Goal: Complete application form: Complete application form

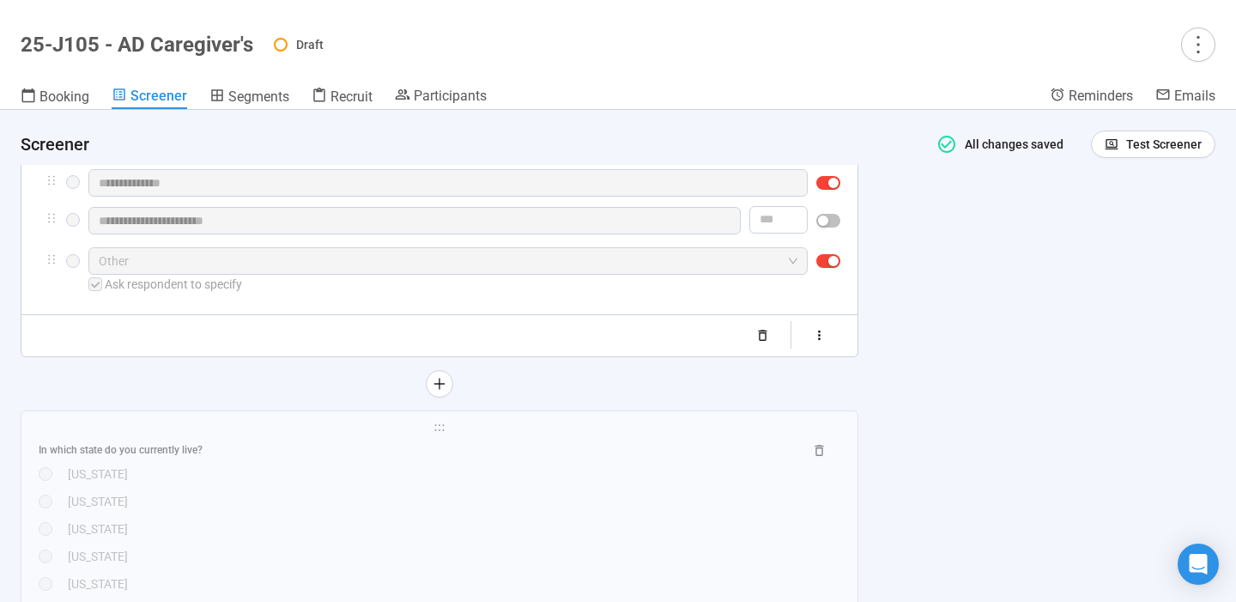
scroll to position [889, 0]
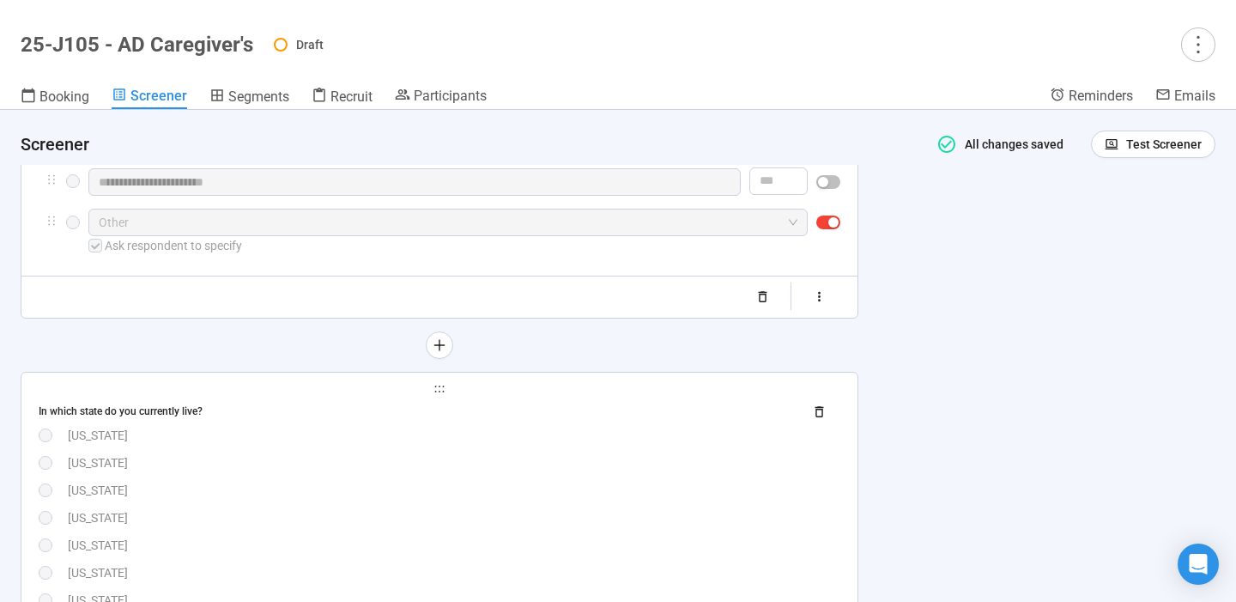
click at [508, 484] on div "[US_STATE]" at bounding box center [454, 490] width 773 height 19
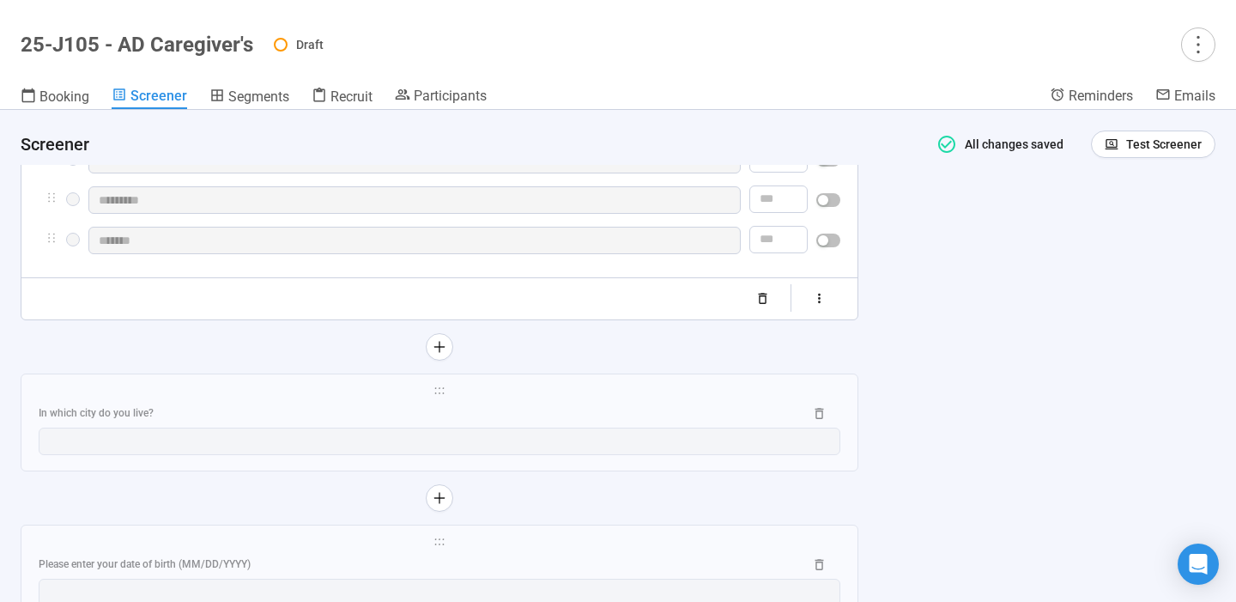
scroll to position [2987, 0]
click at [827, 306] on icon "button" at bounding box center [819, 299] width 15 height 15
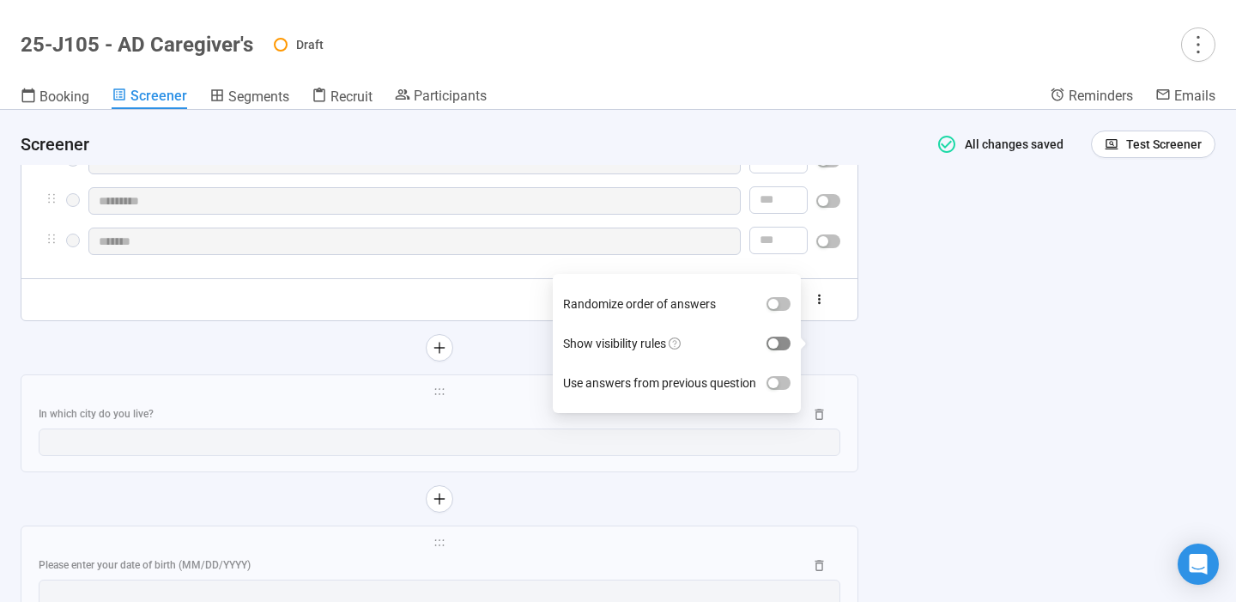
click at [786, 344] on span "button" at bounding box center [779, 344] width 24 height 14
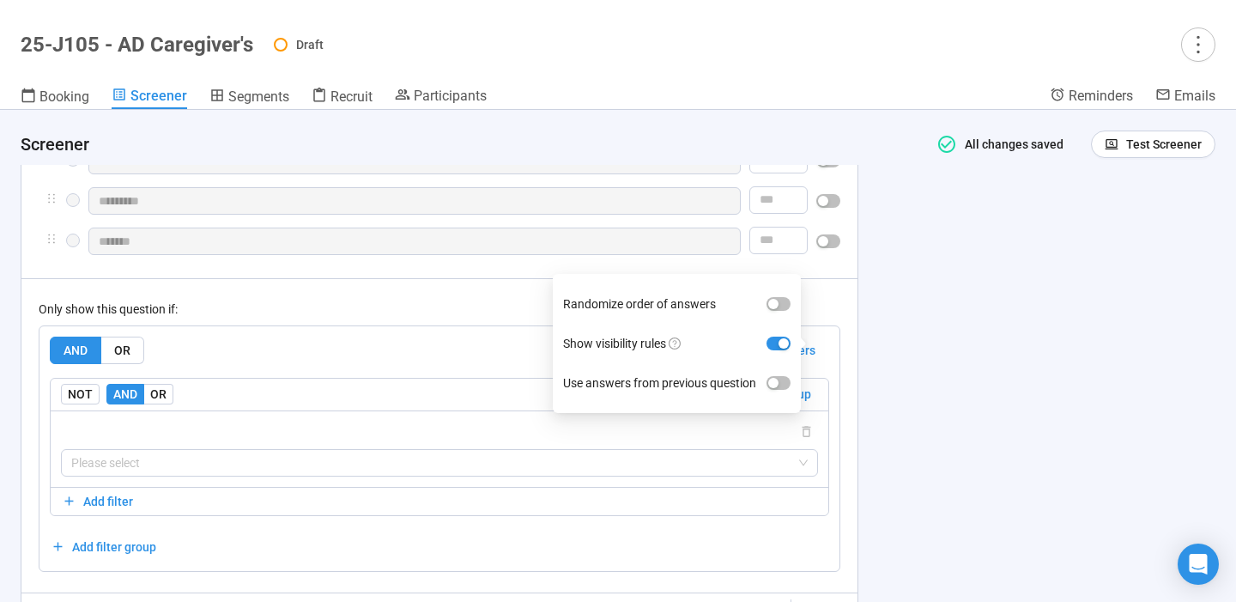
click at [980, 414] on div "**********" at bounding box center [618, 356] width 1236 height 492
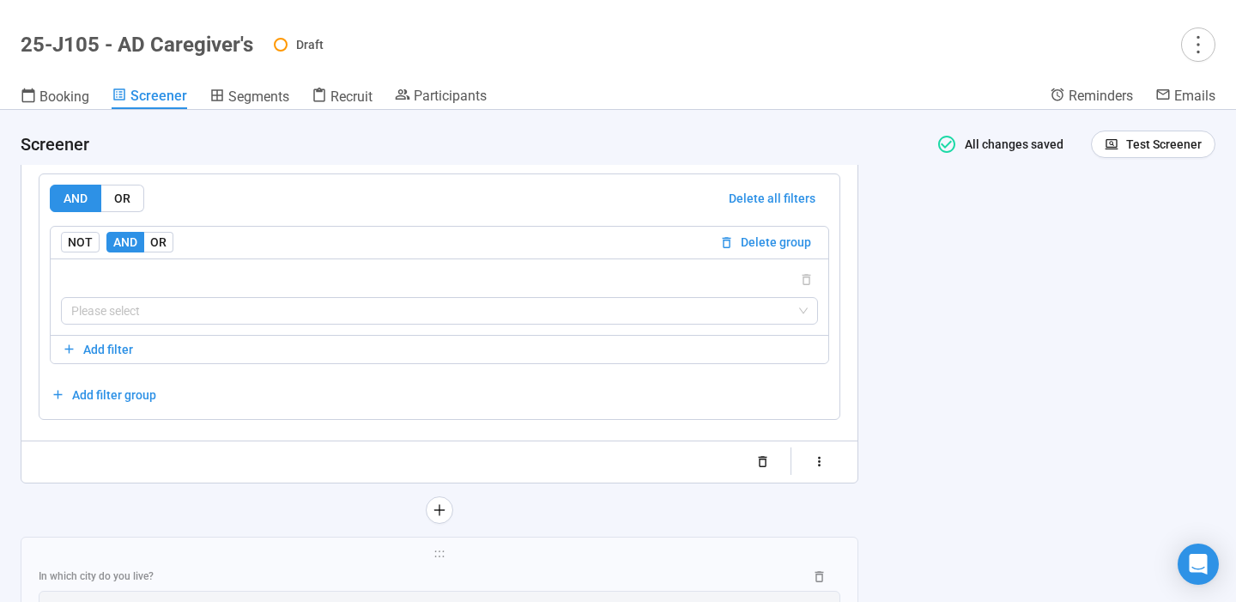
scroll to position [3158, 0]
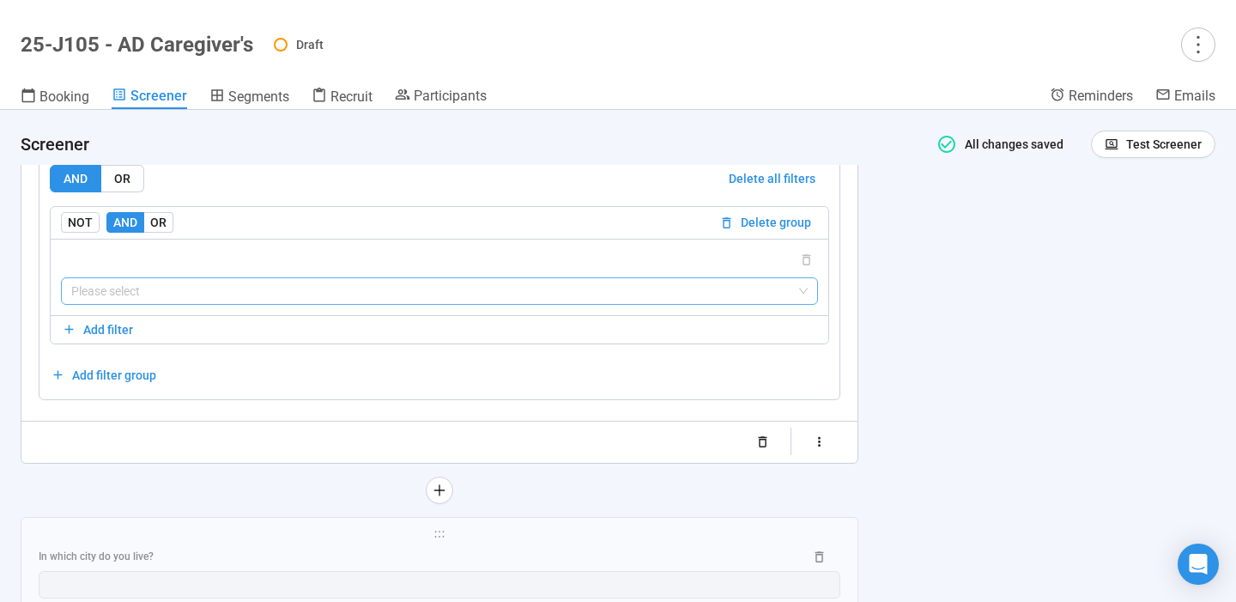
click at [781, 304] on input "search" at bounding box center [439, 291] width 737 height 26
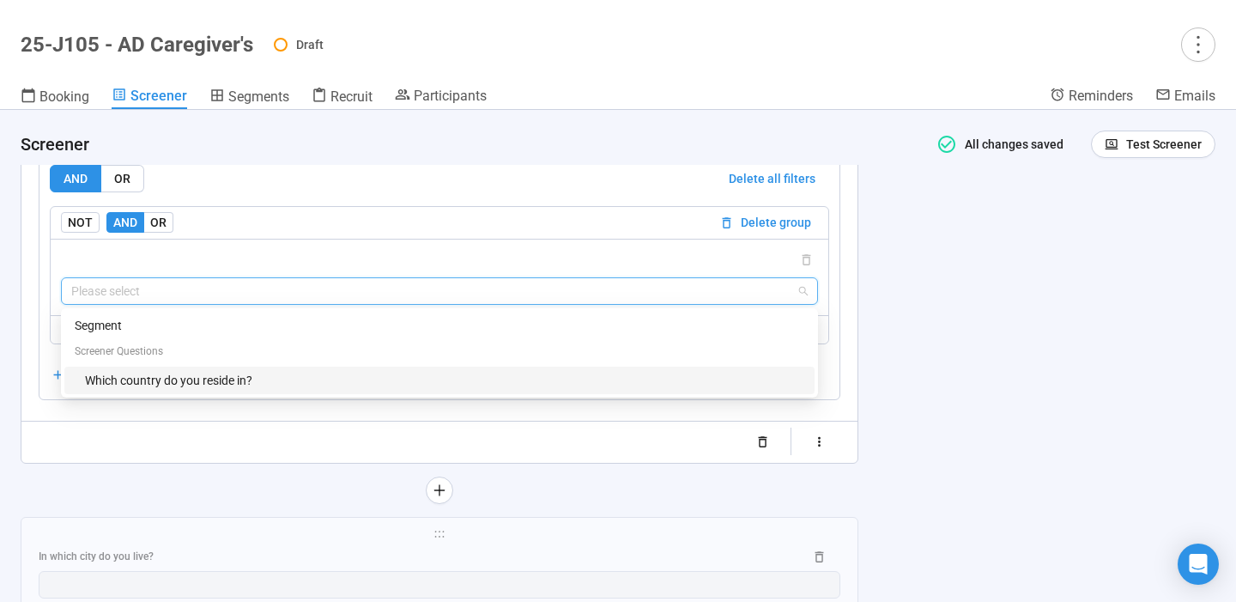
click at [635, 390] on div "Which country do you reside in?" at bounding box center [444, 380] width 719 height 19
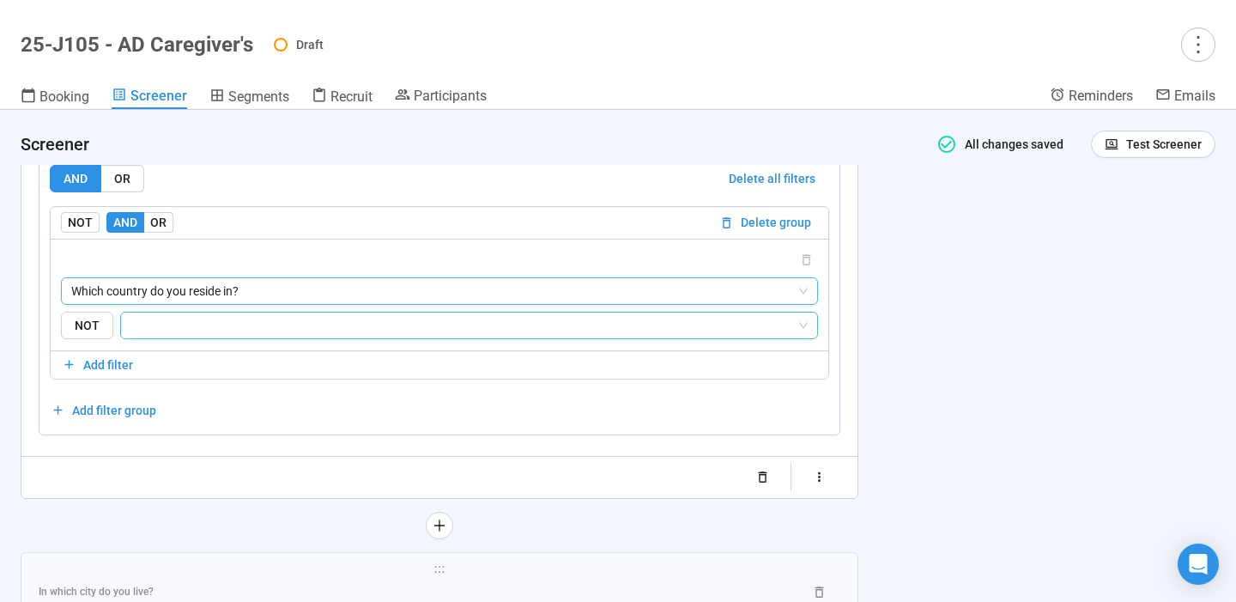
click at [589, 336] on input "search" at bounding box center [463, 325] width 665 height 21
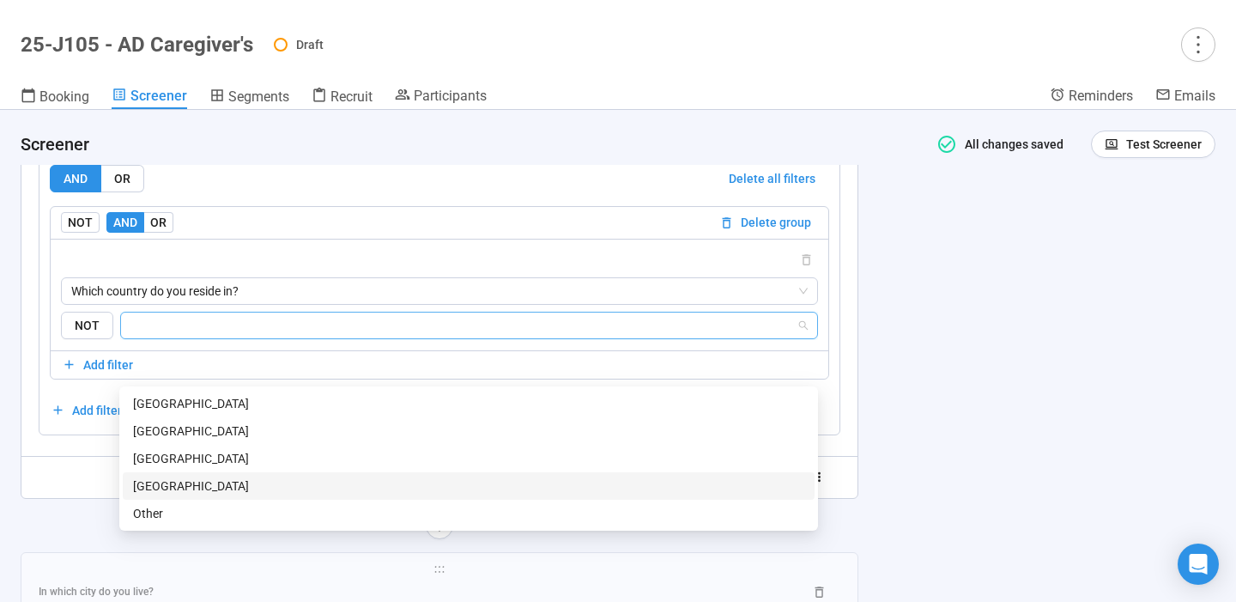
click at [376, 482] on div "[GEOGRAPHIC_DATA]" at bounding box center [468, 485] width 671 height 19
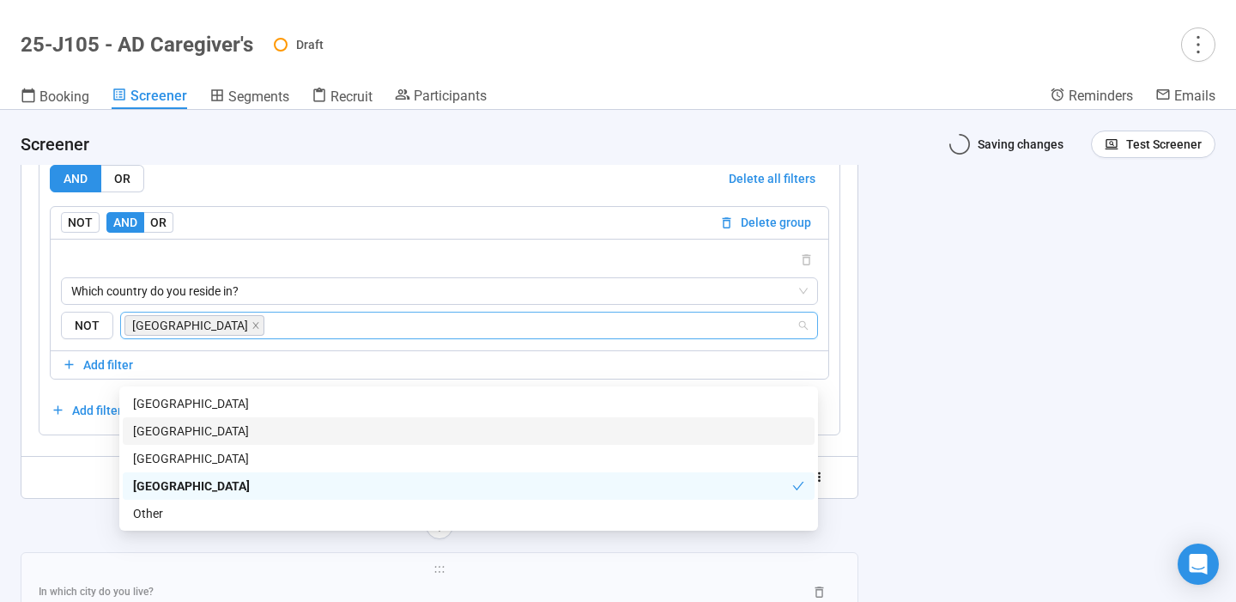
click at [1025, 461] on div "**********" at bounding box center [618, 356] width 1236 height 492
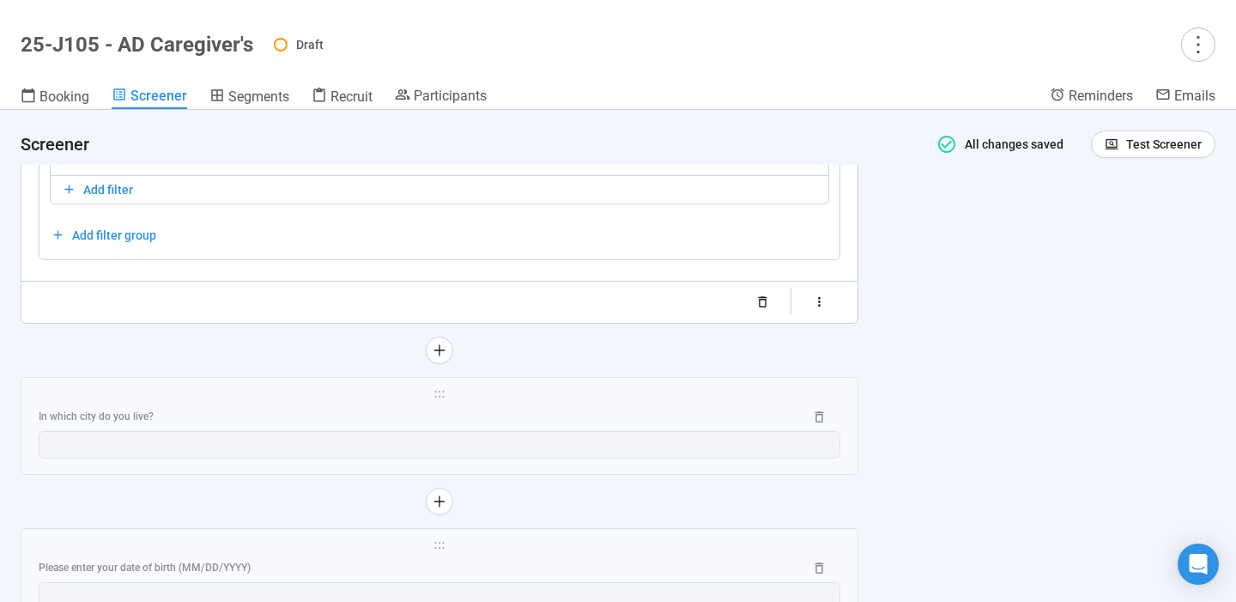
scroll to position [3377, 0]
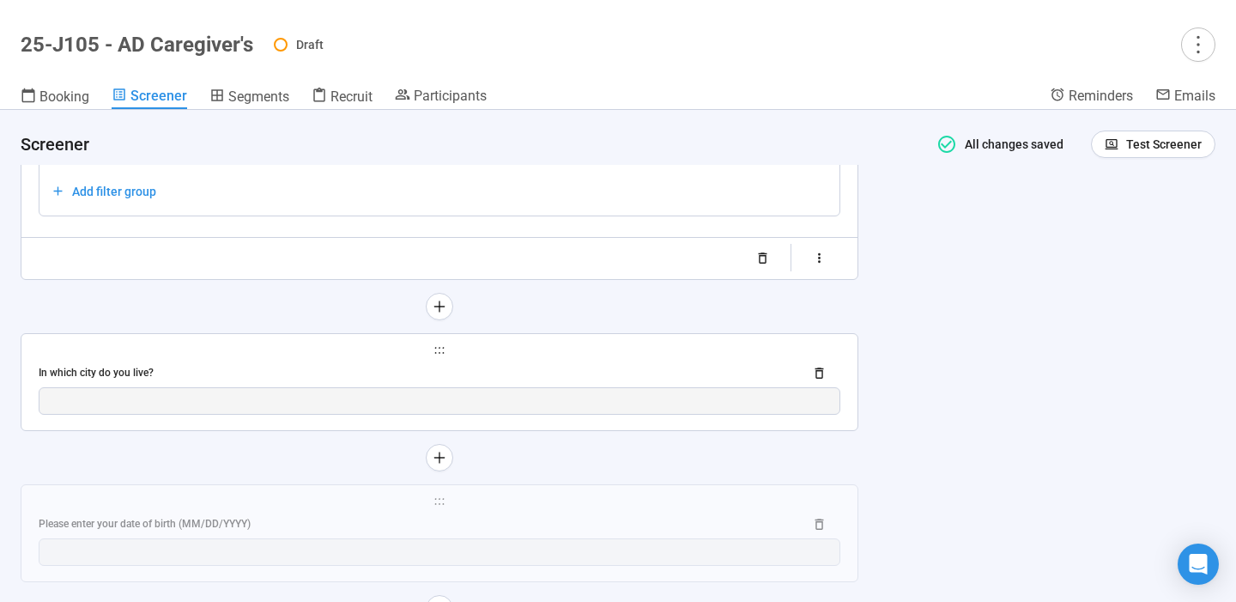
click at [759, 387] on div "In which city do you live?" at bounding box center [440, 373] width 802 height 27
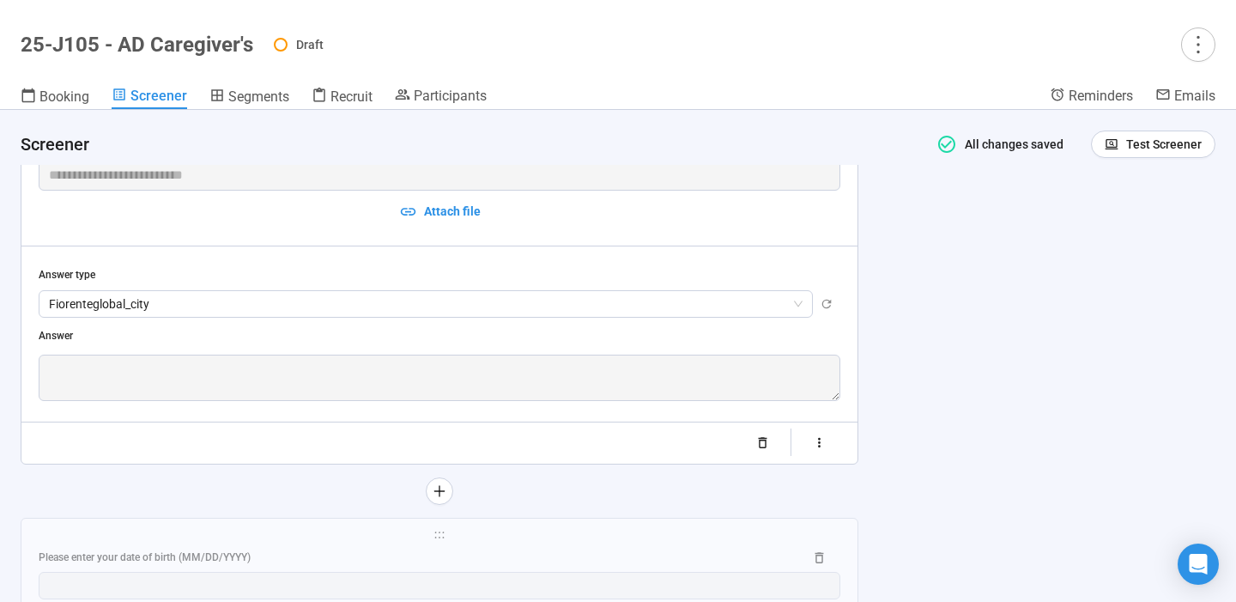
scroll to position [2358, 0]
click at [823, 440] on icon "button" at bounding box center [819, 442] width 15 height 15
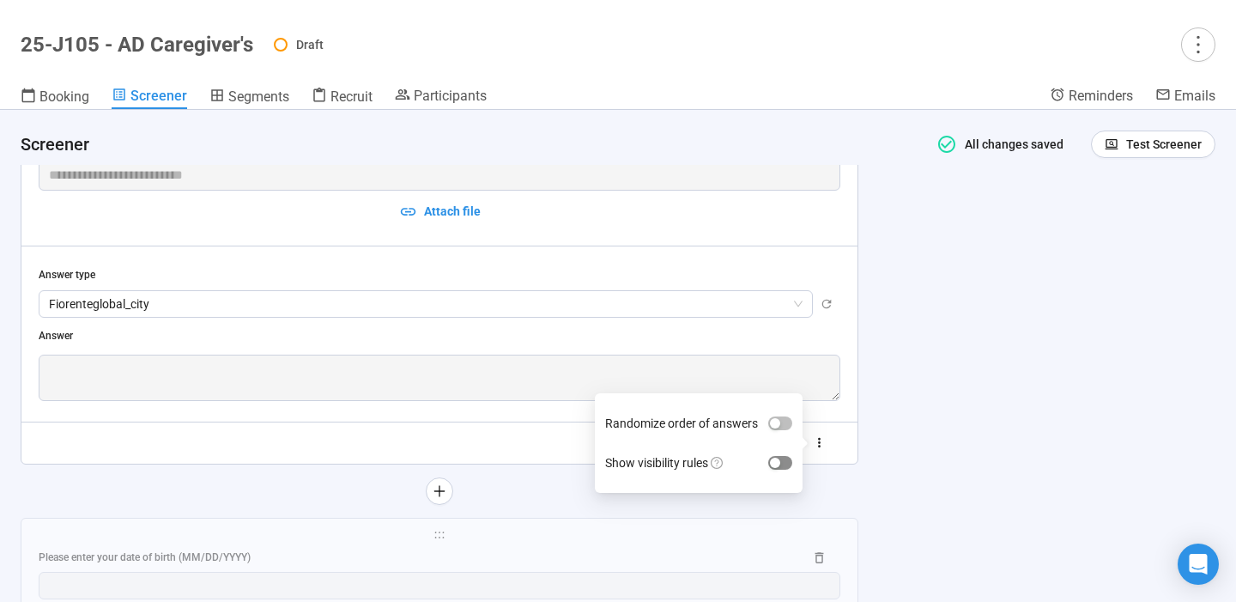
click at [779, 464] on div "button" at bounding box center [775, 463] width 10 height 10
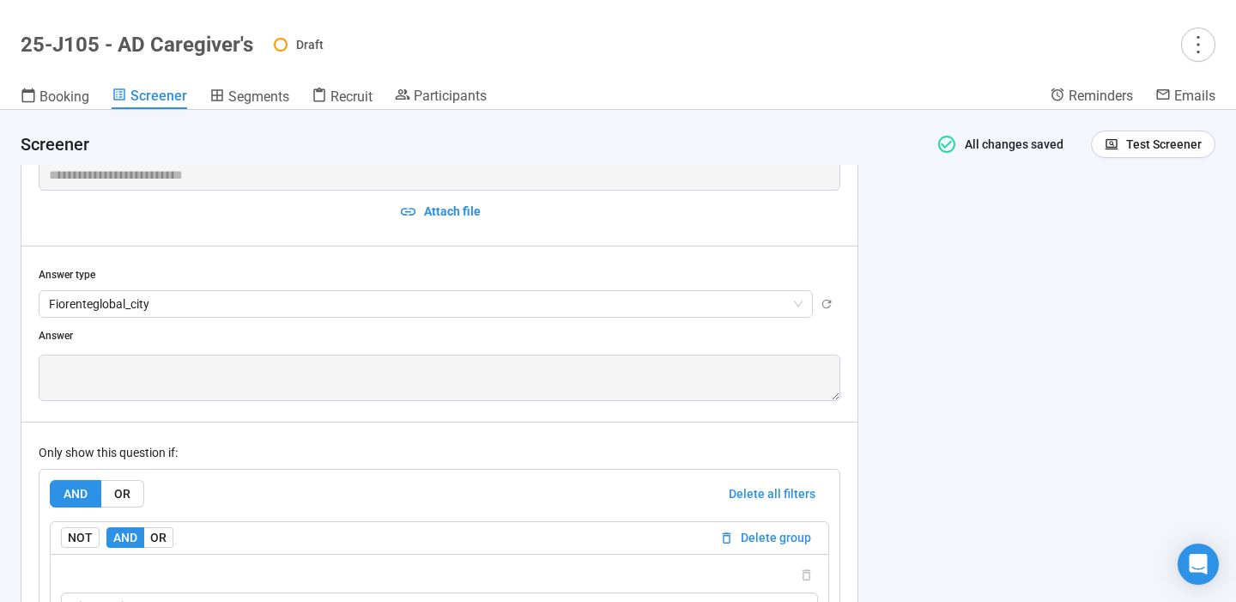
click at [964, 406] on div "**********" at bounding box center [618, 356] width 1236 height 492
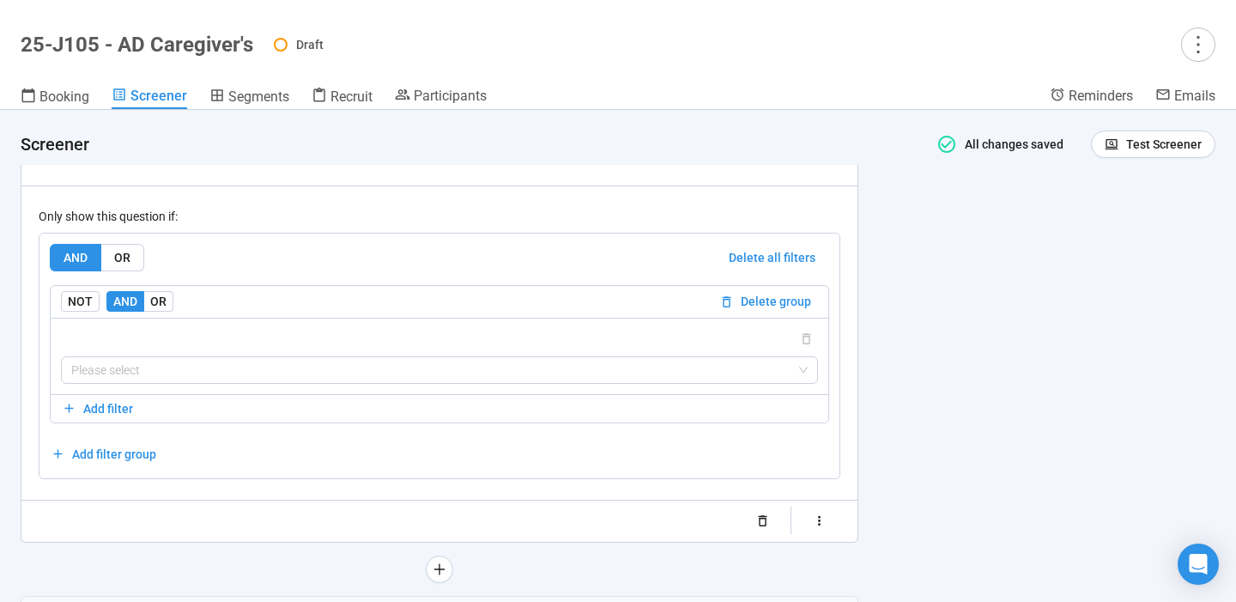
scroll to position [2605, 0]
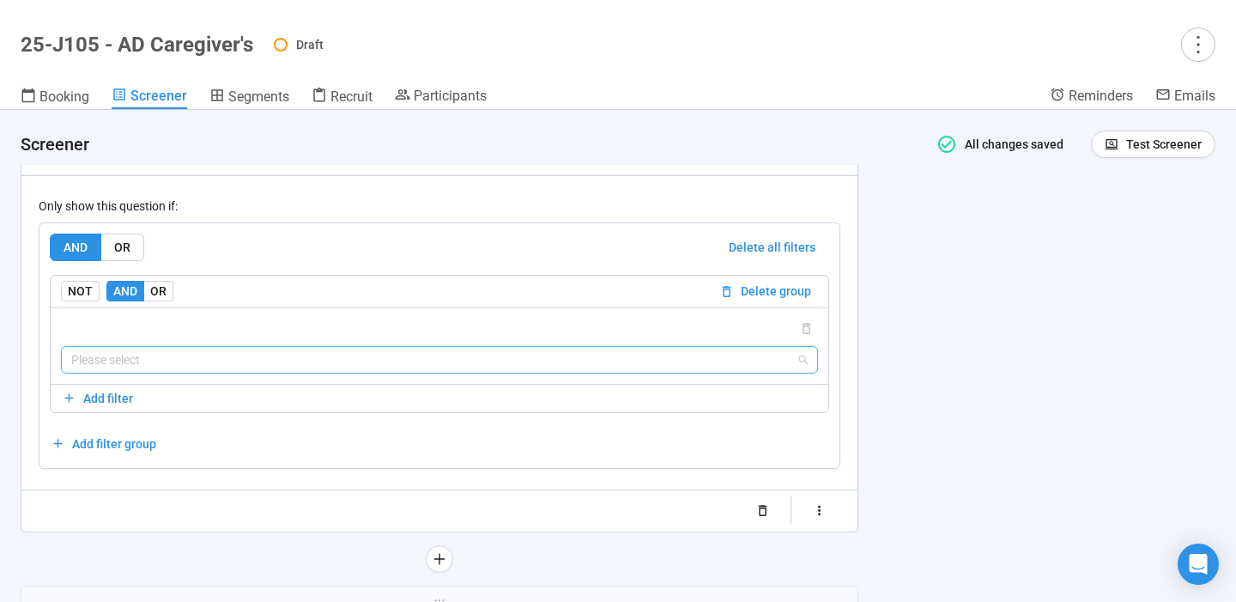
click at [695, 360] on input "search" at bounding box center [439, 360] width 737 height 26
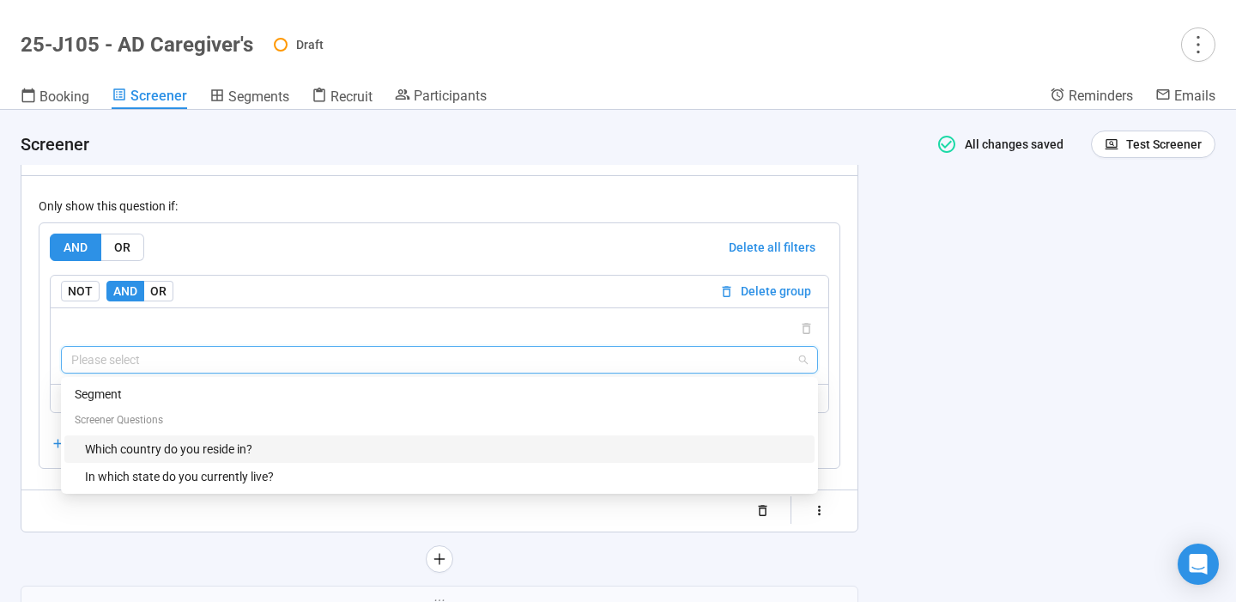
click at [400, 452] on div "Which country do you reside in?" at bounding box center [444, 449] width 719 height 19
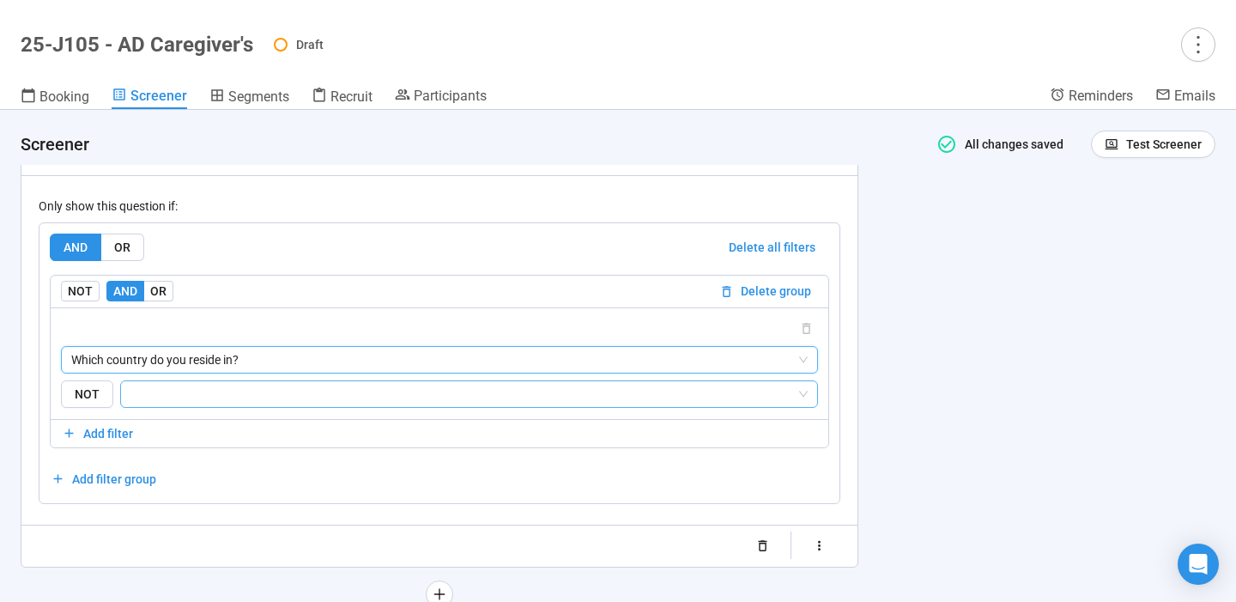
click at [314, 393] on input "search" at bounding box center [463, 394] width 665 height 21
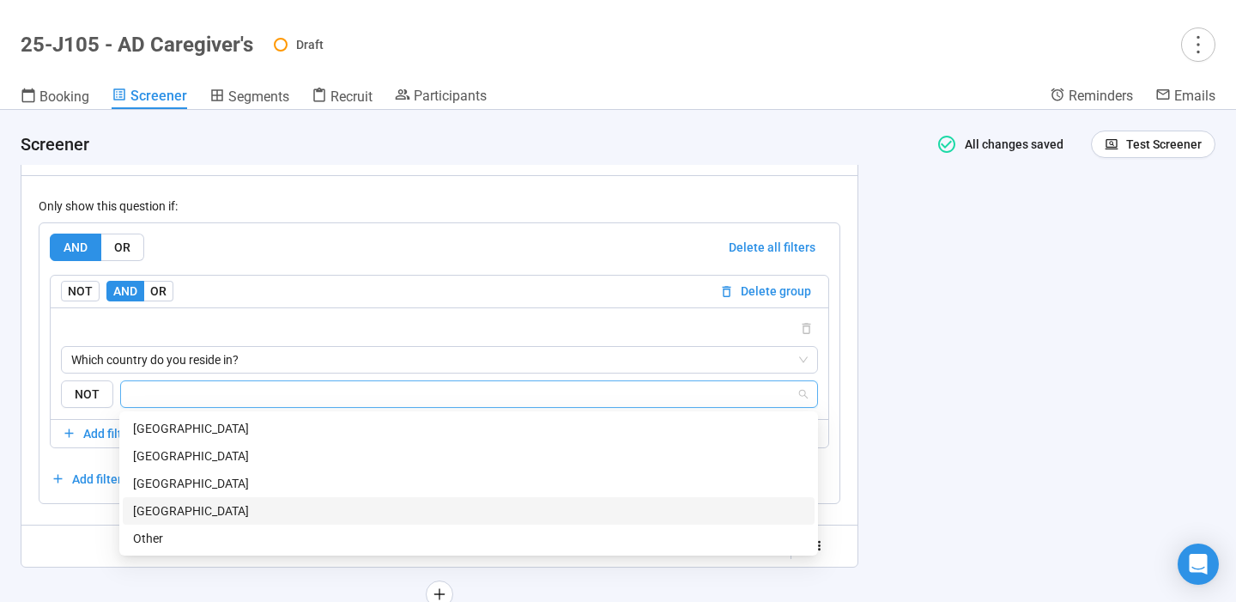
click at [227, 502] on div "[GEOGRAPHIC_DATA]" at bounding box center [468, 510] width 671 height 19
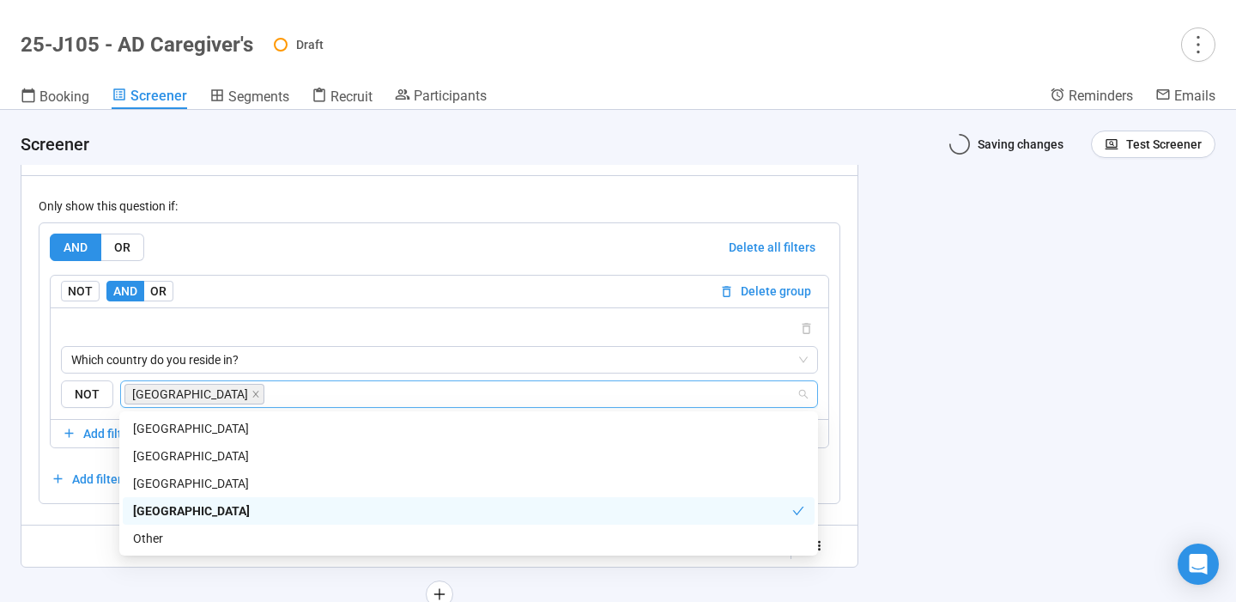
click at [982, 450] on div "**********" at bounding box center [618, 356] width 1236 height 492
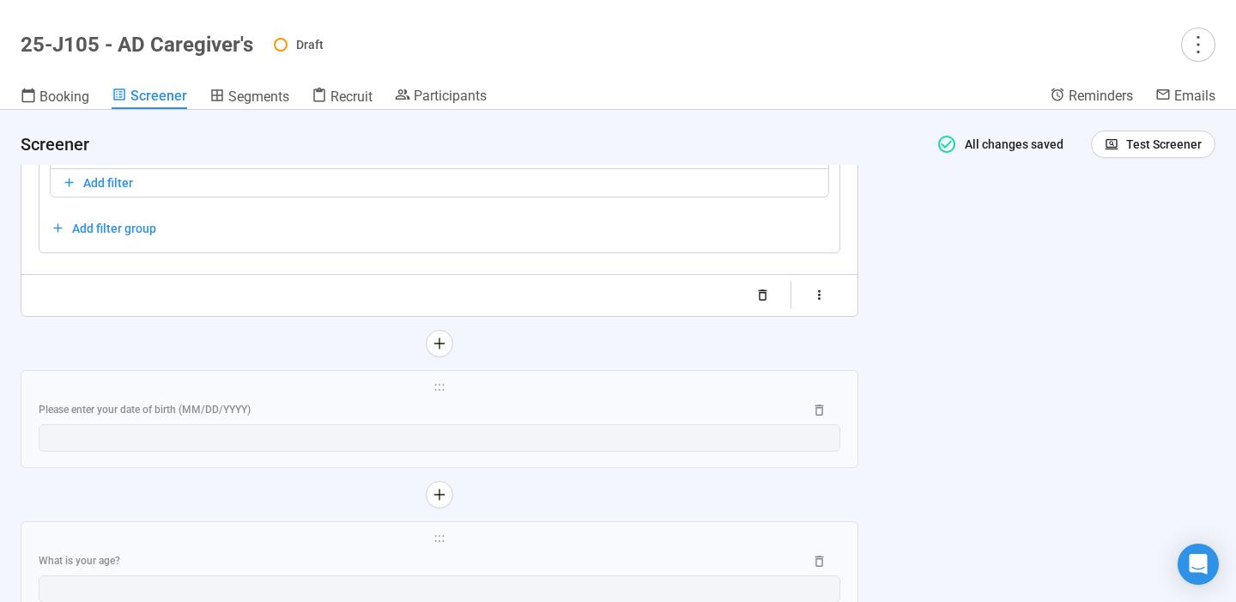
scroll to position [2856, 0]
click at [631, 404] on div "Please enter your date of birth (MM/DD/YYYY)" at bounding box center [414, 409] width 751 height 16
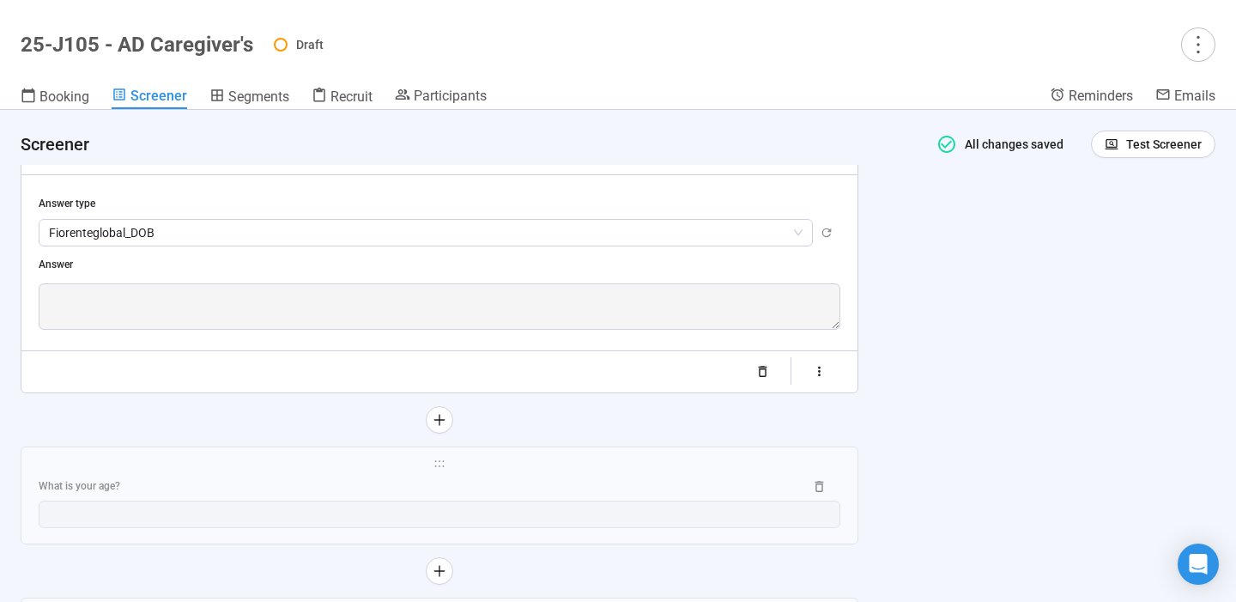
scroll to position [2551, 0]
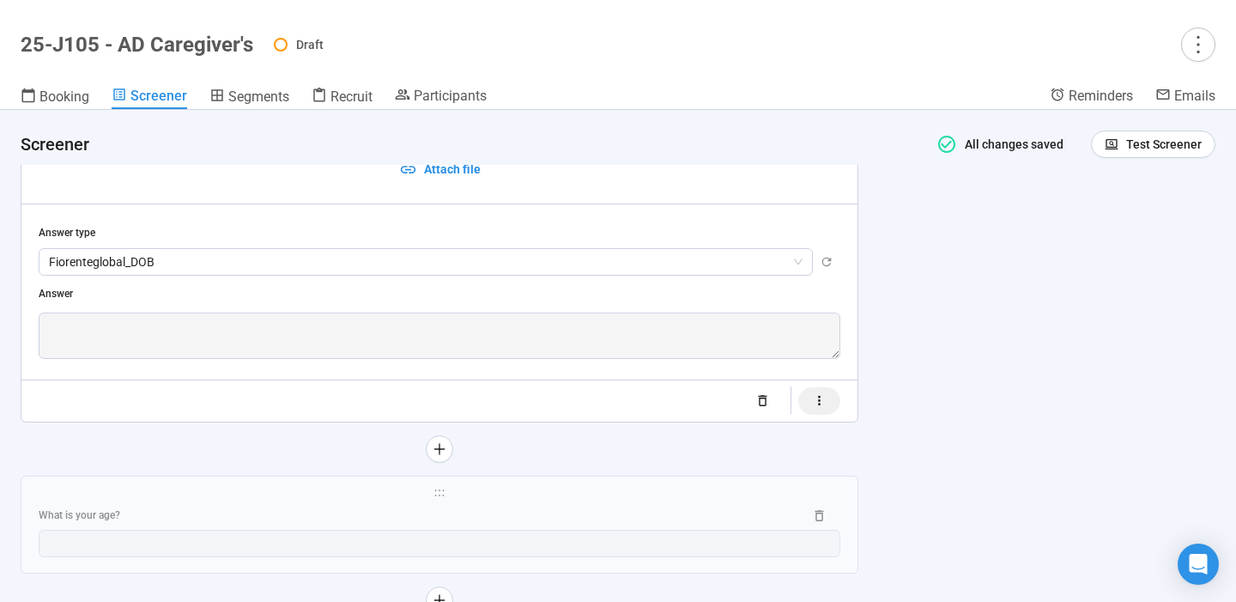
click at [823, 403] on icon "button" at bounding box center [819, 400] width 15 height 15
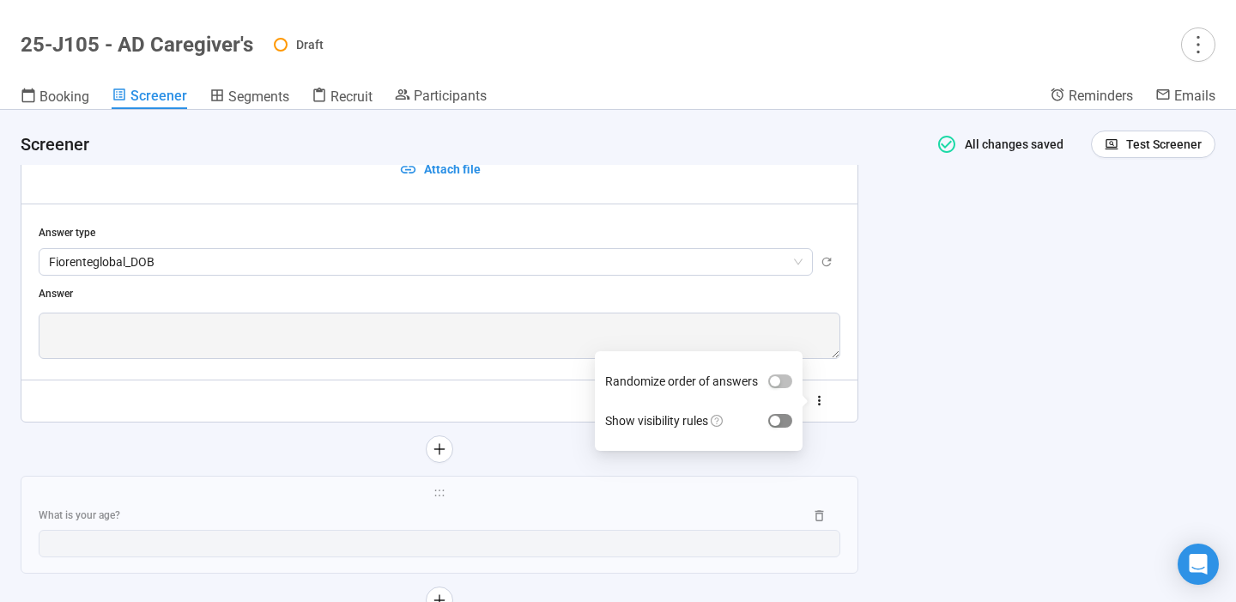
click at [785, 422] on span "button" at bounding box center [780, 421] width 24 height 14
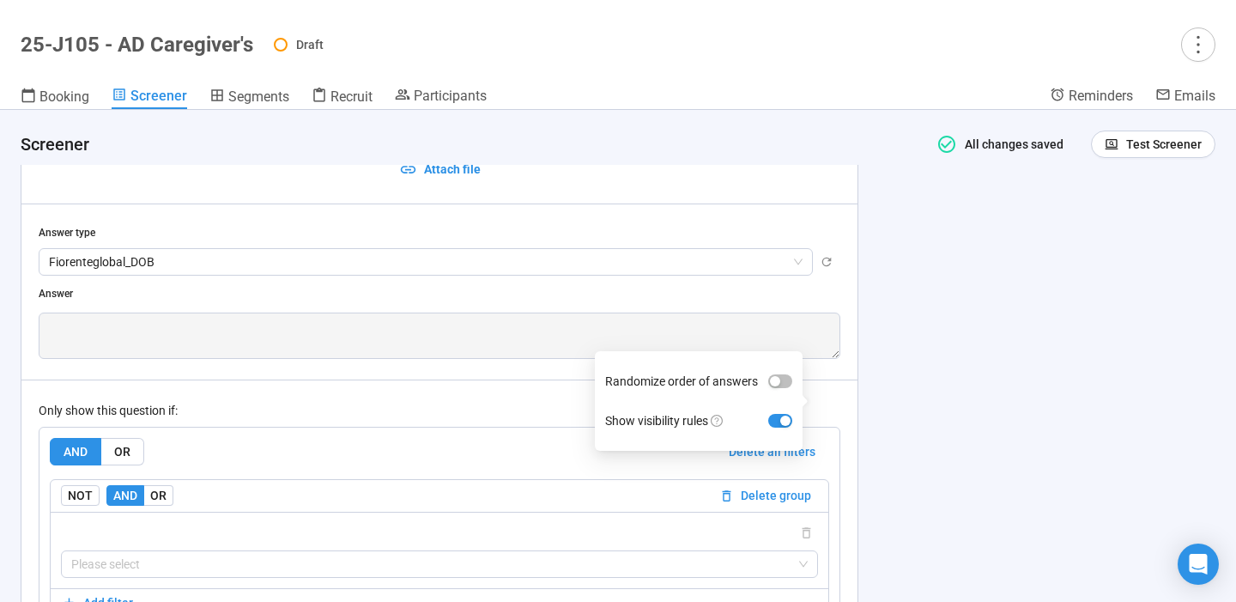
click at [938, 385] on div "**********" at bounding box center [618, 356] width 1236 height 492
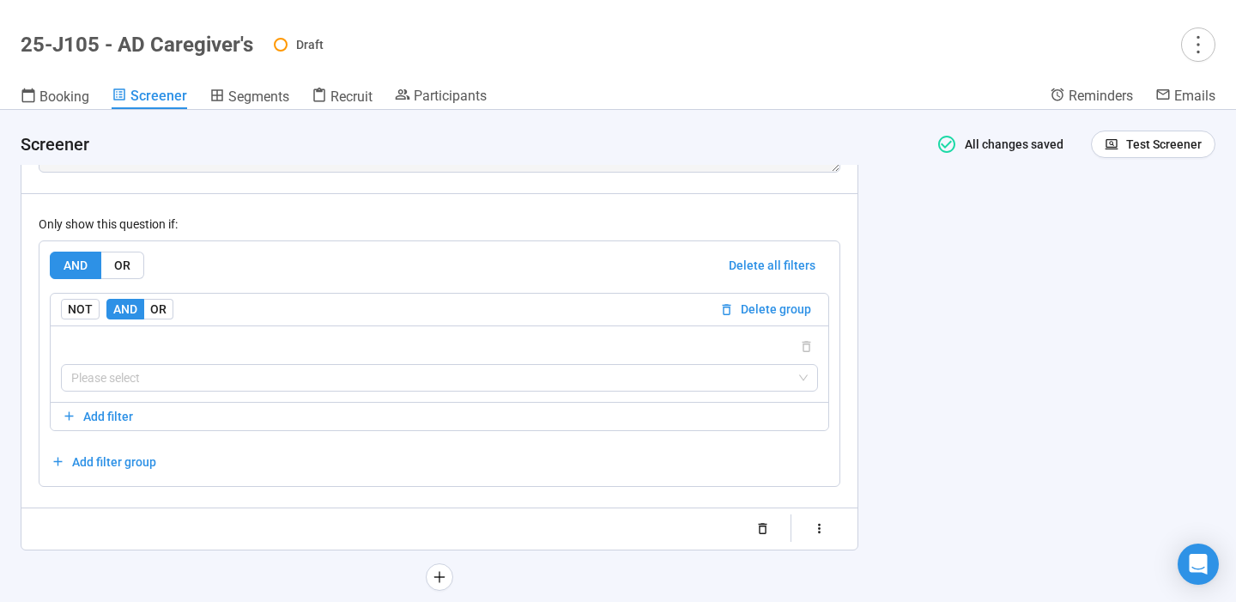
scroll to position [2843, 0]
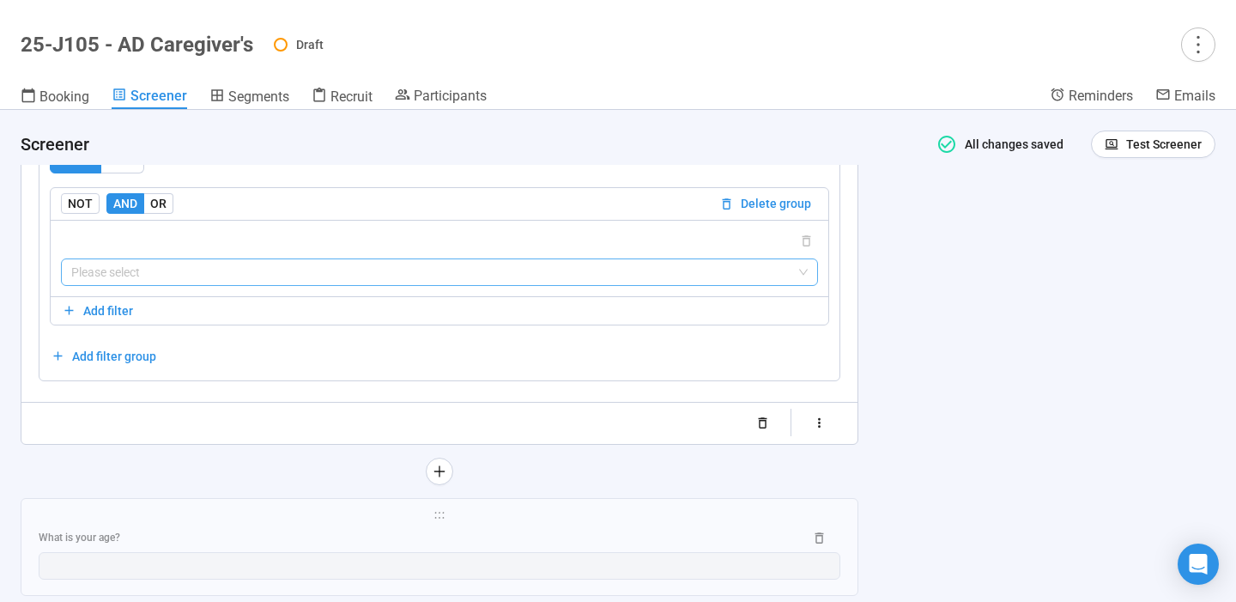
click at [691, 279] on input "search" at bounding box center [439, 272] width 737 height 26
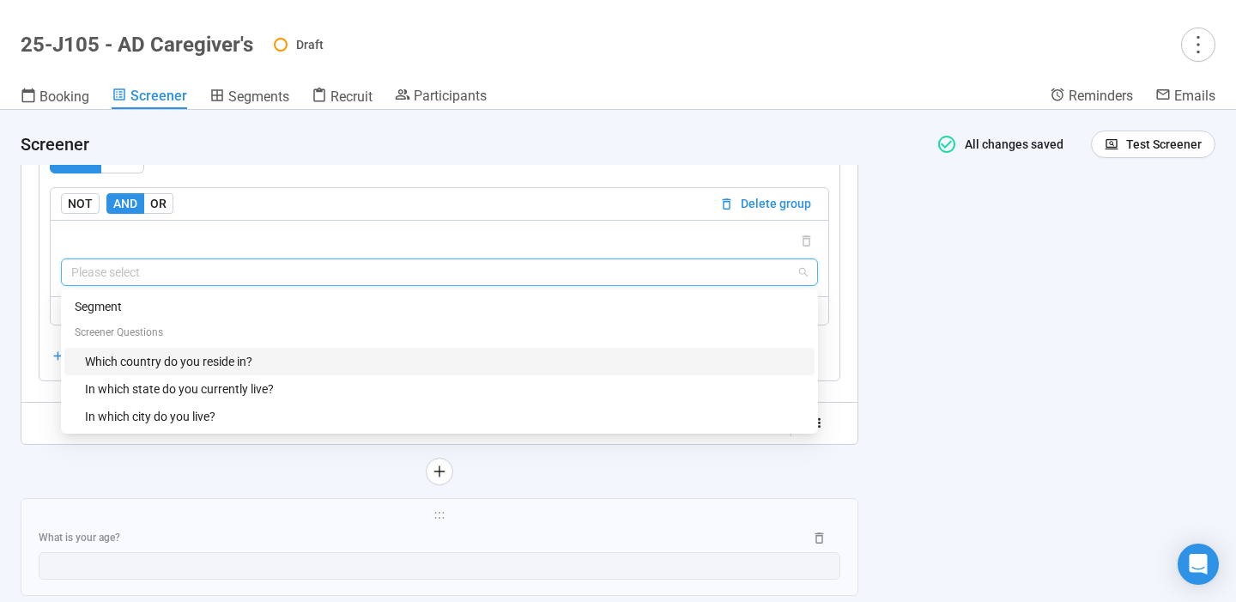
click at [434, 367] on div "Which country do you reside in?" at bounding box center [444, 361] width 719 height 19
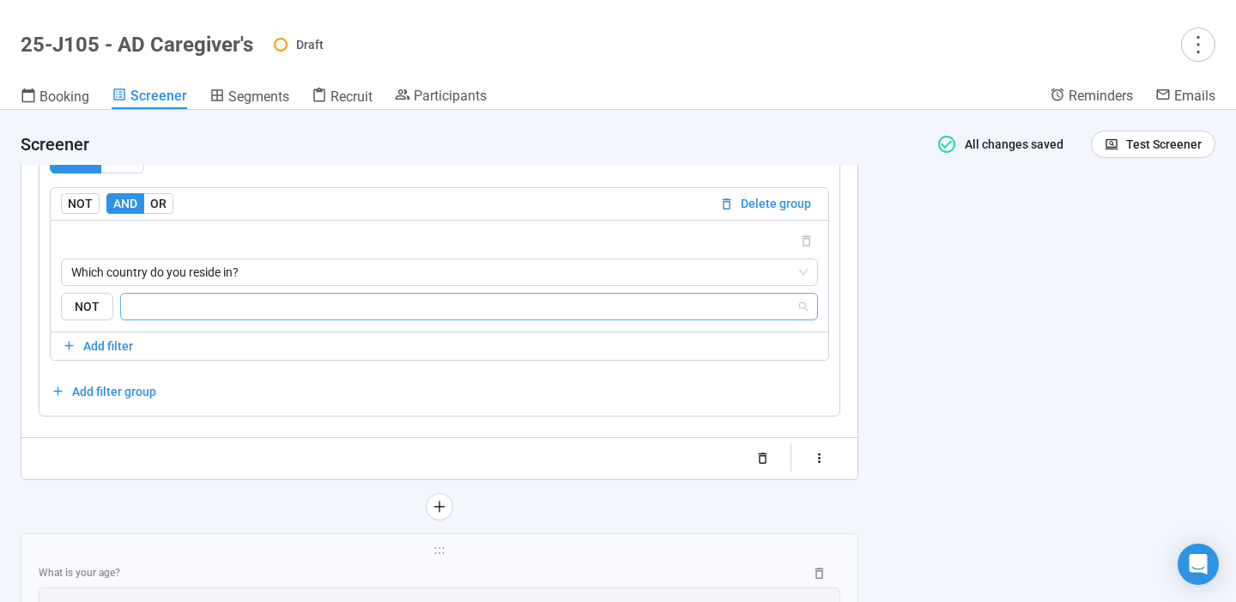
click at [374, 312] on input "search" at bounding box center [463, 306] width 665 height 21
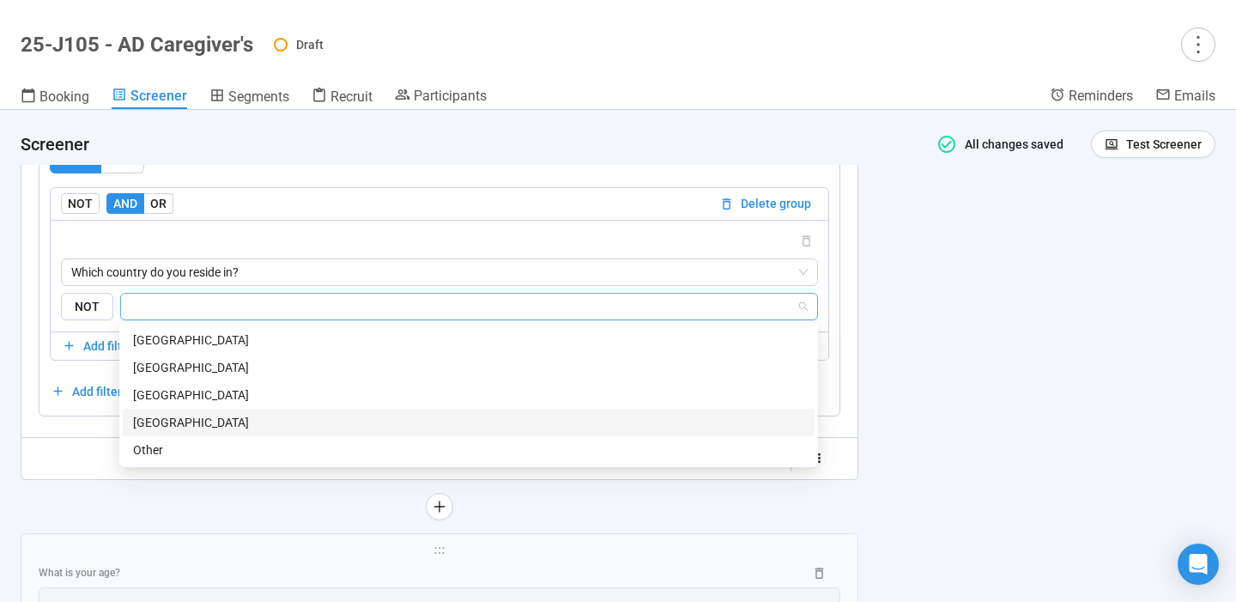
click at [276, 421] on div "[GEOGRAPHIC_DATA]" at bounding box center [468, 422] width 671 height 19
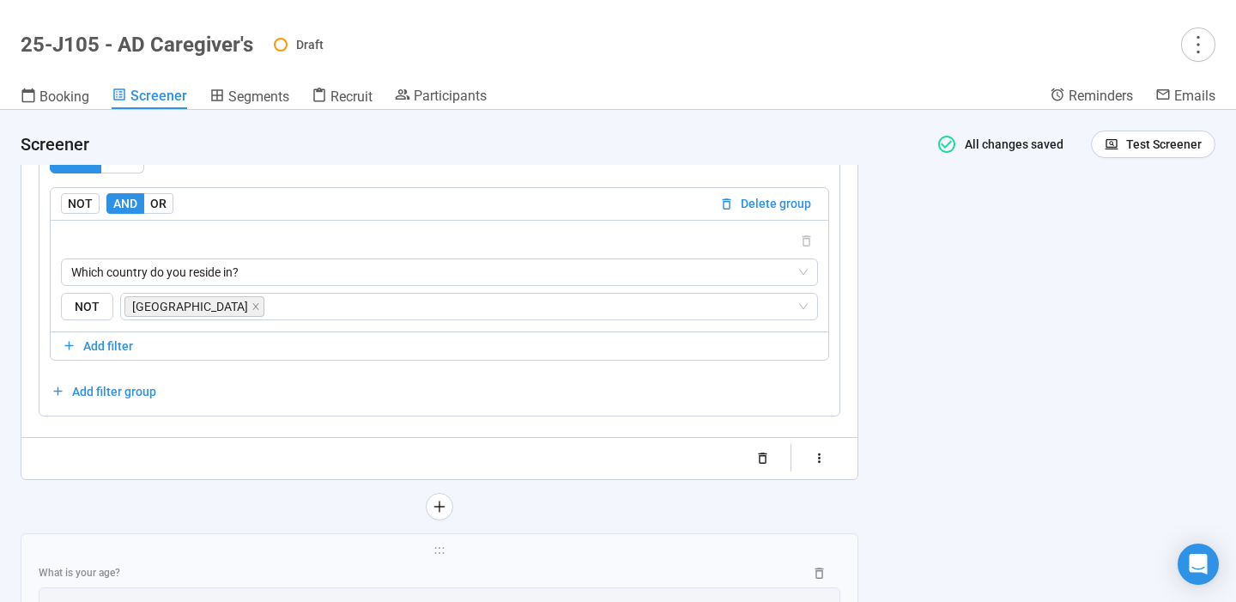
click at [1008, 354] on div "**********" at bounding box center [618, 356] width 1236 height 492
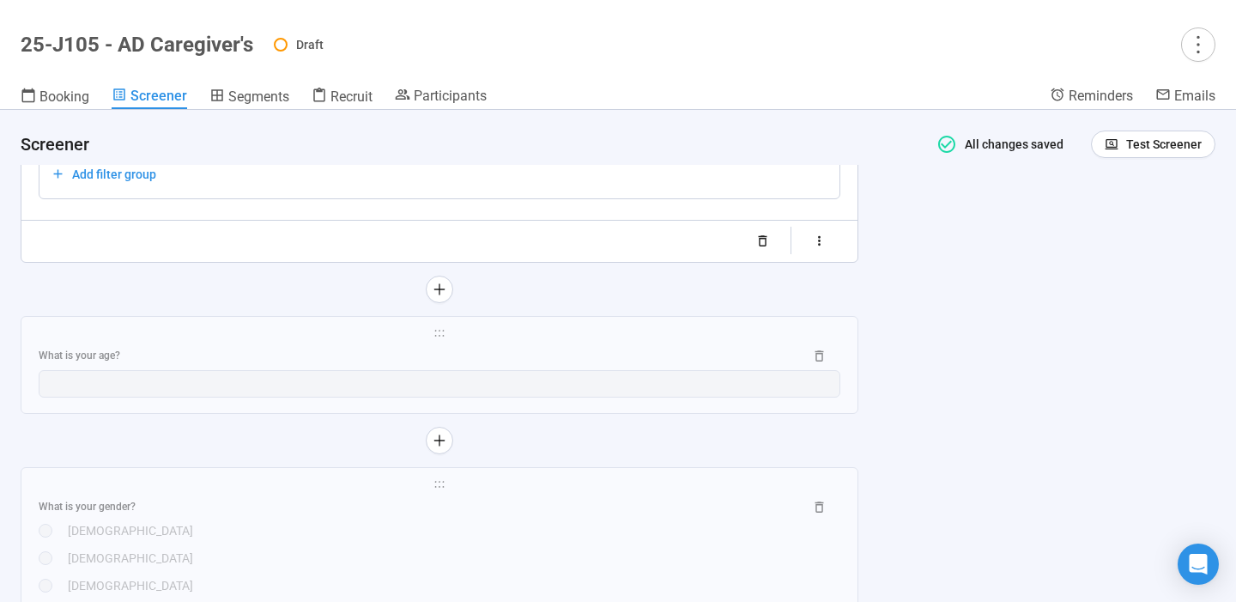
scroll to position [3127, 0]
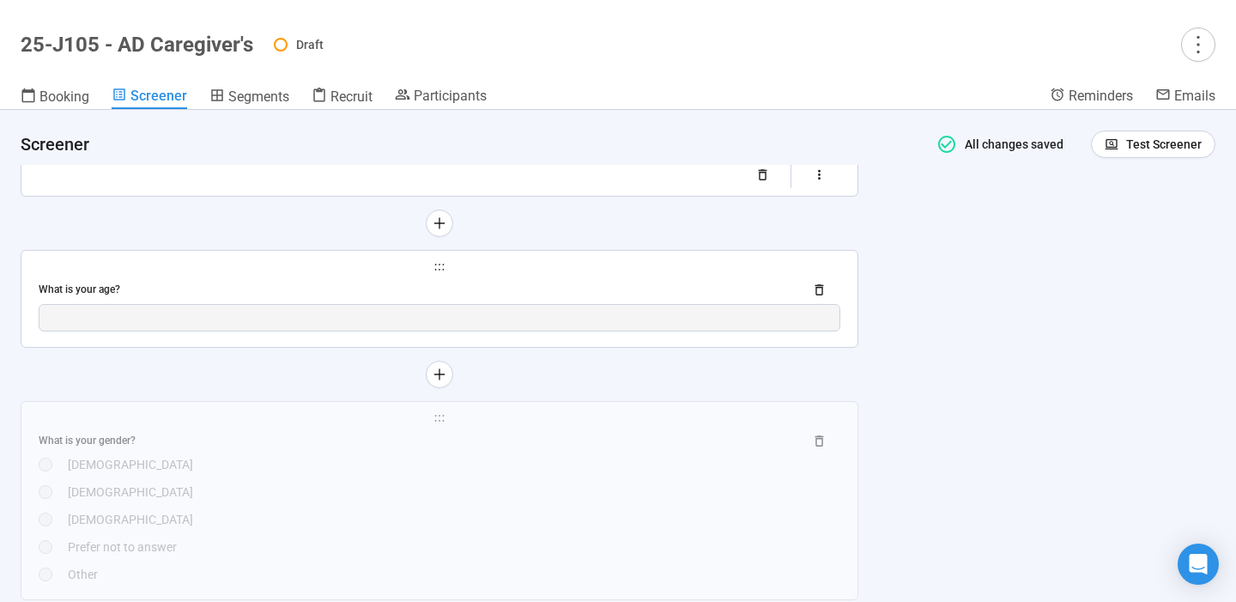
click at [525, 278] on div "What is your age?" at bounding box center [440, 289] width 802 height 27
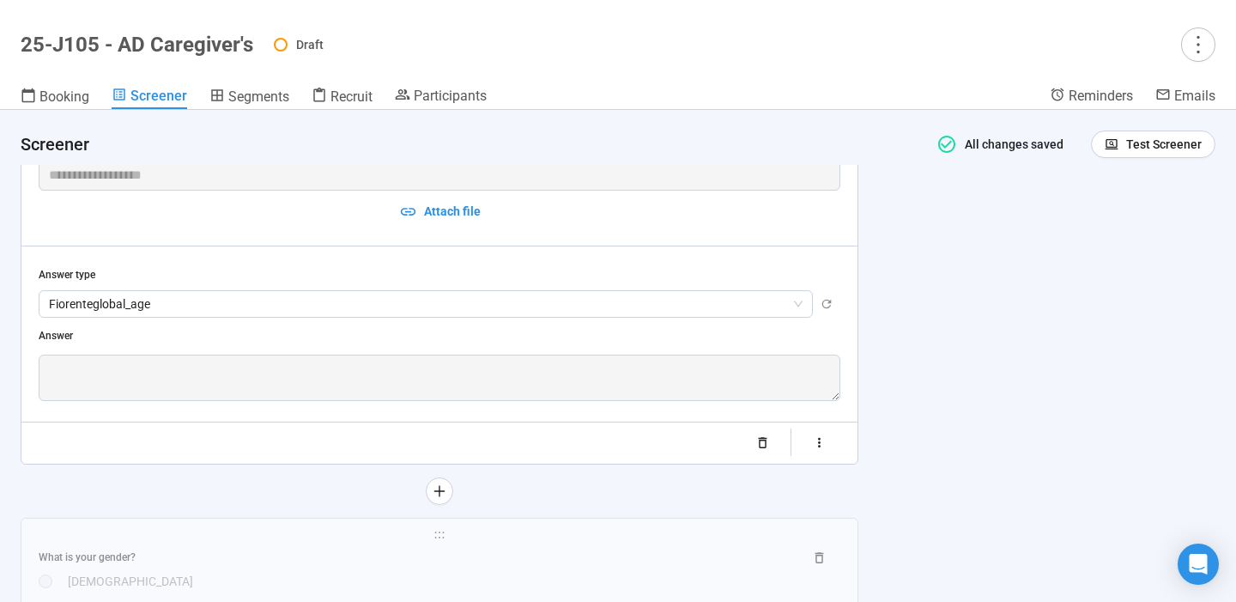
scroll to position [2660, 0]
click at [827, 440] on icon "button" at bounding box center [819, 442] width 15 height 15
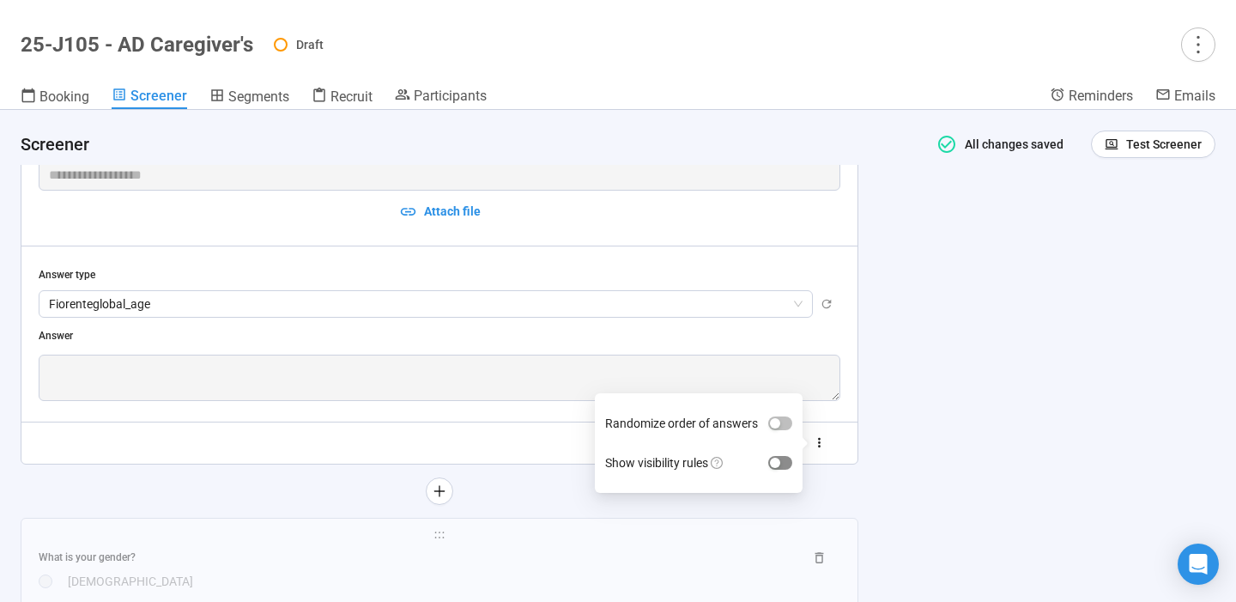
click at [780, 467] on span "button" at bounding box center [780, 463] width 24 height 14
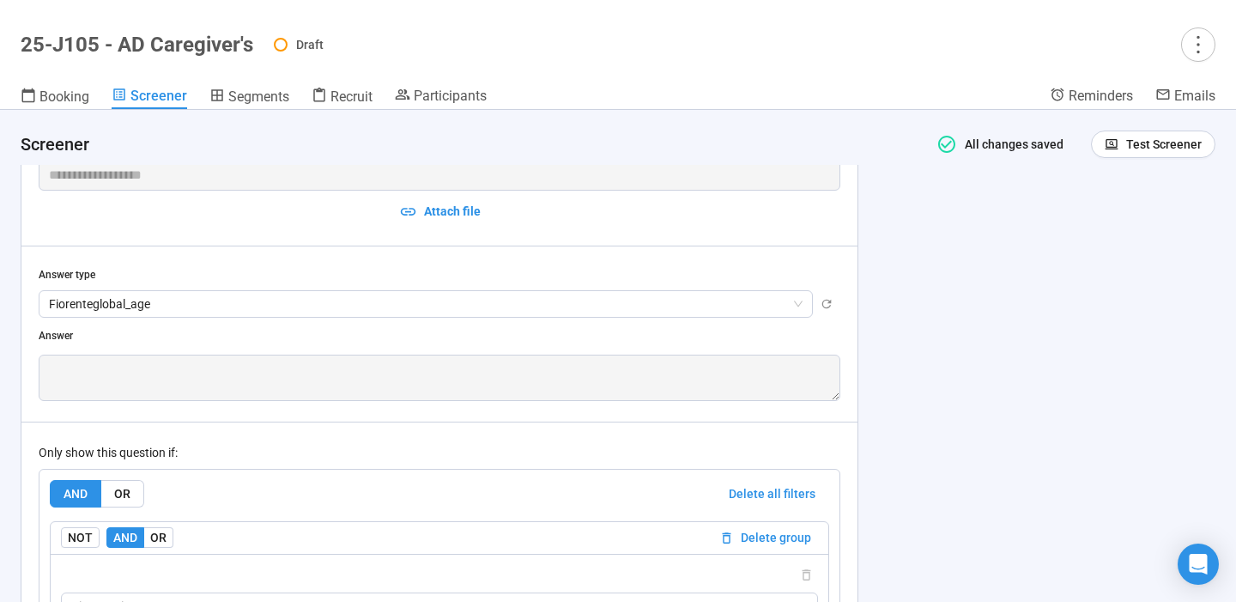
click at [973, 373] on div "**********" at bounding box center [618, 356] width 1236 height 492
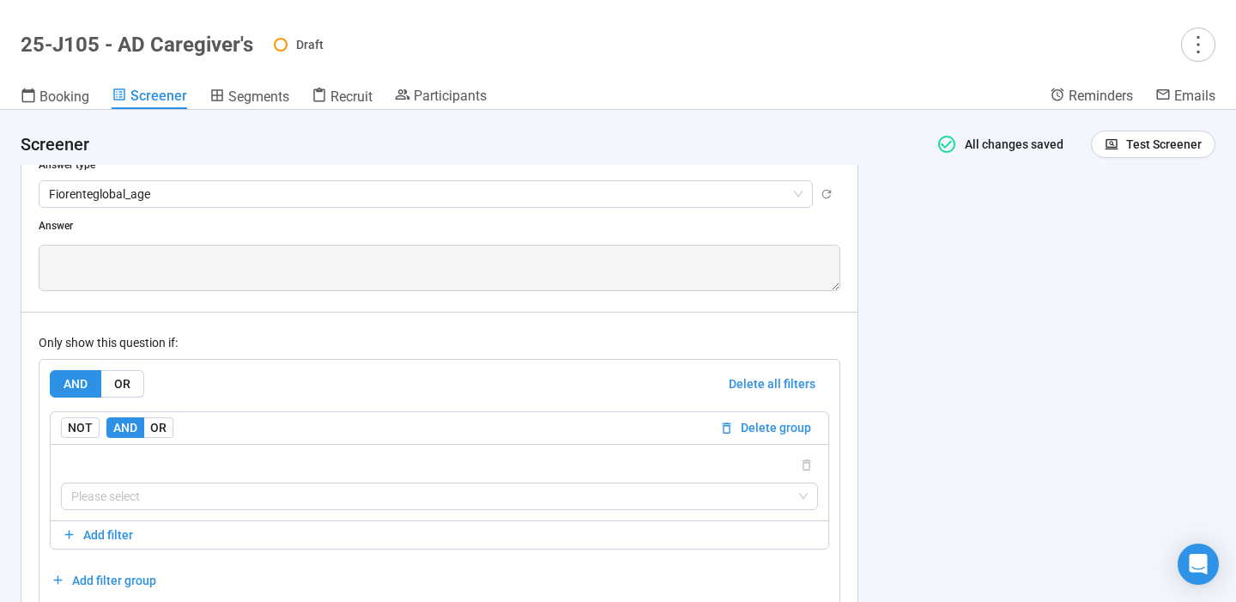
scroll to position [2793, 0]
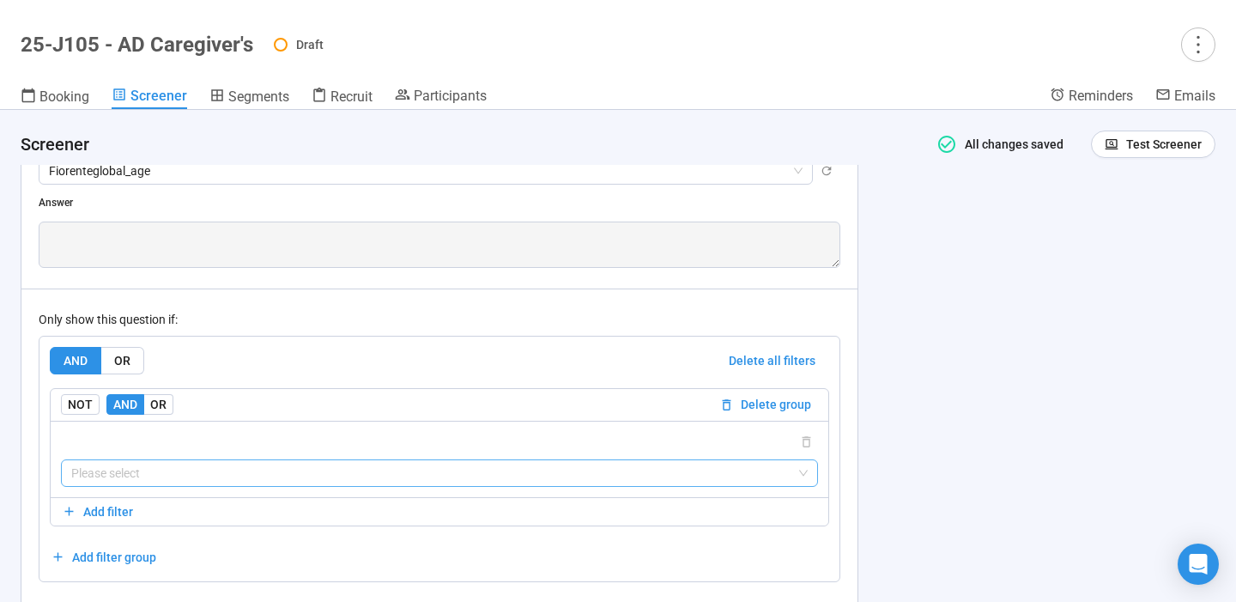
click at [539, 477] on input "search" at bounding box center [439, 473] width 737 height 26
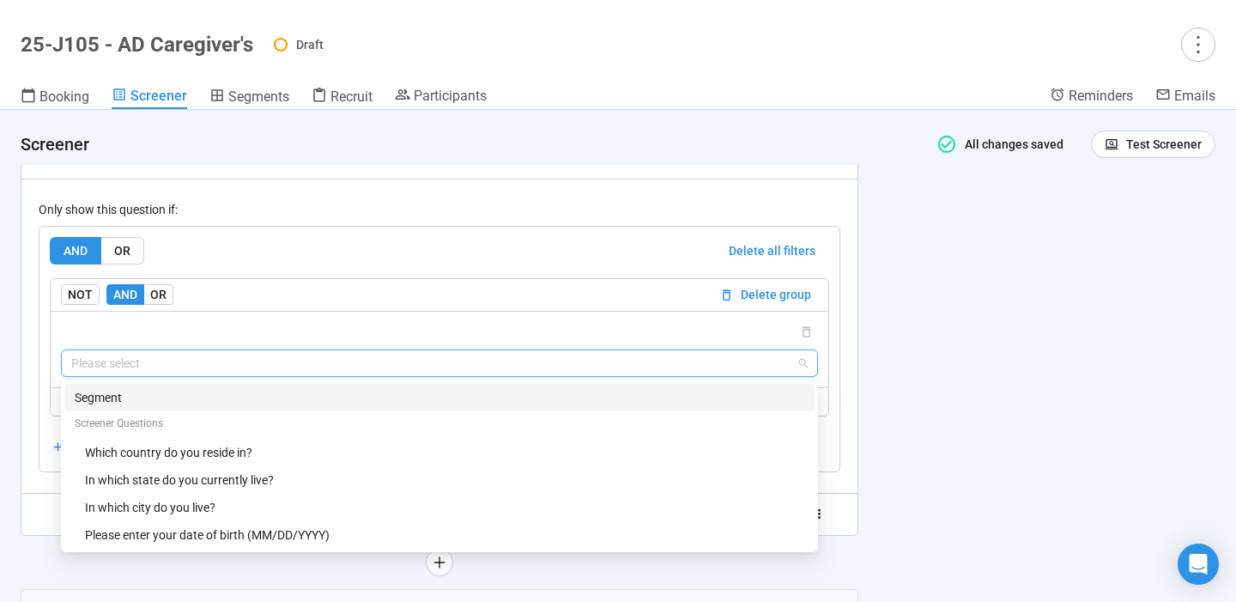
scroll to position [2919, 0]
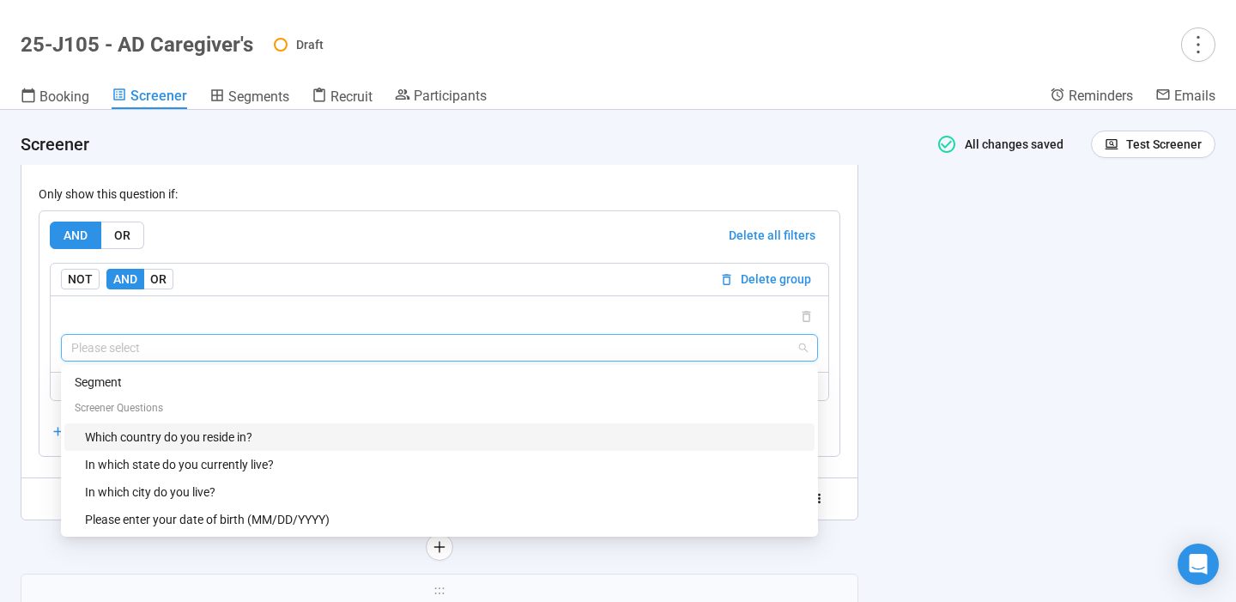
click at [376, 435] on div "Which country do you reside in?" at bounding box center [444, 437] width 719 height 19
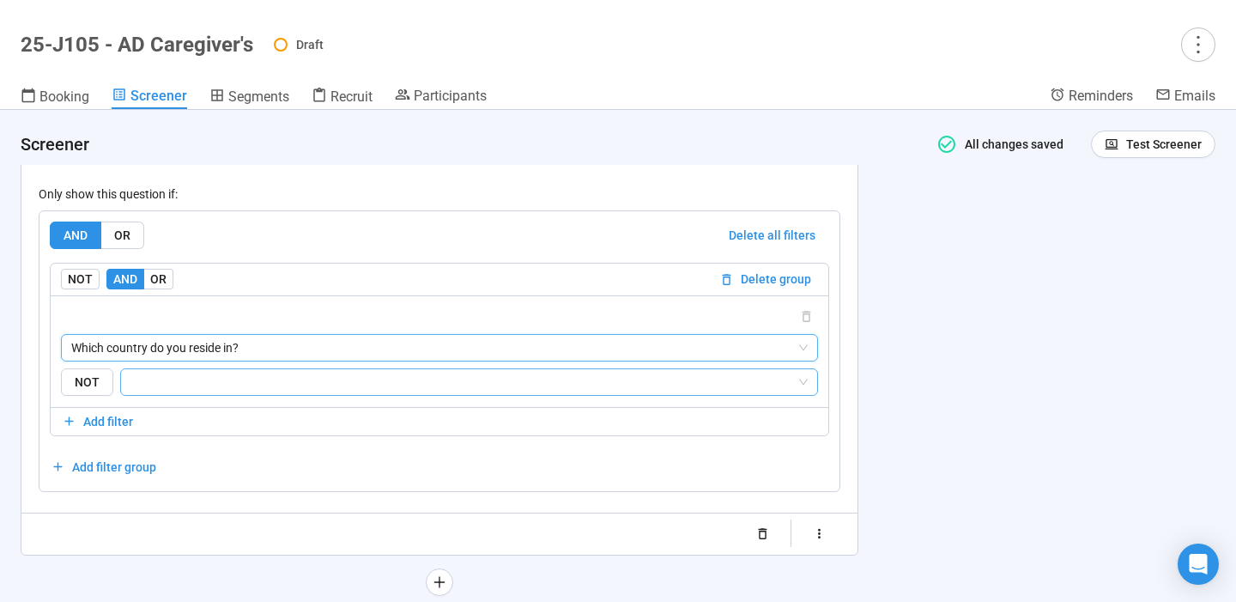
click at [340, 385] on input "search" at bounding box center [463, 382] width 665 height 21
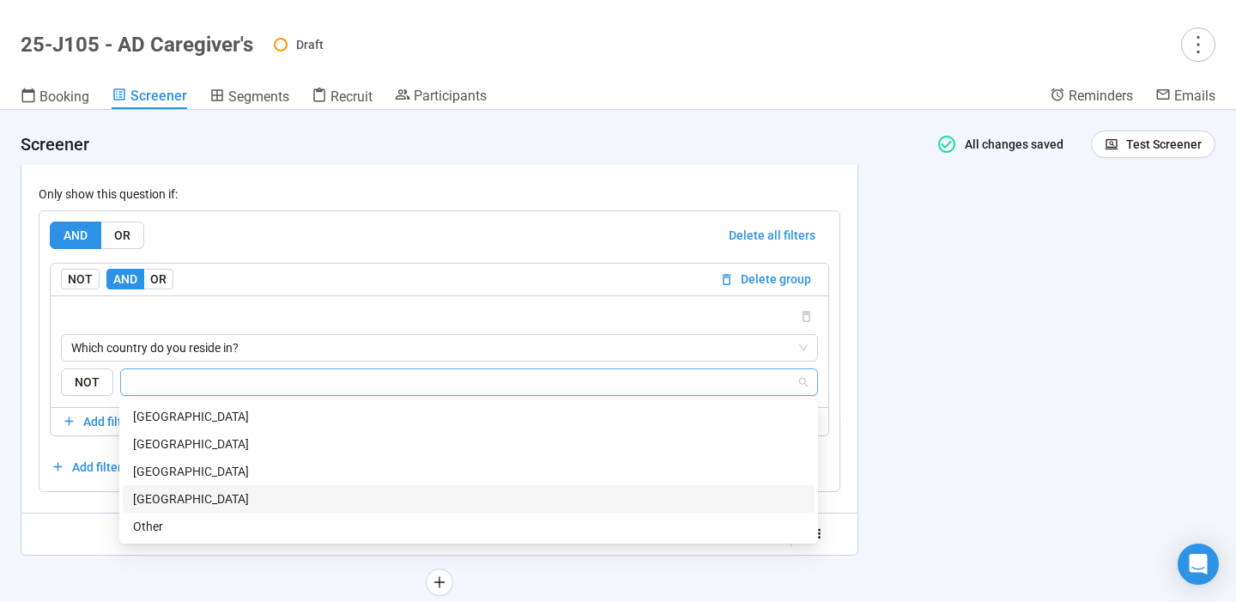
click at [254, 500] on div "[GEOGRAPHIC_DATA]" at bounding box center [468, 498] width 671 height 19
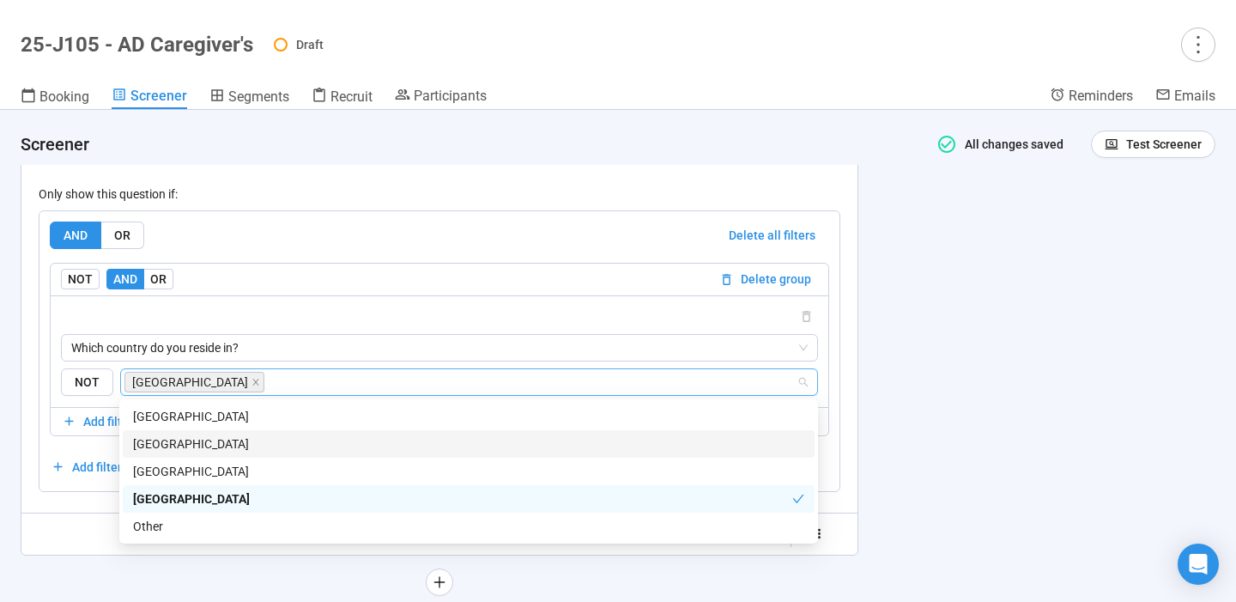
click at [958, 350] on div "**********" at bounding box center [618, 356] width 1236 height 492
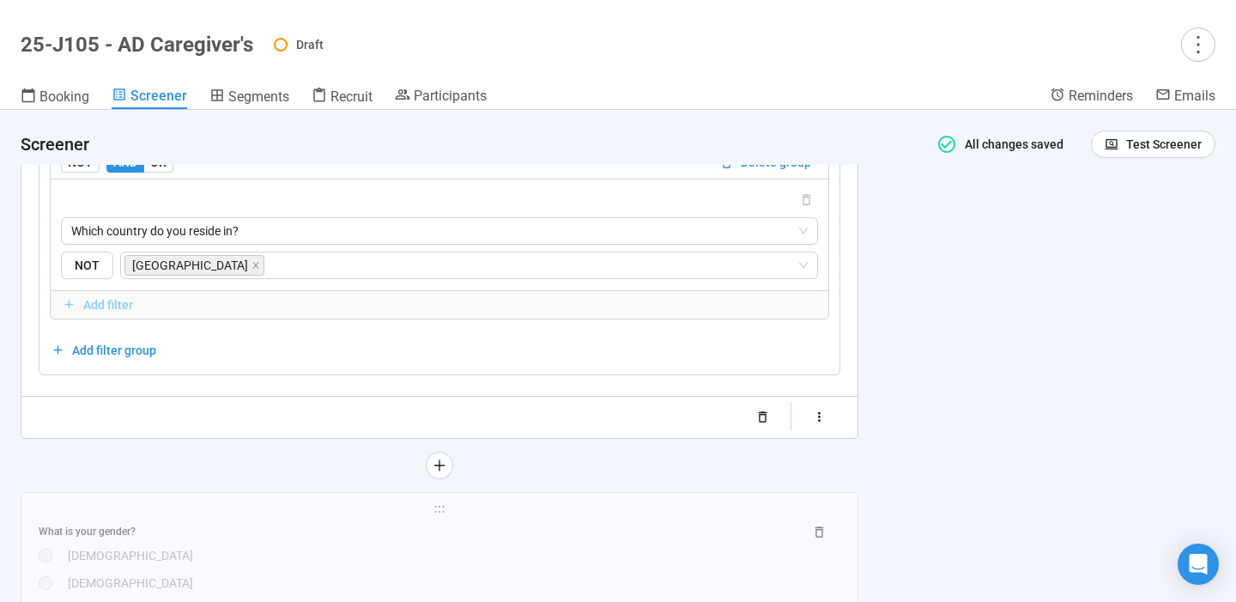
scroll to position [3064, 0]
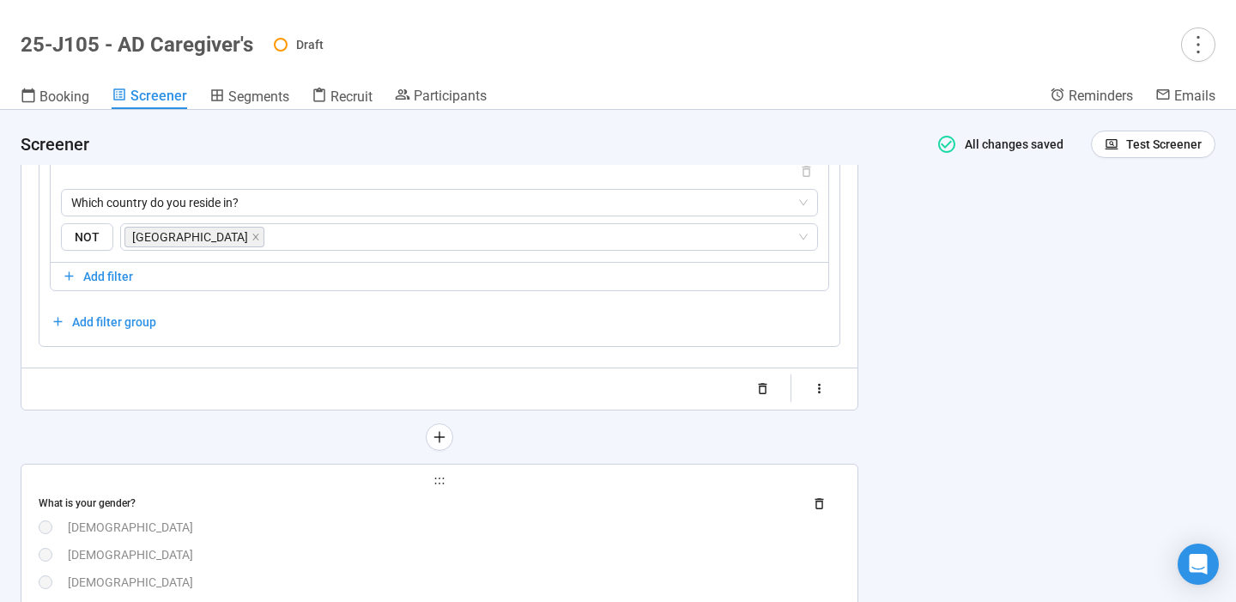
click at [376, 512] on div "What is your gender?" at bounding box center [440, 503] width 802 height 27
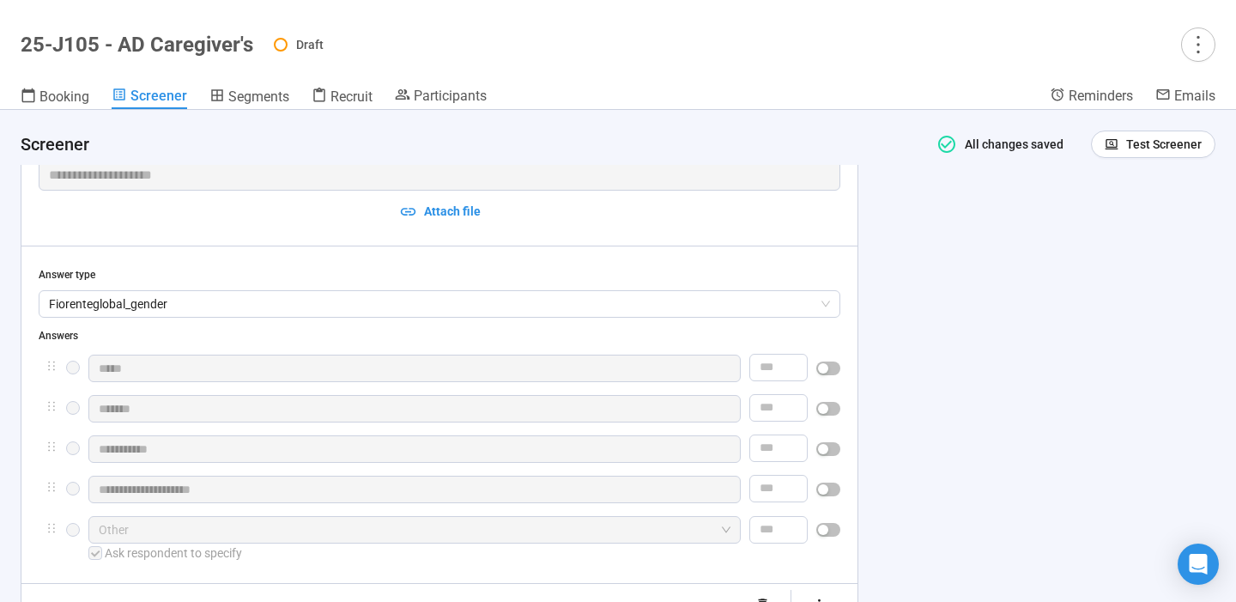
scroll to position [2911, 0]
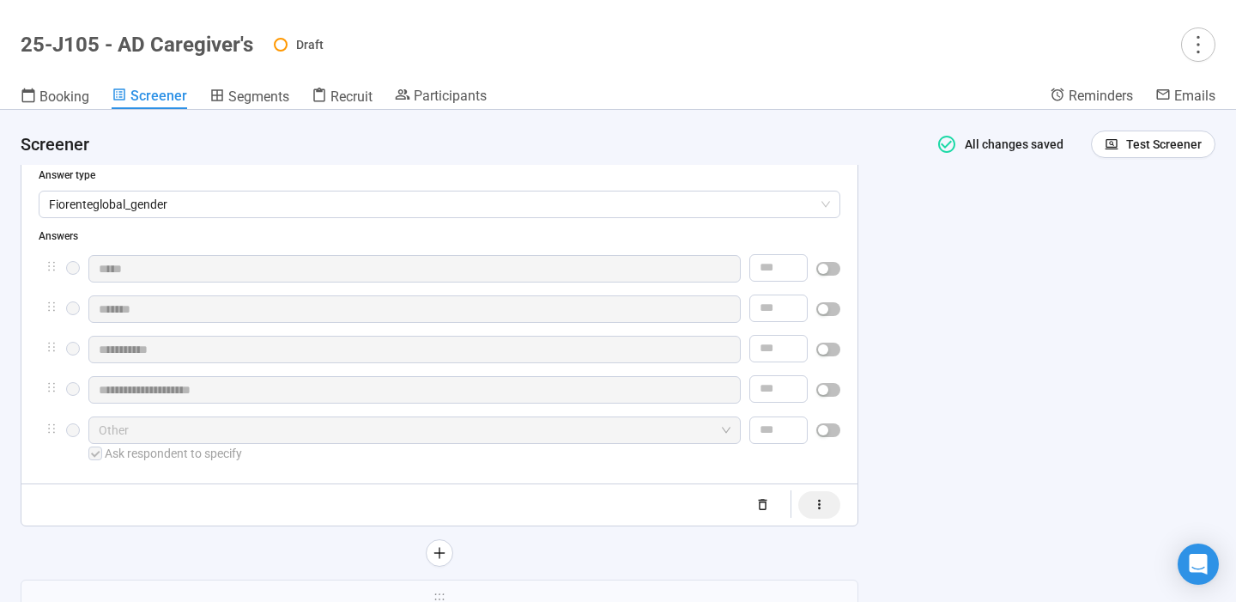
click at [827, 506] on icon "button" at bounding box center [819, 504] width 15 height 15
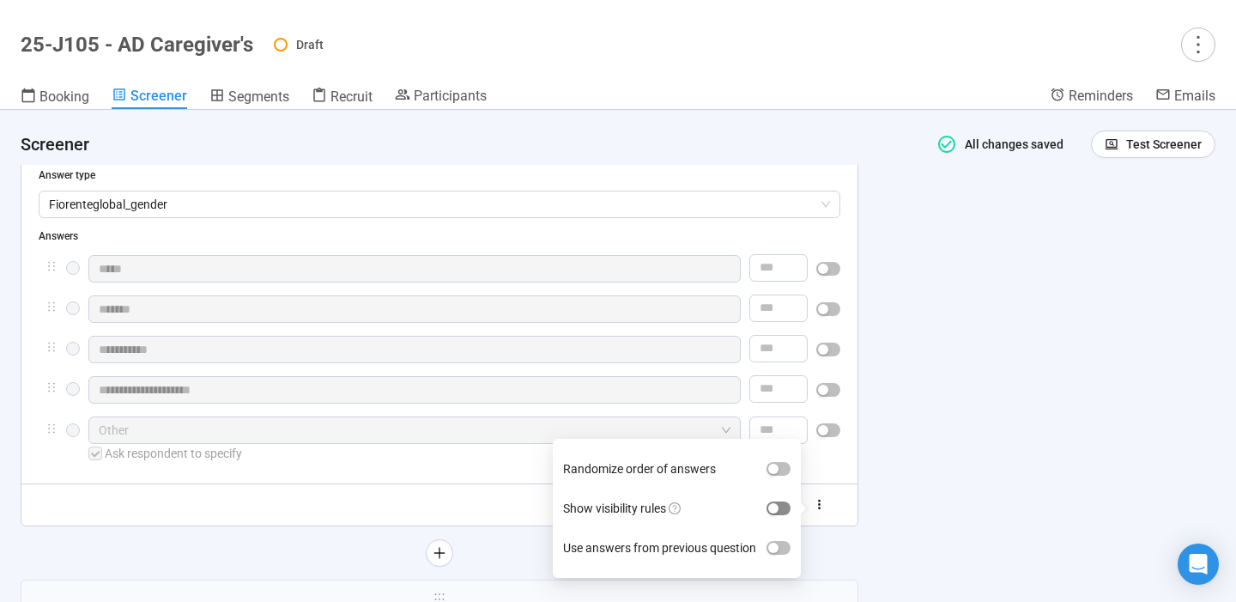
click at [779, 503] on div "button" at bounding box center [773, 508] width 10 height 10
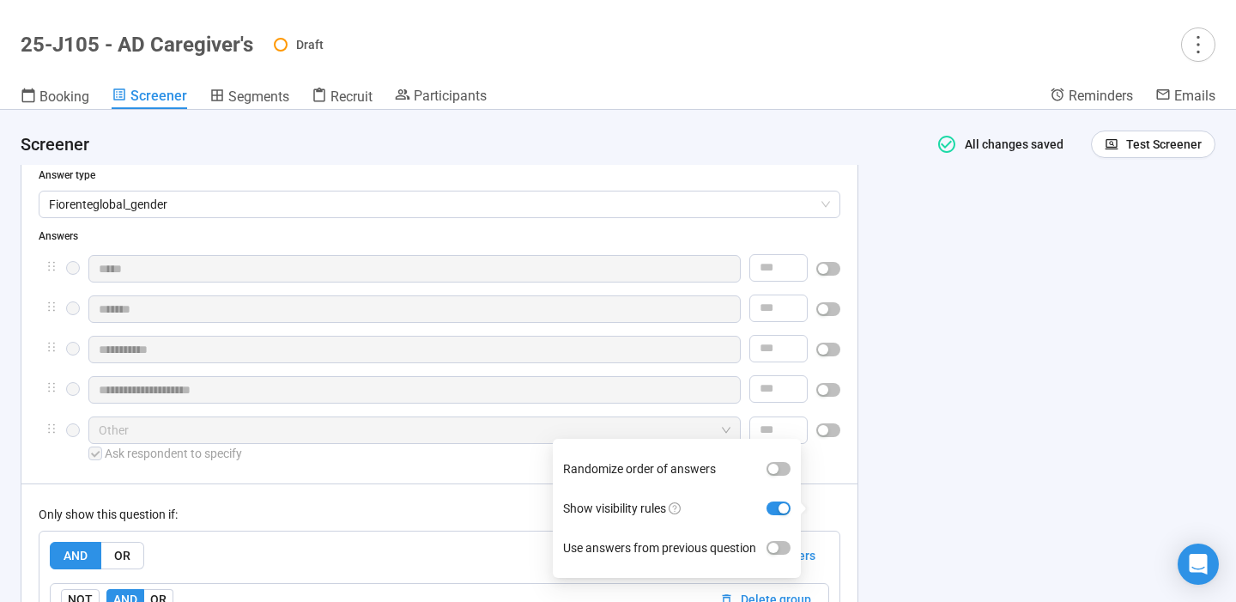
click at [942, 431] on div "**********" at bounding box center [618, 356] width 1236 height 492
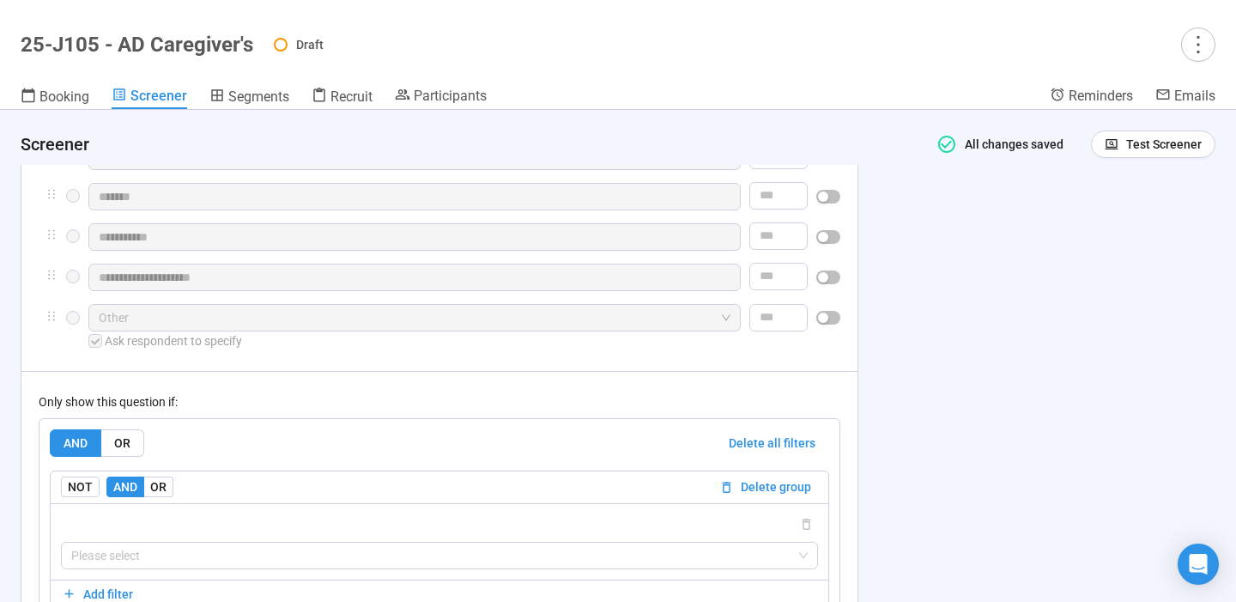
scroll to position [3030, 0]
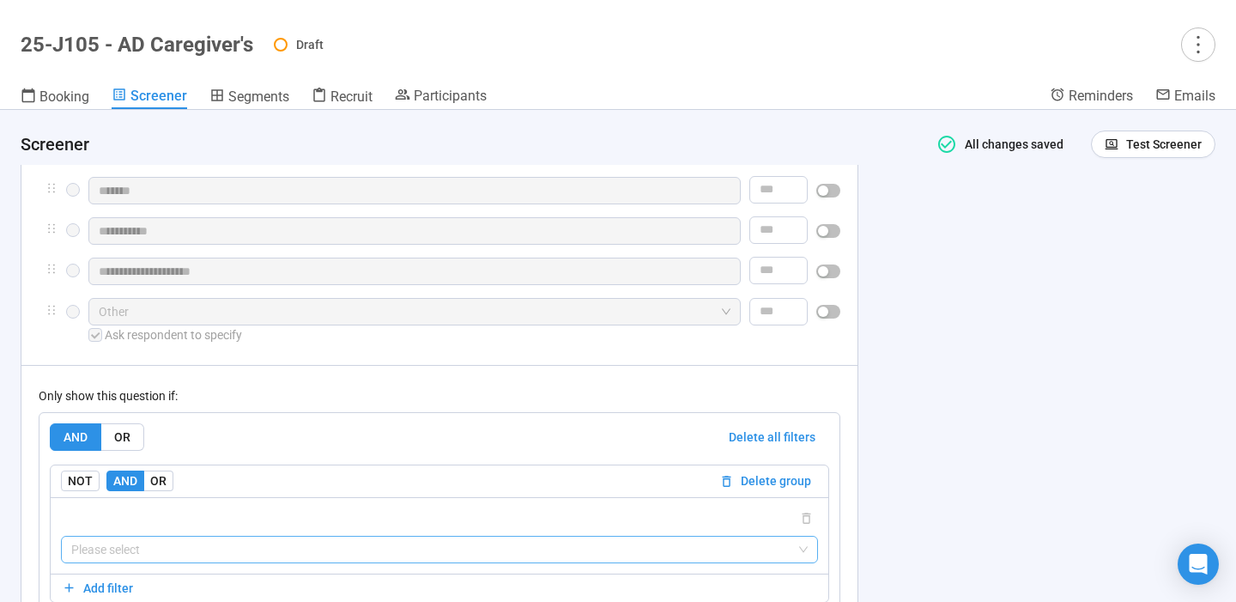
click at [450, 562] on input "search" at bounding box center [439, 550] width 737 height 26
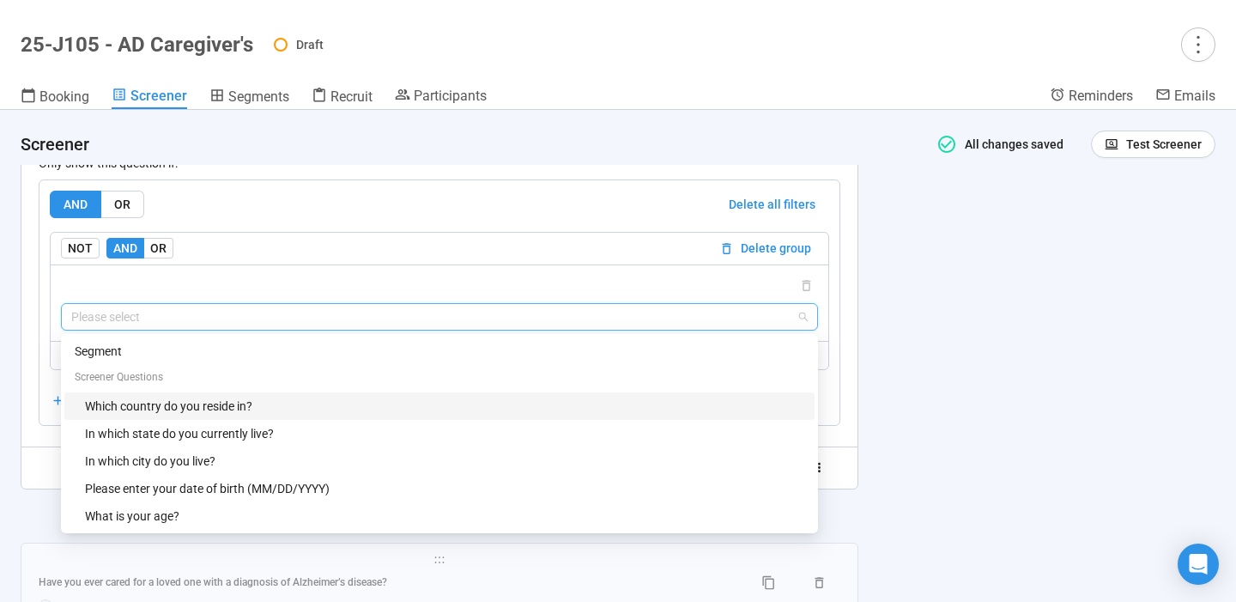
scroll to position [3272, 0]
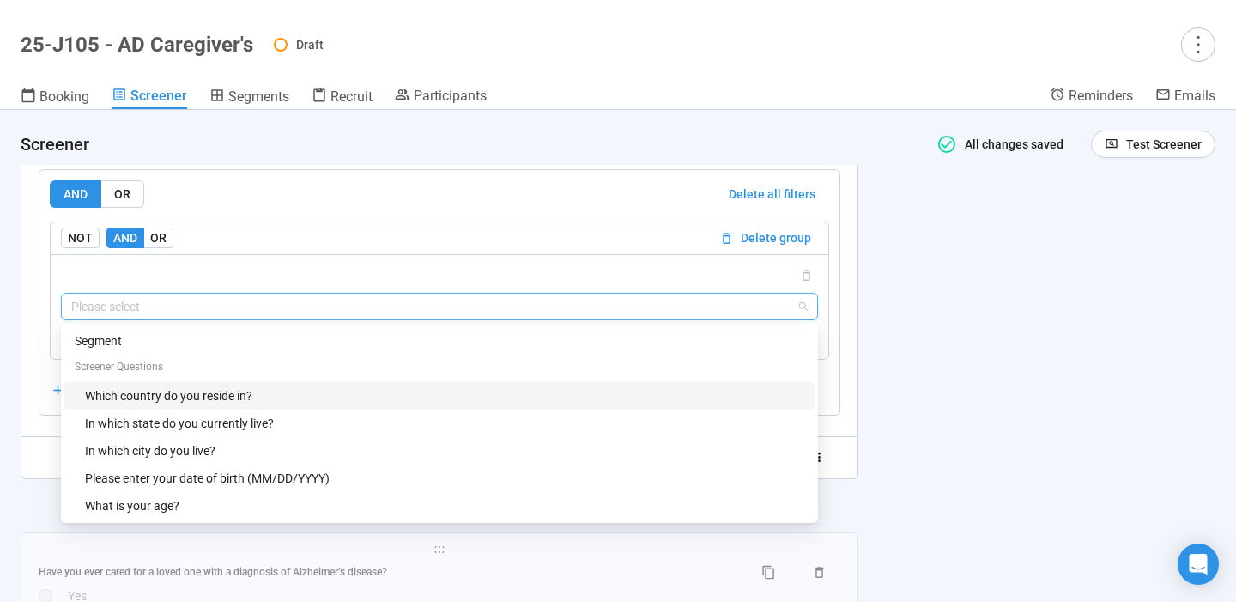
click at [323, 403] on div "Which country do you reside in?" at bounding box center [444, 395] width 719 height 19
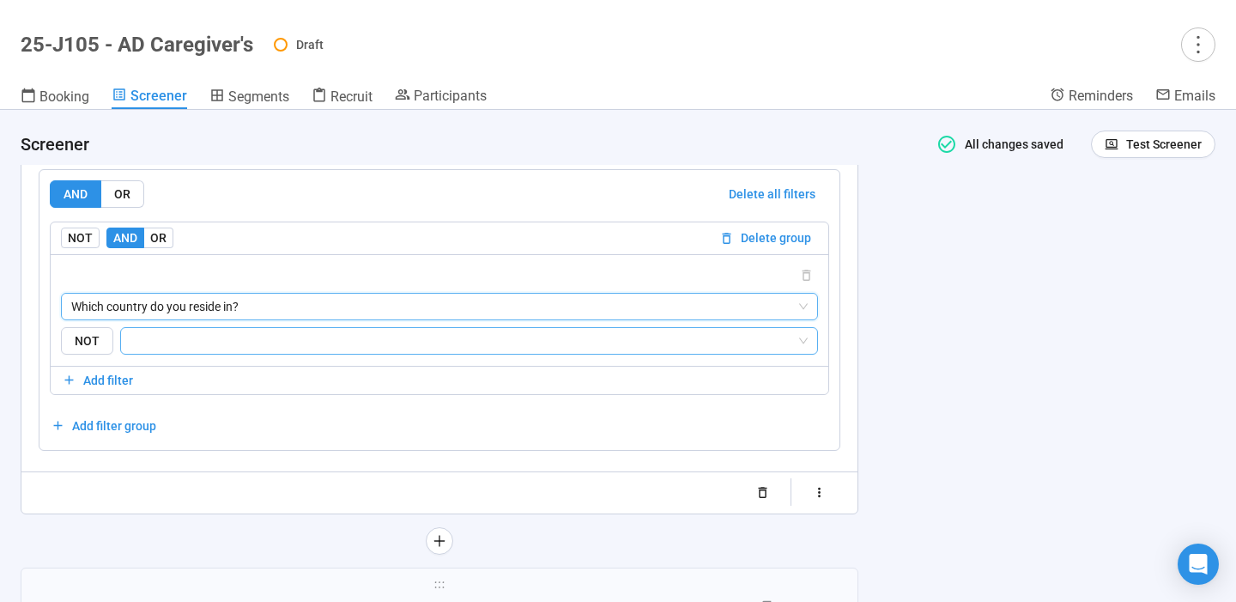
click at [719, 351] on input "search" at bounding box center [463, 341] width 665 height 21
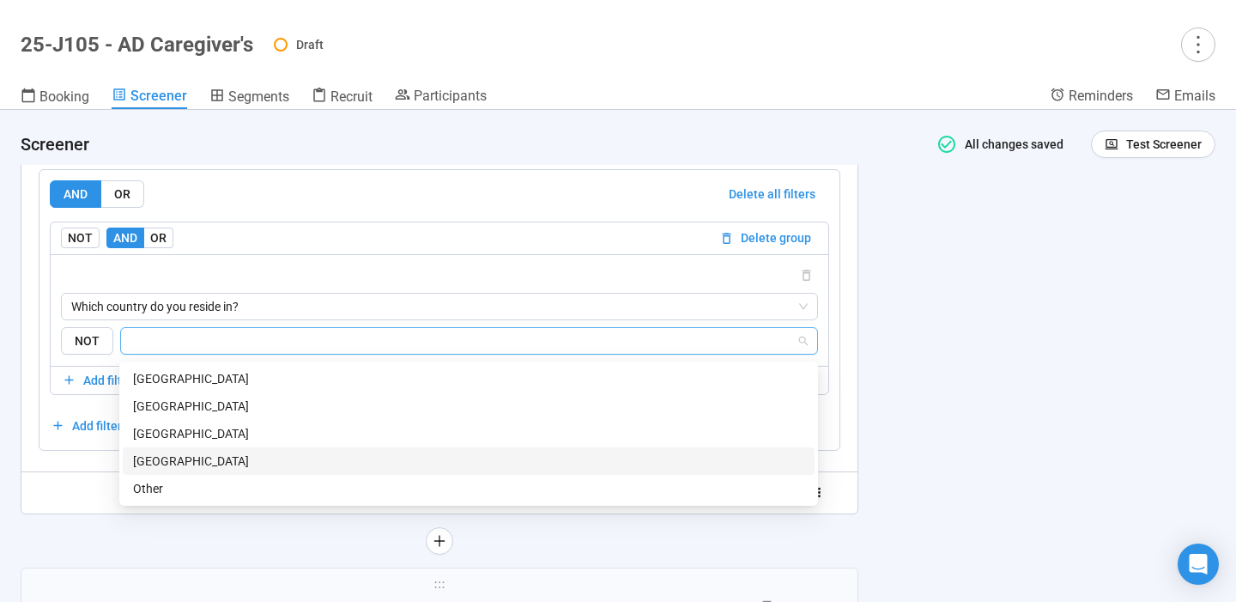
click at [437, 455] on div "[GEOGRAPHIC_DATA]" at bounding box center [468, 461] width 671 height 19
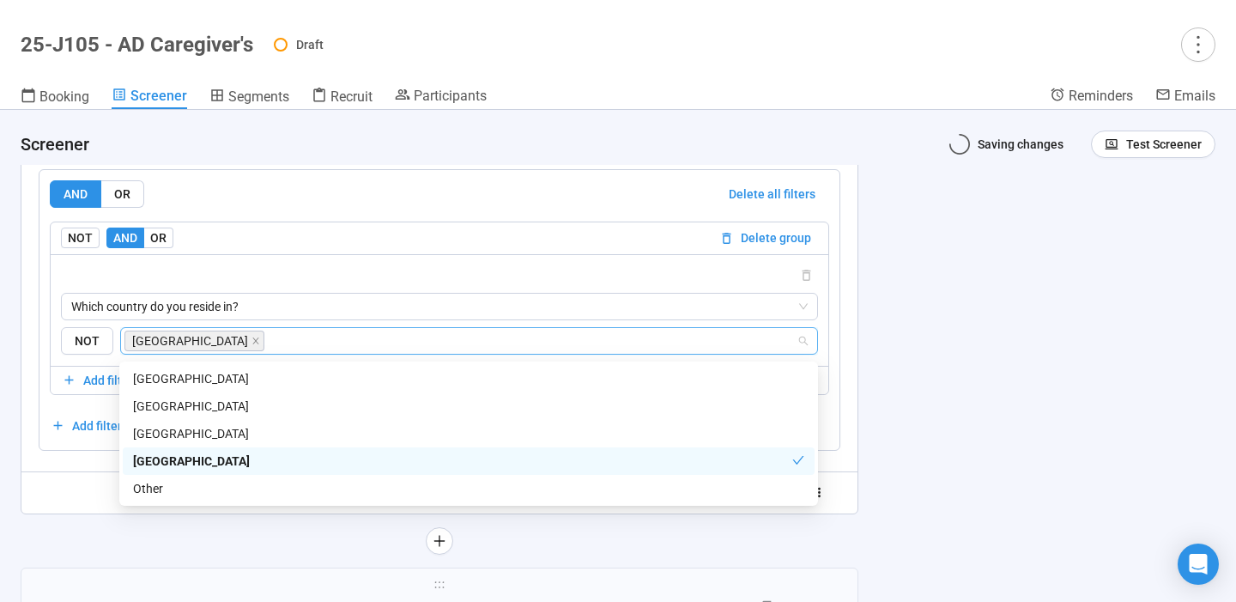
click at [920, 419] on div "**********" at bounding box center [618, 356] width 1236 height 492
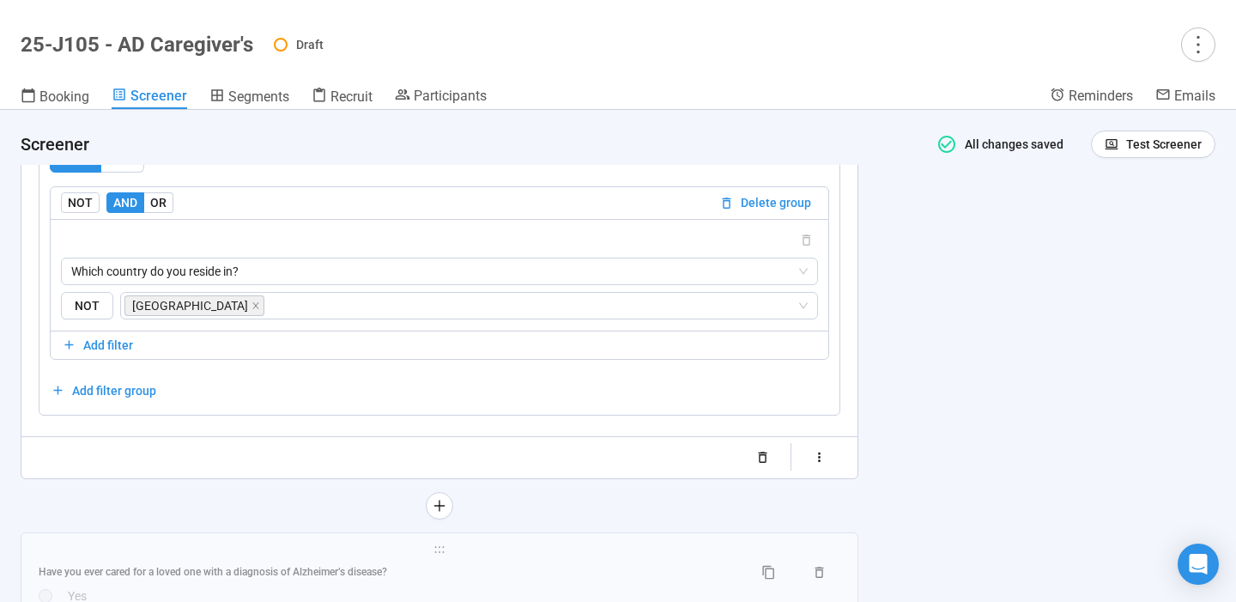
scroll to position [3321, 0]
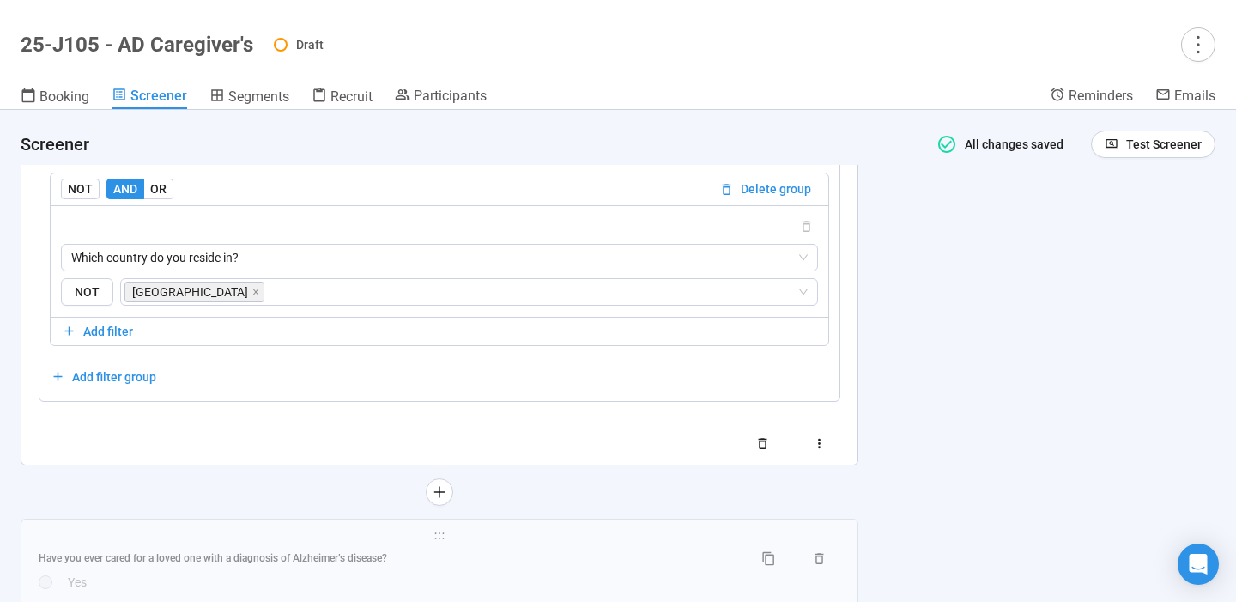
click at [920, 419] on div "**********" at bounding box center [618, 356] width 1236 height 492
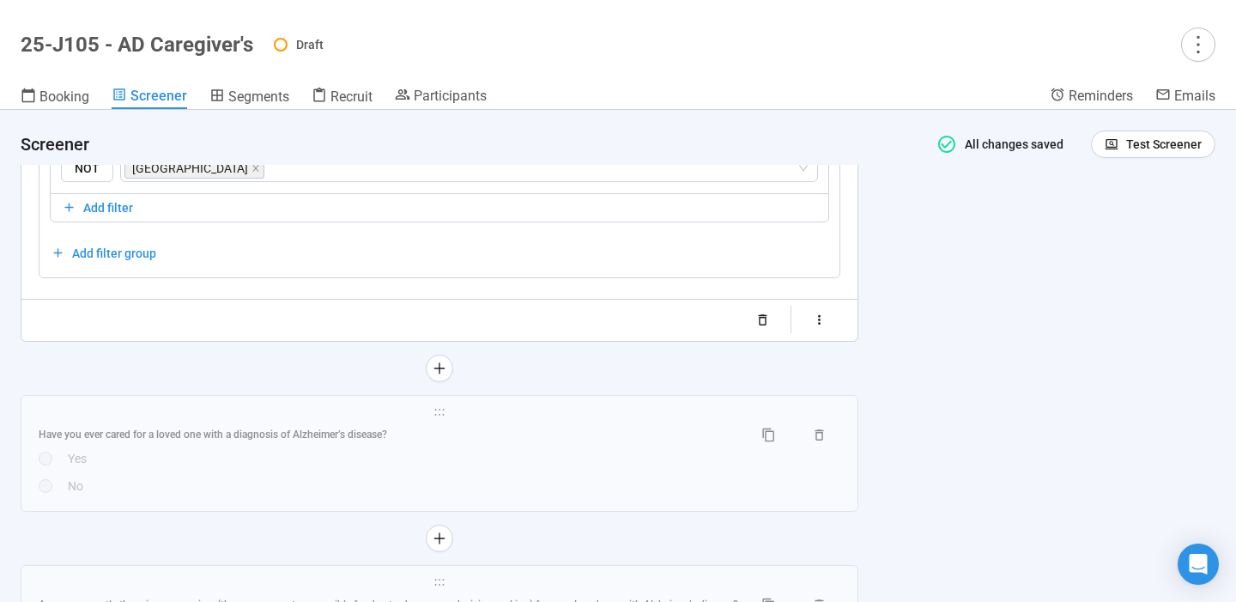
scroll to position [3481, 0]
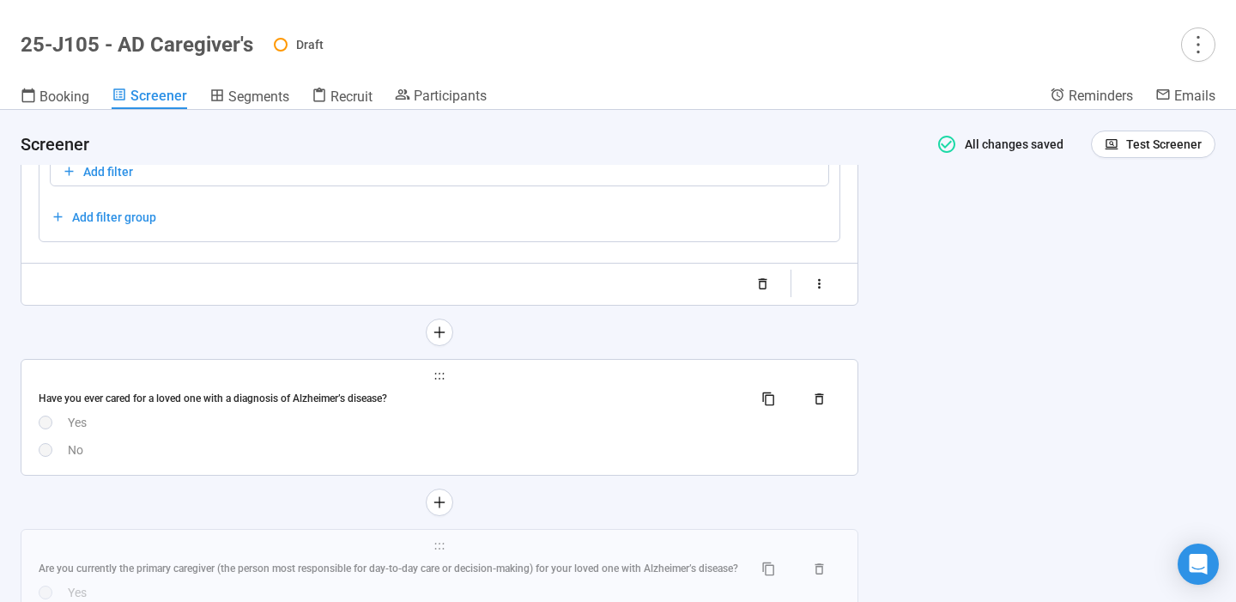
click at [585, 446] on div "No" at bounding box center [454, 449] width 773 height 19
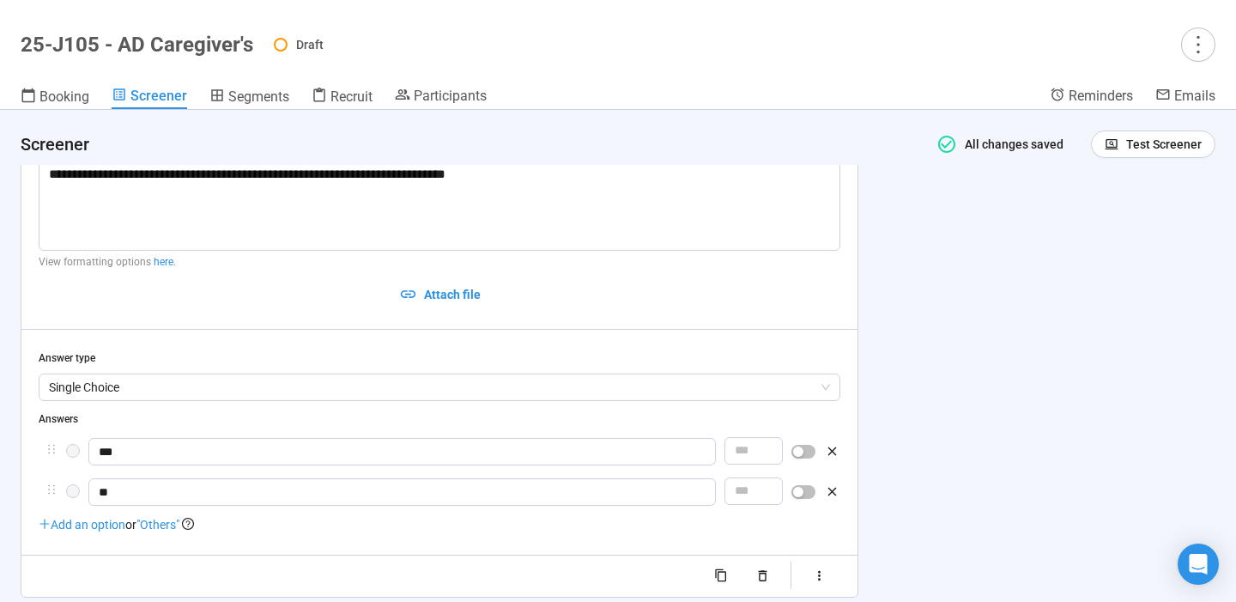
scroll to position [3064, 0]
click at [804, 492] on div "button" at bounding box center [798, 492] width 10 height 10
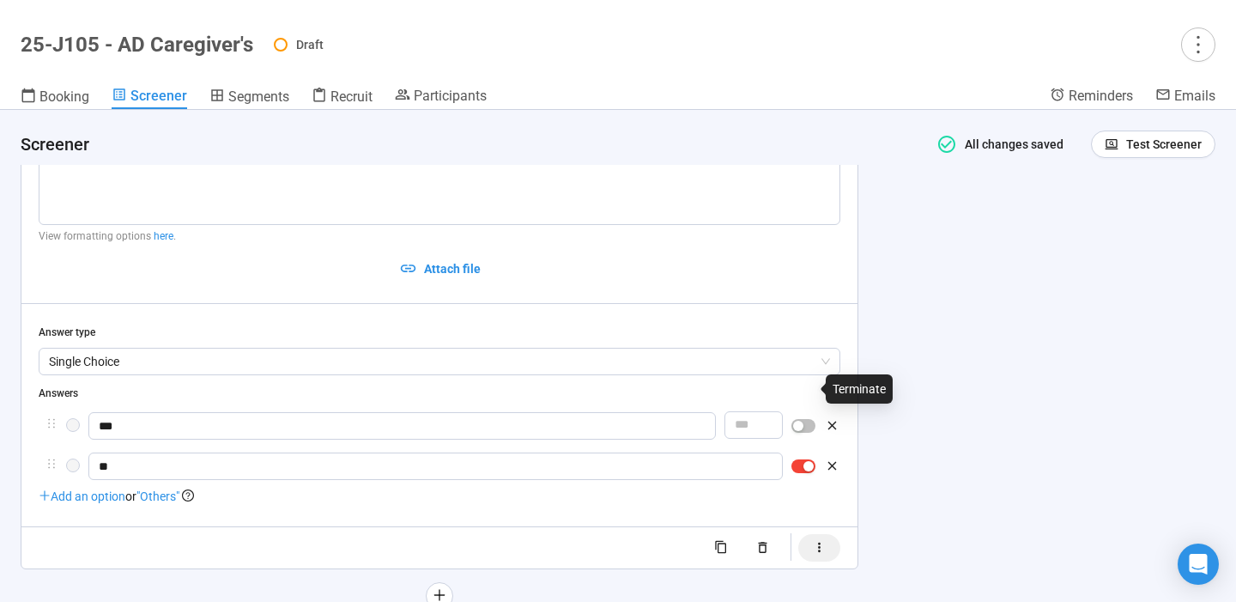
scroll to position [3263, 0]
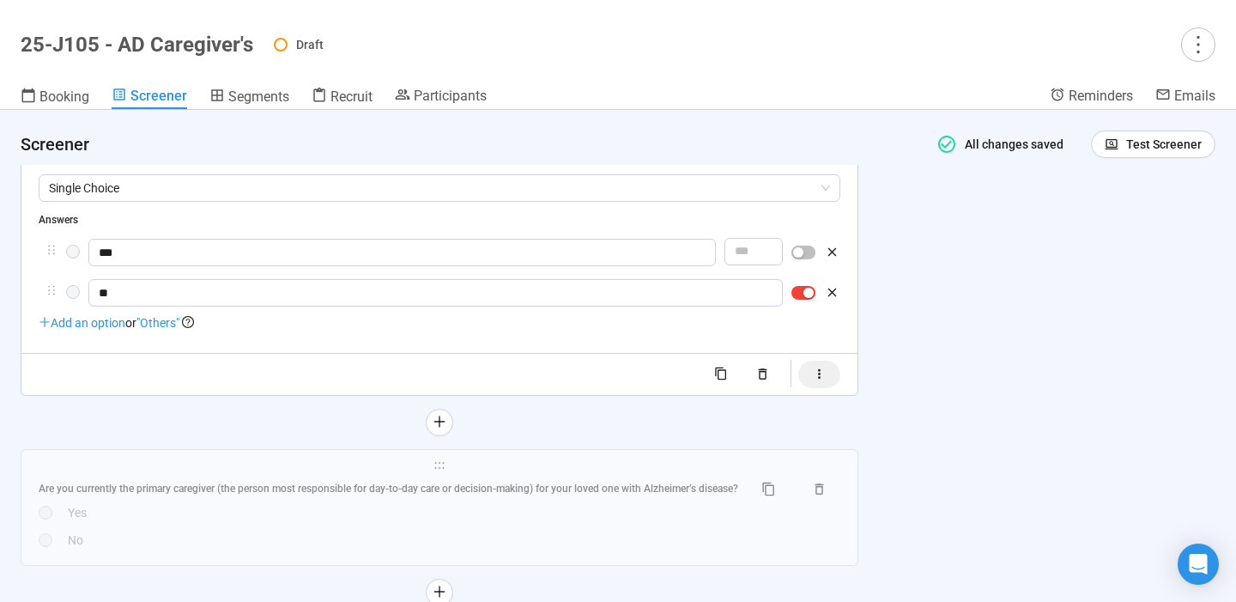
click at [825, 374] on icon "button" at bounding box center [819, 374] width 15 height 15
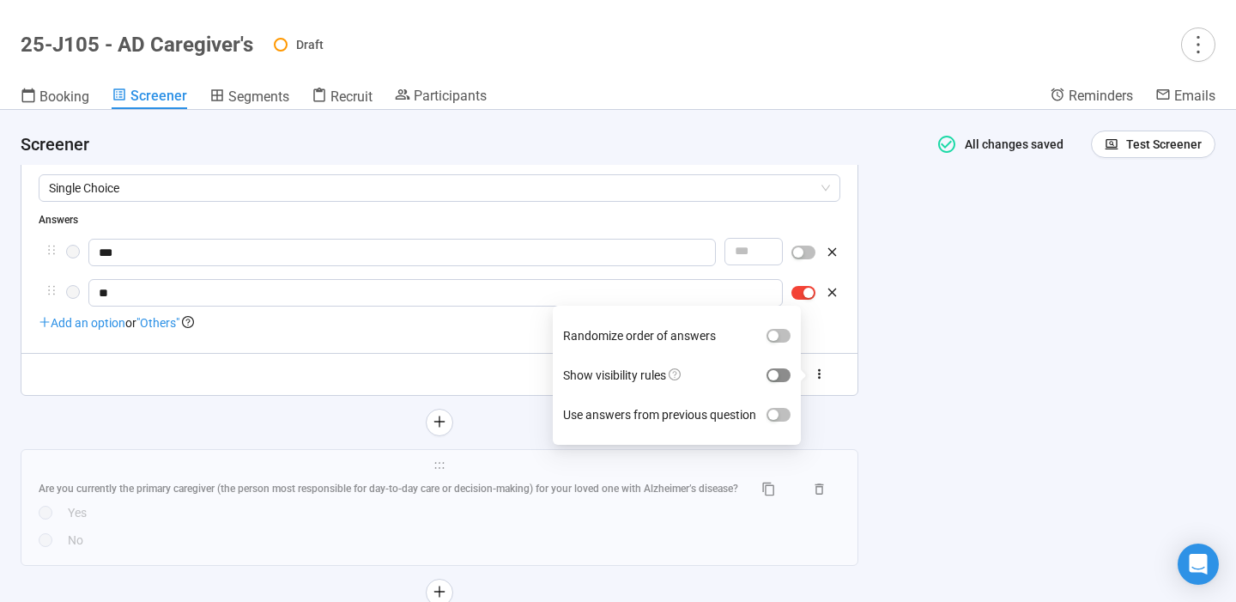
click at [778, 371] on div "button" at bounding box center [773, 375] width 10 height 10
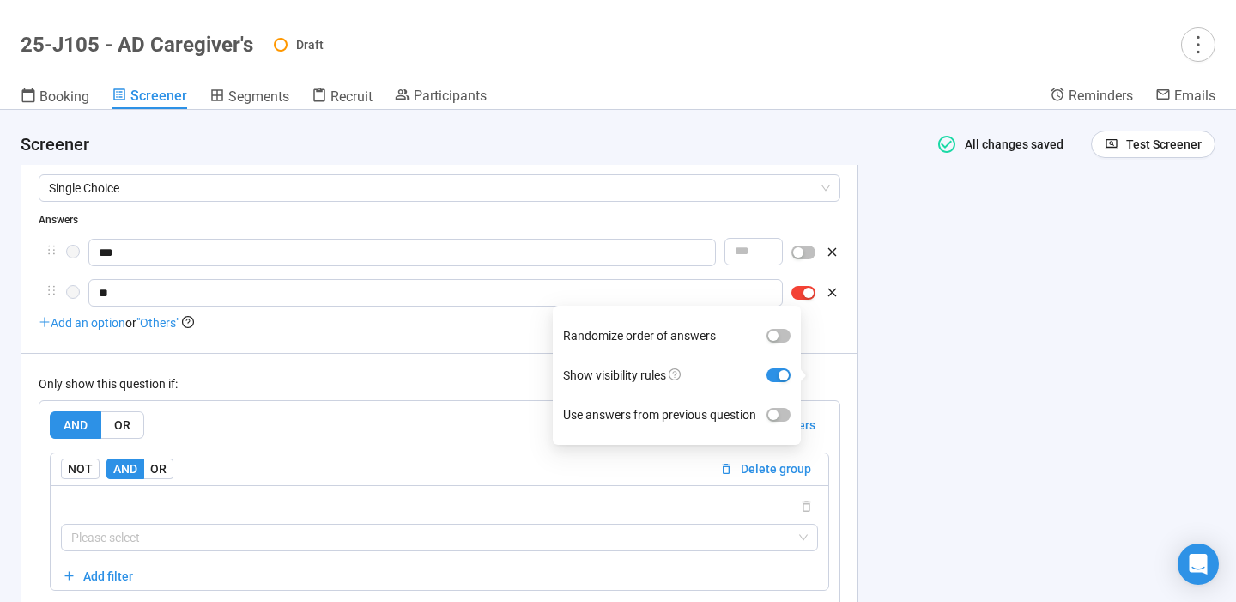
click at [887, 417] on div "**********" at bounding box center [618, 356] width 1236 height 492
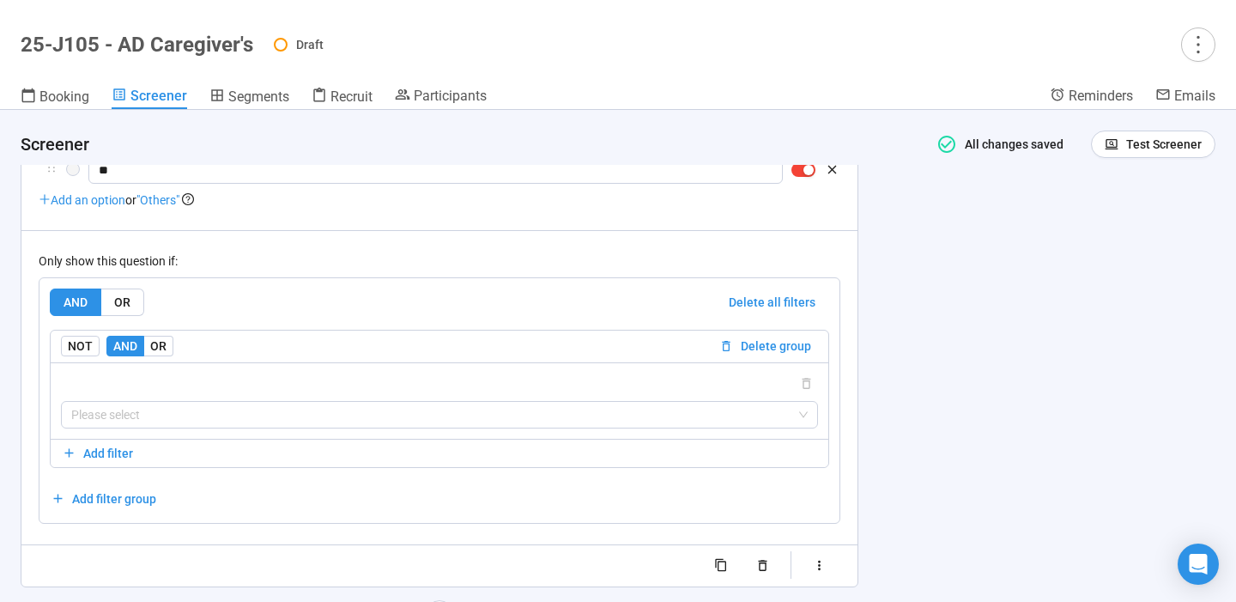
scroll to position [3392, 0]
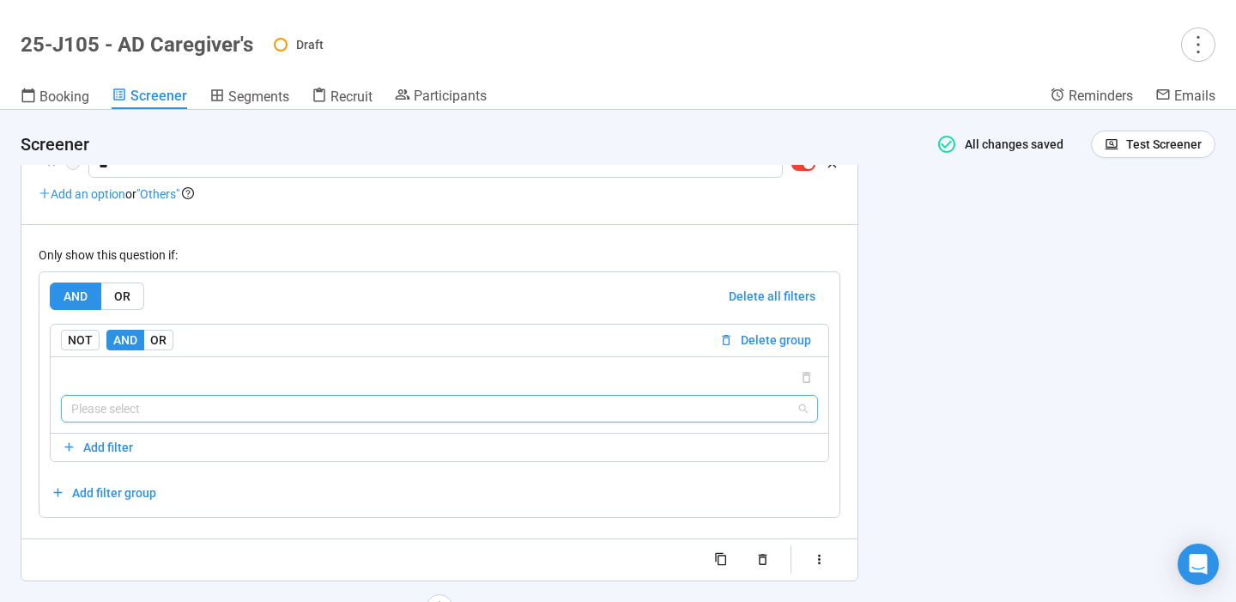
click at [756, 414] on input "search" at bounding box center [439, 409] width 737 height 26
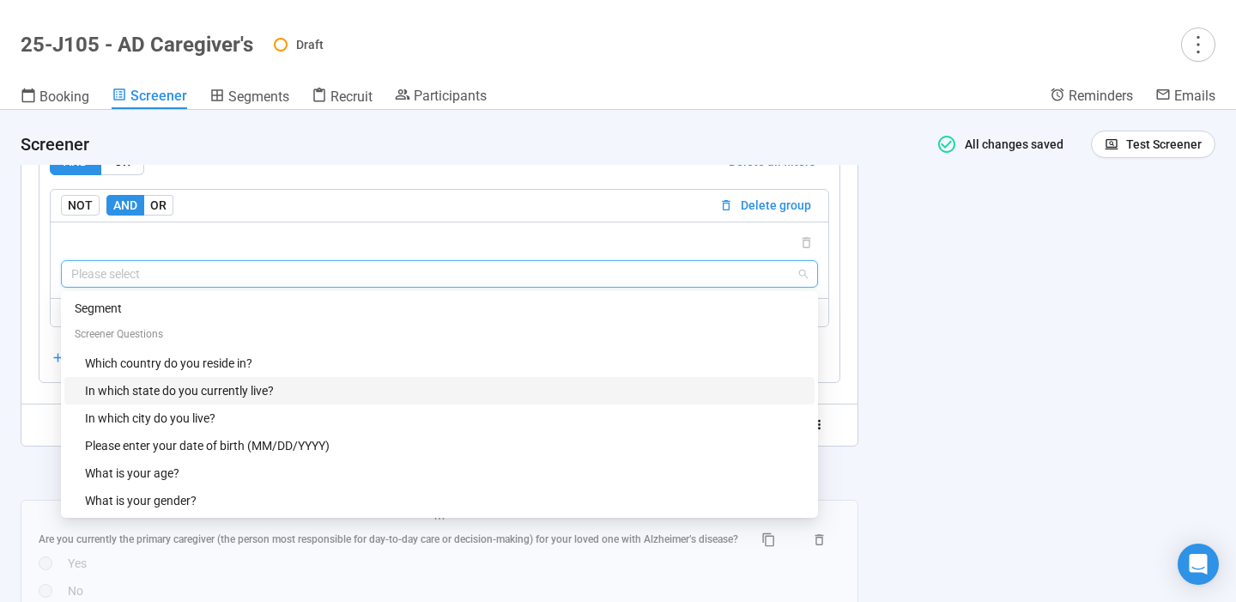
scroll to position [3528, 0]
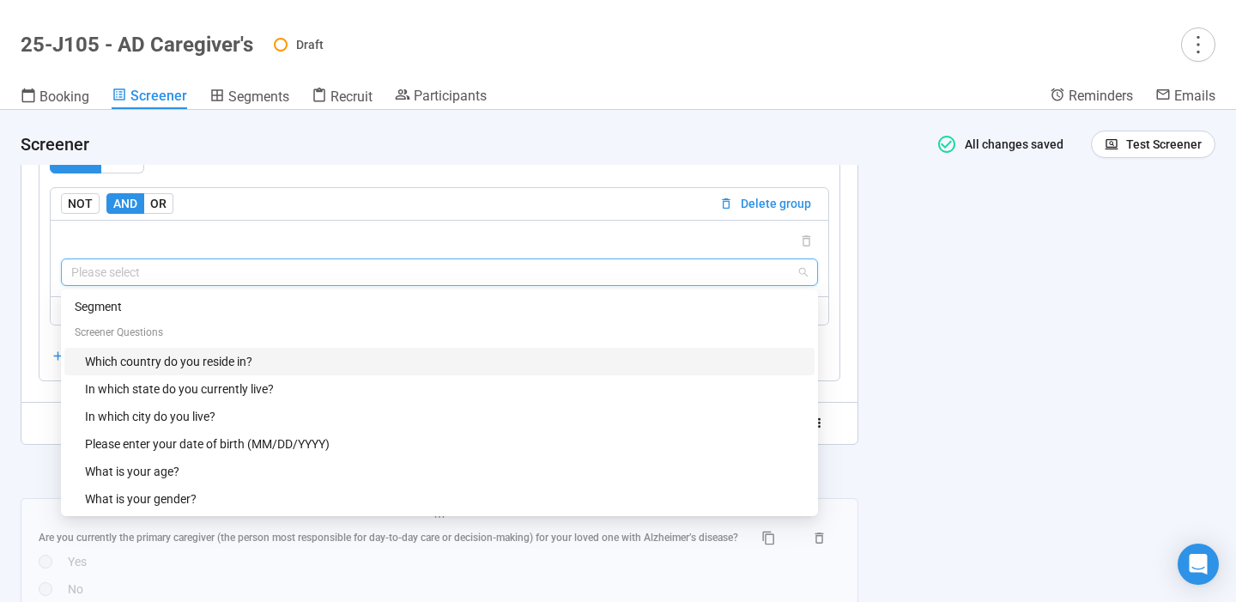
click at [341, 352] on div "Which country do you reside in?" at bounding box center [444, 361] width 719 height 19
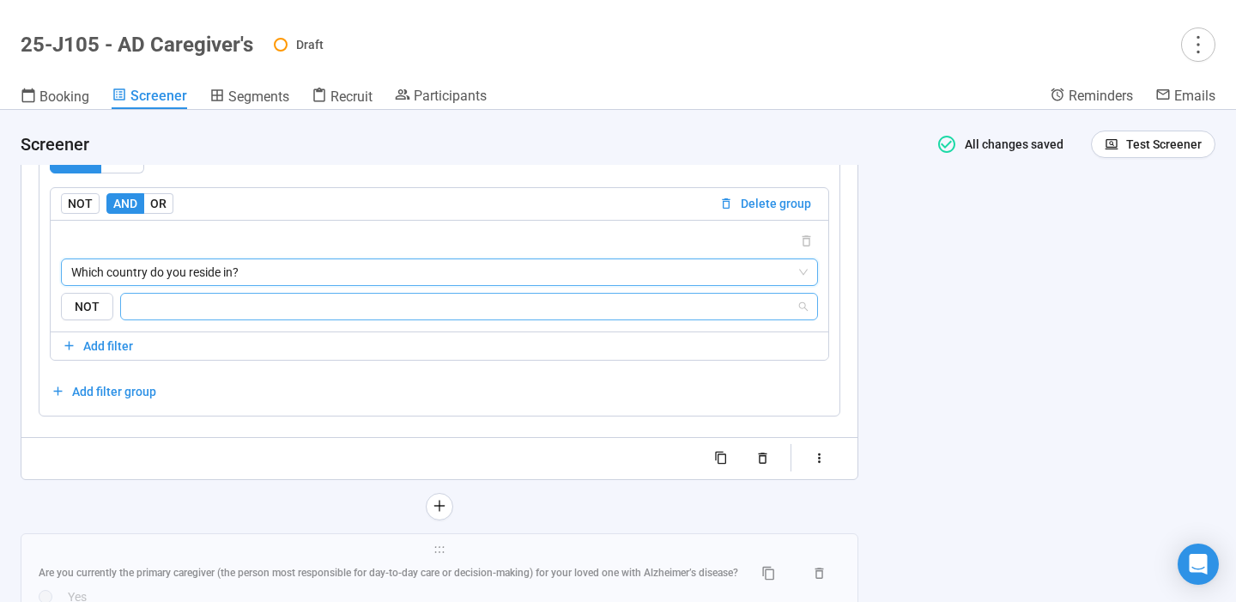
click at [295, 295] on div at bounding box center [469, 306] width 698 height 27
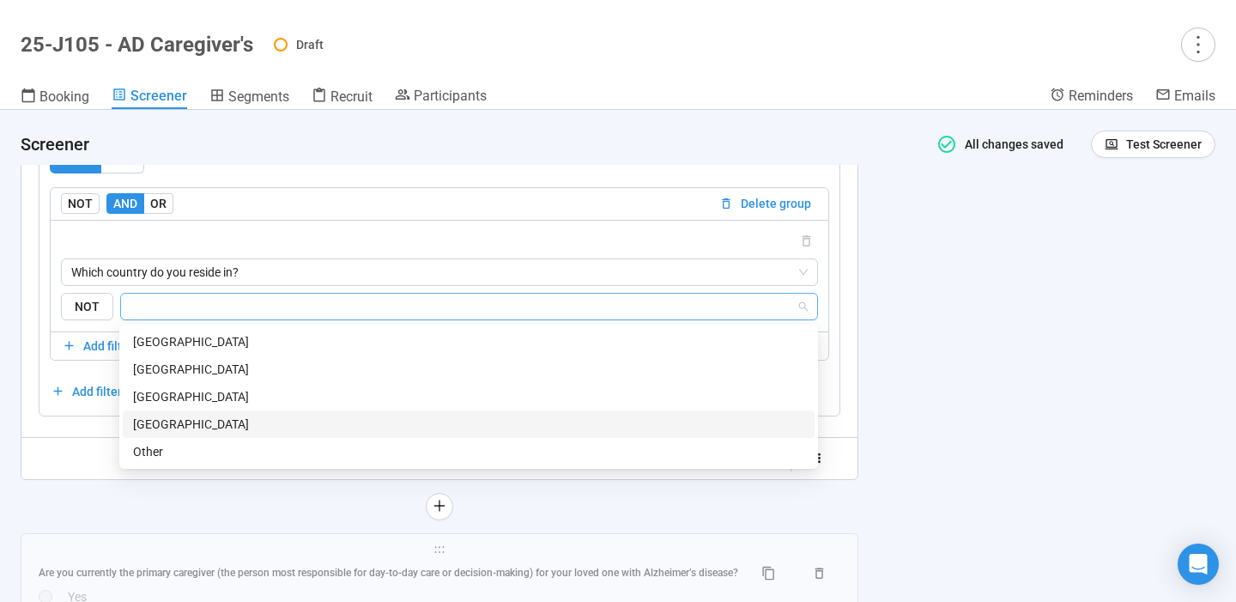
click at [227, 422] on div "[GEOGRAPHIC_DATA]" at bounding box center [468, 424] width 671 height 19
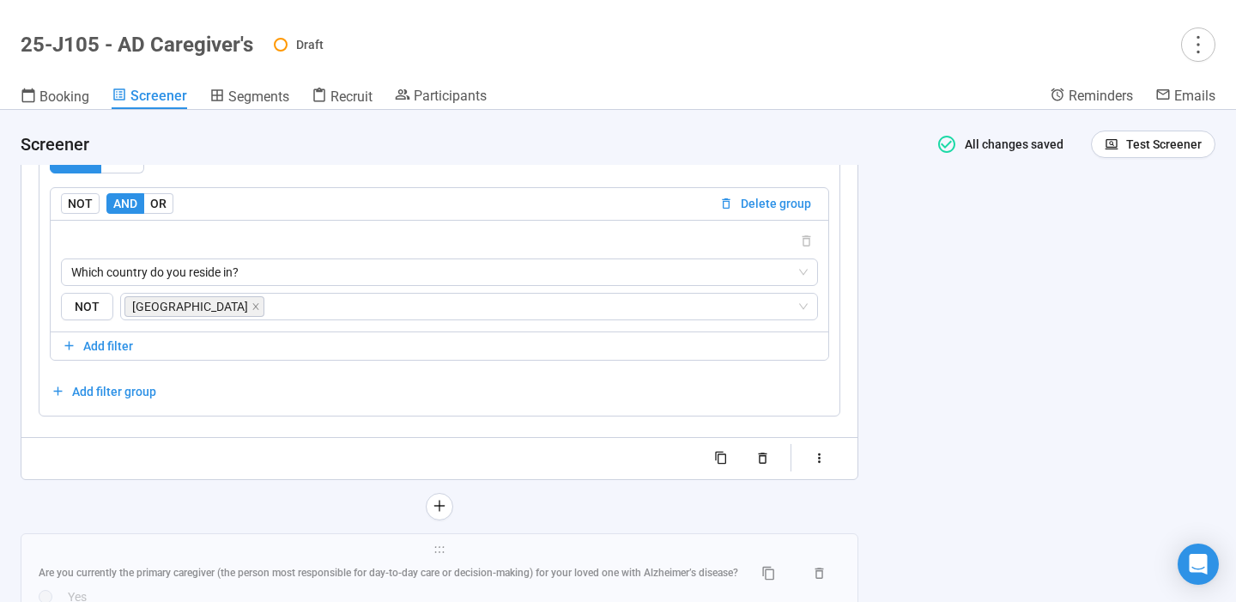
click at [1013, 336] on div "**********" at bounding box center [618, 356] width 1236 height 492
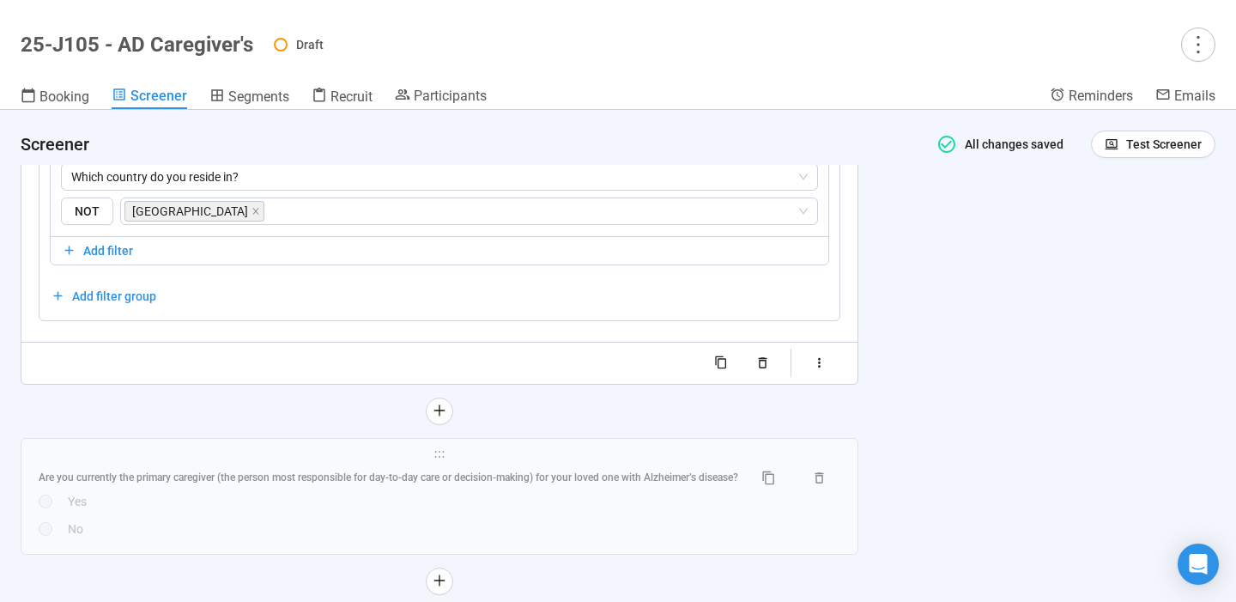
scroll to position [3671, 0]
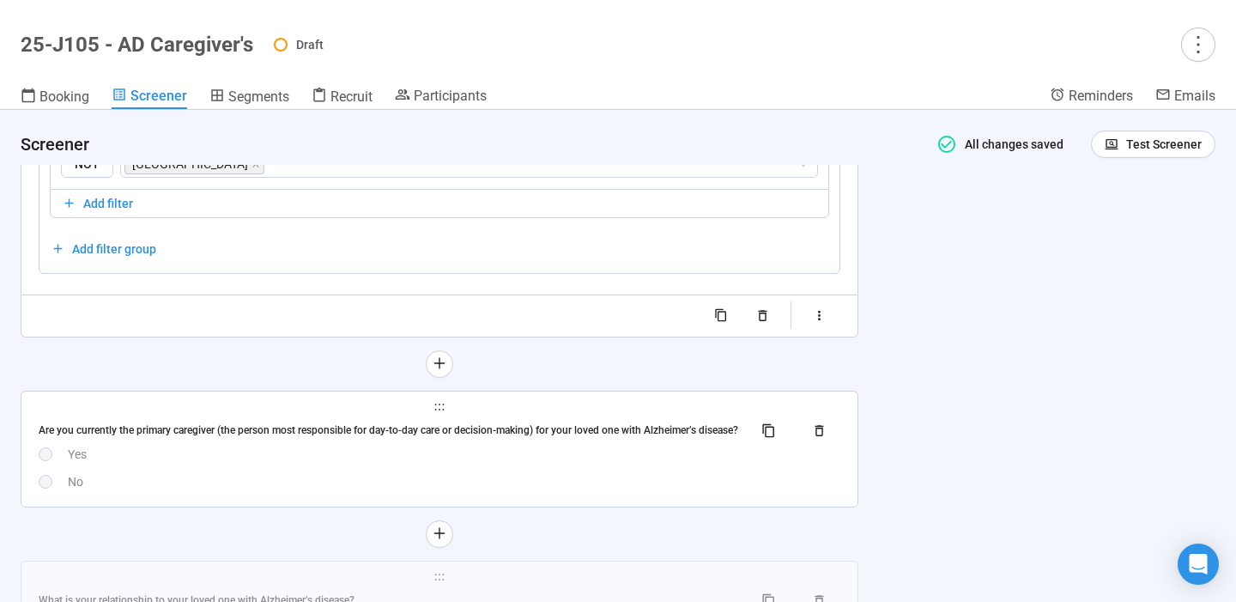
click at [594, 462] on div "Yes" at bounding box center [454, 454] width 773 height 19
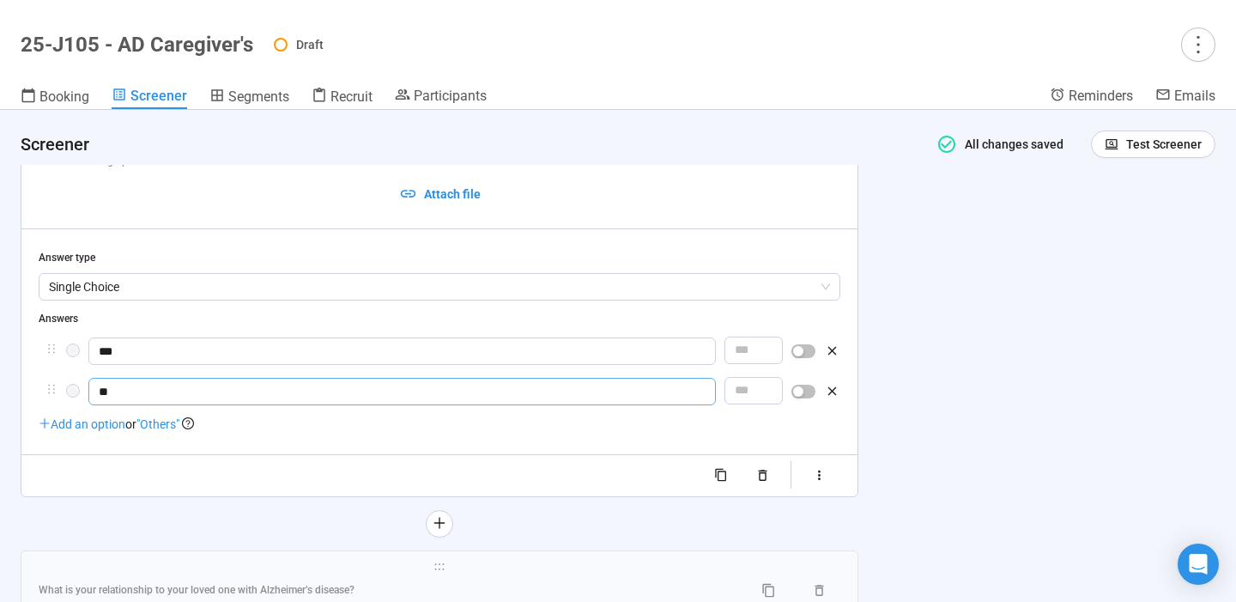
scroll to position [3335, 0]
click at [807, 390] on span "button" at bounding box center [804, 391] width 24 height 14
click at [823, 478] on icon "button" at bounding box center [819, 471] width 15 height 15
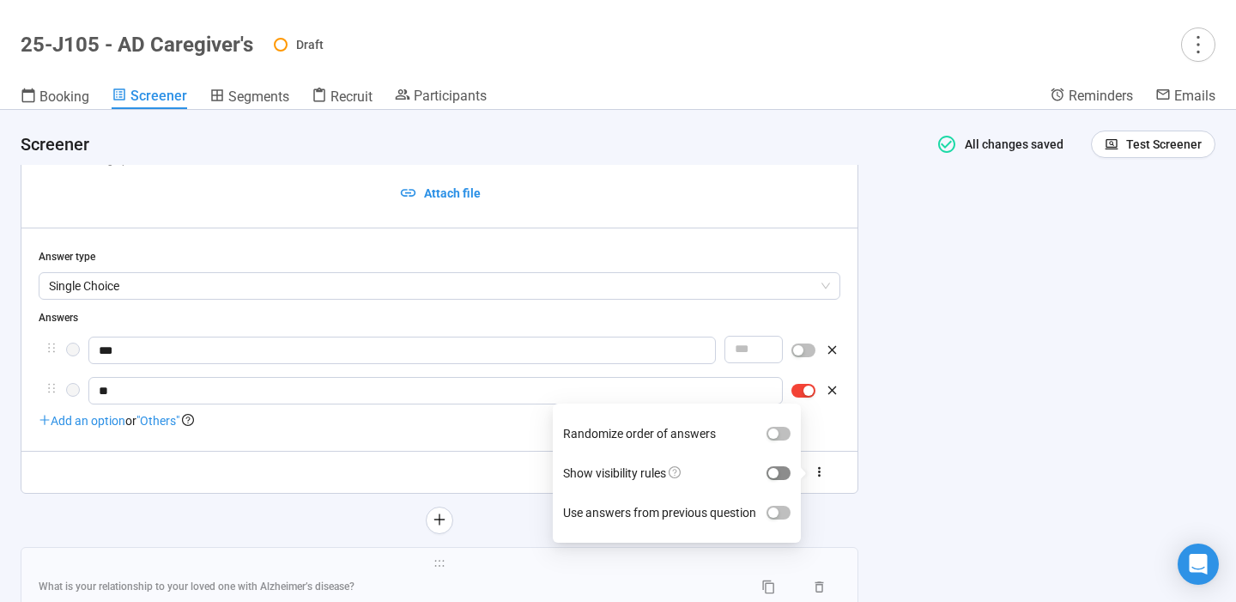
click at [775, 472] on div "button" at bounding box center [773, 473] width 10 height 10
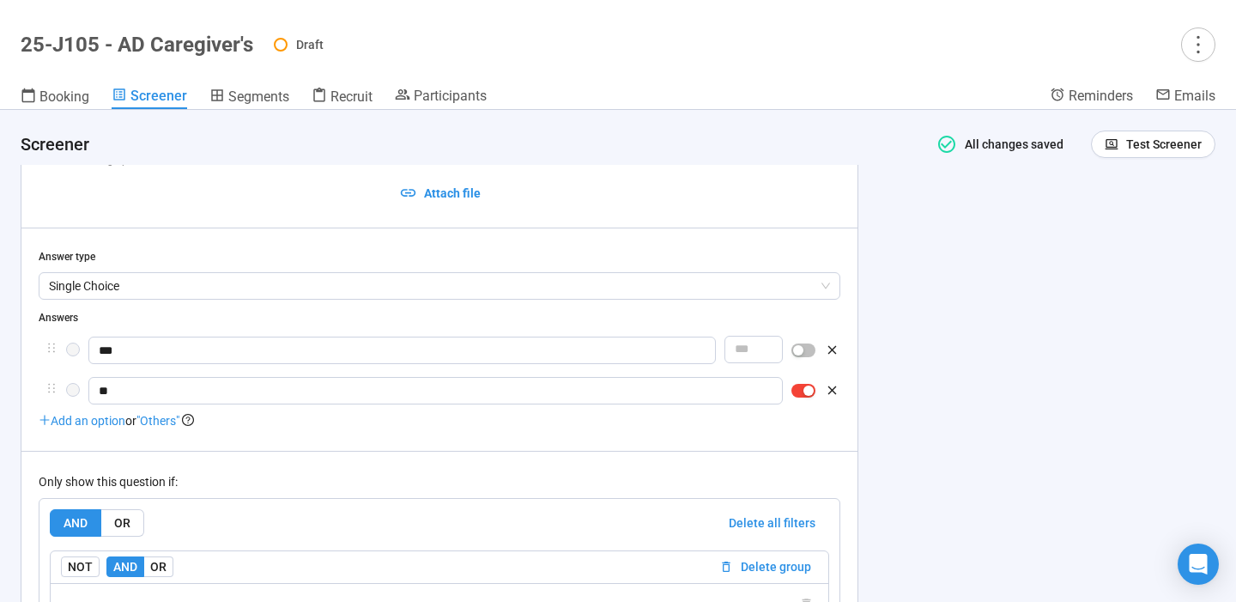
click at [994, 409] on div "**********" at bounding box center [618, 356] width 1236 height 492
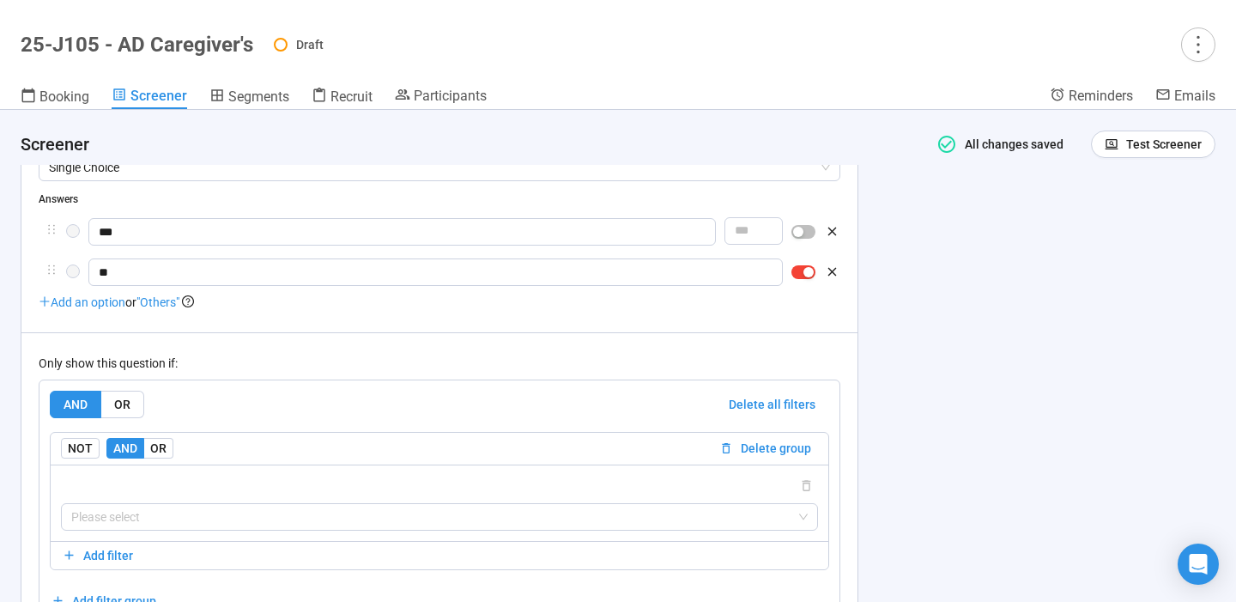
scroll to position [3473, 0]
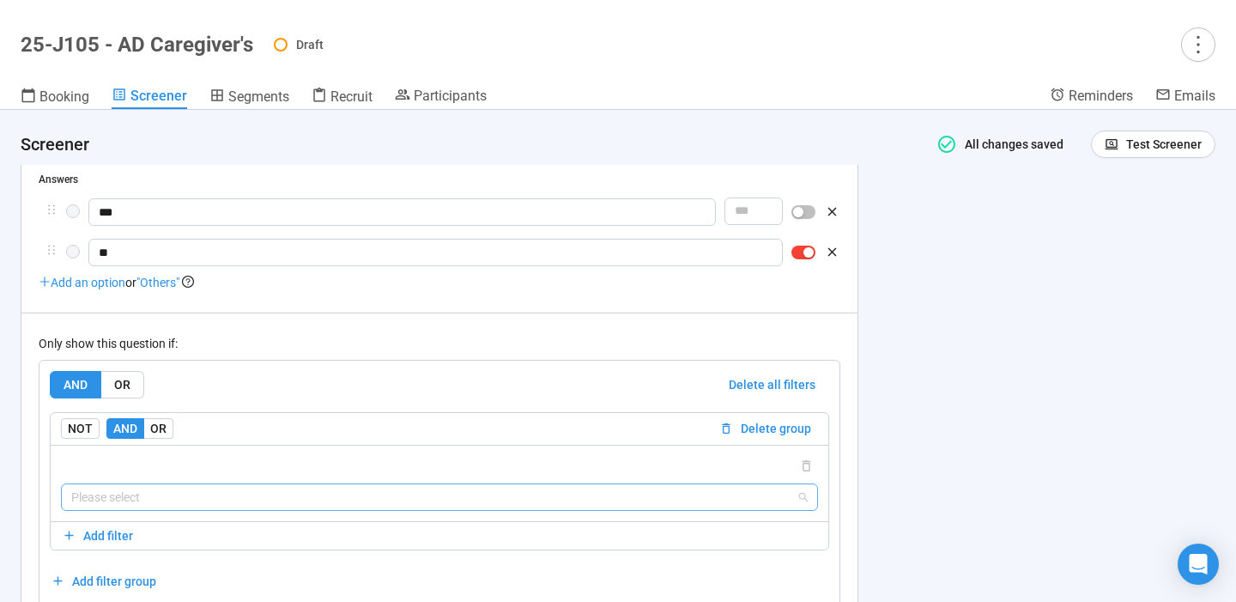
click at [616, 488] on input "search" at bounding box center [439, 497] width 737 height 26
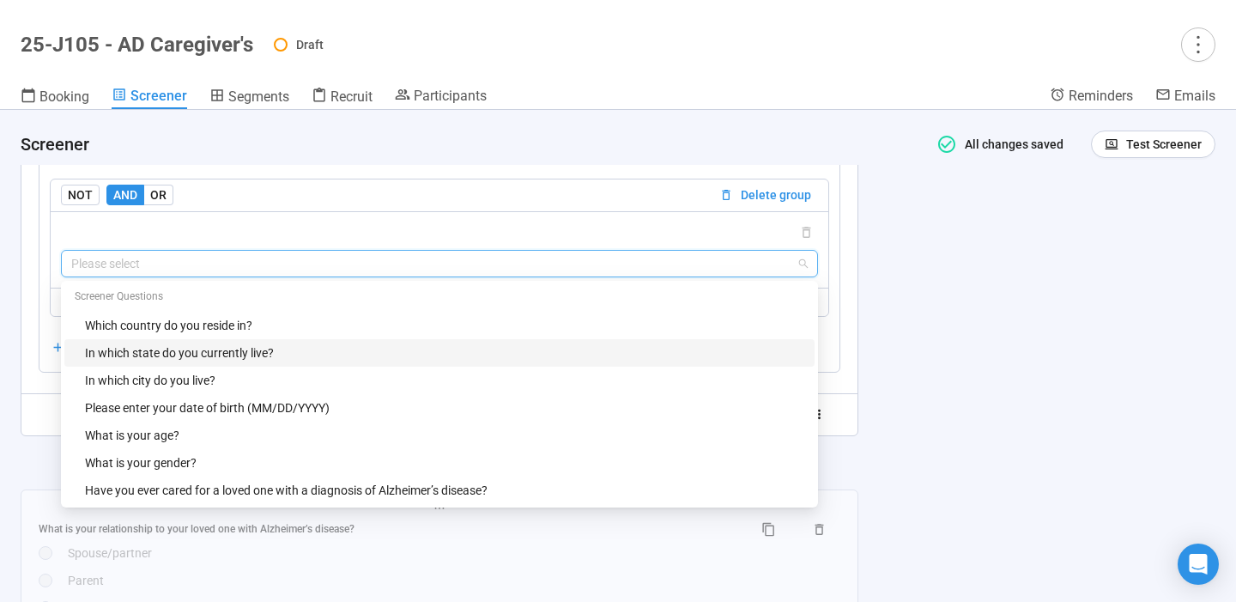
scroll to position [3708, 0]
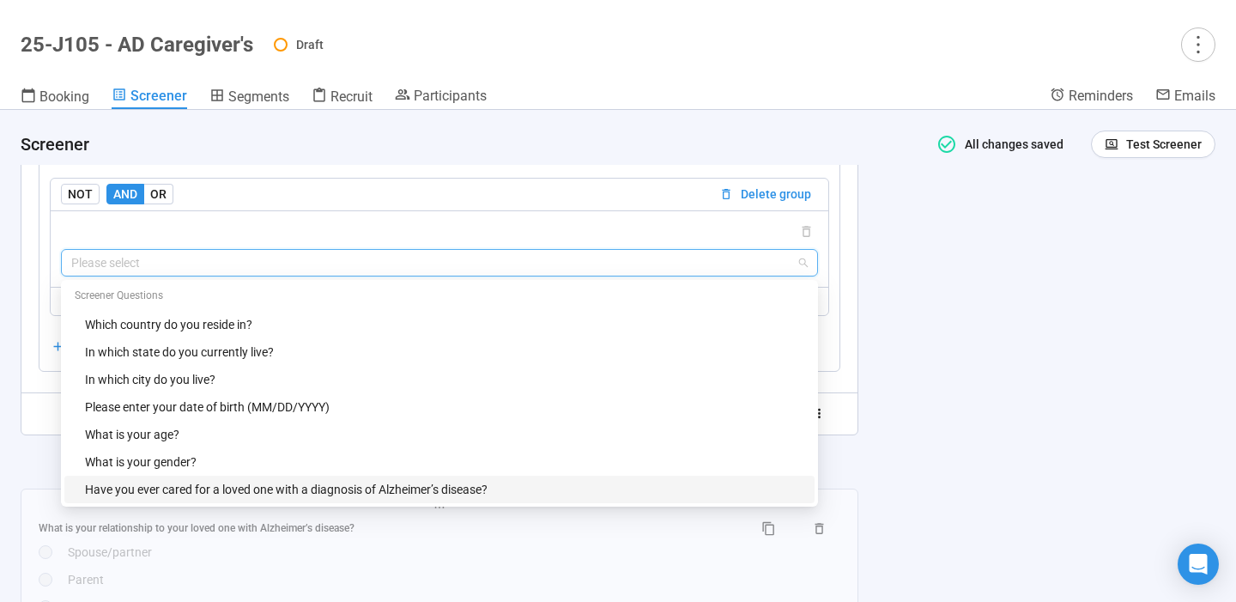
click at [577, 488] on div "Have you ever cared for a loved one with a diagnosis of Alzheimer’s disease?" at bounding box center [444, 489] width 719 height 19
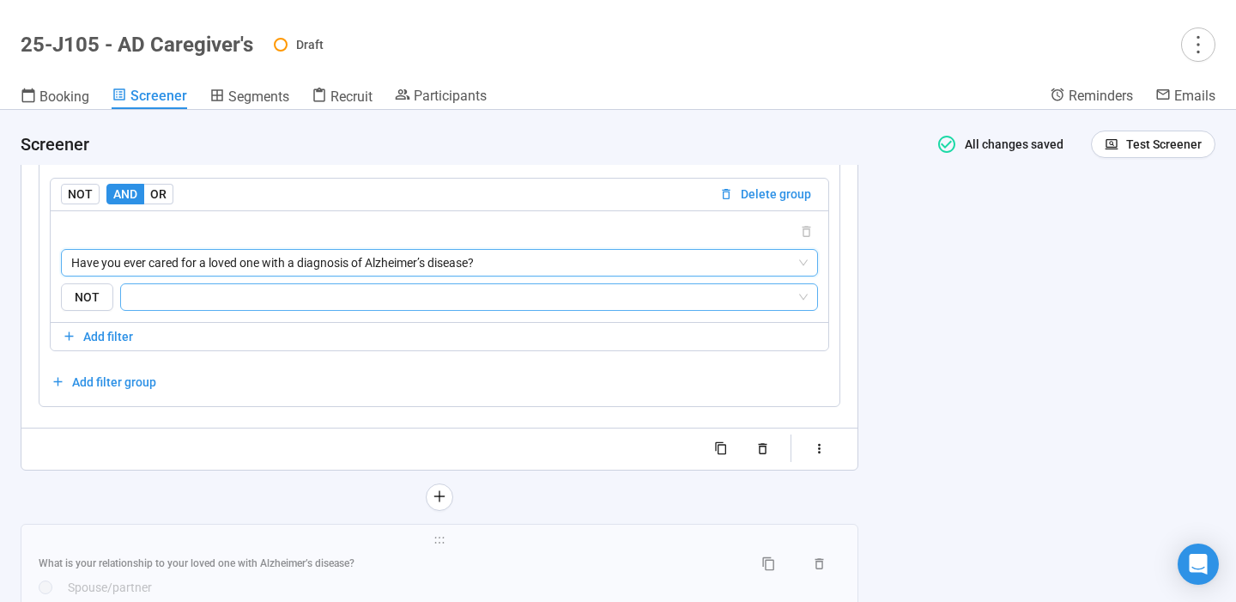
click at [507, 302] on input "search" at bounding box center [463, 297] width 665 height 21
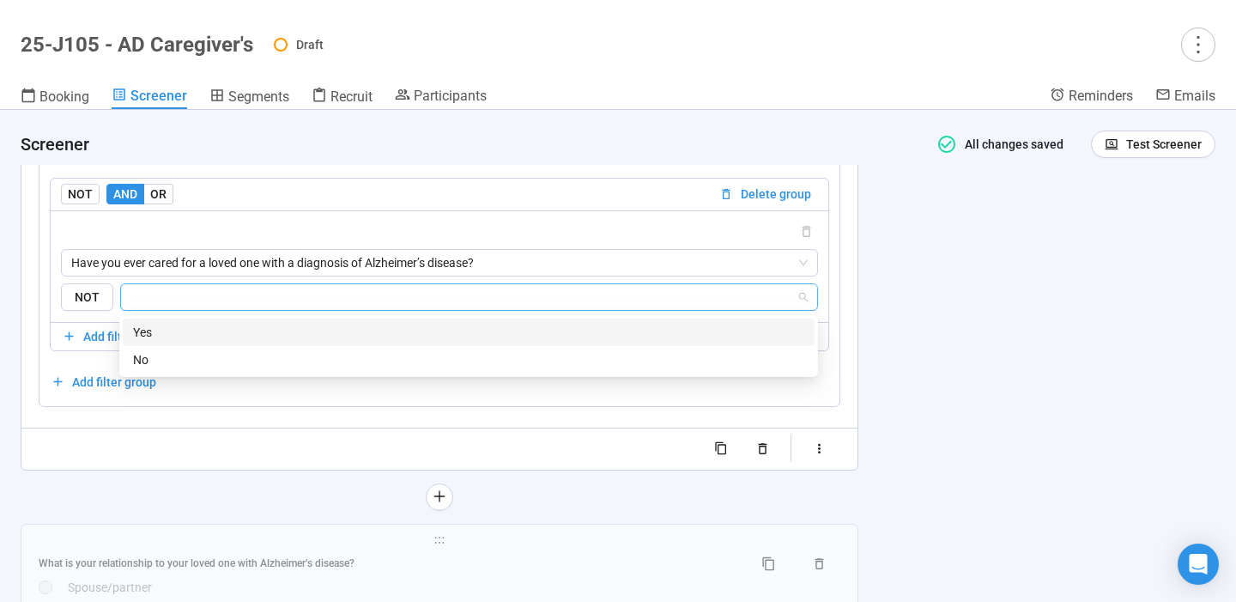
click at [424, 333] on div "Yes" at bounding box center [468, 332] width 671 height 19
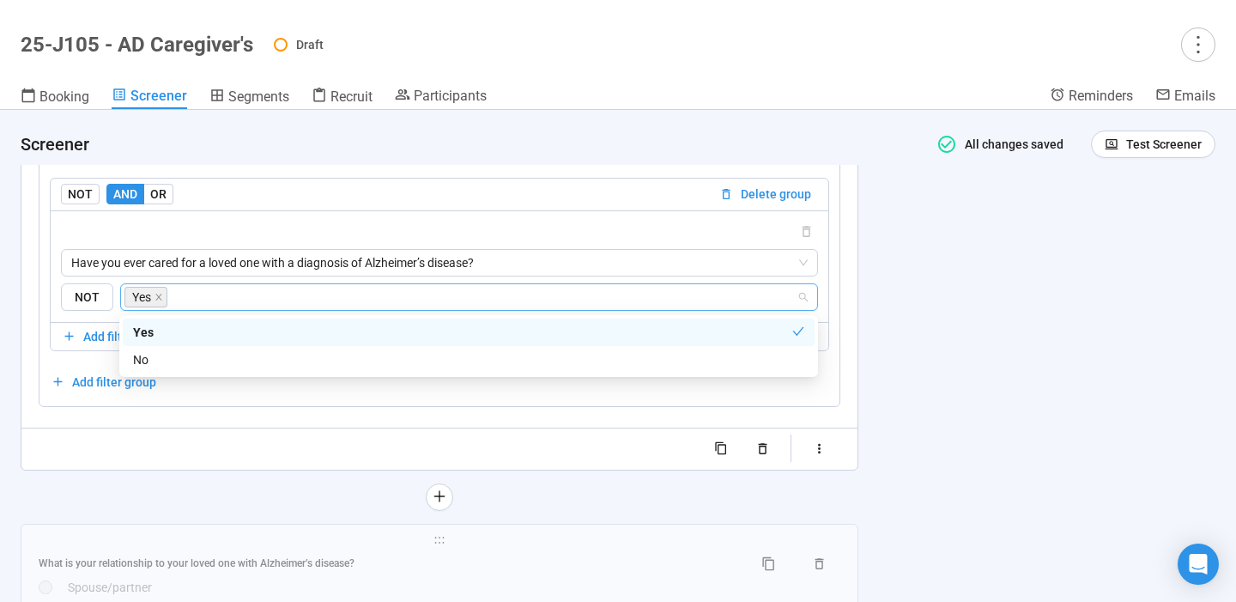
click at [899, 384] on div "**********" at bounding box center [618, 356] width 1236 height 492
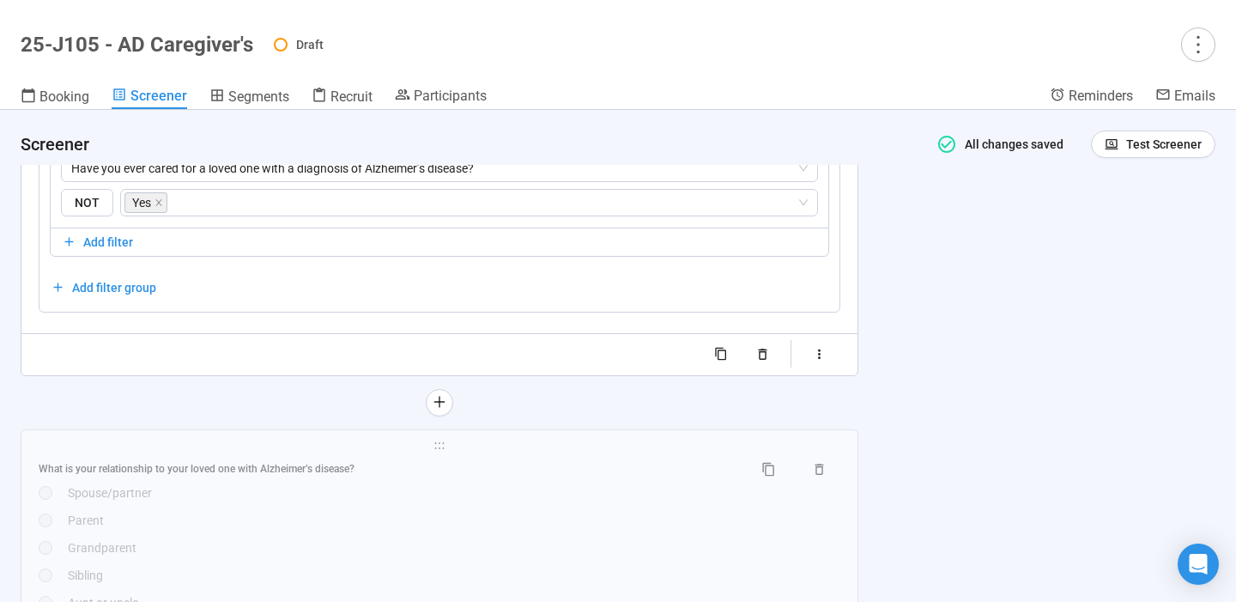
scroll to position [3810, 0]
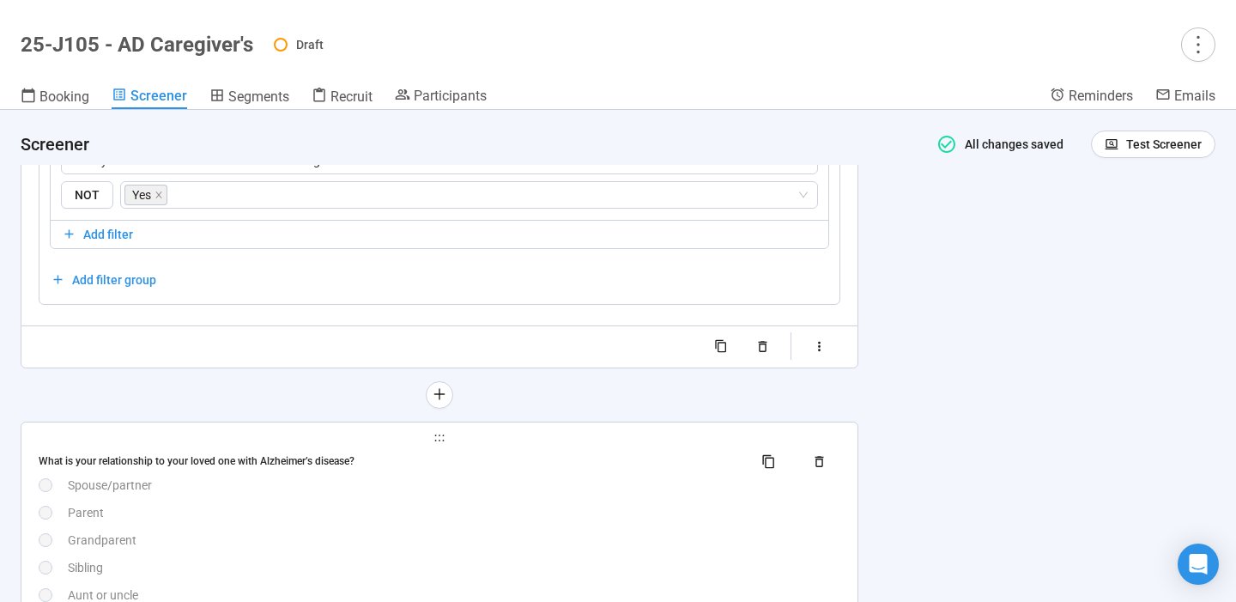
click at [483, 509] on div "Parent" at bounding box center [454, 512] width 773 height 19
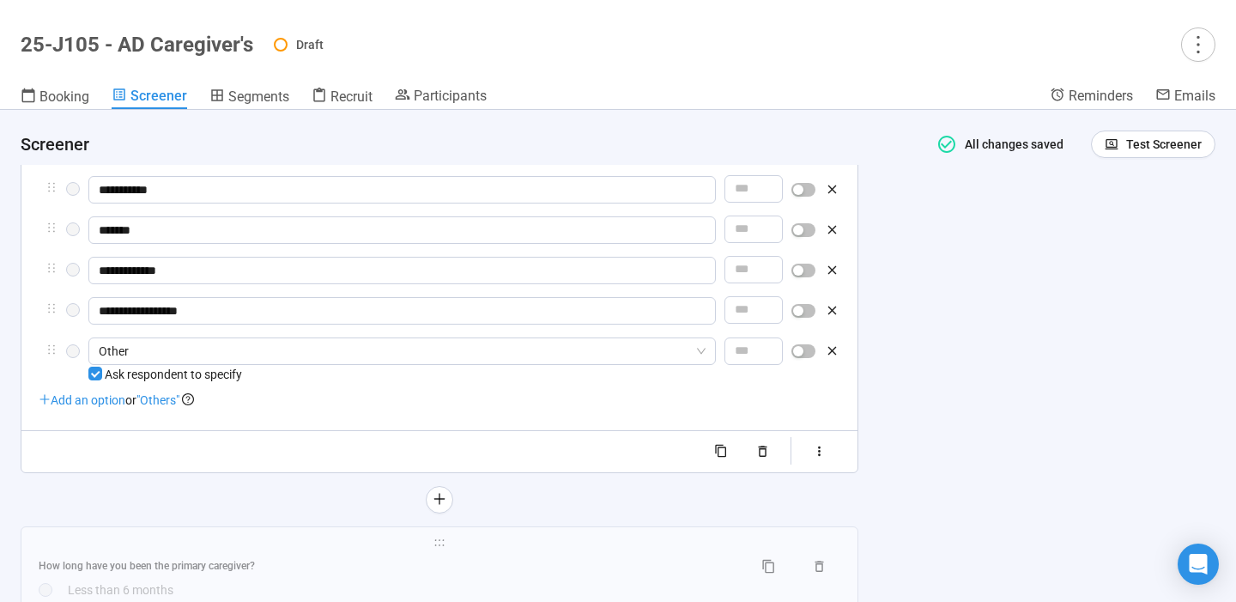
scroll to position [3761, 0]
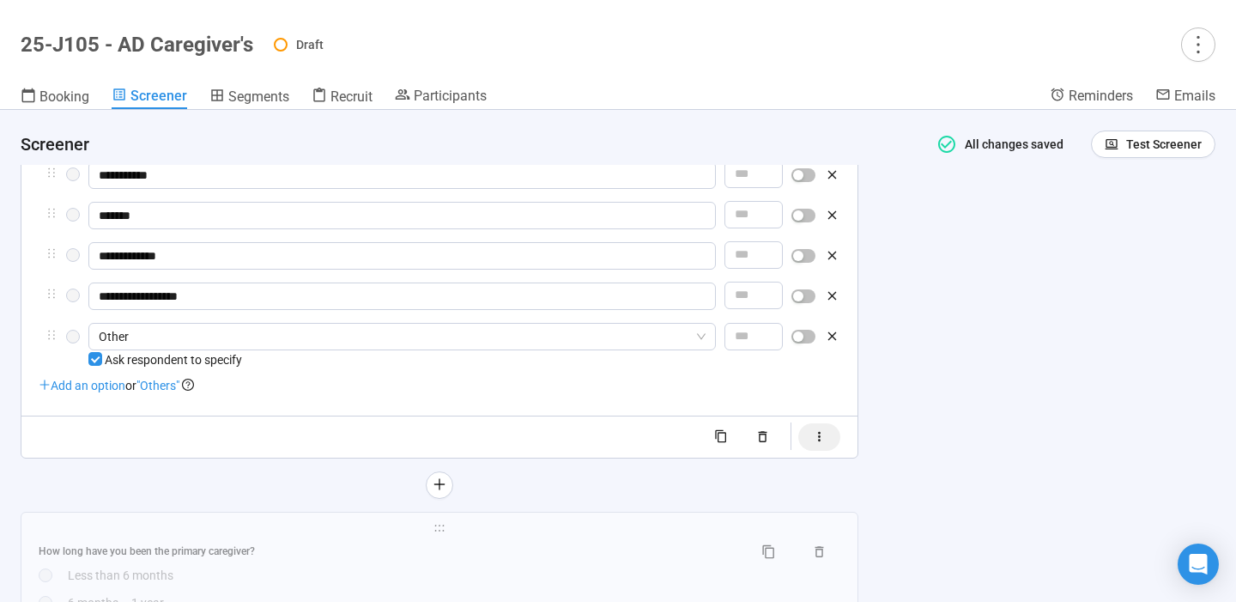
click at [827, 444] on icon "button" at bounding box center [819, 436] width 15 height 15
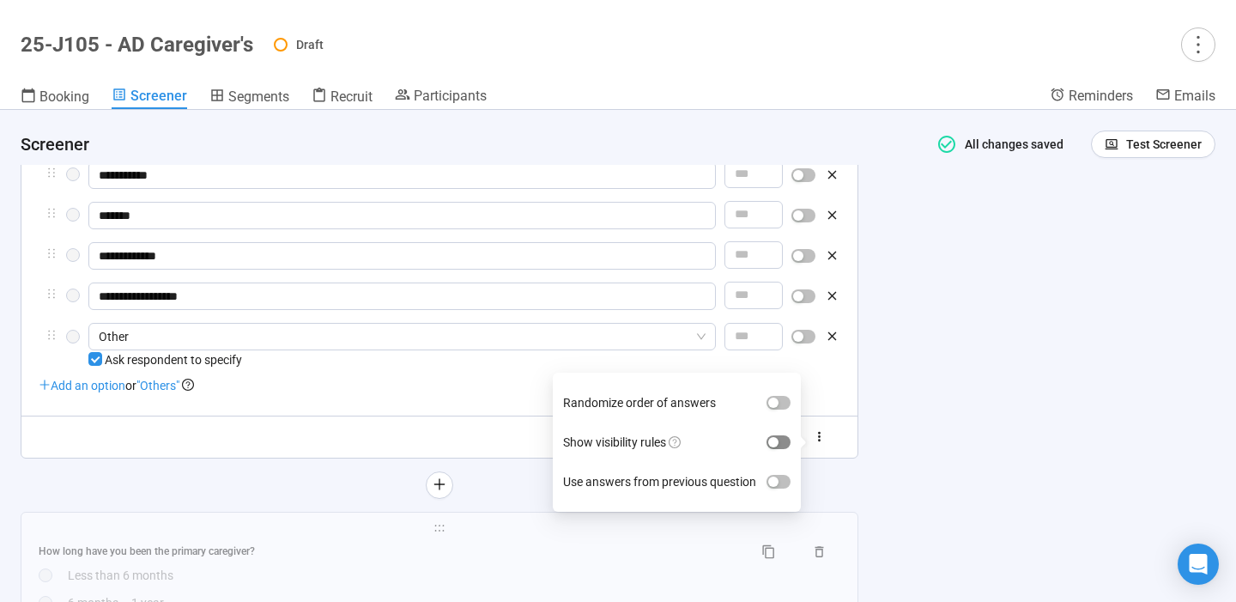
click at [783, 442] on span "button" at bounding box center [779, 442] width 24 height 14
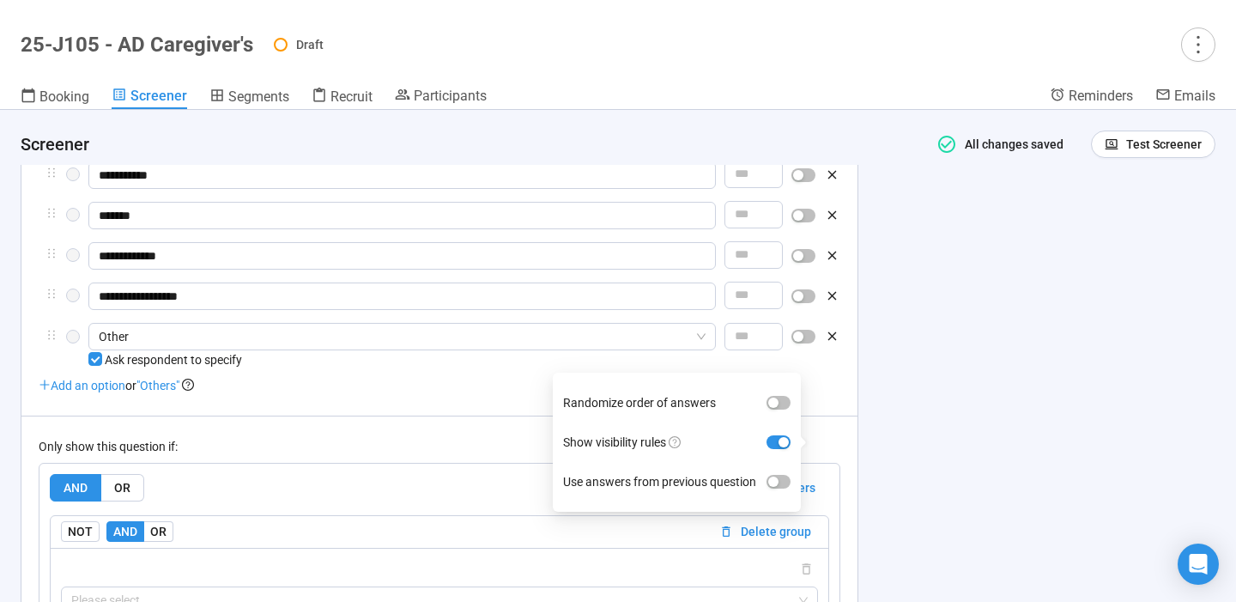
click at [955, 370] on div "**********" at bounding box center [618, 356] width 1236 height 492
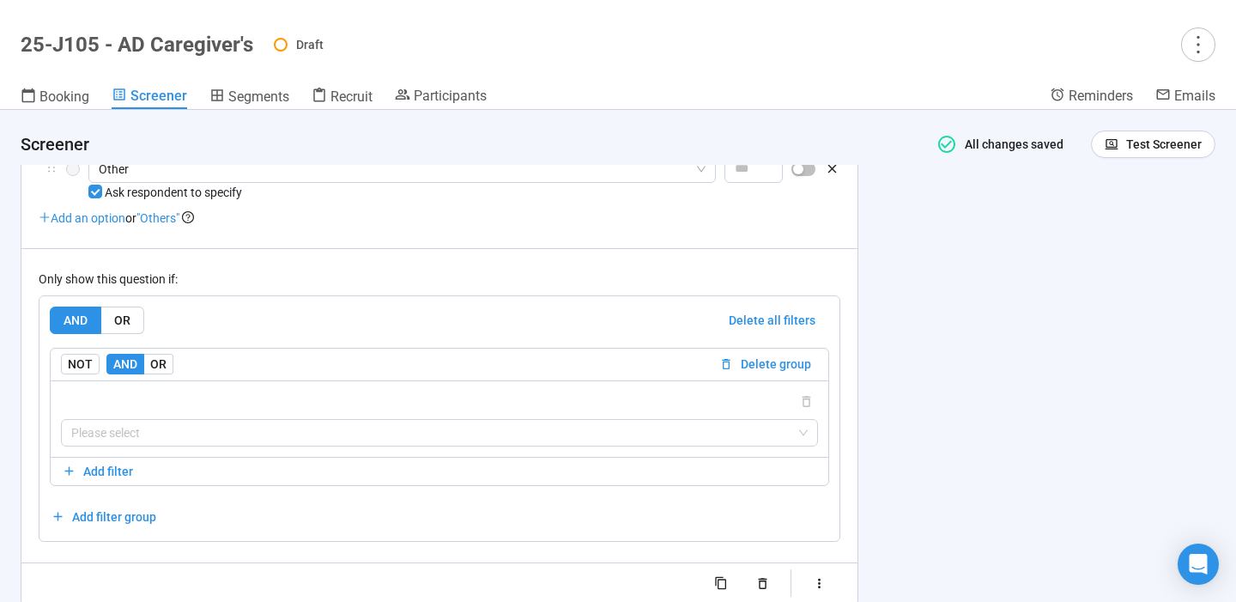
scroll to position [3937, 0]
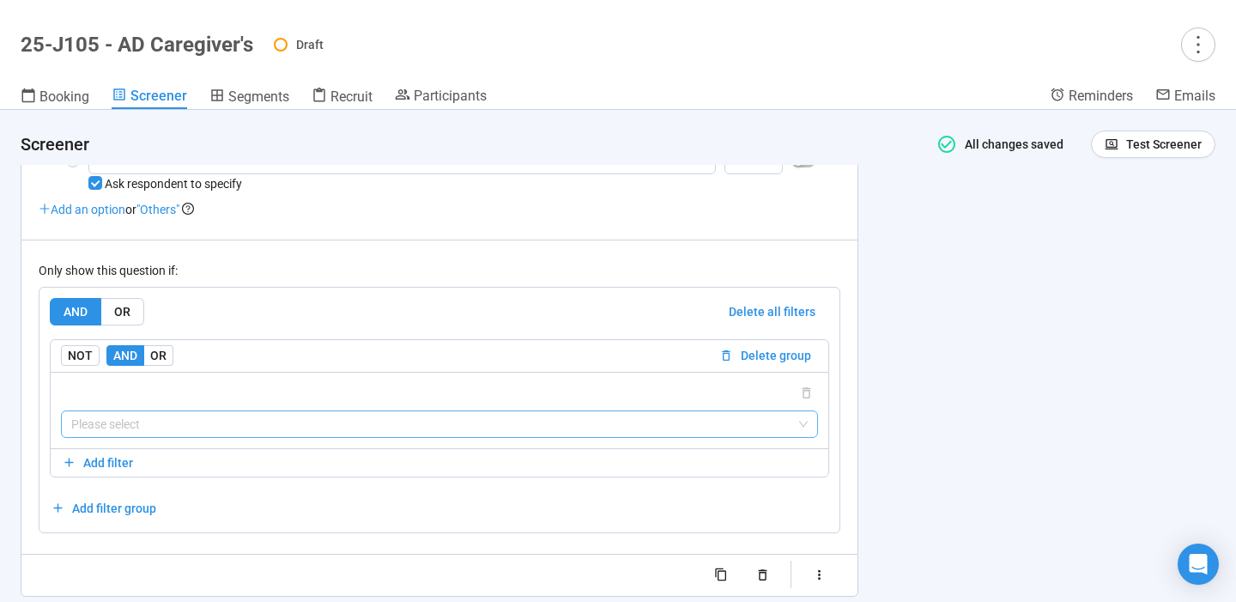
click at [662, 428] on input "search" at bounding box center [439, 424] width 737 height 26
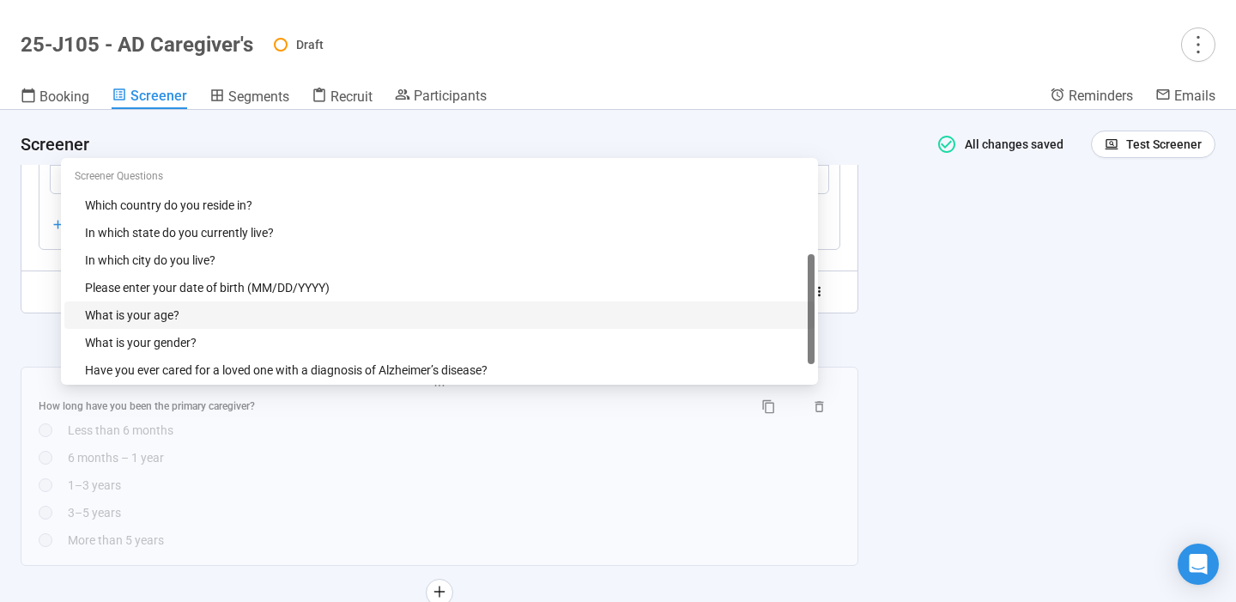
scroll to position [55, 0]
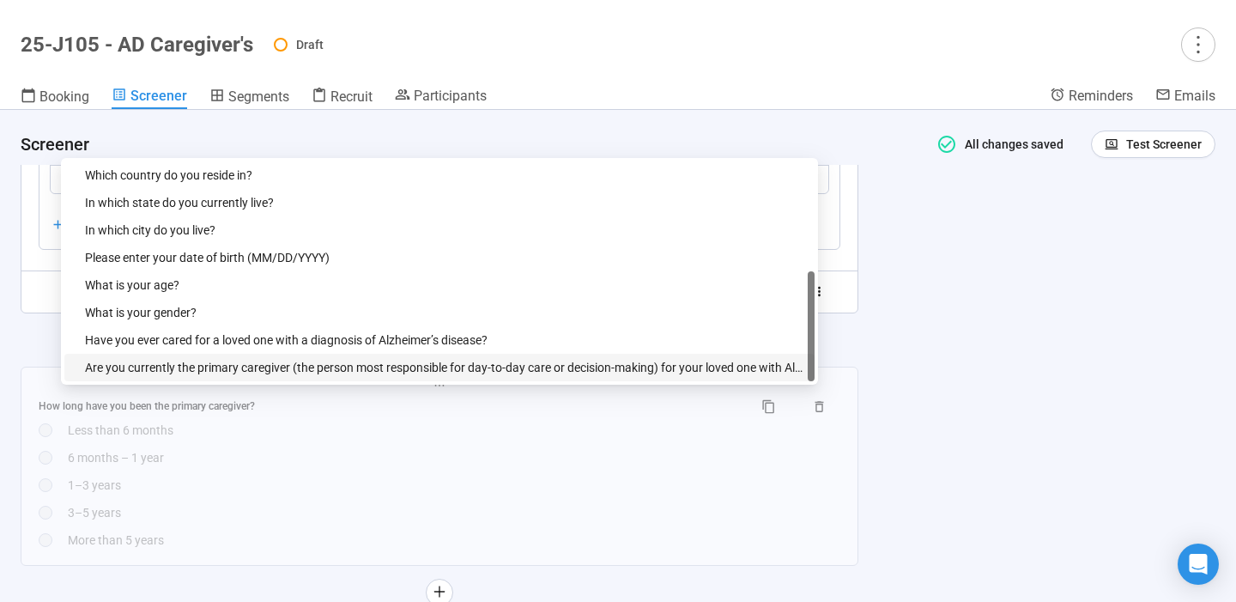
click at [491, 372] on div "Are you currently the primary caregiver (the person most responsible for day-to…" at bounding box center [444, 367] width 719 height 19
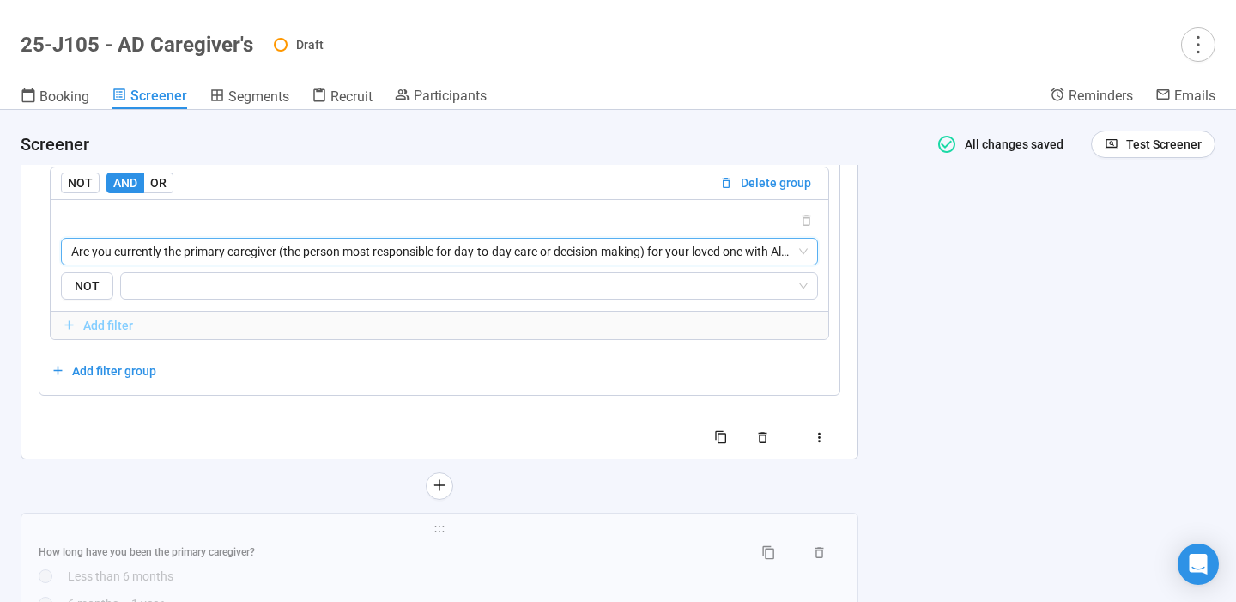
scroll to position [4095, 0]
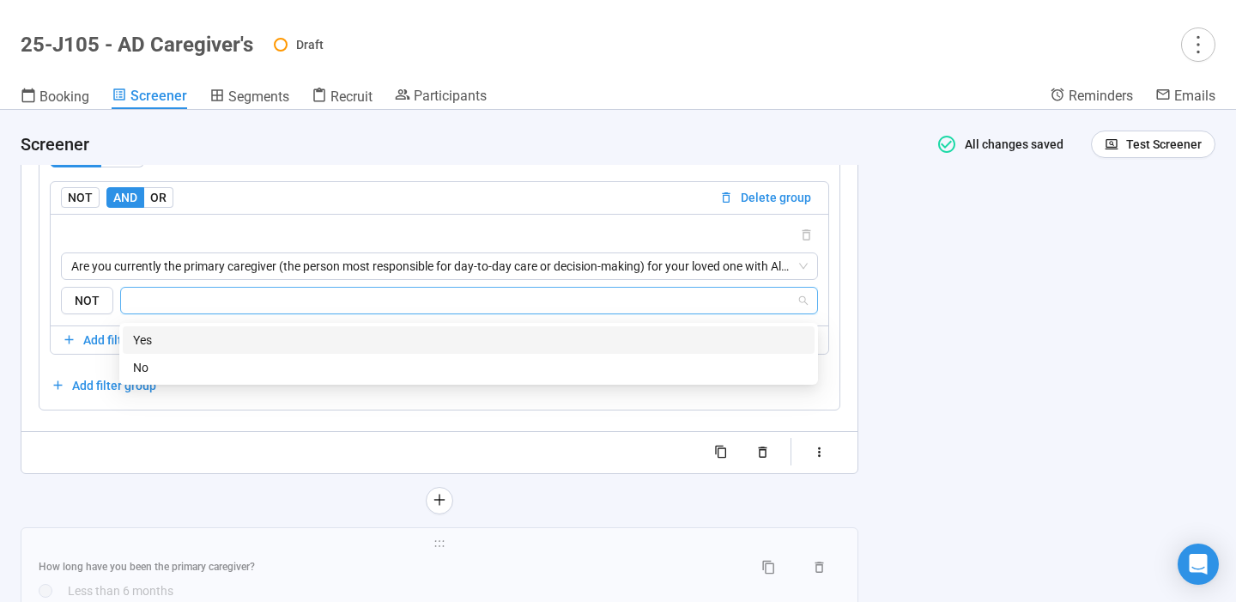
click at [467, 306] on input "search" at bounding box center [463, 300] width 665 height 21
click at [416, 344] on div "Yes" at bounding box center [468, 340] width 671 height 19
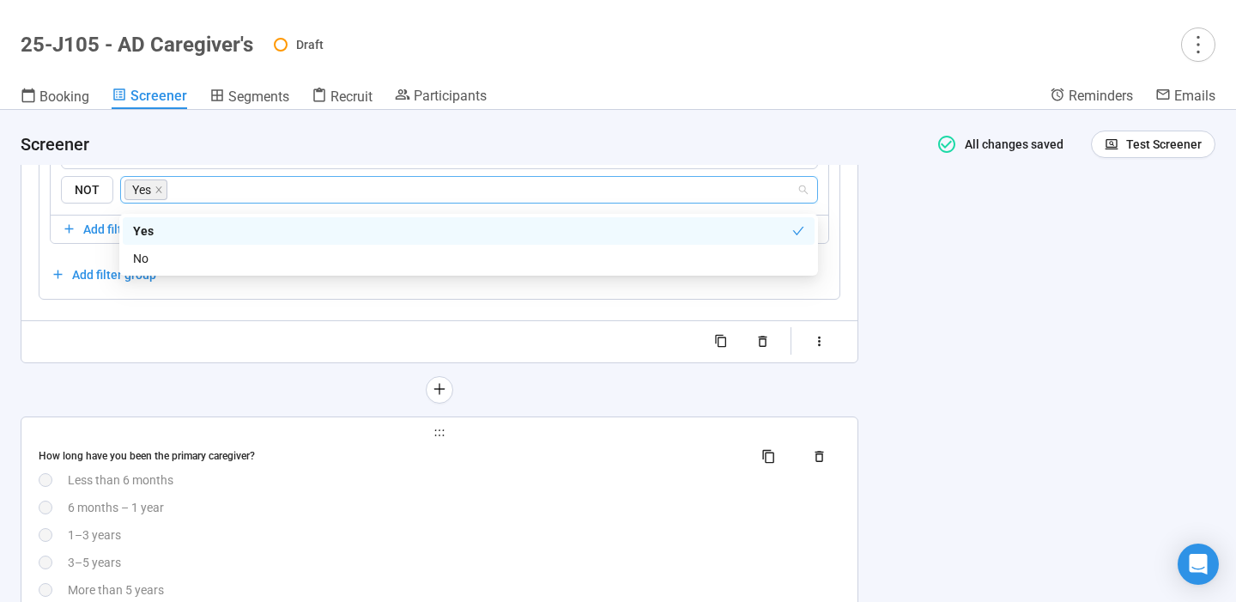
scroll to position [4208, 0]
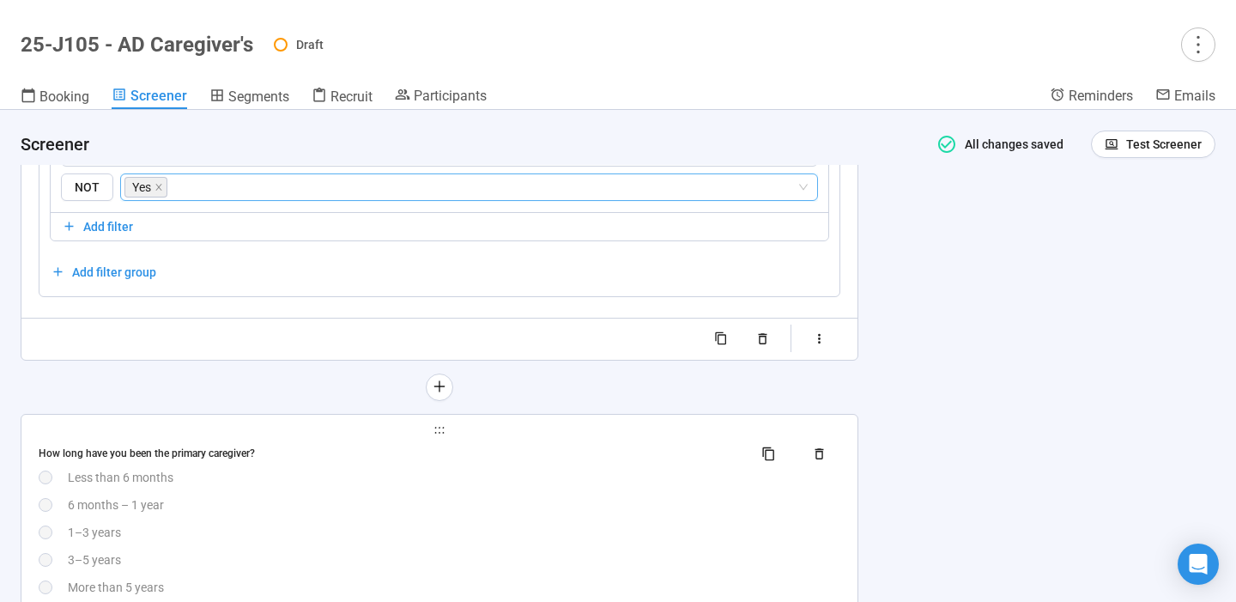
click at [396, 485] on div "Less than 6 months" at bounding box center [454, 477] width 773 height 19
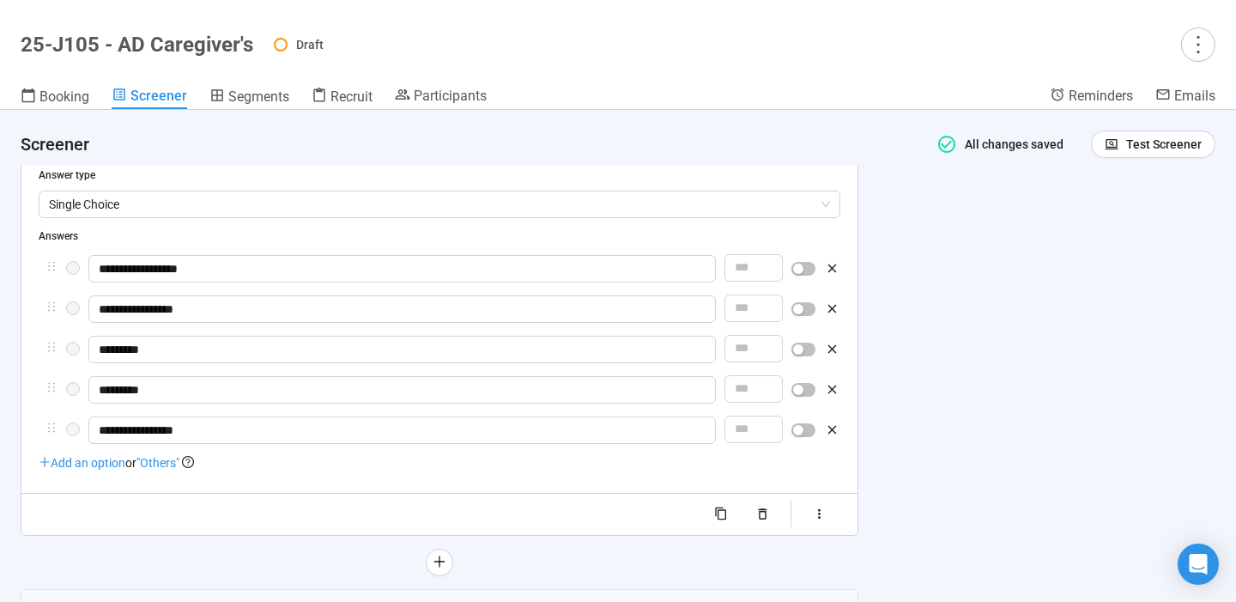
scroll to position [3917, 0]
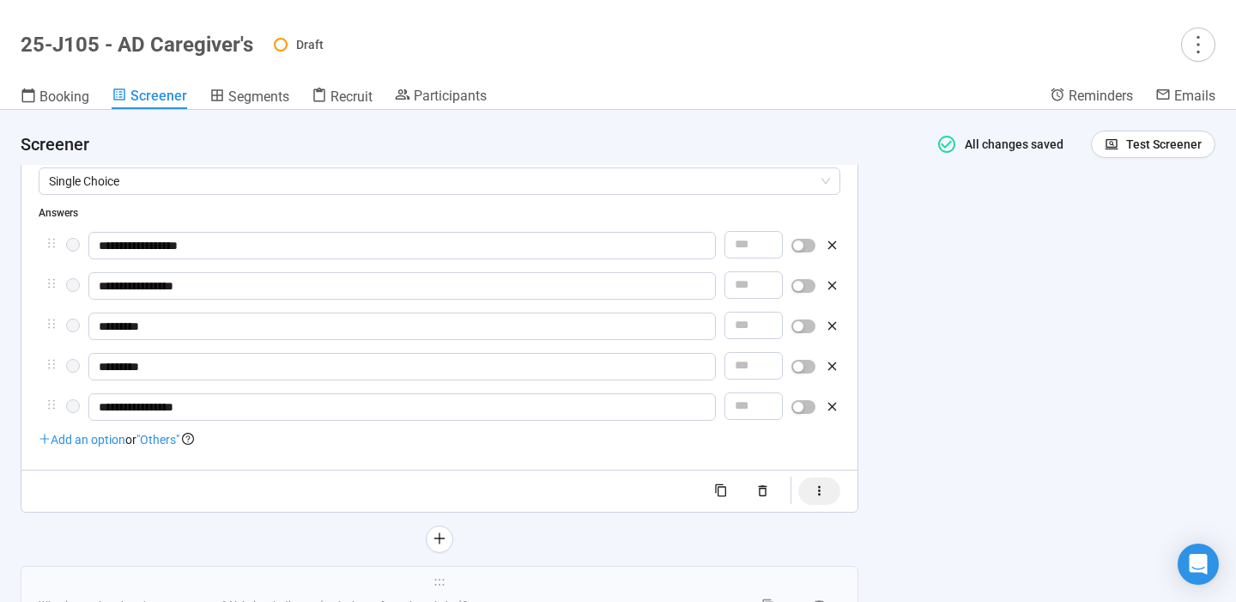
click at [827, 492] on icon "button" at bounding box center [819, 490] width 15 height 15
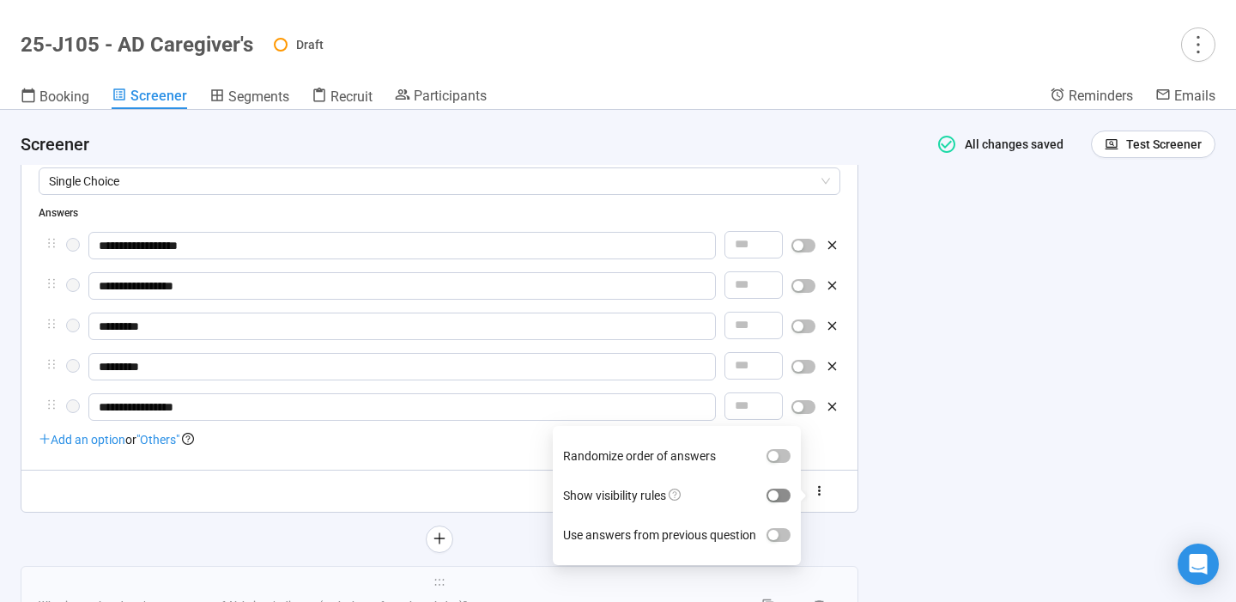
click at [783, 495] on span "button" at bounding box center [779, 495] width 24 height 14
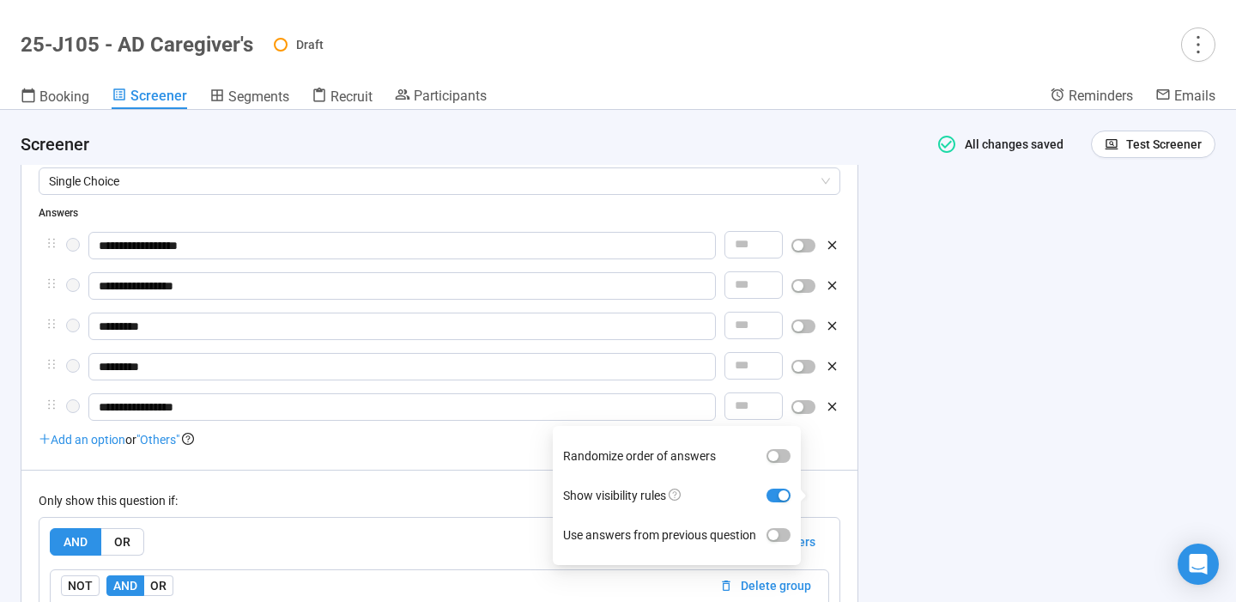
click at [963, 409] on div "**********" at bounding box center [618, 356] width 1236 height 492
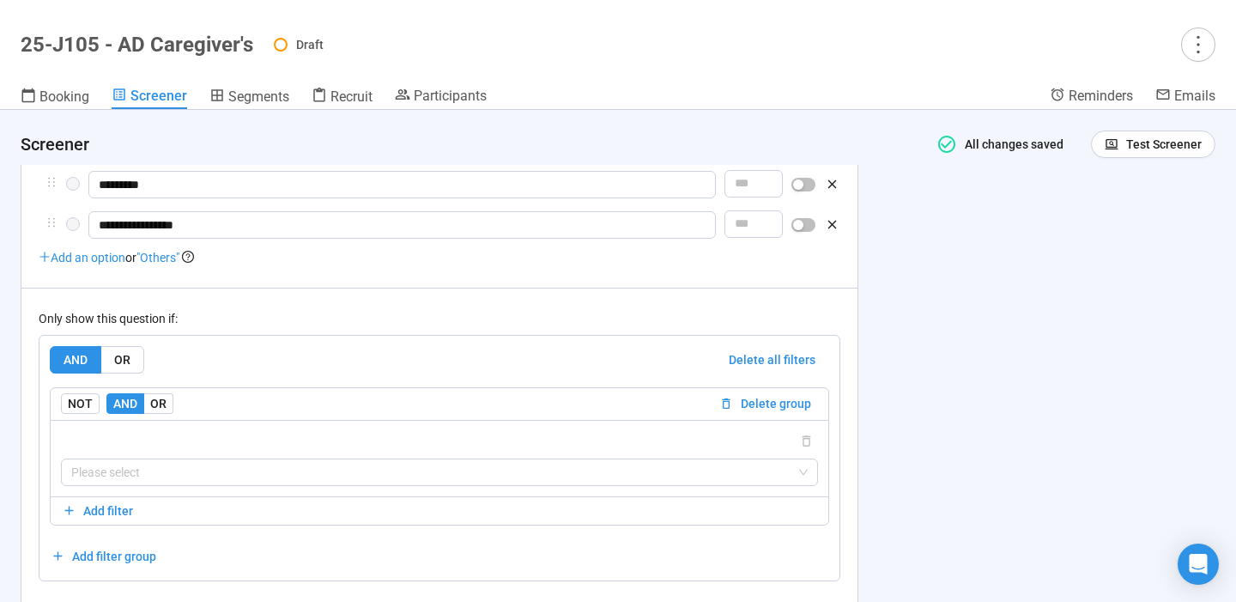
scroll to position [4105, 0]
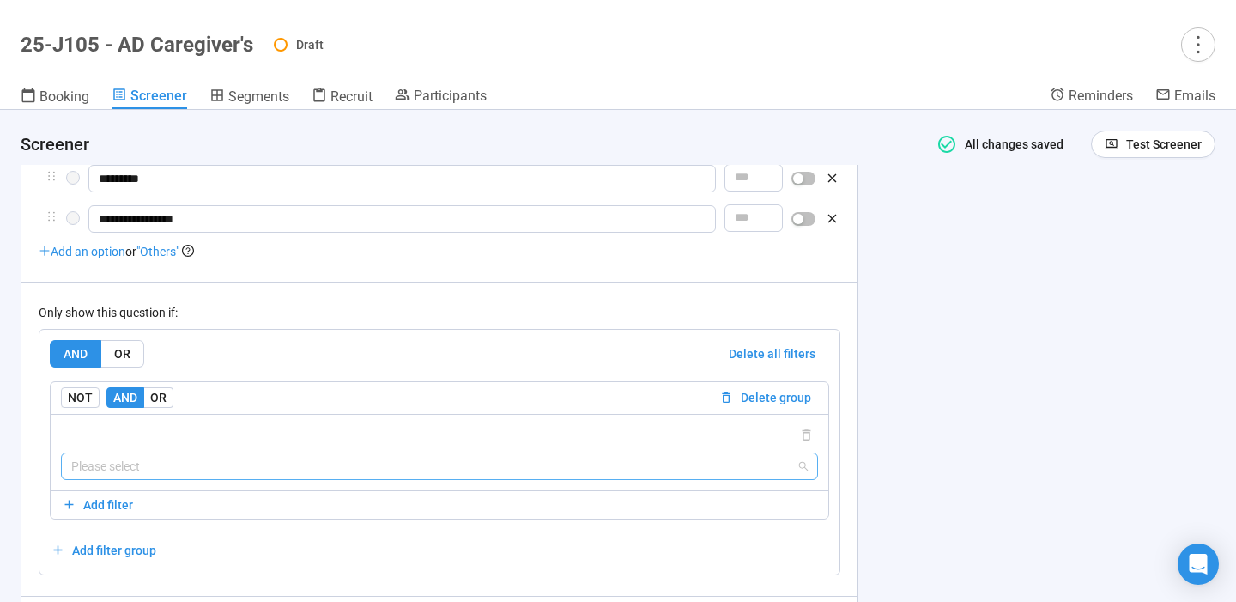
click at [691, 472] on input "search" at bounding box center [439, 466] width 737 height 26
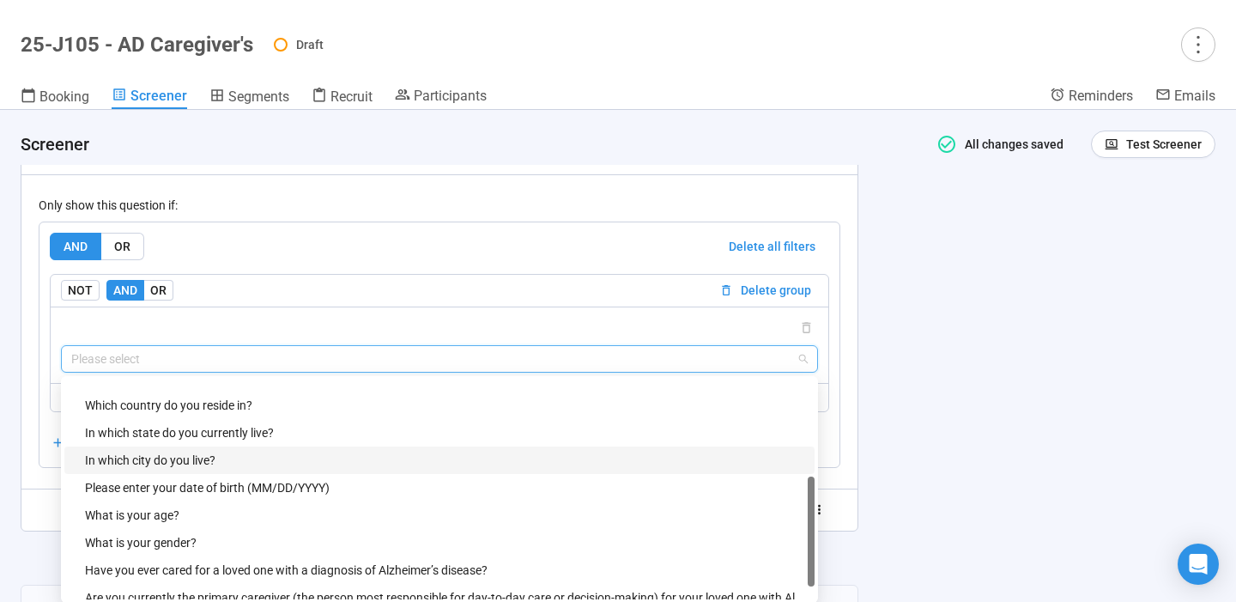
scroll to position [82, 0]
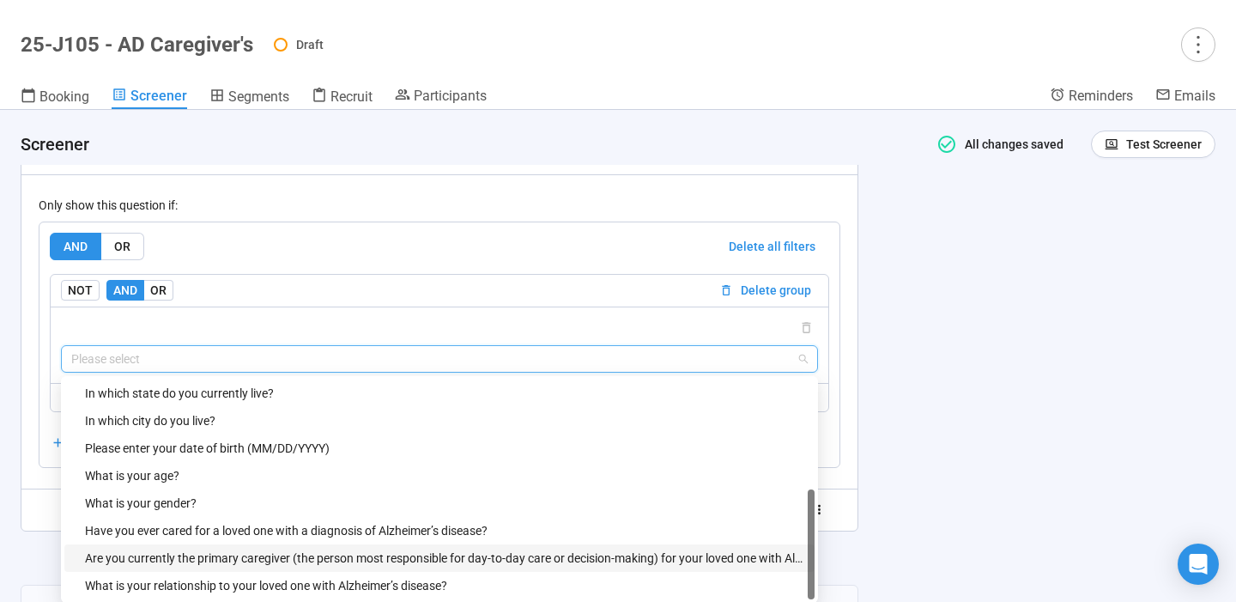
click at [331, 555] on div "Are you currently the primary caregiver (the person most responsible for day-to…" at bounding box center [444, 558] width 719 height 19
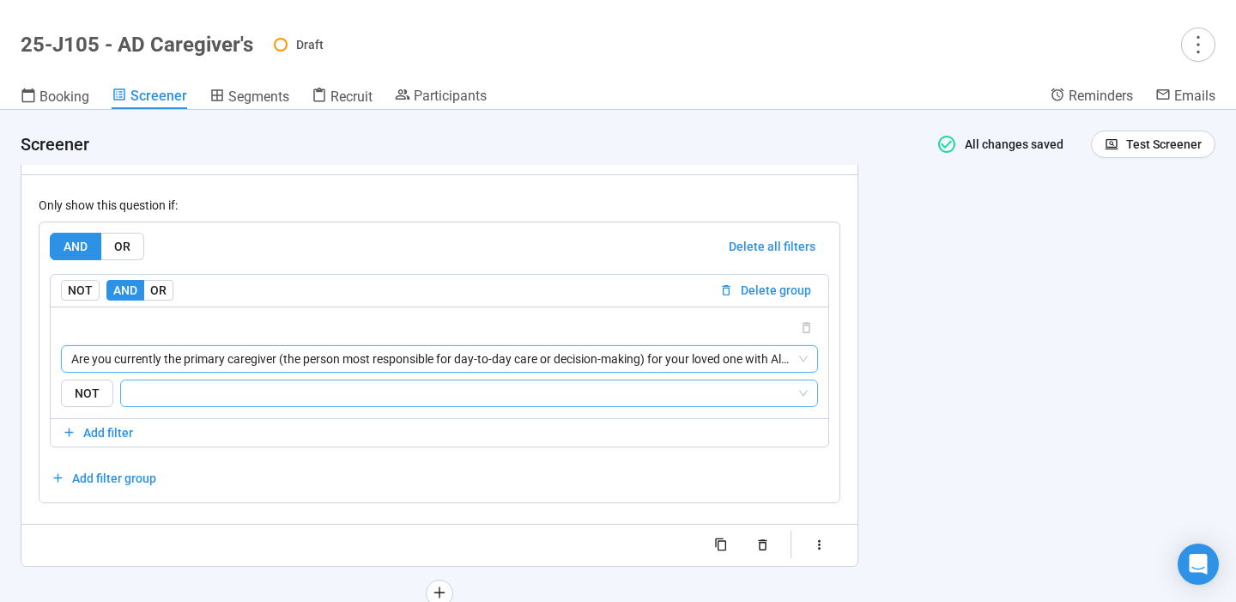
scroll to position [4213, 0]
click at [366, 394] on input "search" at bounding box center [463, 393] width 665 height 21
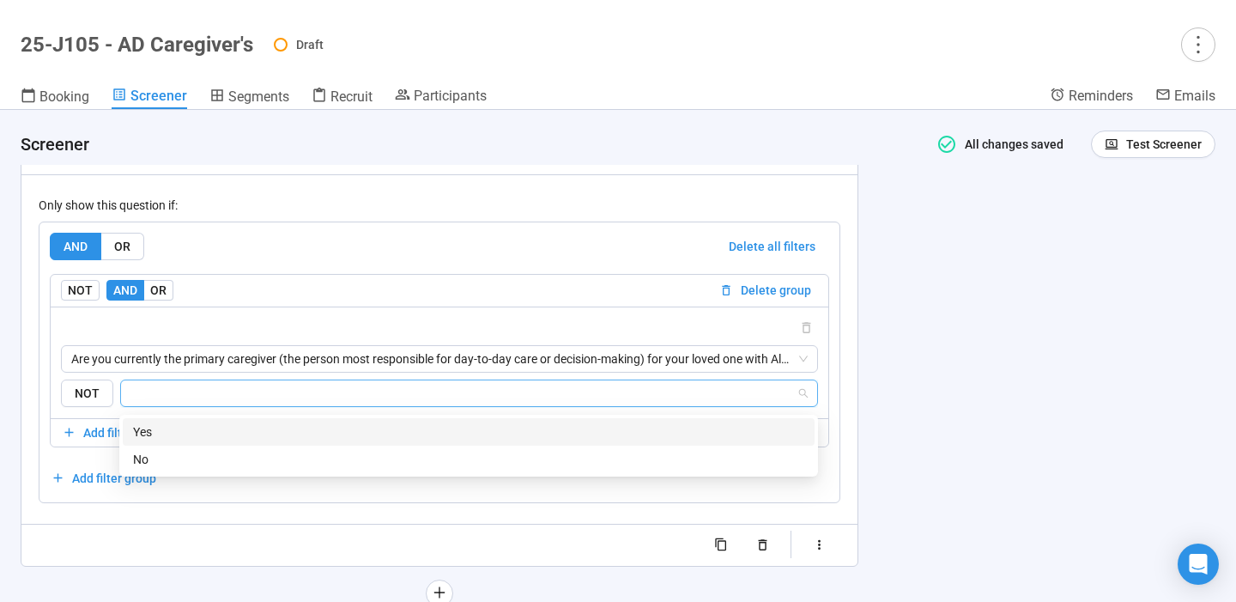
click at [282, 434] on div "Yes" at bounding box center [468, 431] width 671 height 19
click at [903, 410] on div "**********" at bounding box center [618, 356] width 1236 height 492
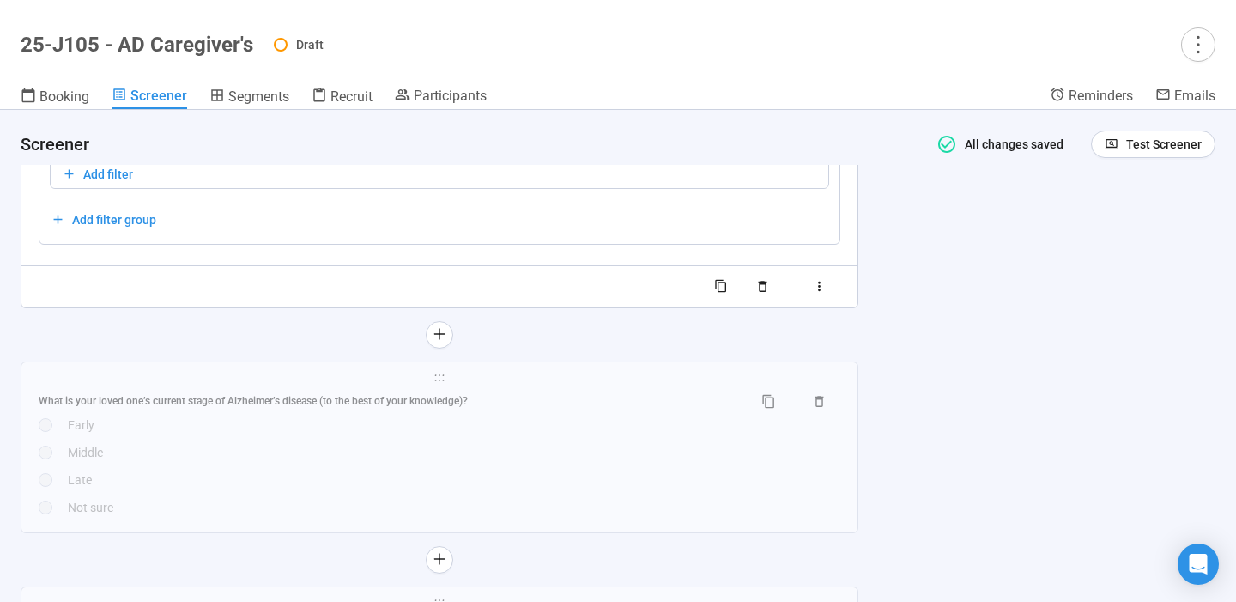
scroll to position [4508, 0]
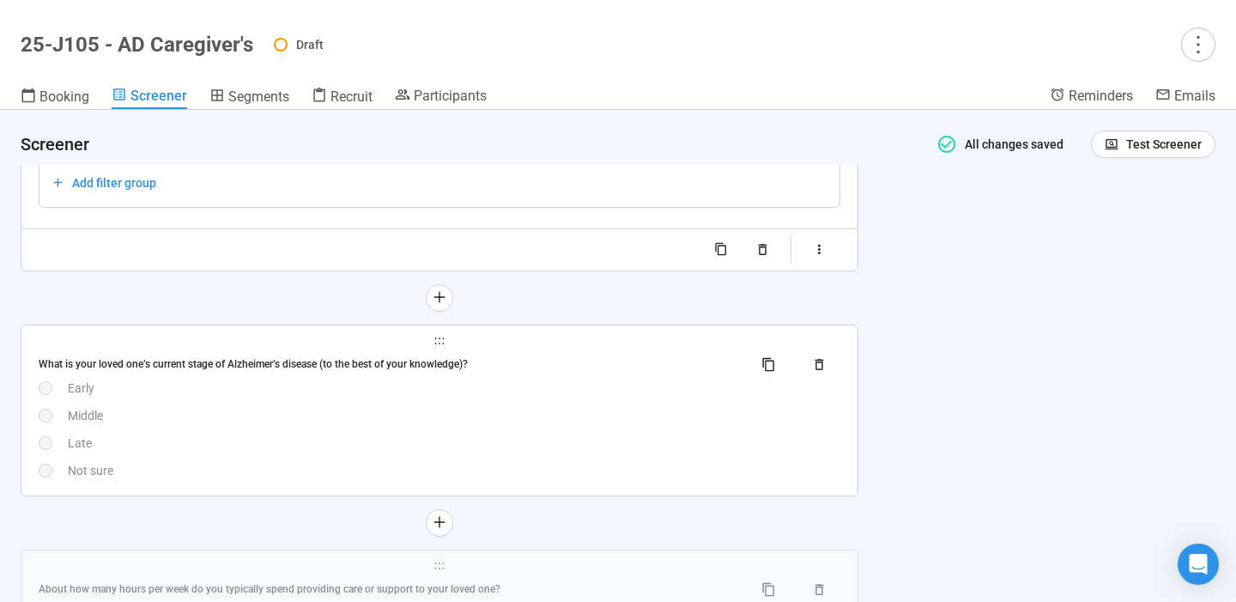
click at [601, 418] on div "Middle" at bounding box center [454, 415] width 773 height 19
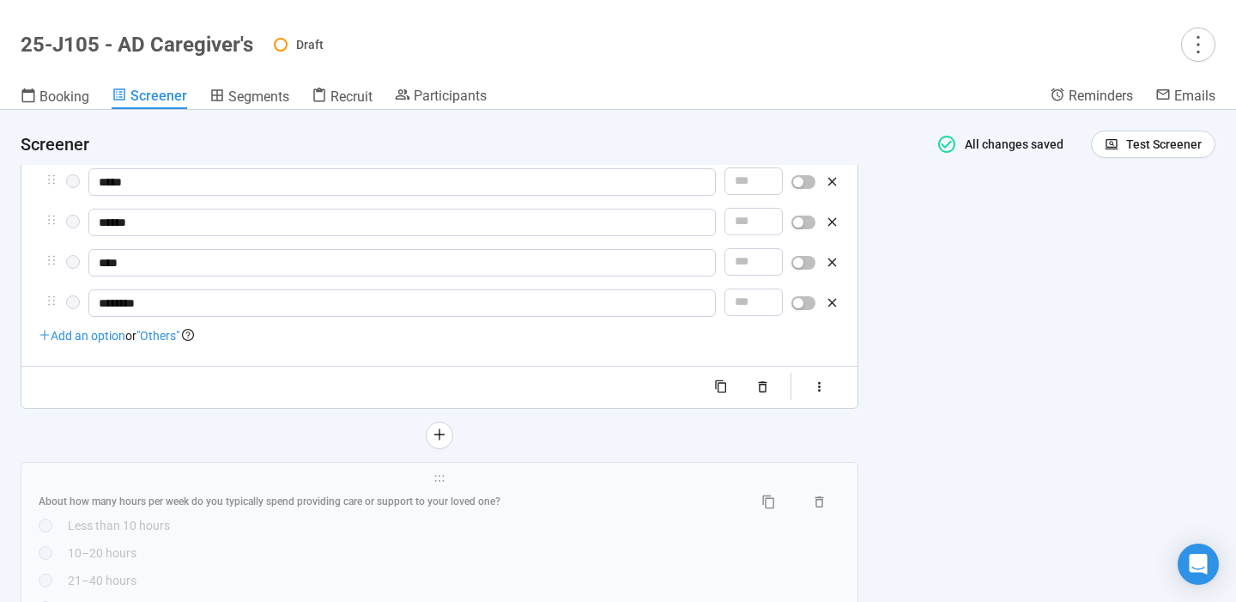
scroll to position [4240, 0]
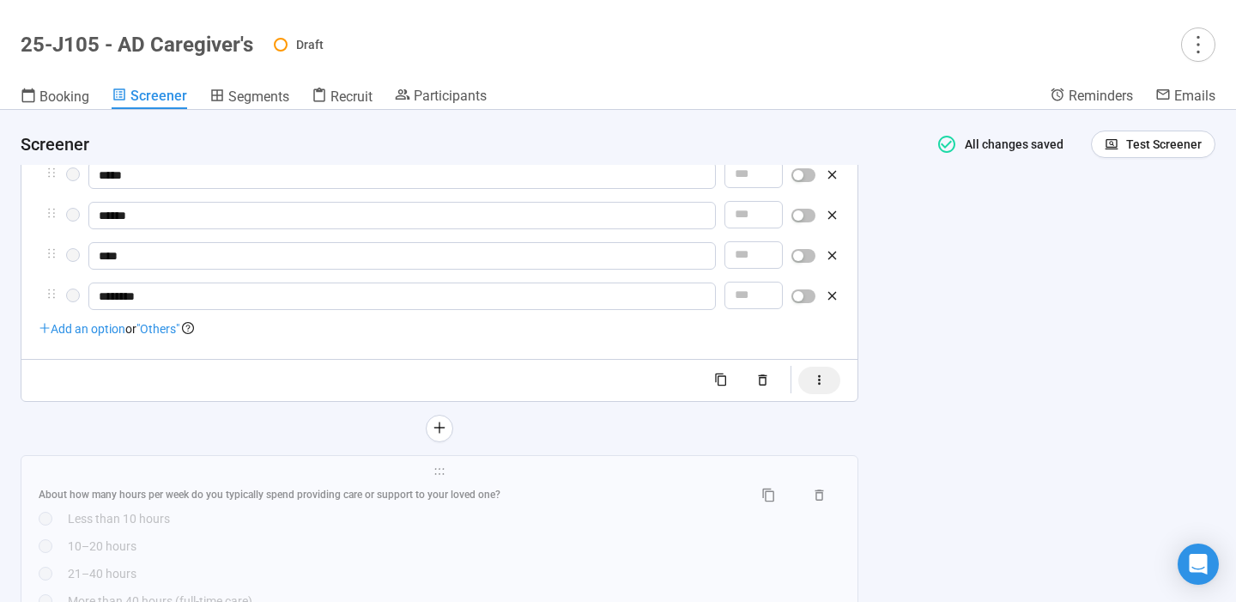
click at [820, 381] on icon "button" at bounding box center [819, 380] width 15 height 15
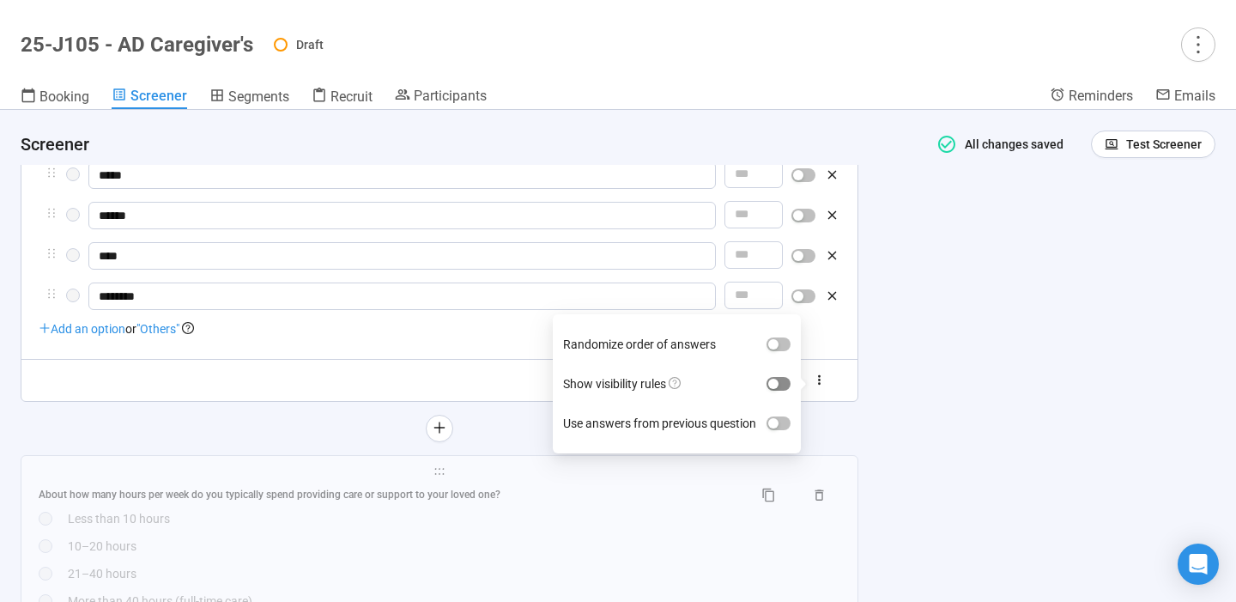
click at [781, 385] on button "Show visibility rules" at bounding box center [779, 384] width 24 height 14
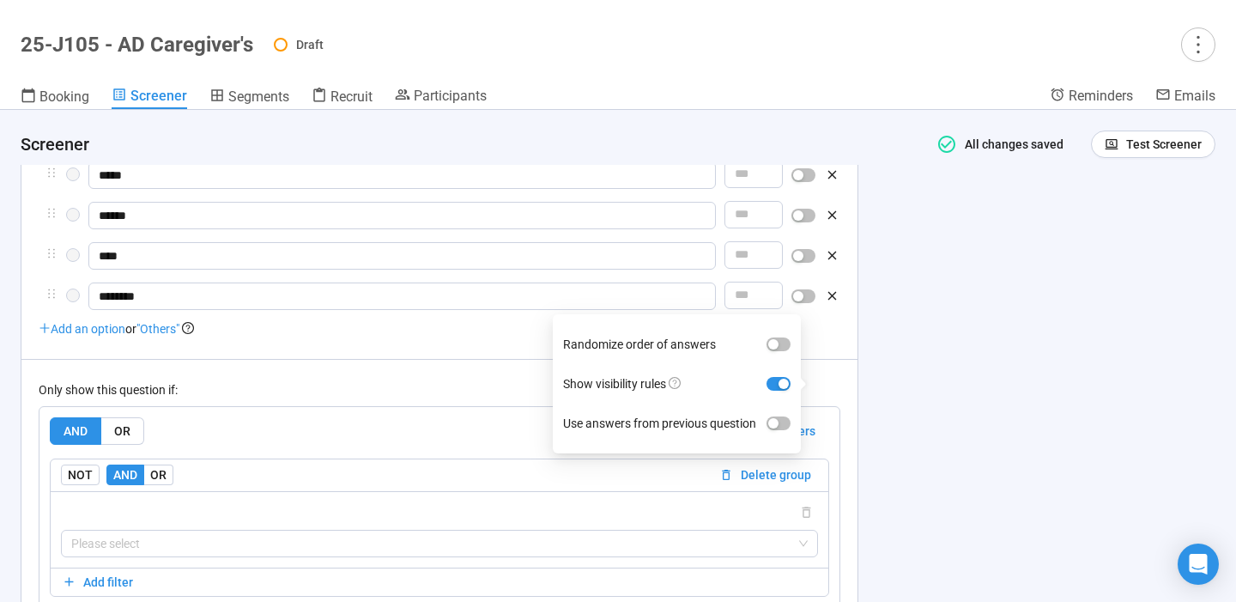
click at [976, 391] on div "**********" at bounding box center [618, 356] width 1236 height 492
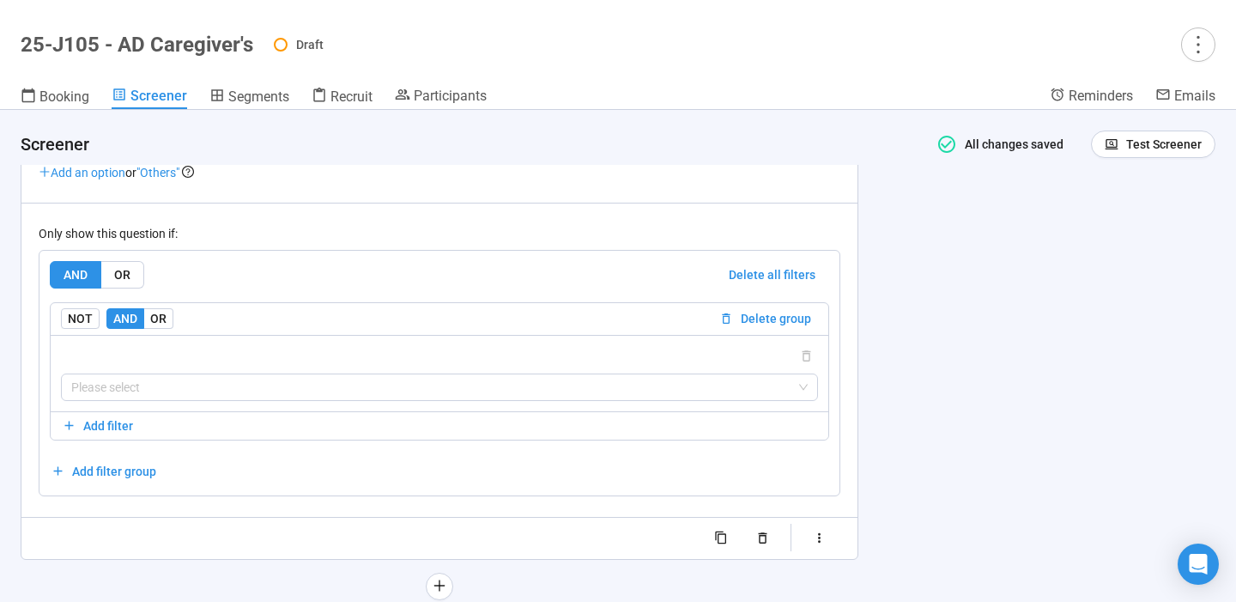
scroll to position [4409, 0]
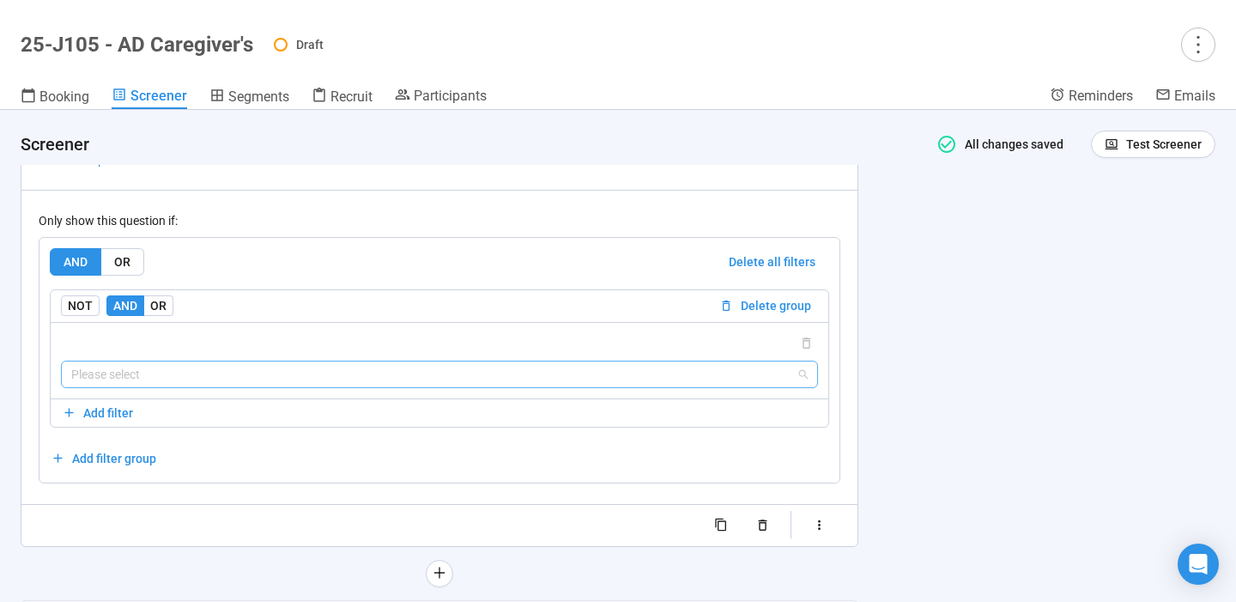
click at [724, 378] on input "search" at bounding box center [439, 374] width 737 height 26
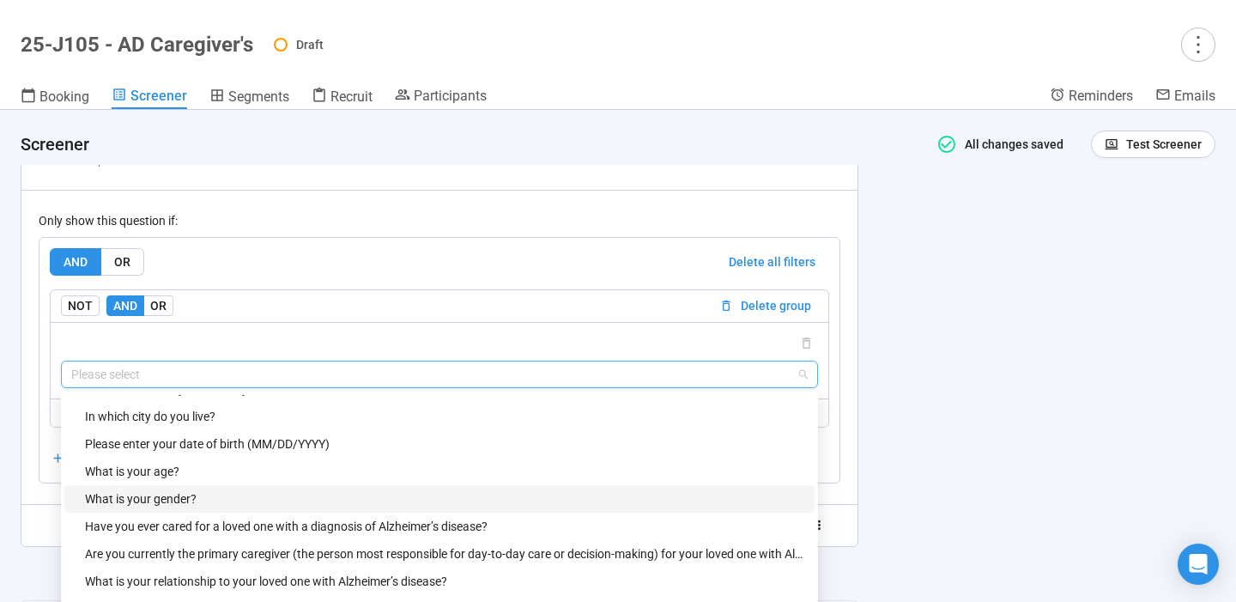
scroll to position [110, 0]
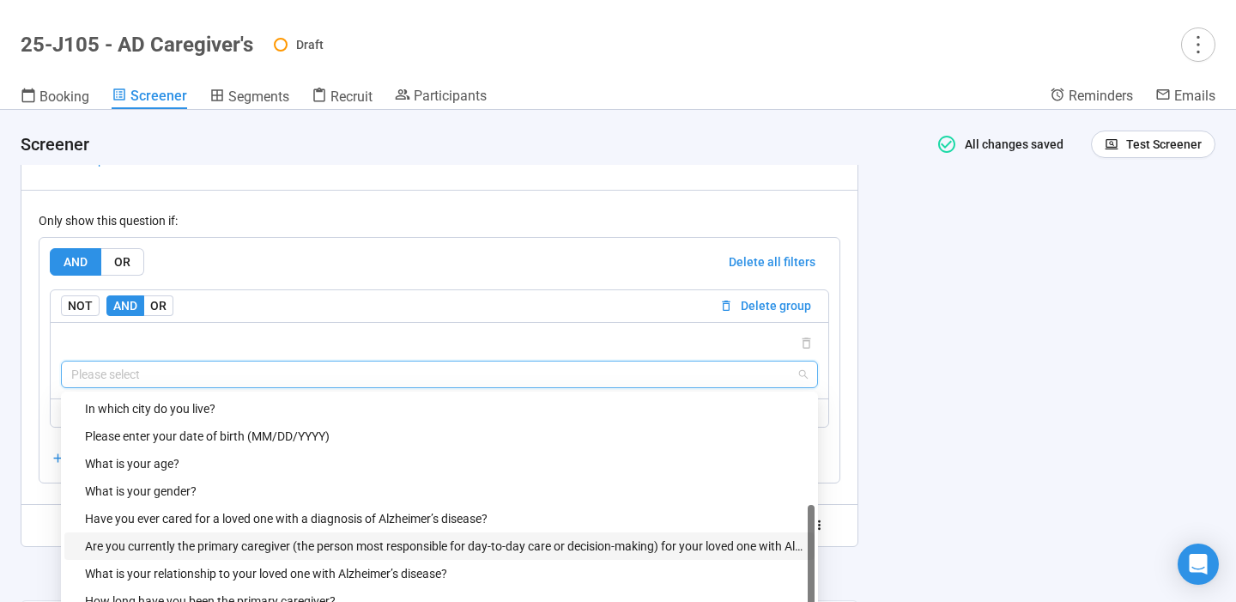
click at [446, 554] on div "Are you currently the primary caregiver (the person most responsible for day-to…" at bounding box center [444, 546] width 719 height 19
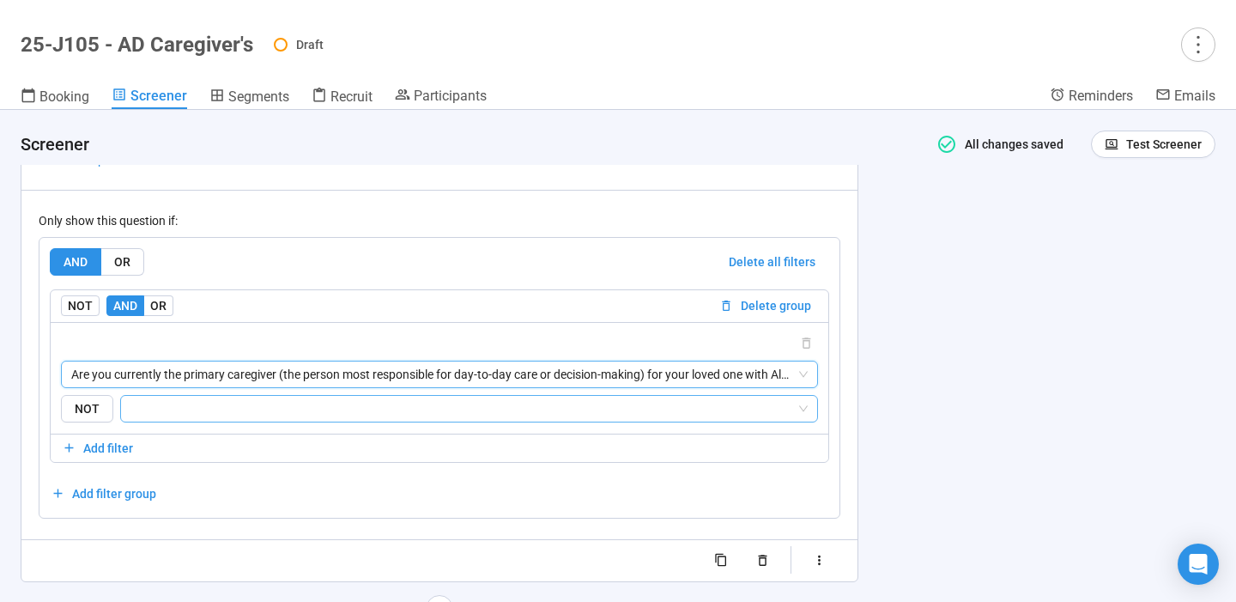
click at [481, 414] on input "search" at bounding box center [463, 408] width 665 height 21
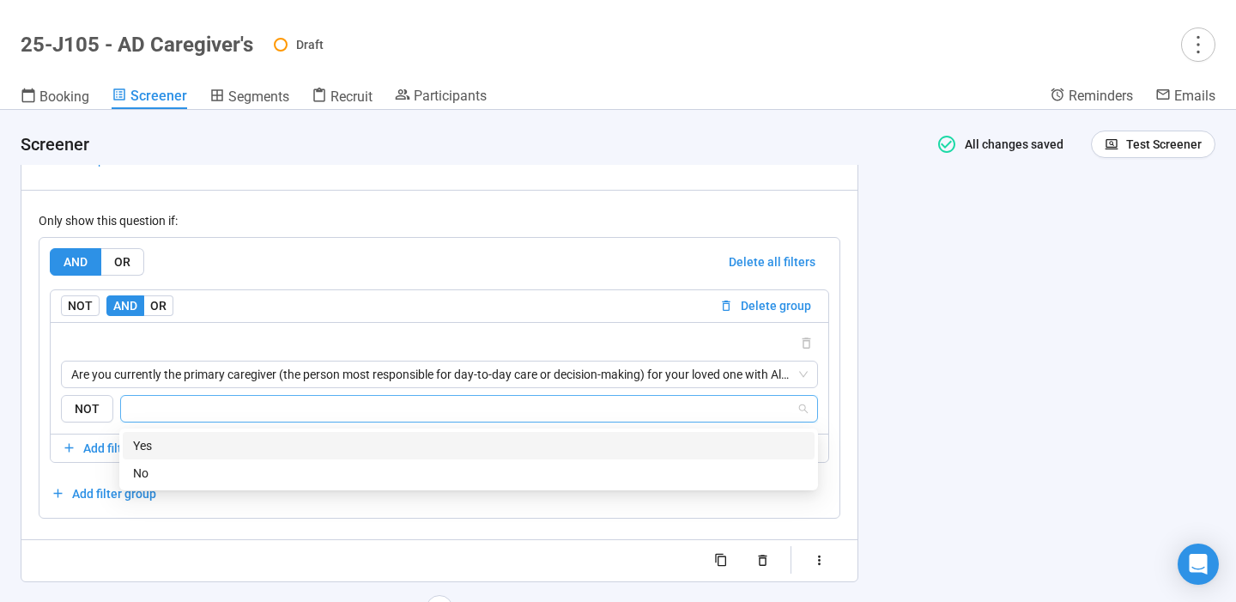
click at [448, 448] on div "Yes" at bounding box center [468, 445] width 671 height 19
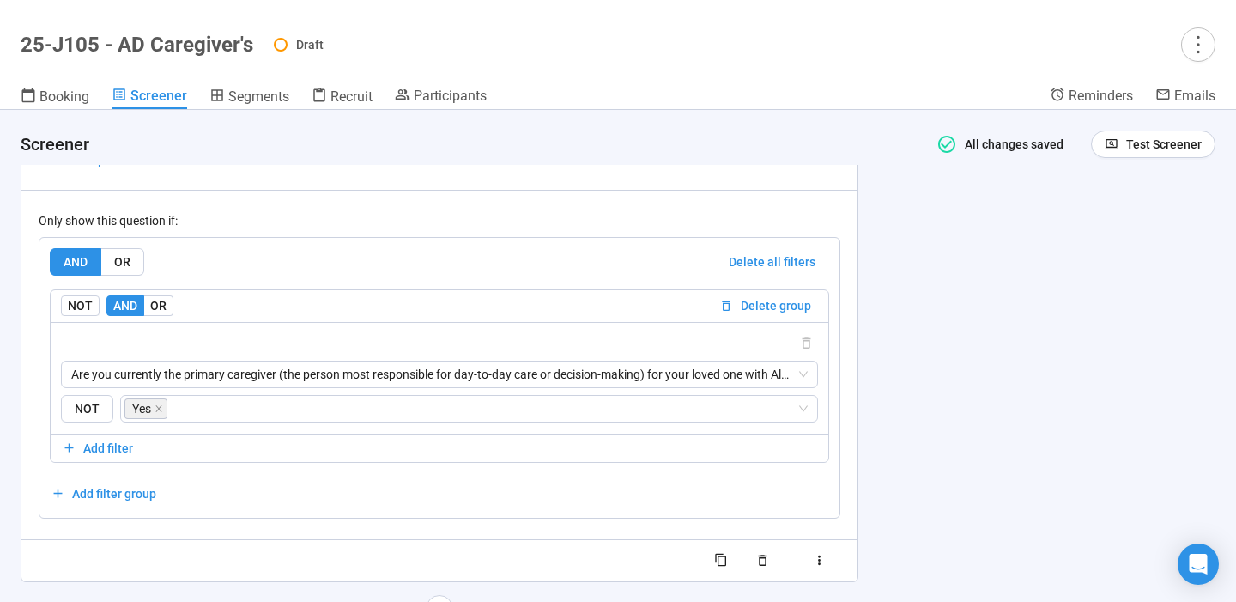
click at [979, 430] on div "**********" at bounding box center [618, 356] width 1236 height 492
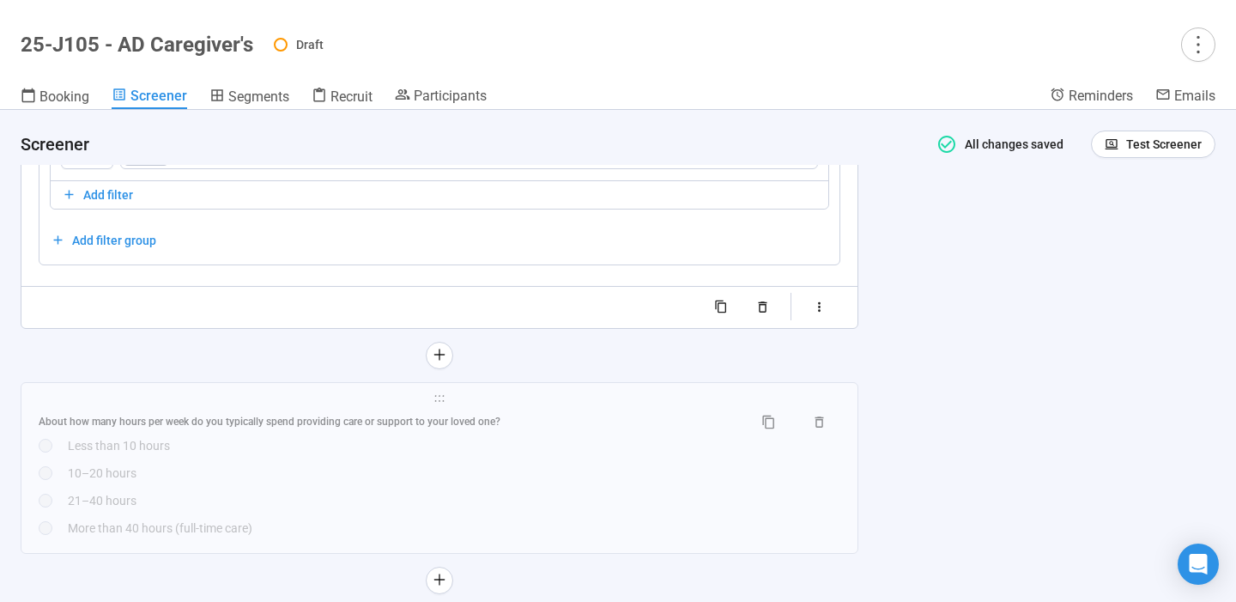
scroll to position [4665, 0]
click at [686, 466] on div "10–20 hours" at bounding box center [454, 470] width 773 height 19
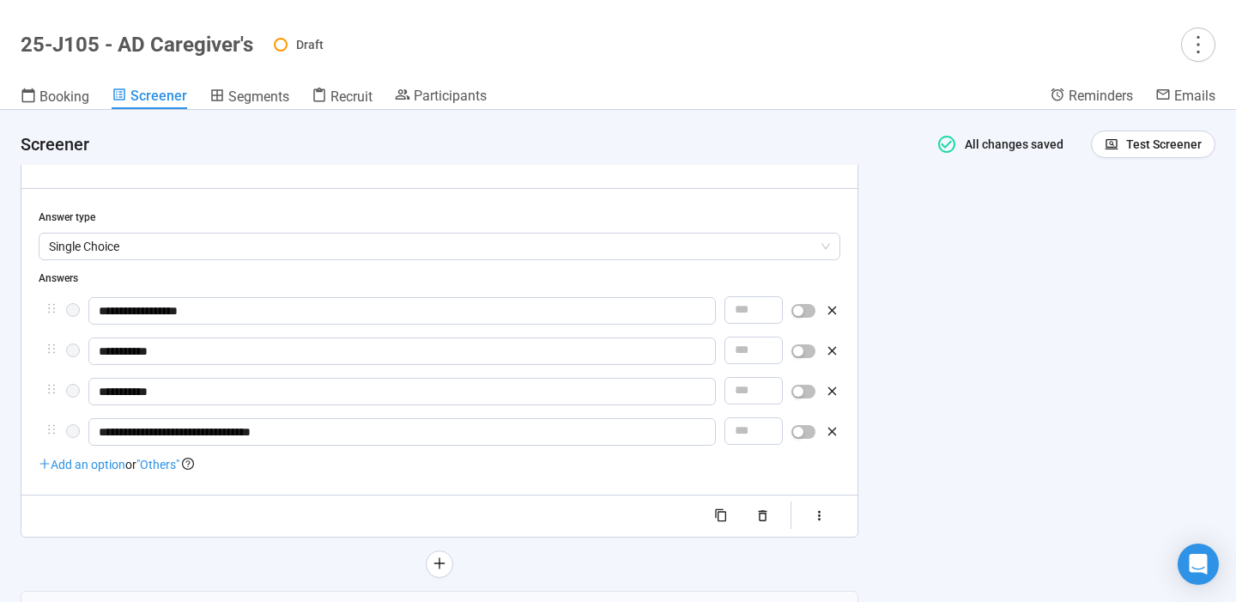
scroll to position [4340, 0]
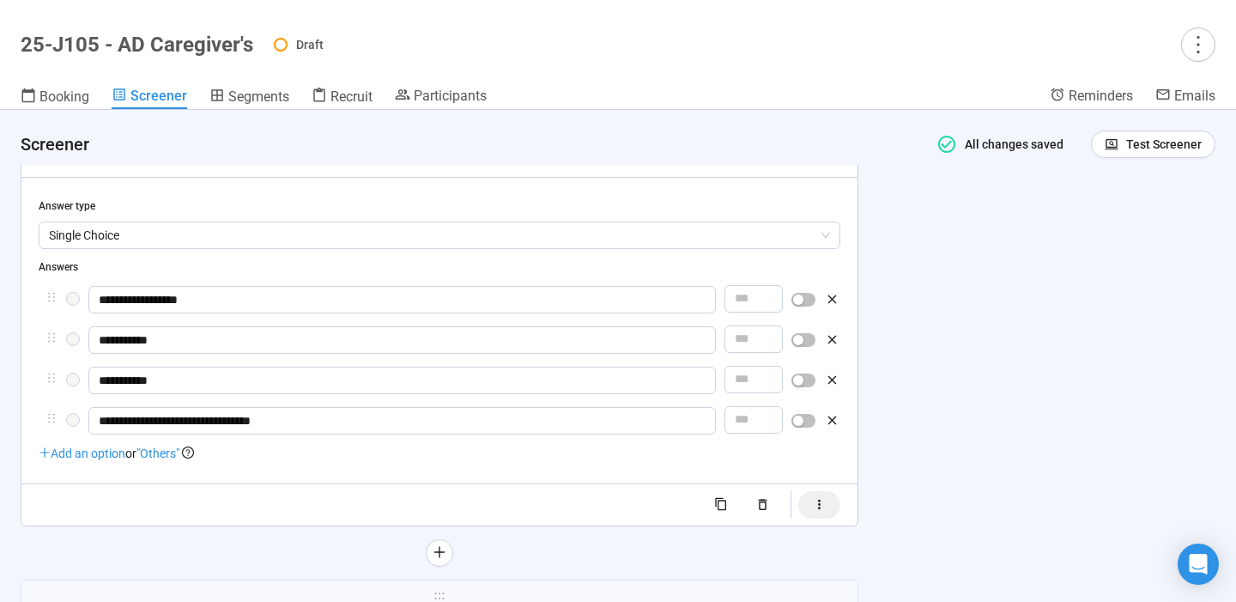
click at [826, 515] on button "button" at bounding box center [819, 504] width 42 height 27
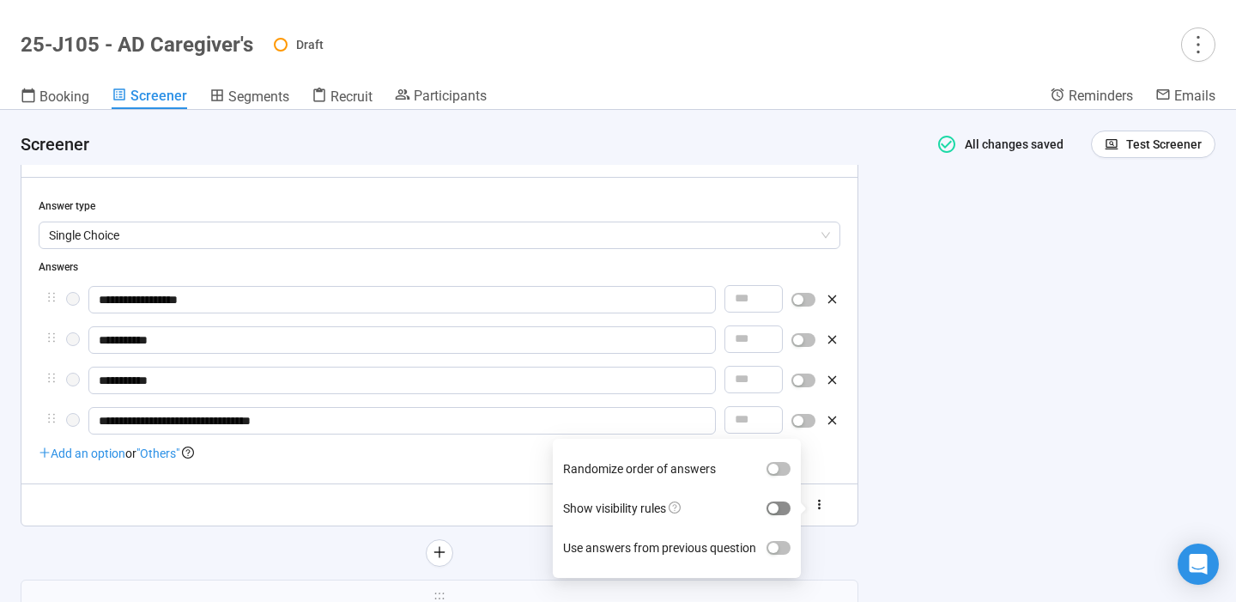
click at [779, 509] on div "button" at bounding box center [773, 508] width 10 height 10
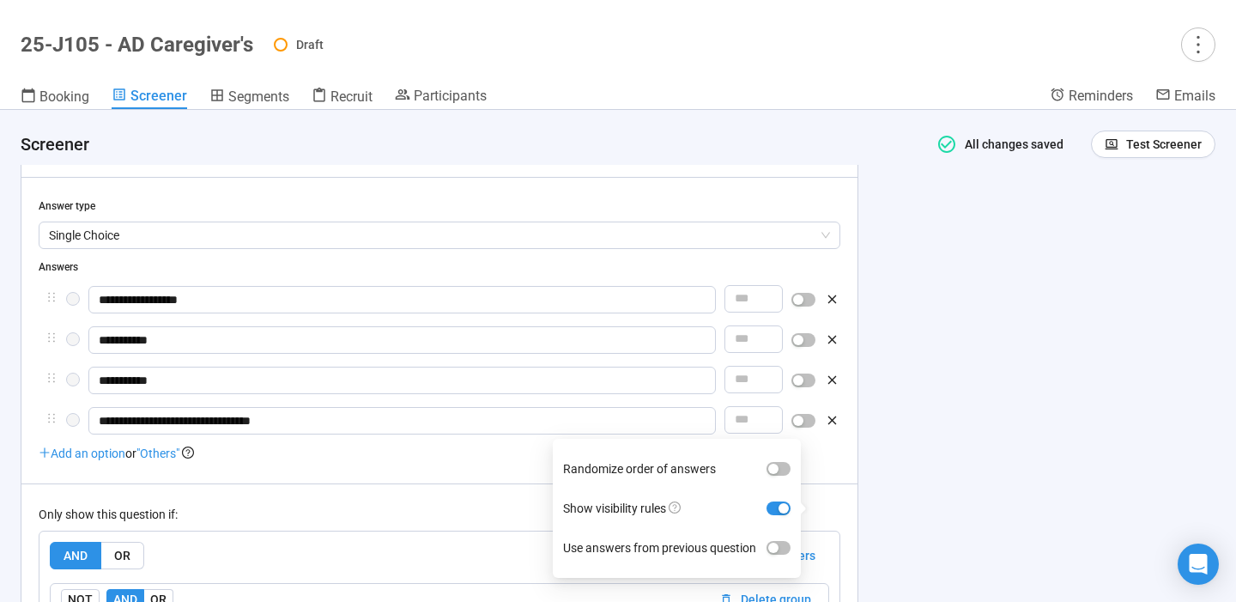
click at [922, 430] on div "**********" at bounding box center [618, 356] width 1236 height 492
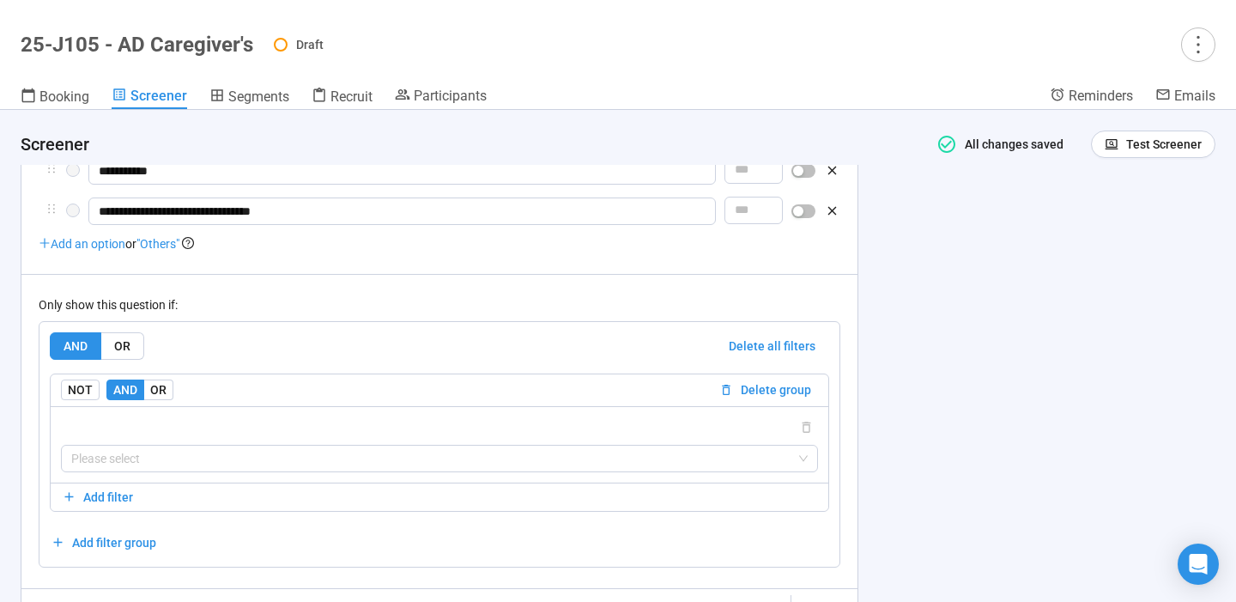
scroll to position [4560, 0]
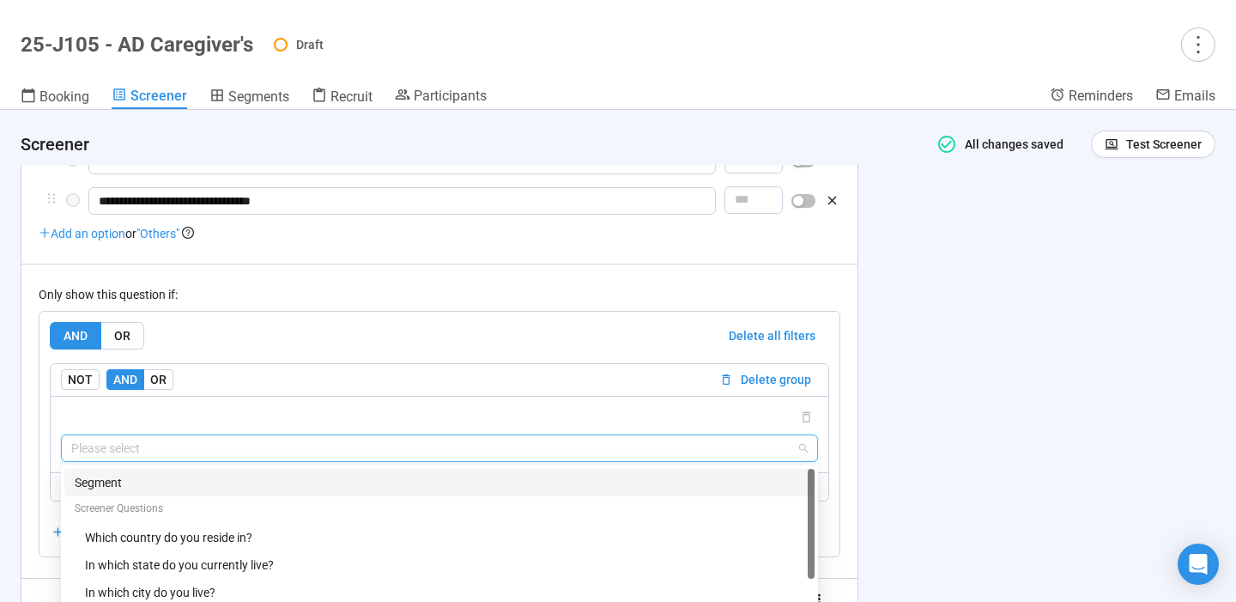
click at [624, 456] on input "search" at bounding box center [439, 448] width 737 height 26
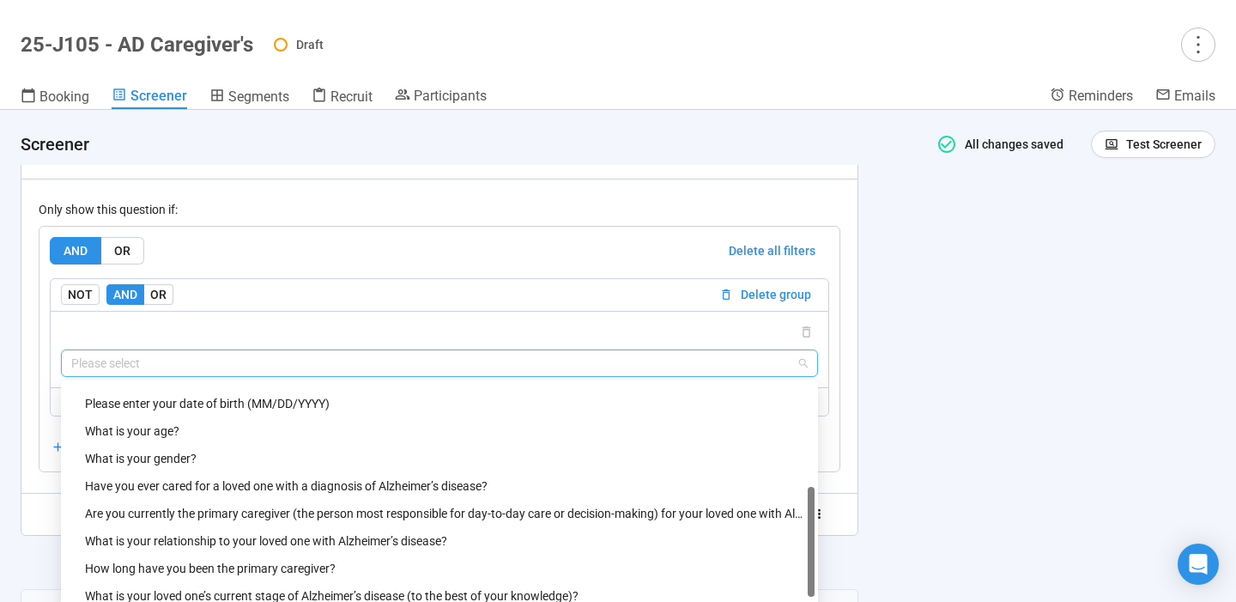
scroll to position [137, 0]
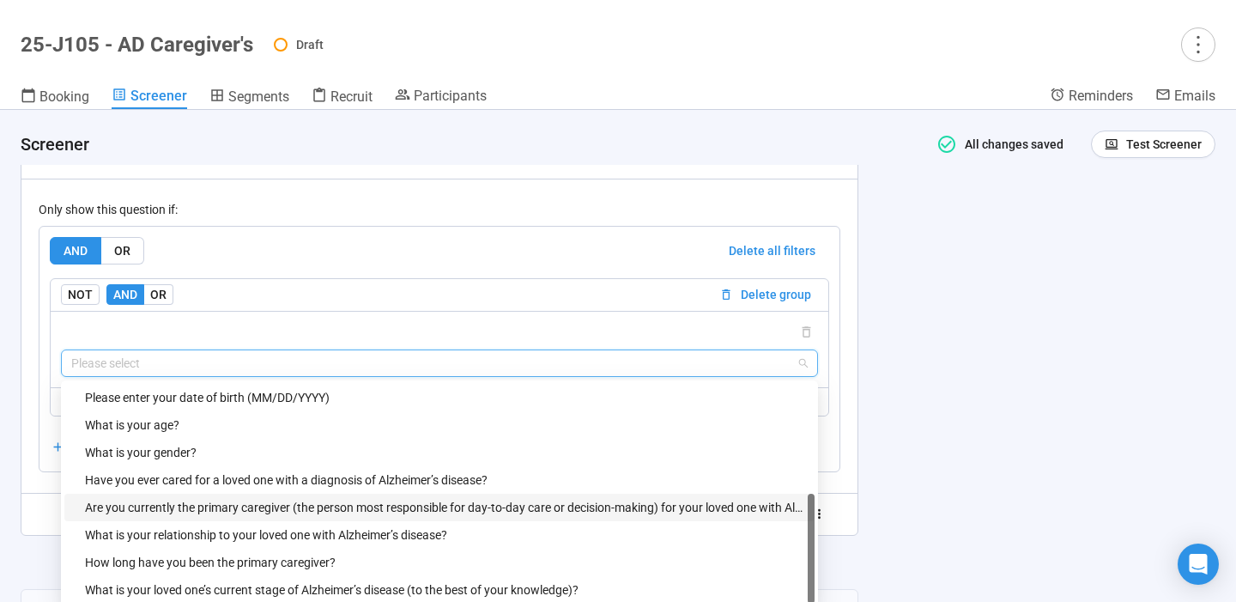
click at [622, 502] on div "Are you currently the primary caregiver (the person most responsible for day-to…" at bounding box center [444, 507] width 719 height 19
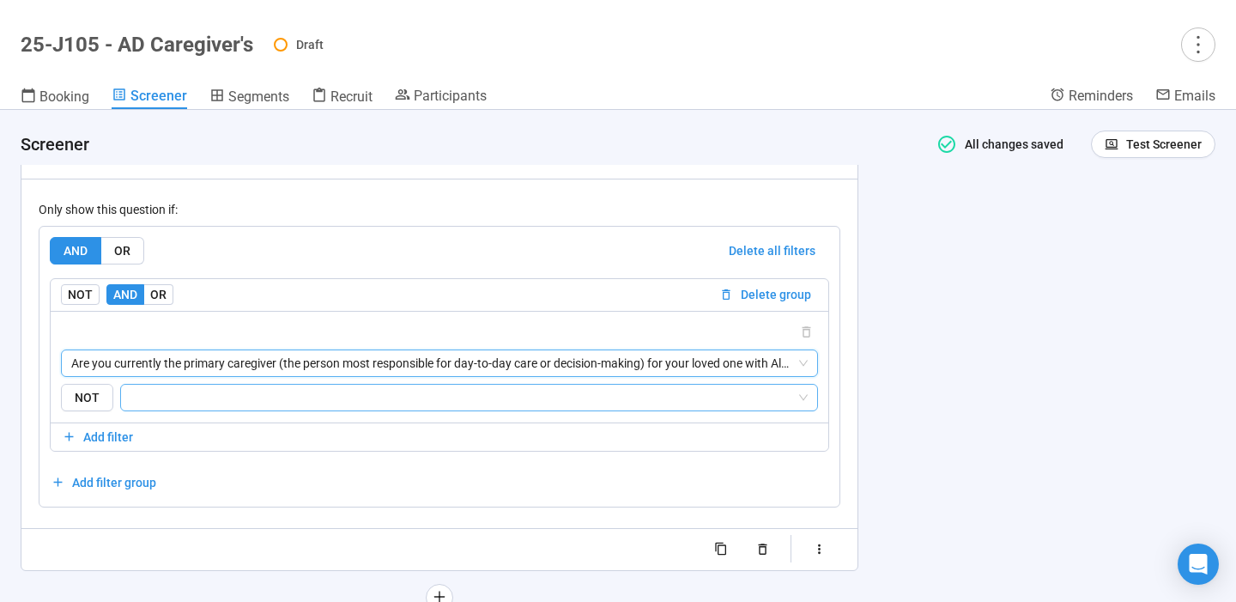
click at [585, 402] on input "search" at bounding box center [463, 397] width 665 height 21
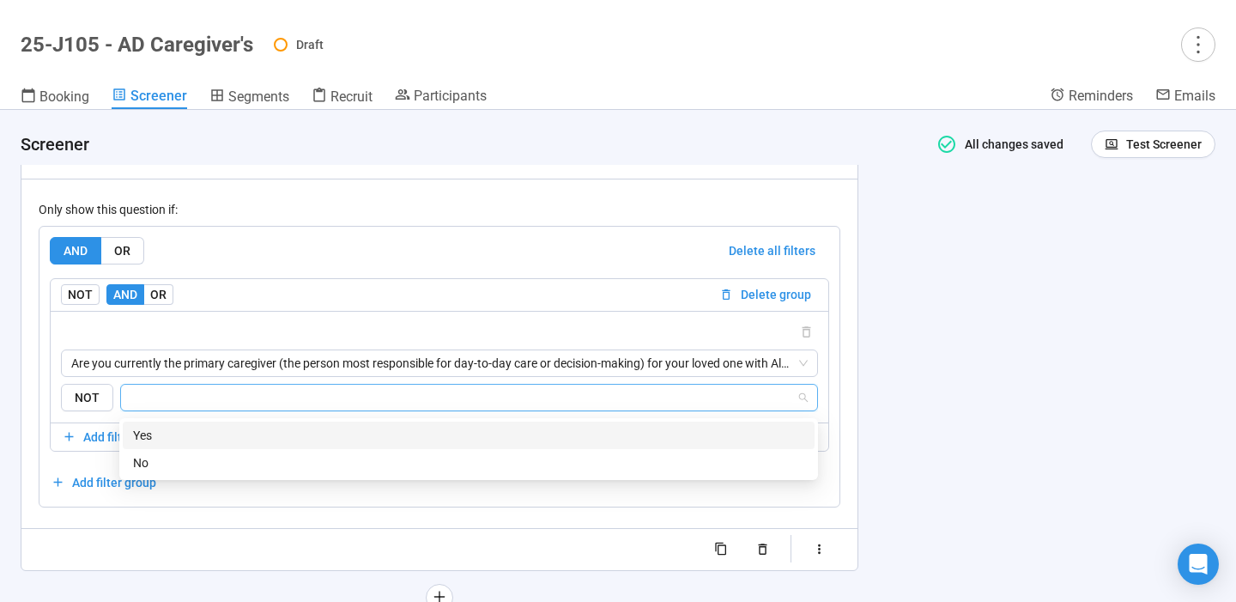
click at [501, 430] on div "Yes" at bounding box center [468, 435] width 671 height 19
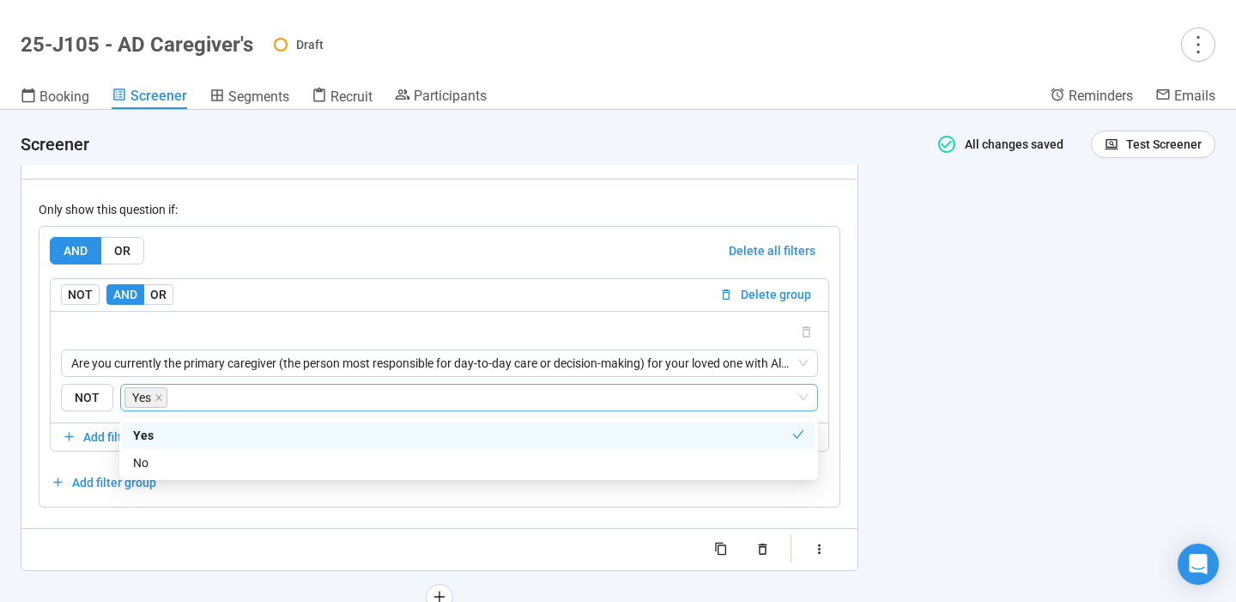
click at [999, 441] on div "**********" at bounding box center [618, 356] width 1236 height 492
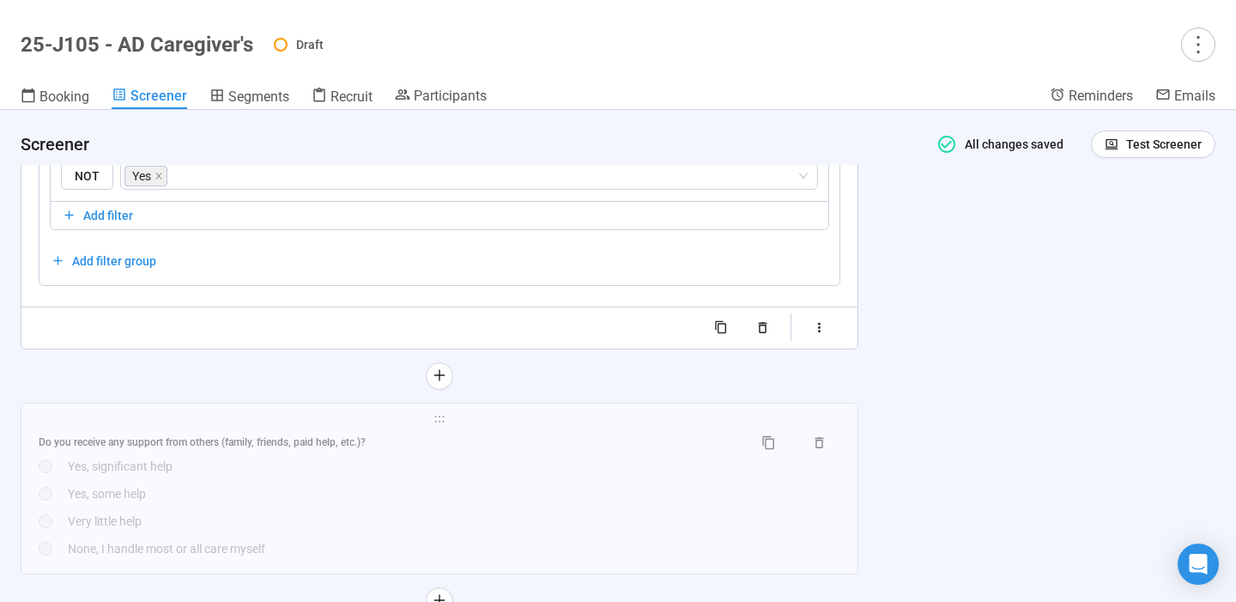
scroll to position [4890, 0]
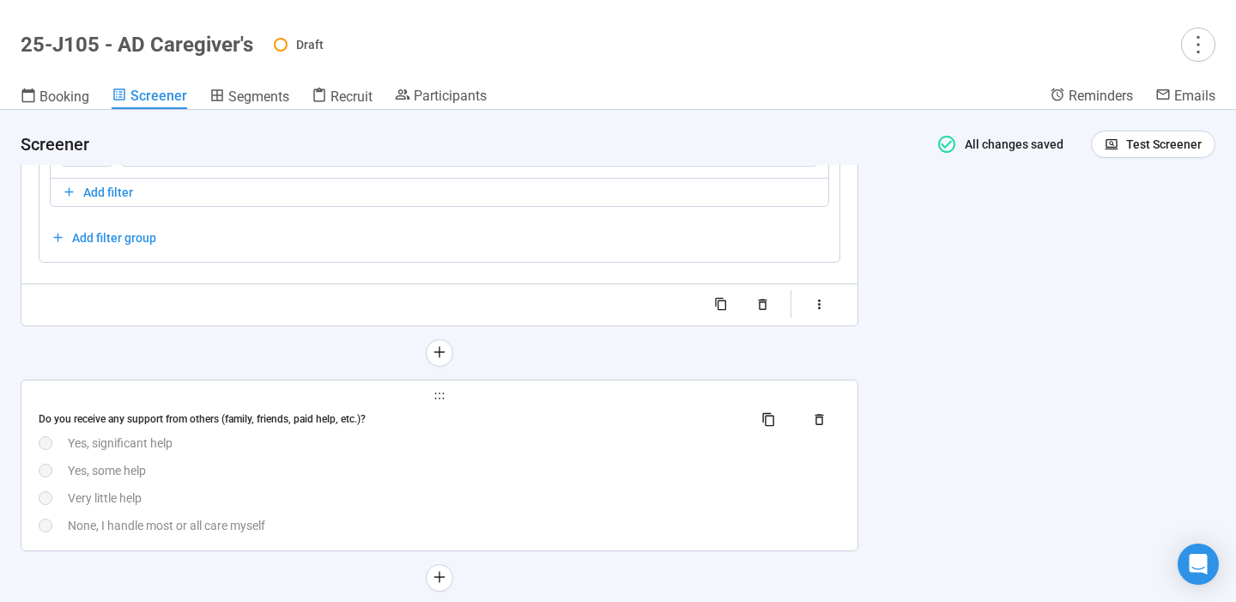
click at [731, 469] on div "Yes, some help" at bounding box center [454, 470] width 773 height 19
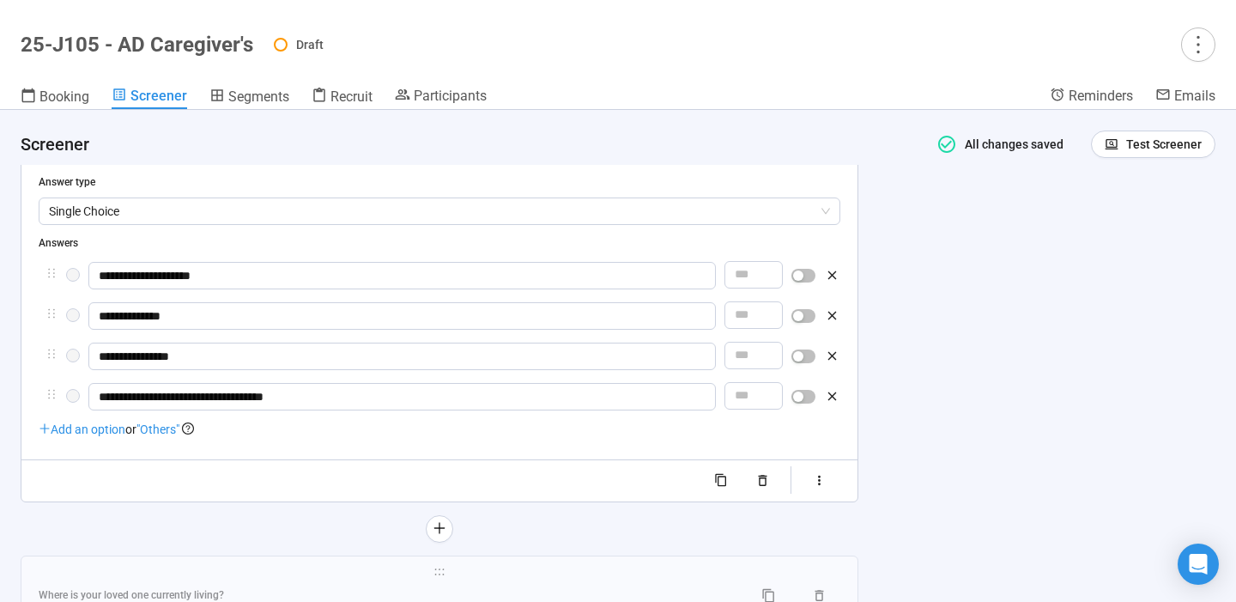
scroll to position [4704, 0]
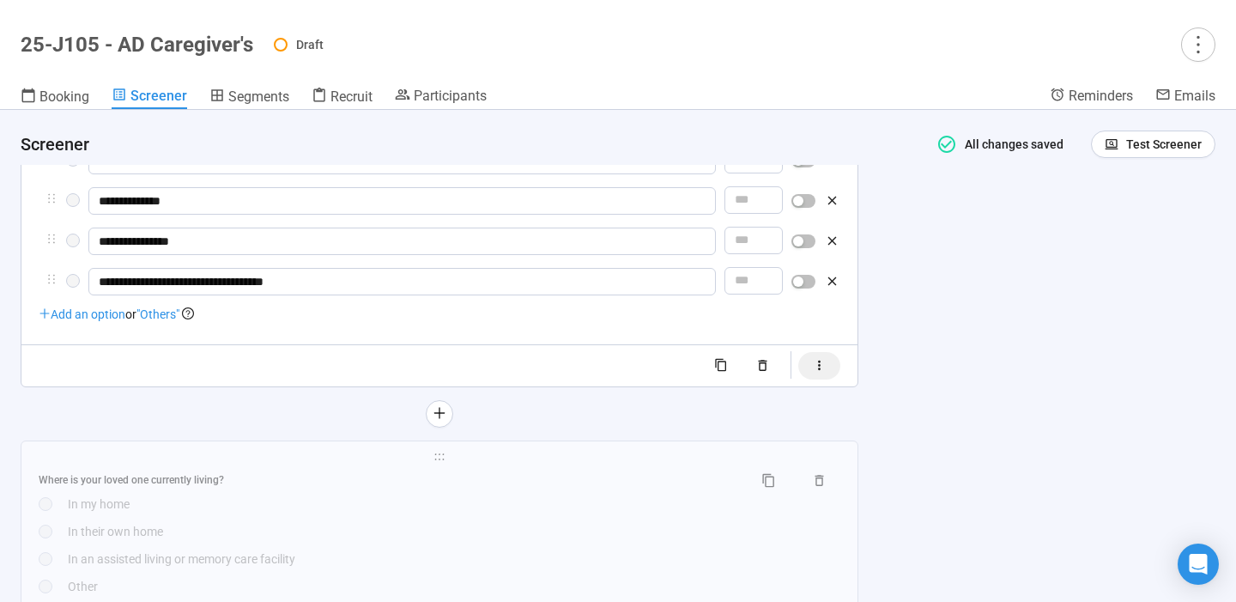
click at [827, 363] on icon "button" at bounding box center [819, 365] width 15 height 15
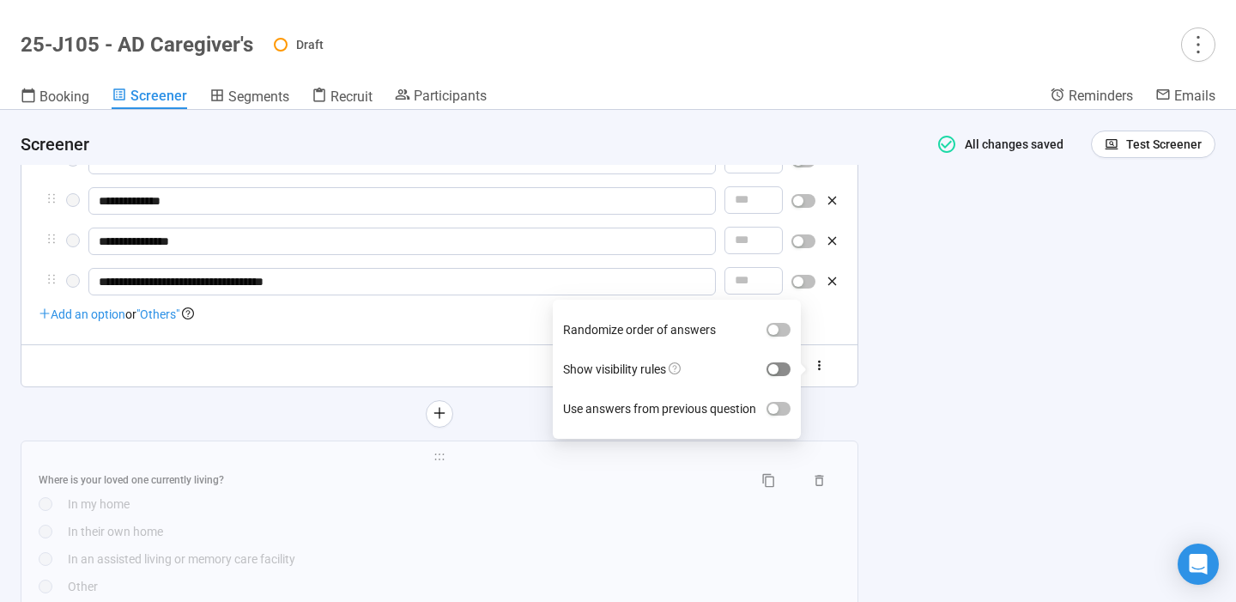
click at [782, 368] on span "button" at bounding box center [779, 369] width 24 height 14
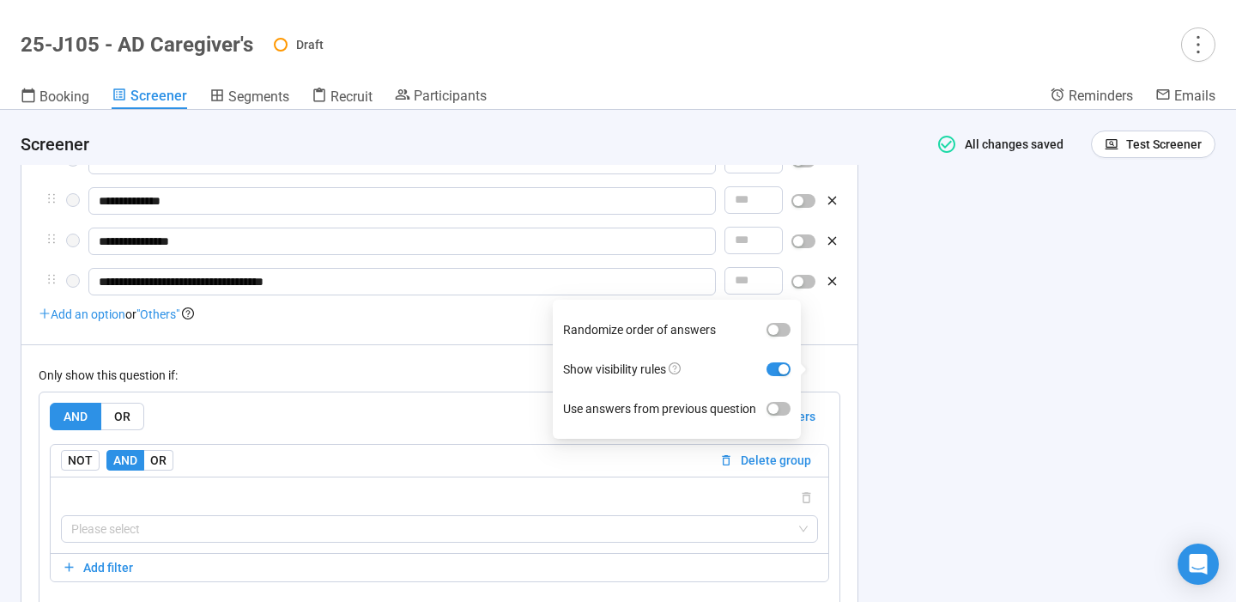
click at [920, 369] on div "**********" at bounding box center [618, 356] width 1236 height 492
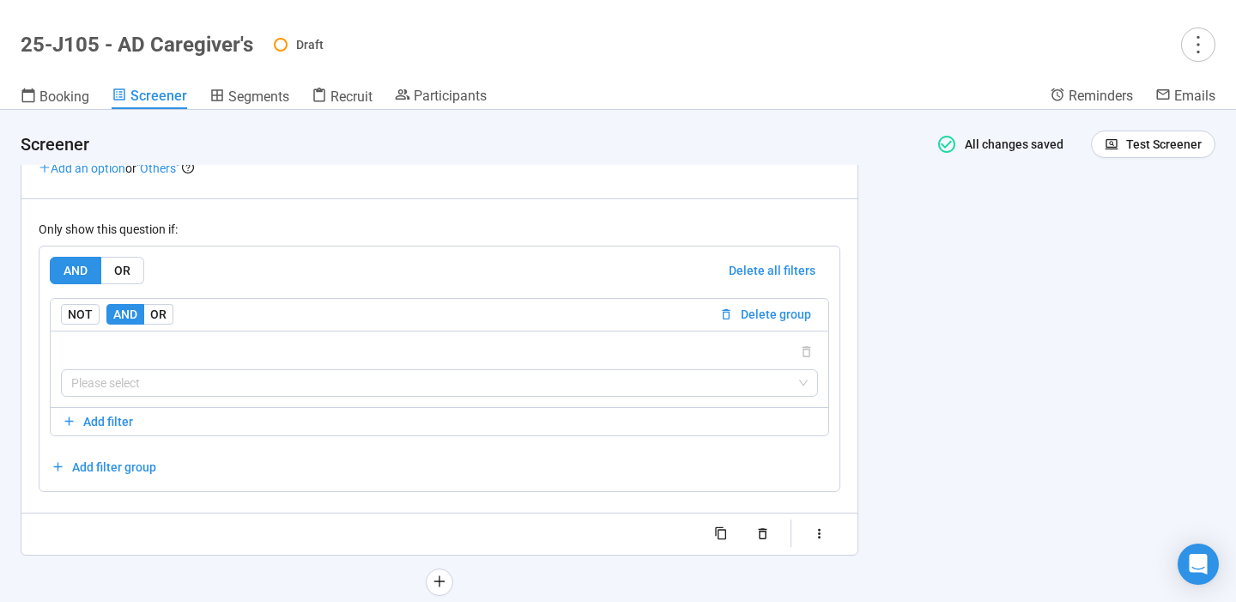
scroll to position [4894, 0]
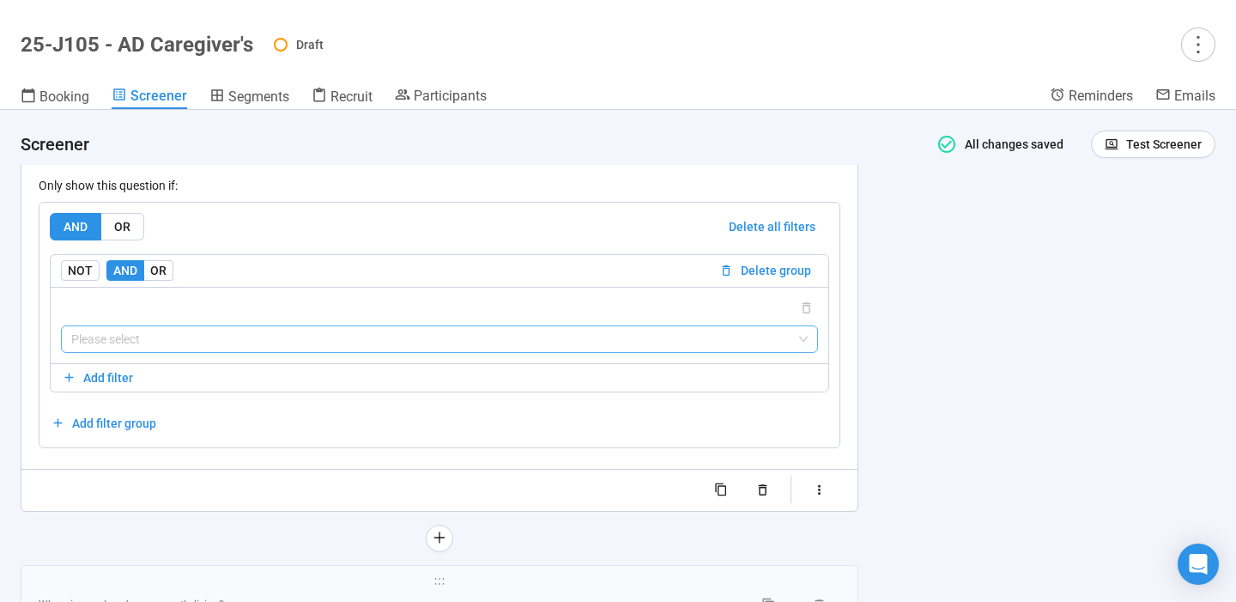
click at [779, 345] on input "search" at bounding box center [439, 339] width 737 height 26
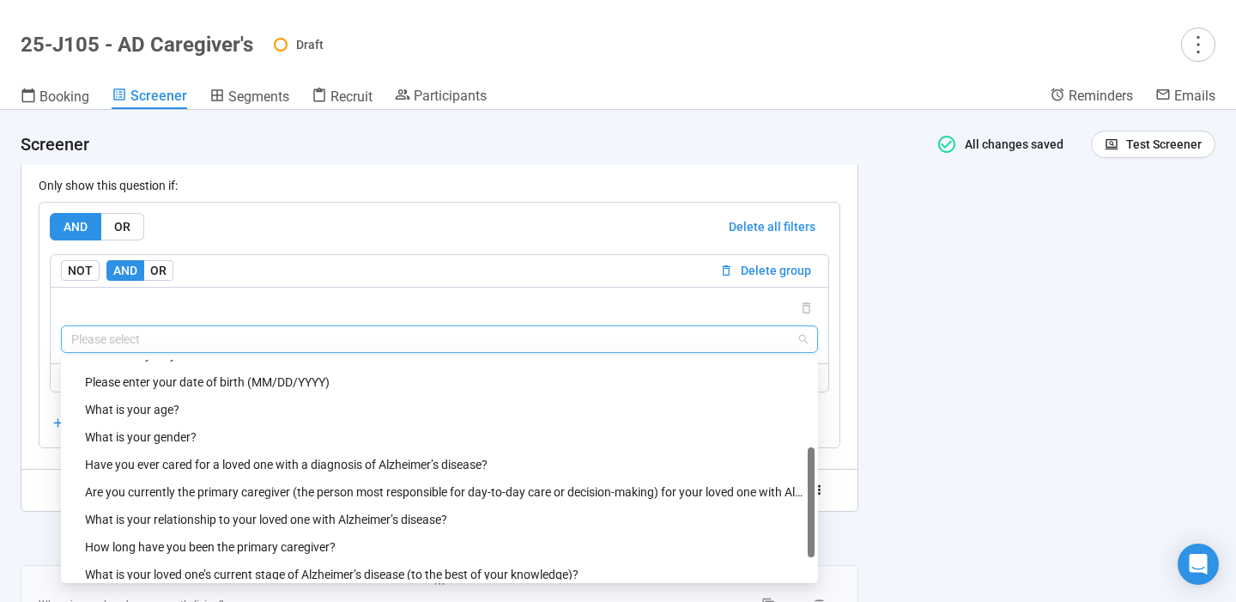
scroll to position [131, 0]
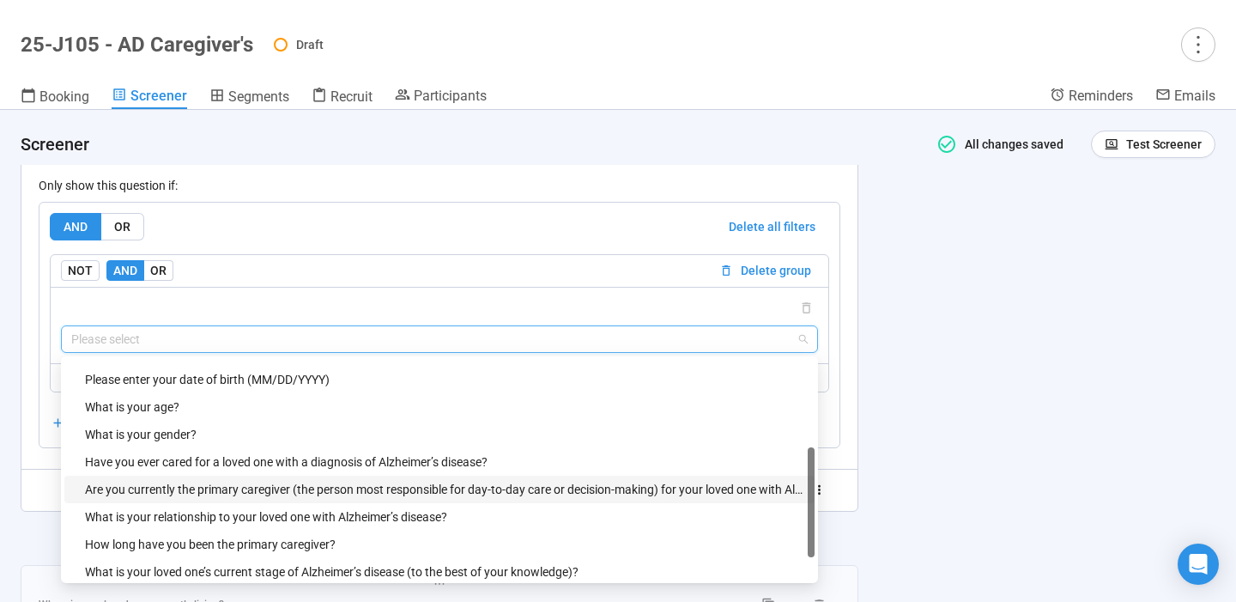
click at [596, 488] on div "Are you currently the primary caregiver (the person most responsible for day-to…" at bounding box center [444, 489] width 719 height 19
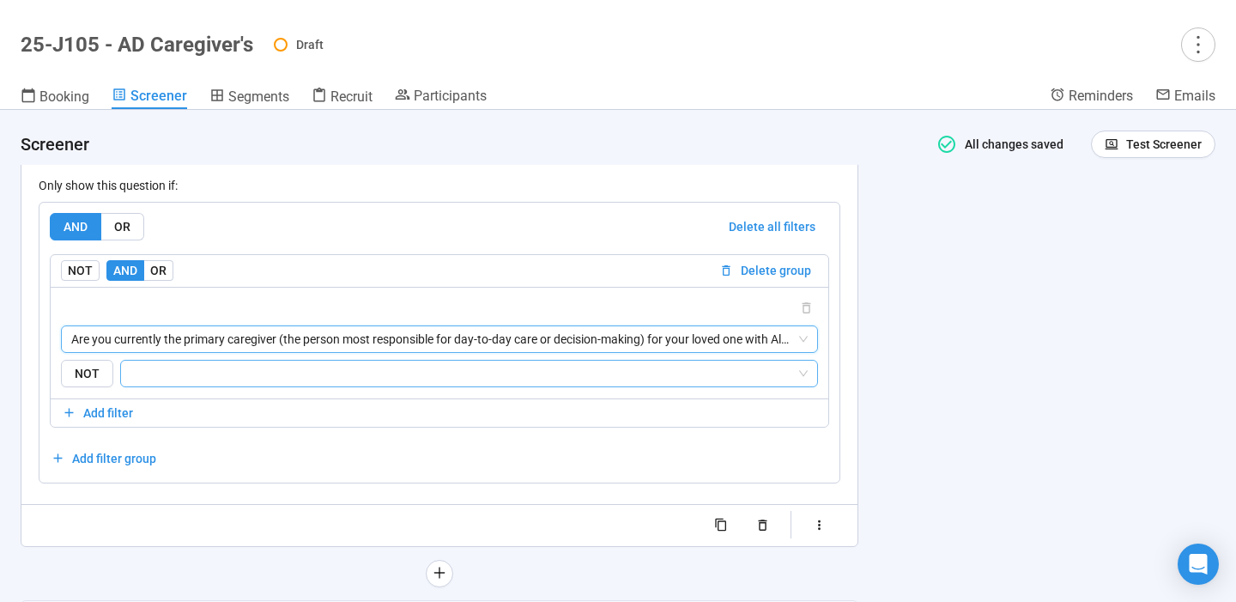
scroll to position [4894, 0]
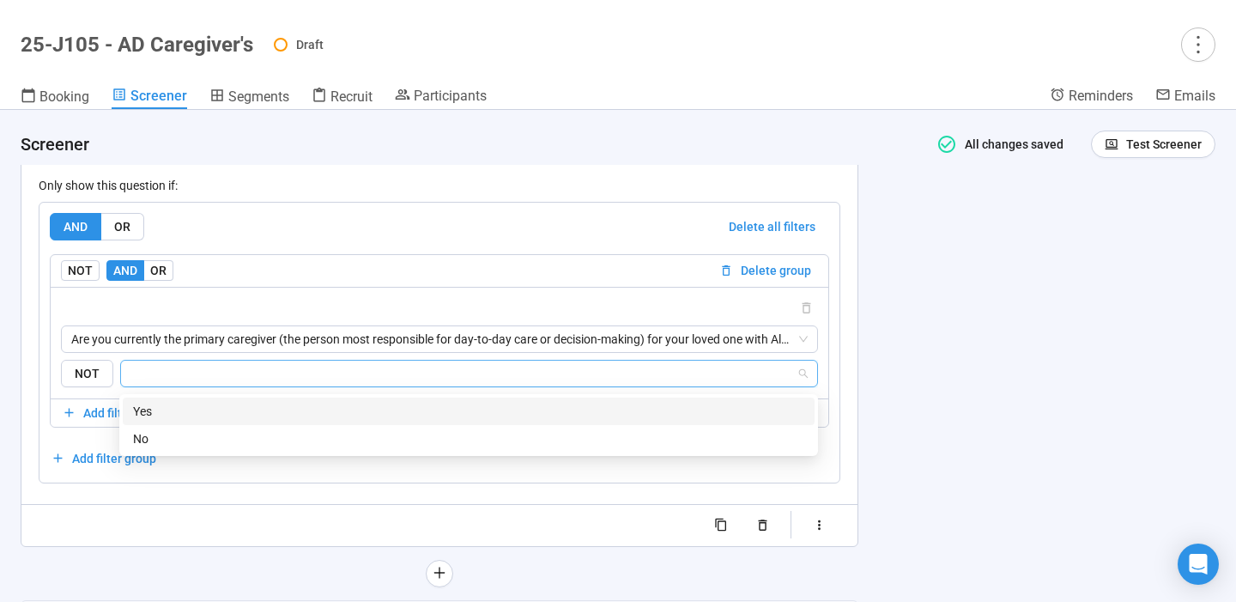
click at [547, 374] on input "search" at bounding box center [463, 373] width 665 height 21
click at [470, 411] on div "Yes" at bounding box center [468, 411] width 671 height 19
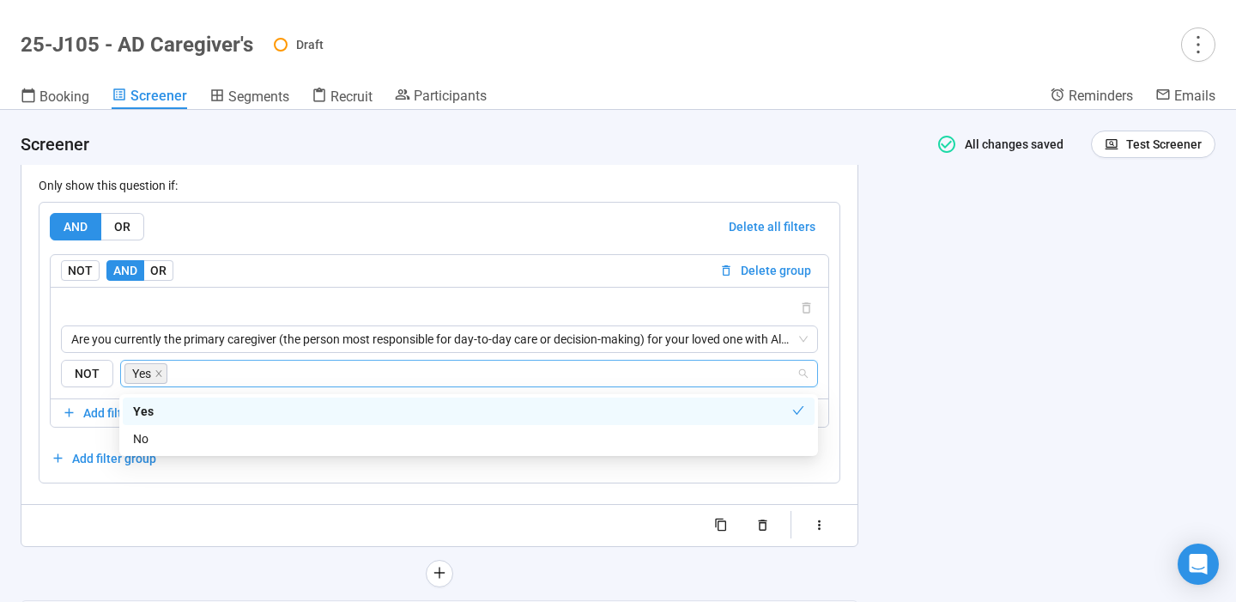
click at [1039, 381] on div "**********" at bounding box center [618, 356] width 1236 height 492
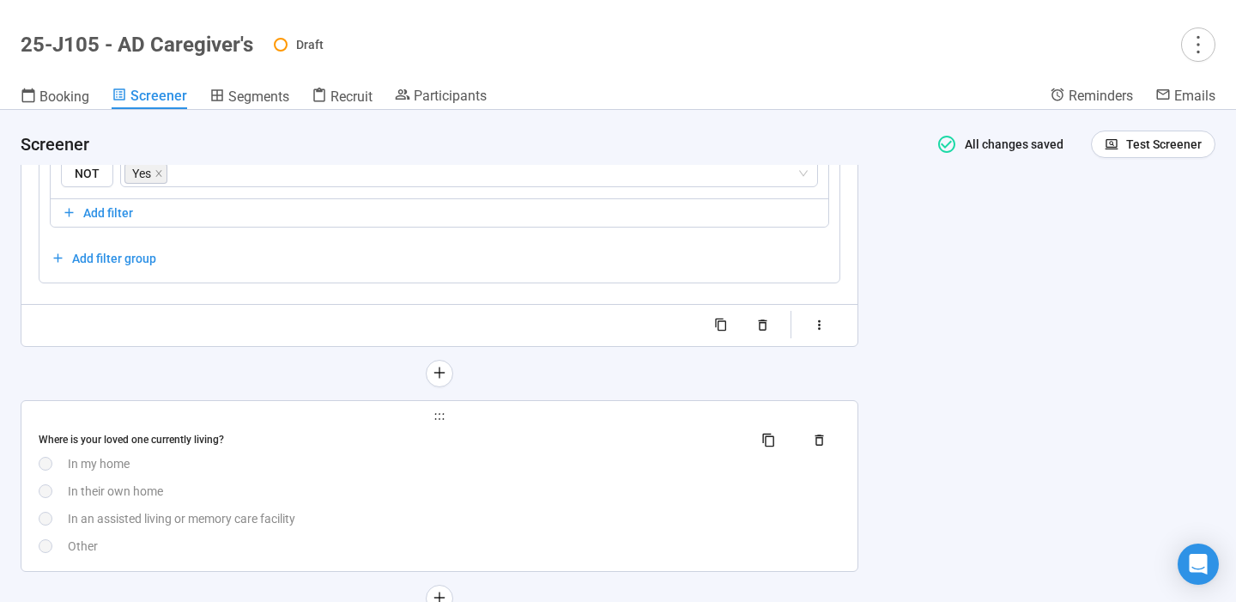
scroll to position [5095, 0]
click at [610, 486] on div "In their own home" at bounding box center [454, 490] width 773 height 19
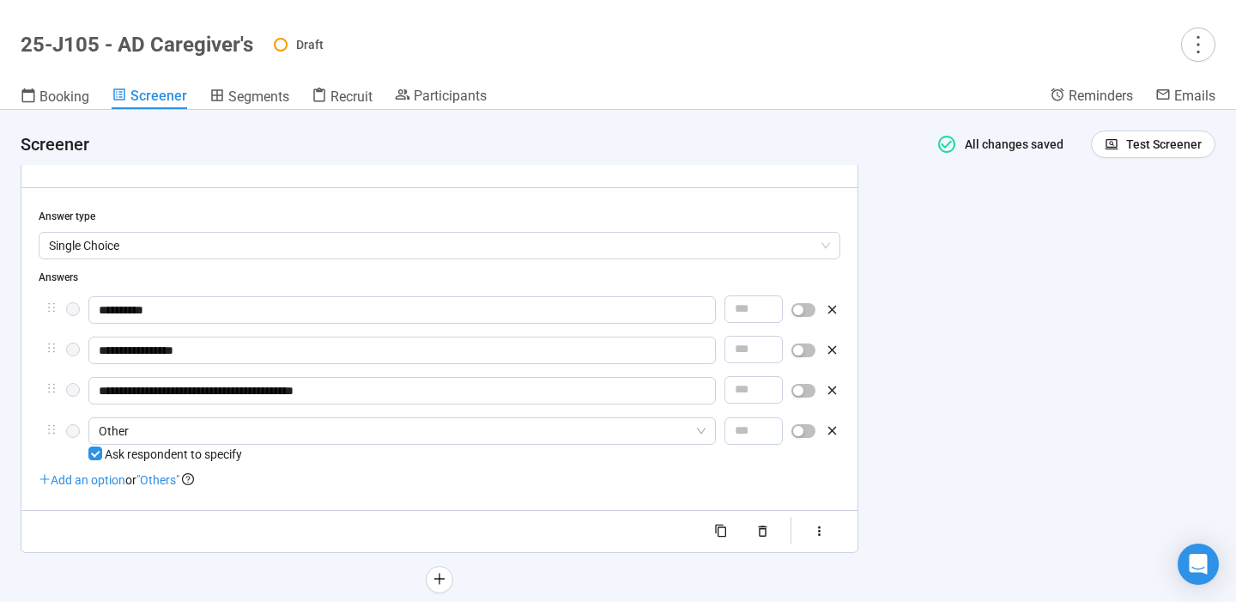
scroll to position [4913, 0]
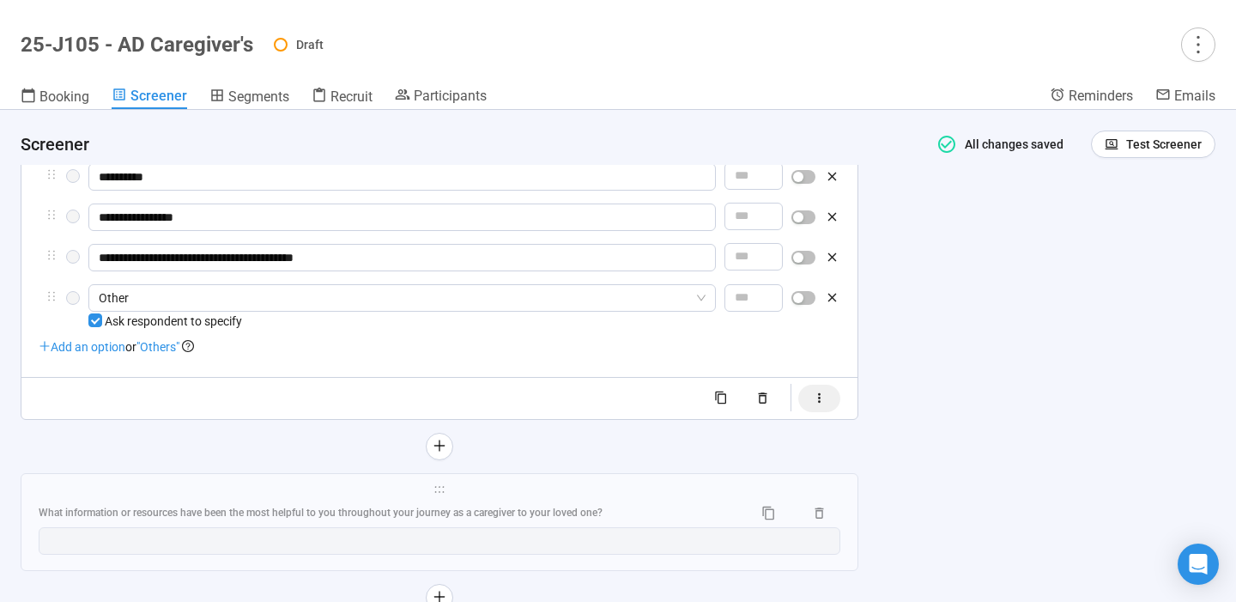
click at [821, 403] on icon "button" at bounding box center [819, 398] width 15 height 15
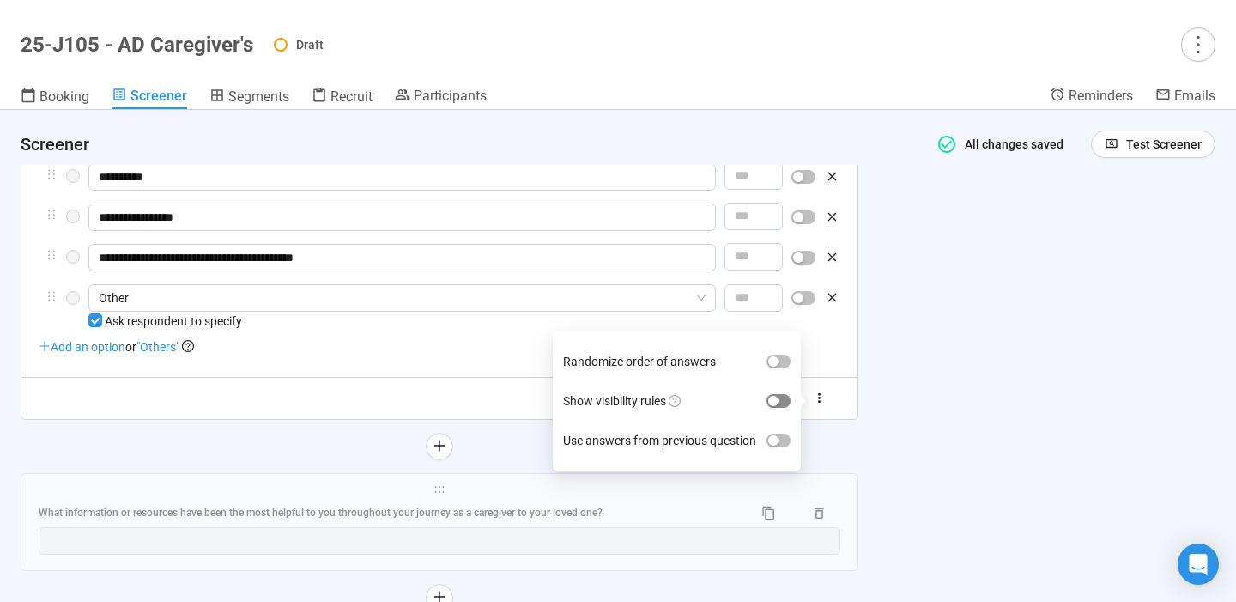
click at [774, 399] on div "button" at bounding box center [773, 401] width 10 height 10
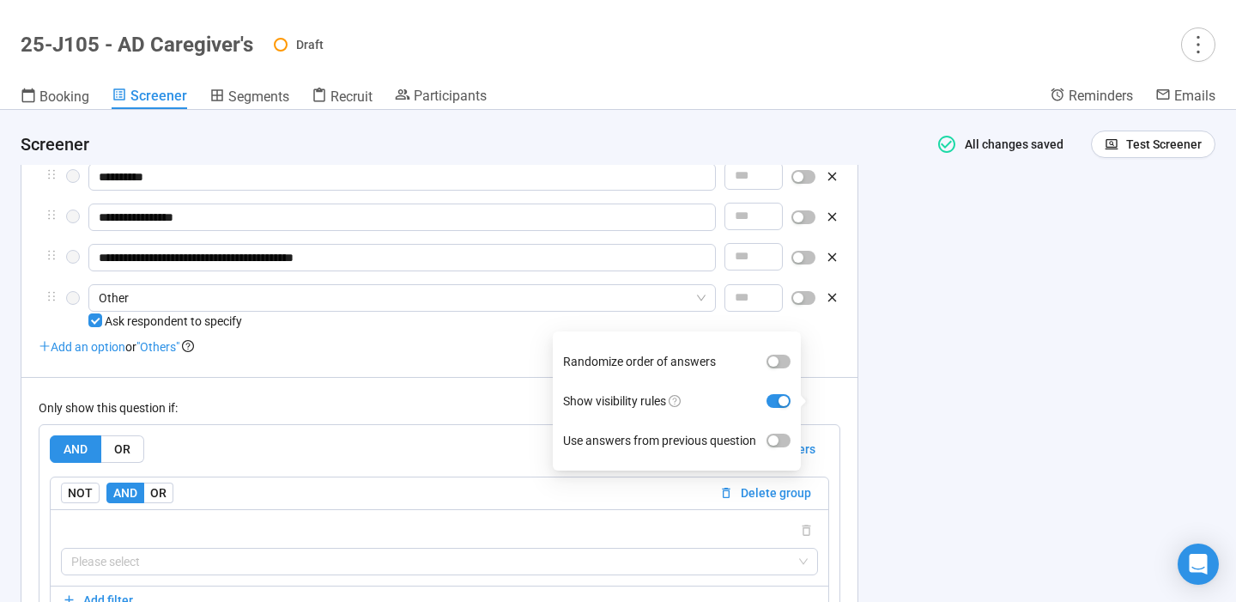
click at [980, 409] on div "**********" at bounding box center [618, 356] width 1236 height 492
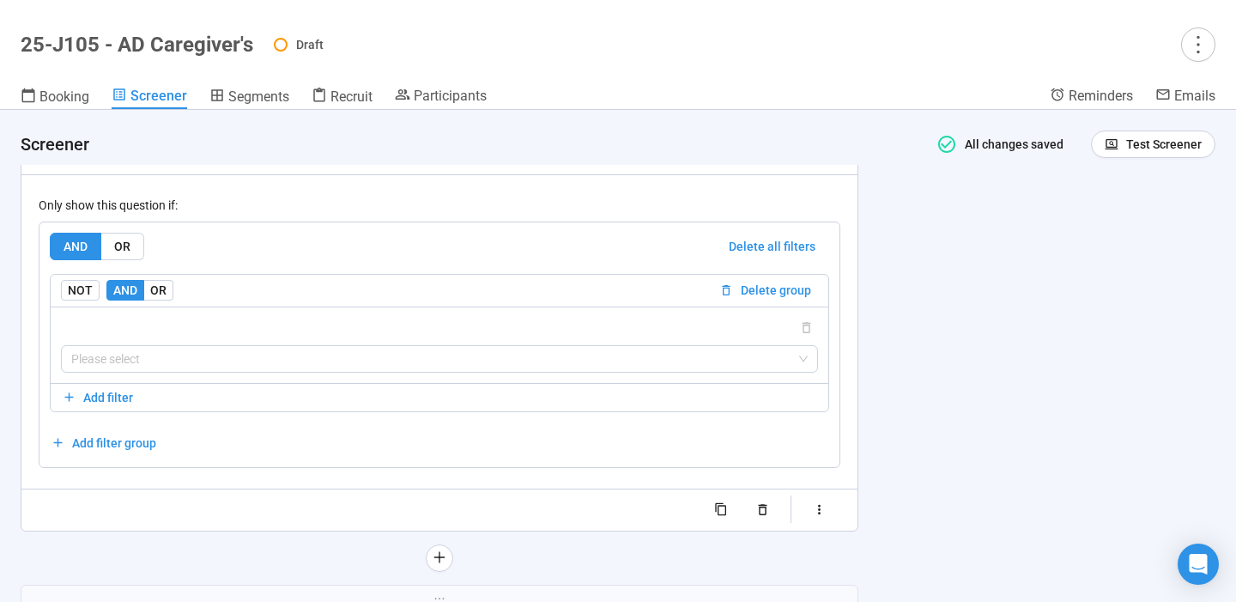
scroll to position [5116, 0]
click at [788, 363] on input "search" at bounding box center [439, 358] width 737 height 26
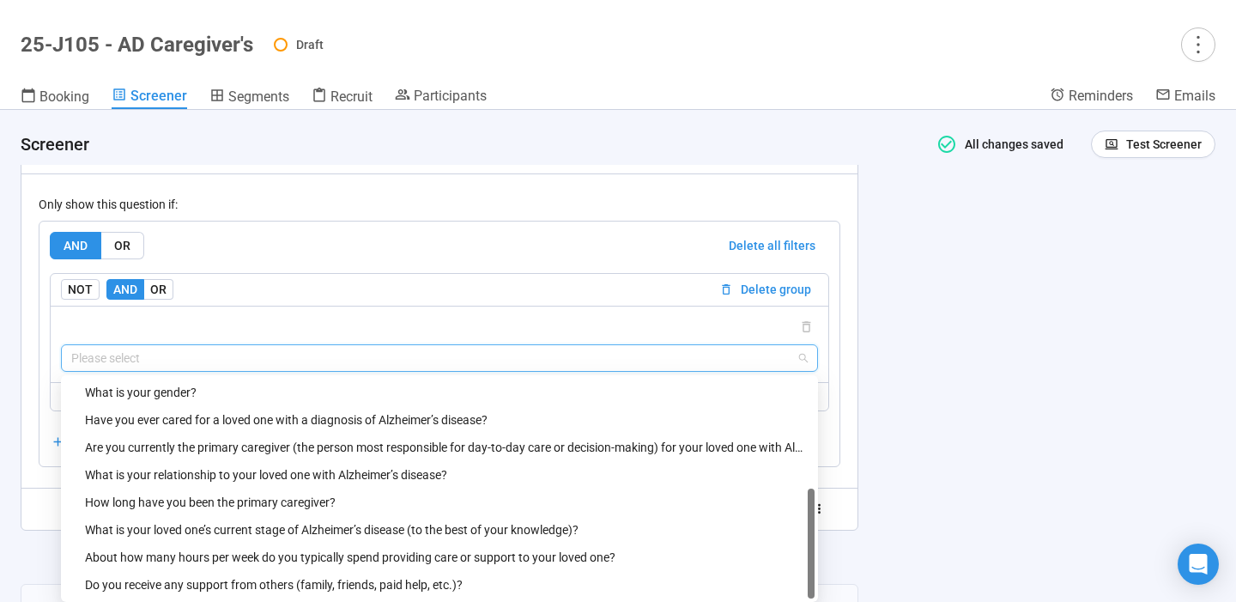
scroll to position [192, 0]
click at [573, 446] on div "Are you currently the primary caregiver (the person most responsible for day-to…" at bounding box center [444, 447] width 719 height 19
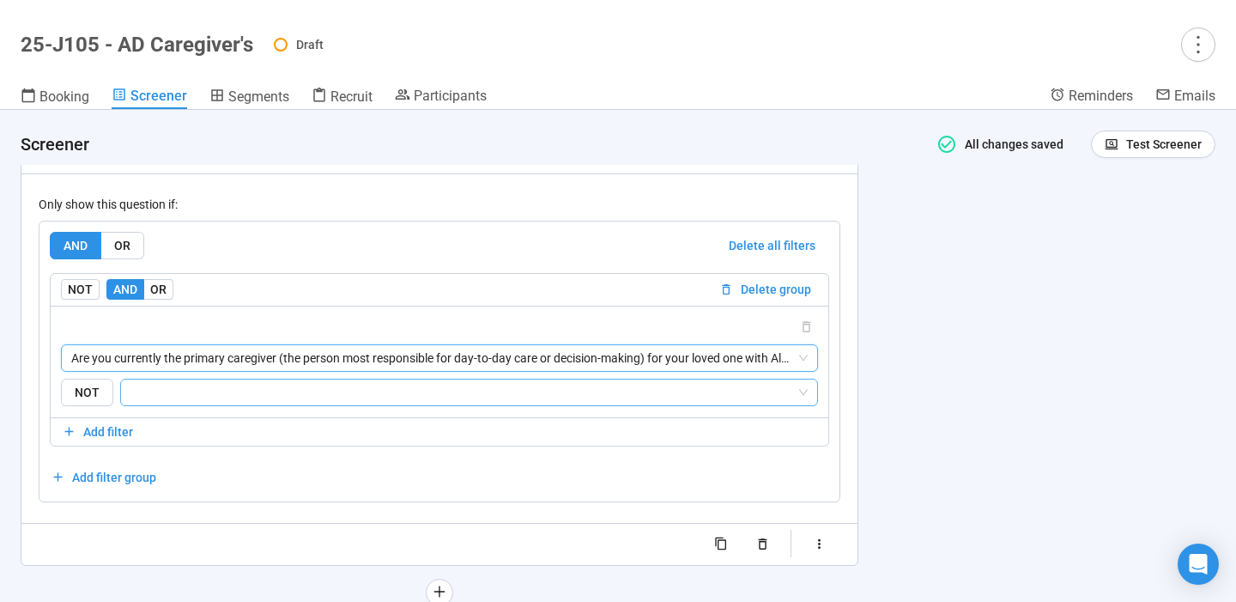
scroll to position [5116, 0]
click at [570, 396] on input "search" at bounding box center [463, 392] width 665 height 21
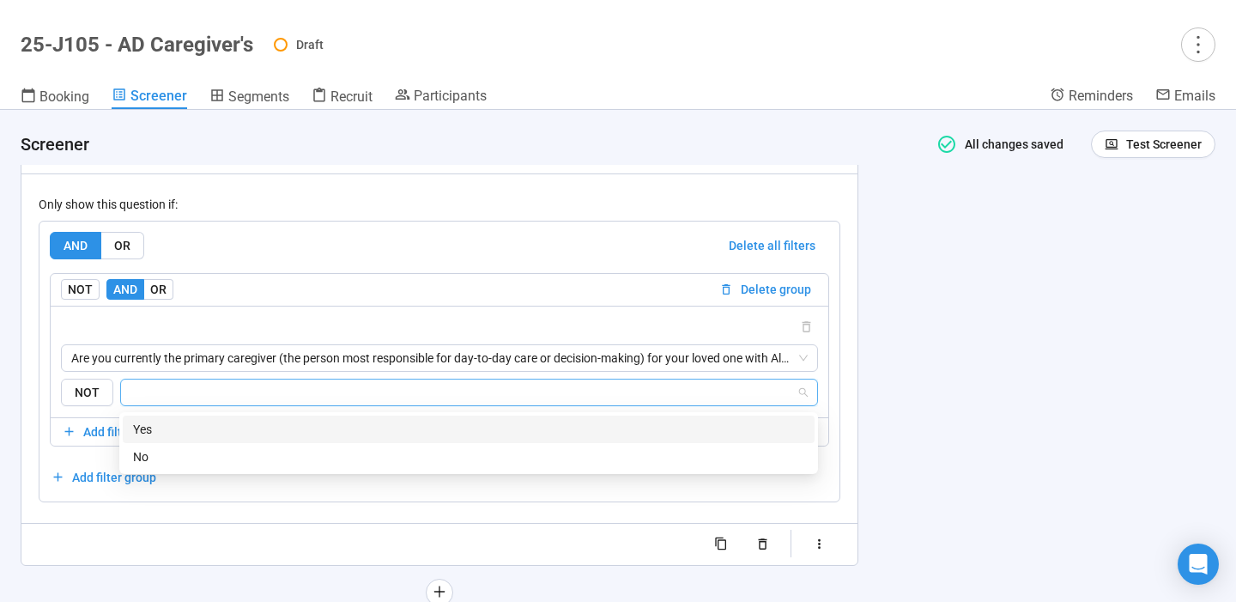
click at [528, 420] on div "Yes" at bounding box center [468, 429] width 671 height 19
click at [922, 363] on div "**********" at bounding box center [618, 356] width 1236 height 492
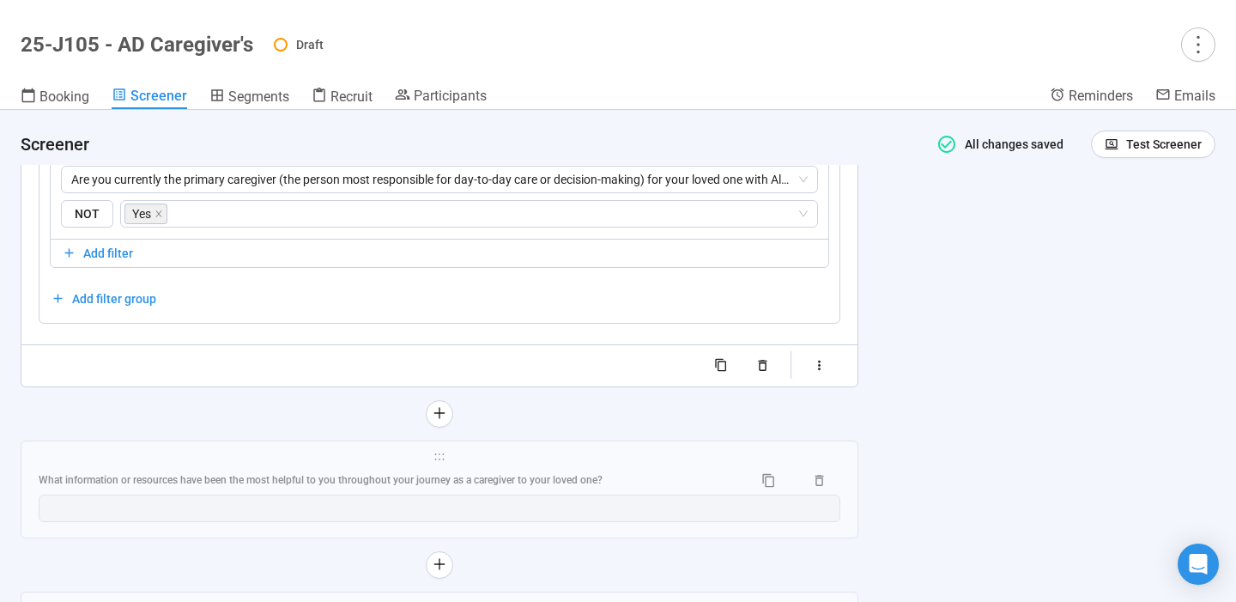
scroll to position [5299, 0]
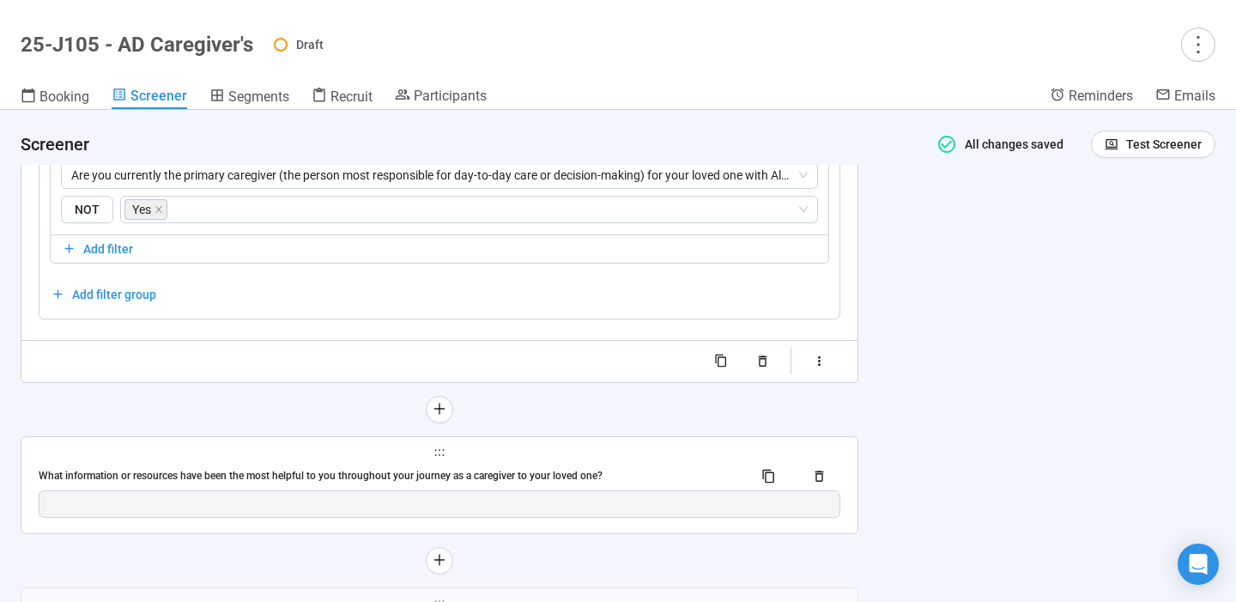
click at [691, 464] on div "**********" at bounding box center [439, 485] width 836 height 96
click at [575, 482] on div "What information or resources have been the most helpful to you throughout your…" at bounding box center [389, 476] width 701 height 16
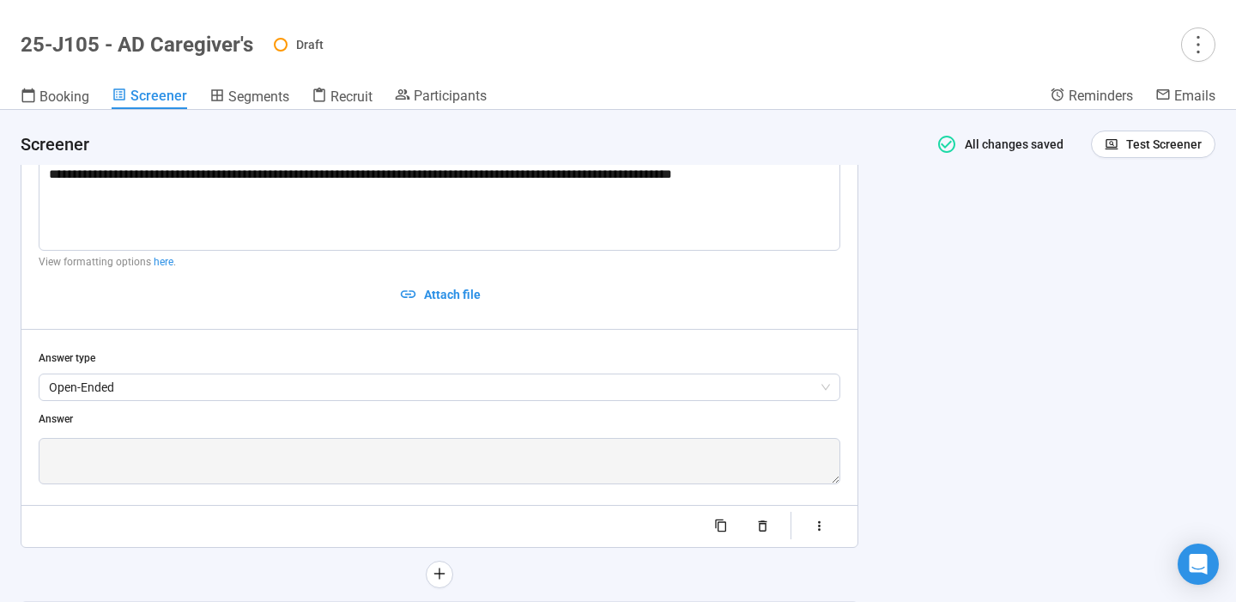
scroll to position [4863, 0]
click at [823, 528] on icon "button" at bounding box center [819, 526] width 15 height 15
click at [779, 548] on div "button" at bounding box center [775, 546] width 10 height 10
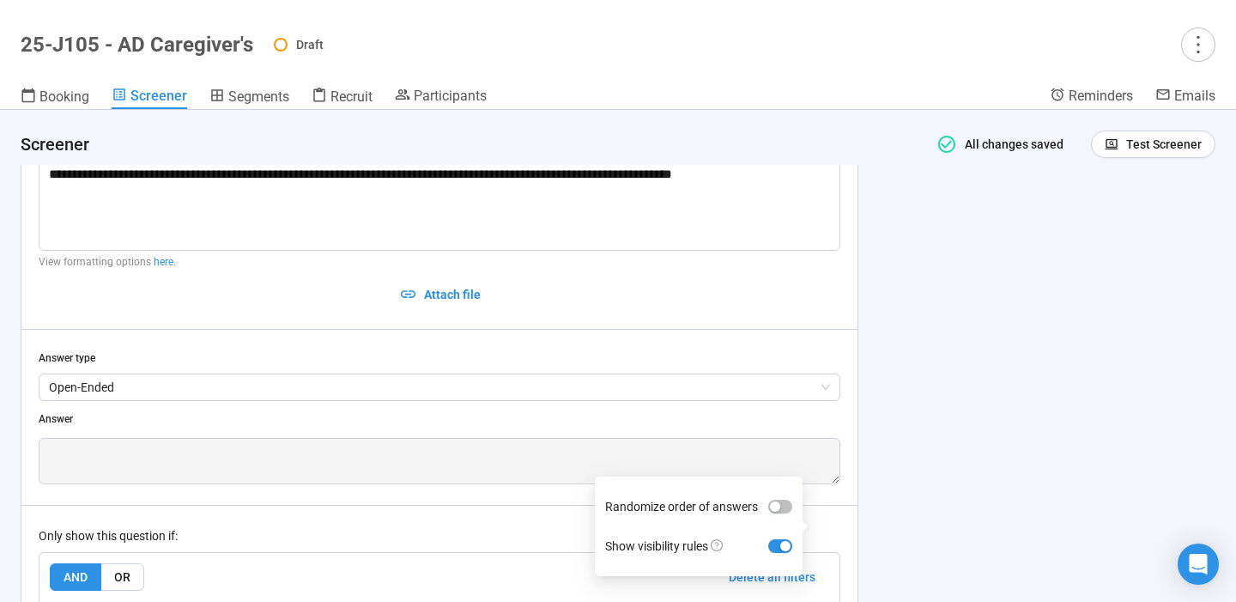
click at [931, 482] on div "**********" at bounding box center [618, 356] width 1236 height 492
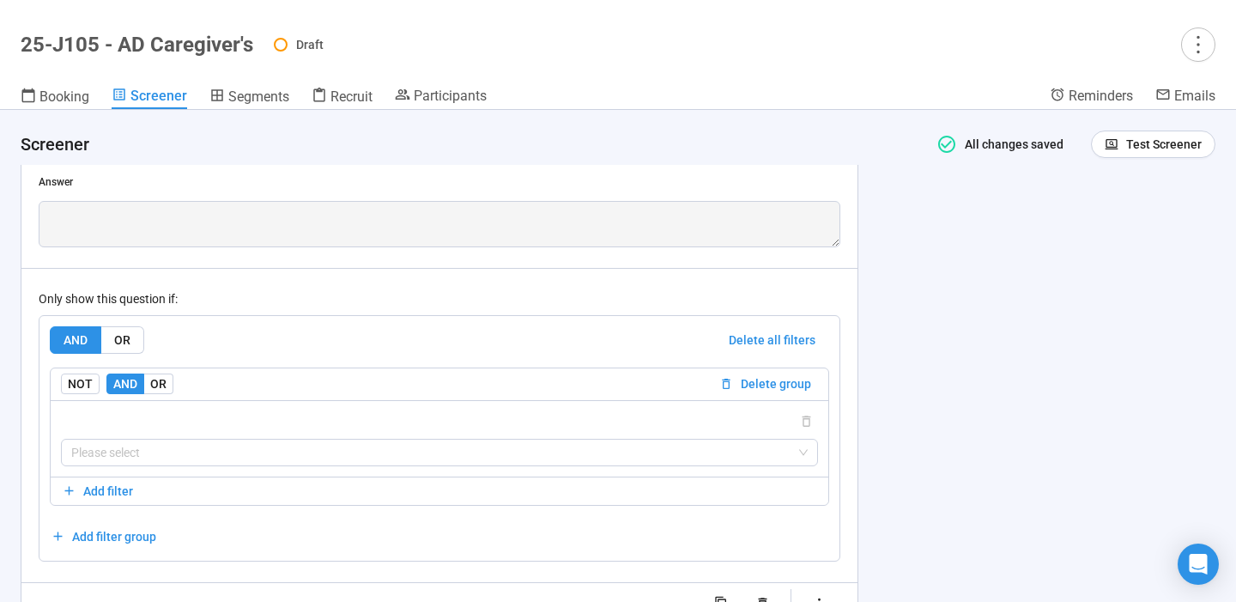
scroll to position [5136, 0]
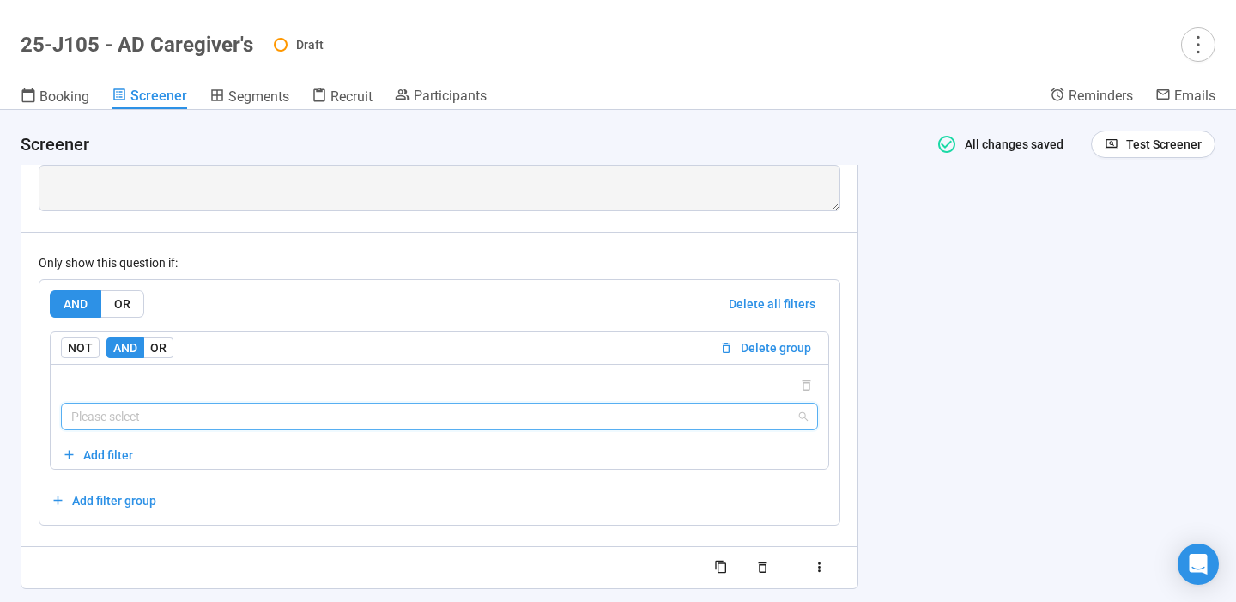
click at [793, 423] on input "search" at bounding box center [439, 416] width 737 height 26
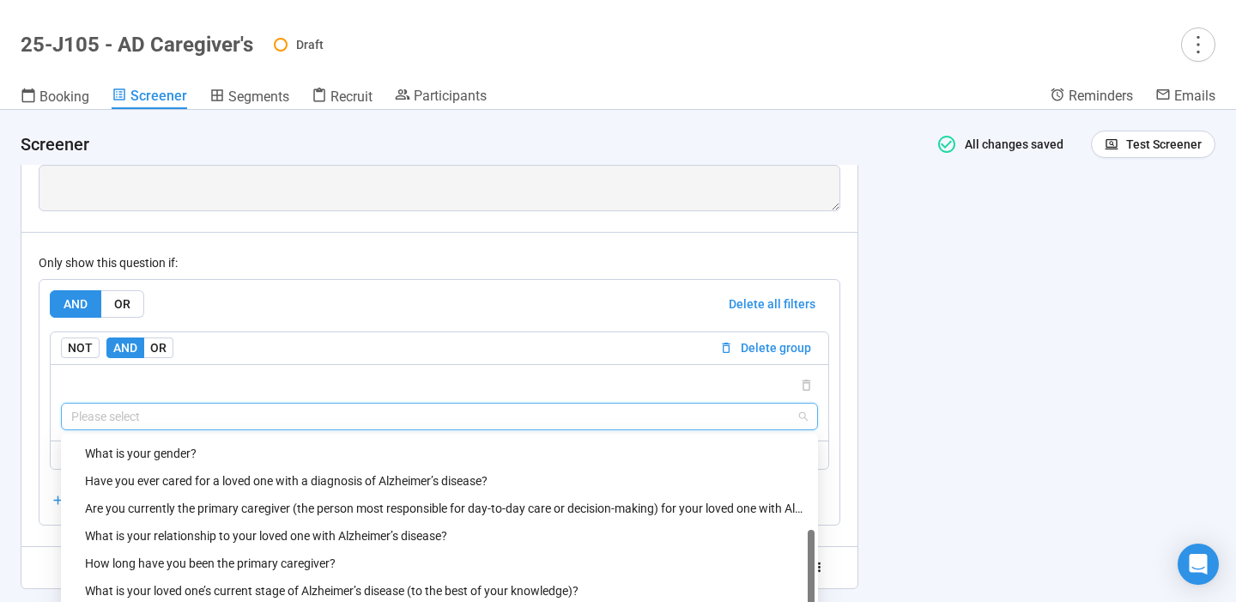
scroll to position [179, 0]
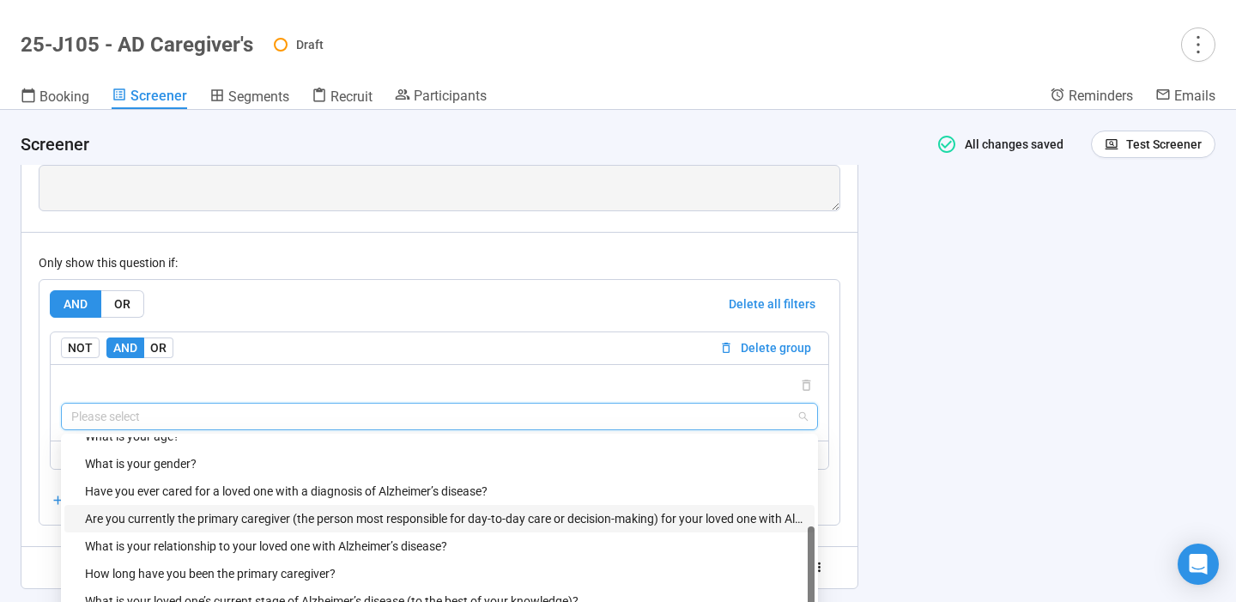
click at [627, 519] on div "Are you currently the primary caregiver (the person most responsible for day-to…" at bounding box center [444, 518] width 719 height 19
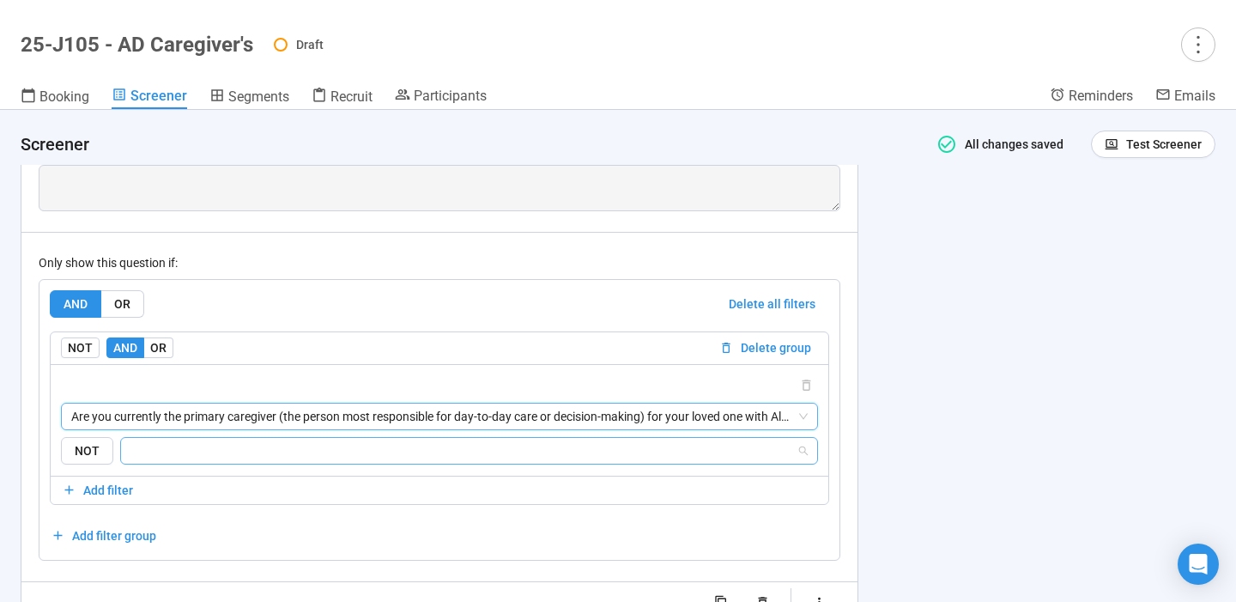
scroll to position [5136, 0]
click at [489, 454] on input "search" at bounding box center [463, 450] width 665 height 21
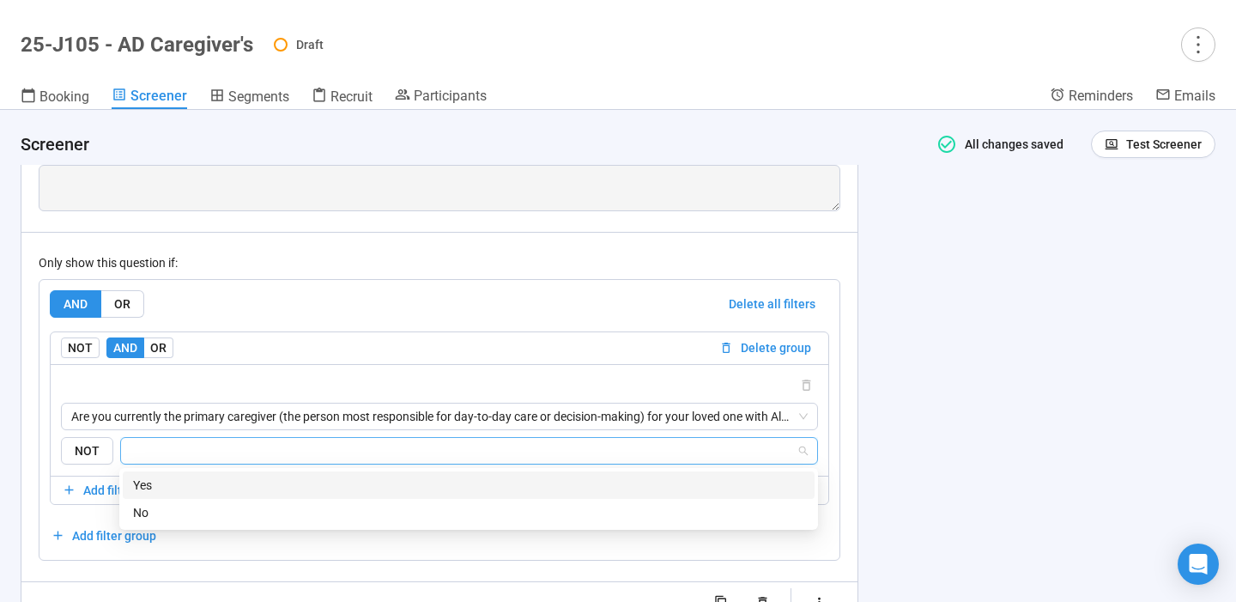
click at [397, 486] on div "Yes" at bounding box center [468, 485] width 671 height 19
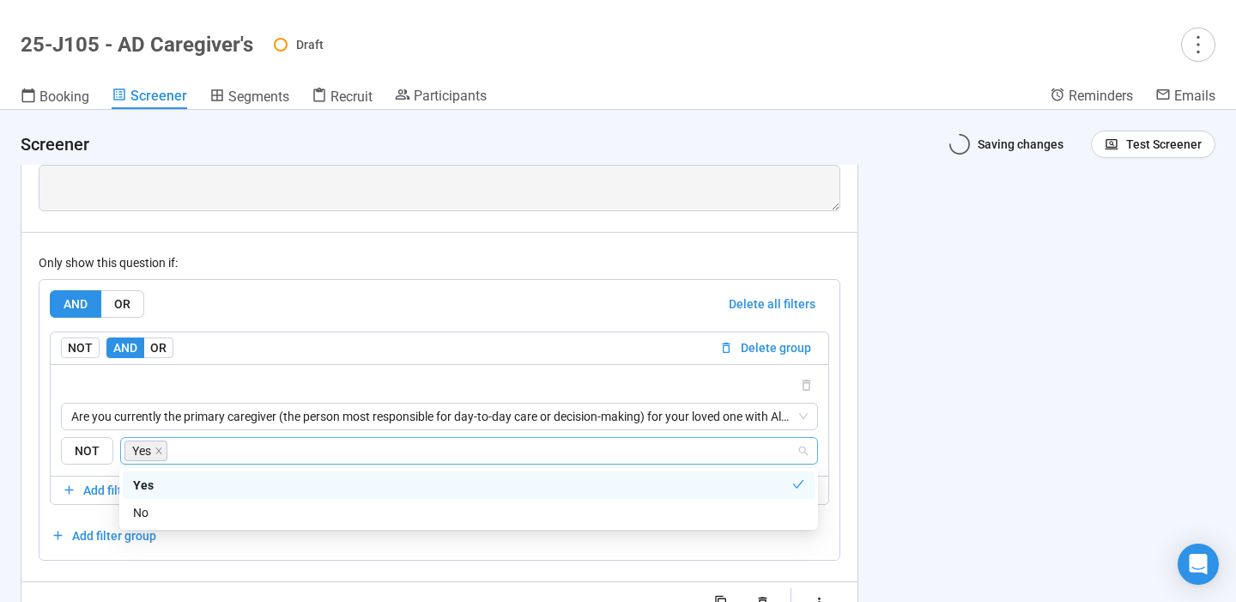
click at [945, 422] on div "**********" at bounding box center [618, 356] width 1236 height 492
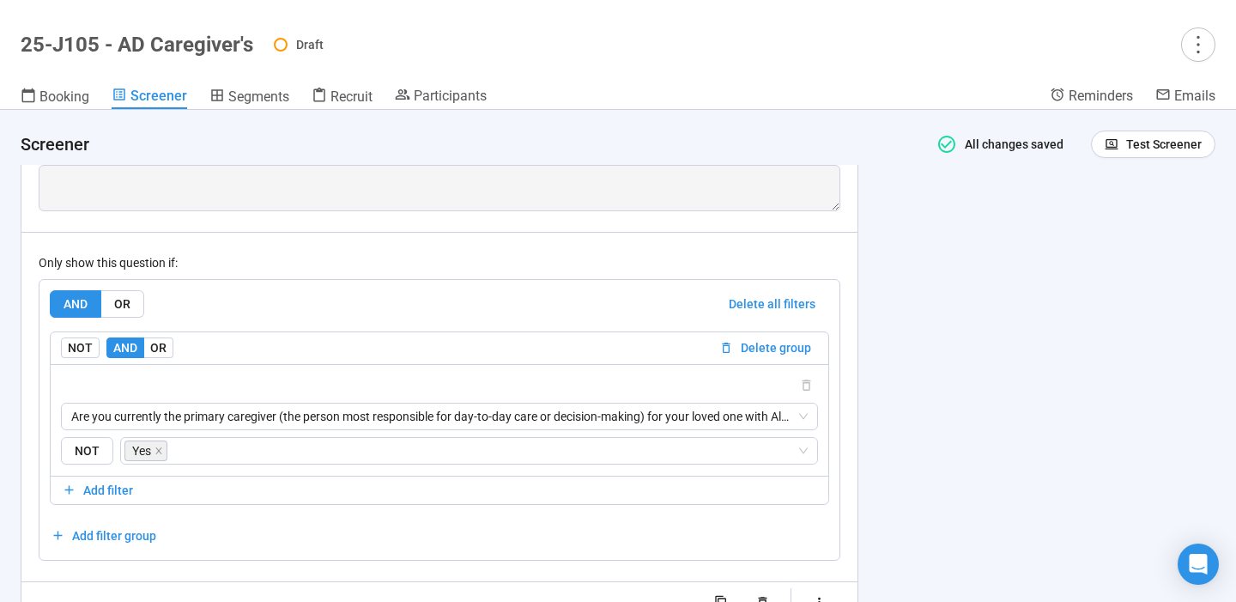
click at [945, 422] on div "**********" at bounding box center [618, 356] width 1236 height 492
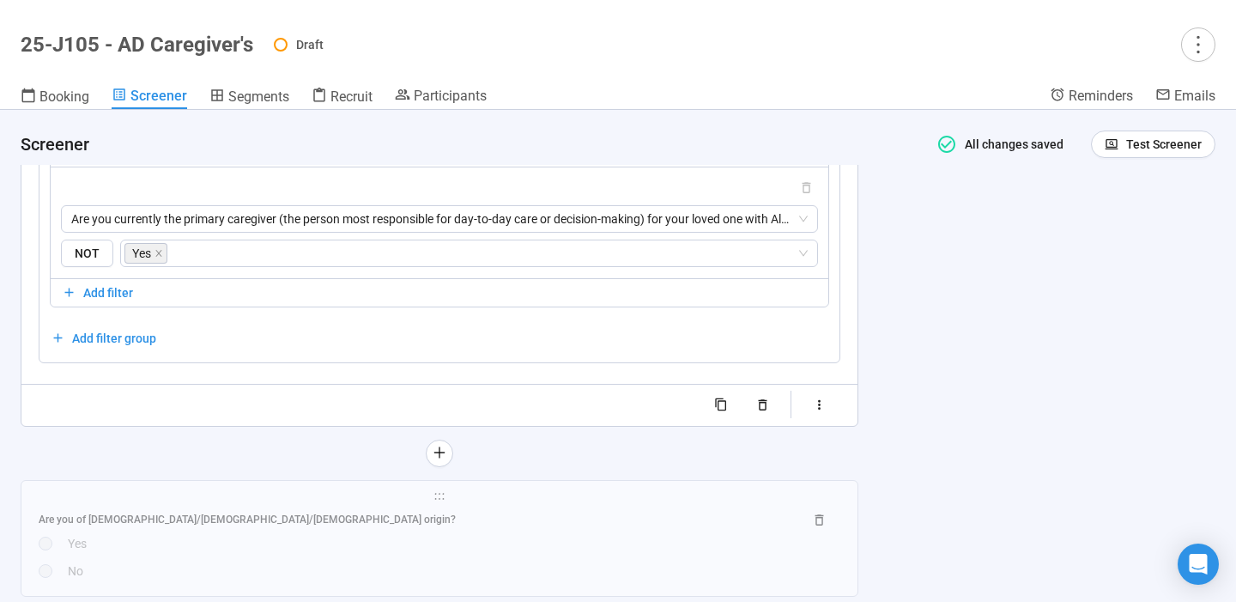
scroll to position [5347, 0]
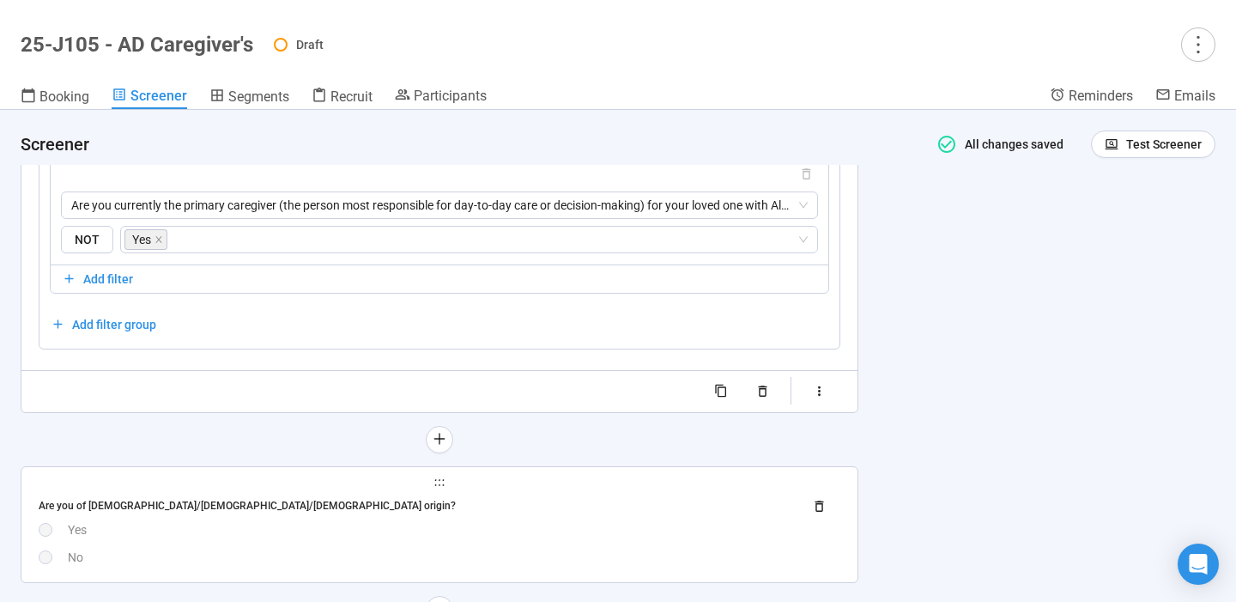
click at [458, 518] on div "Are you of [DEMOGRAPHIC_DATA]/[DEMOGRAPHIC_DATA]/[DEMOGRAPHIC_DATA] origin?" at bounding box center [440, 506] width 802 height 27
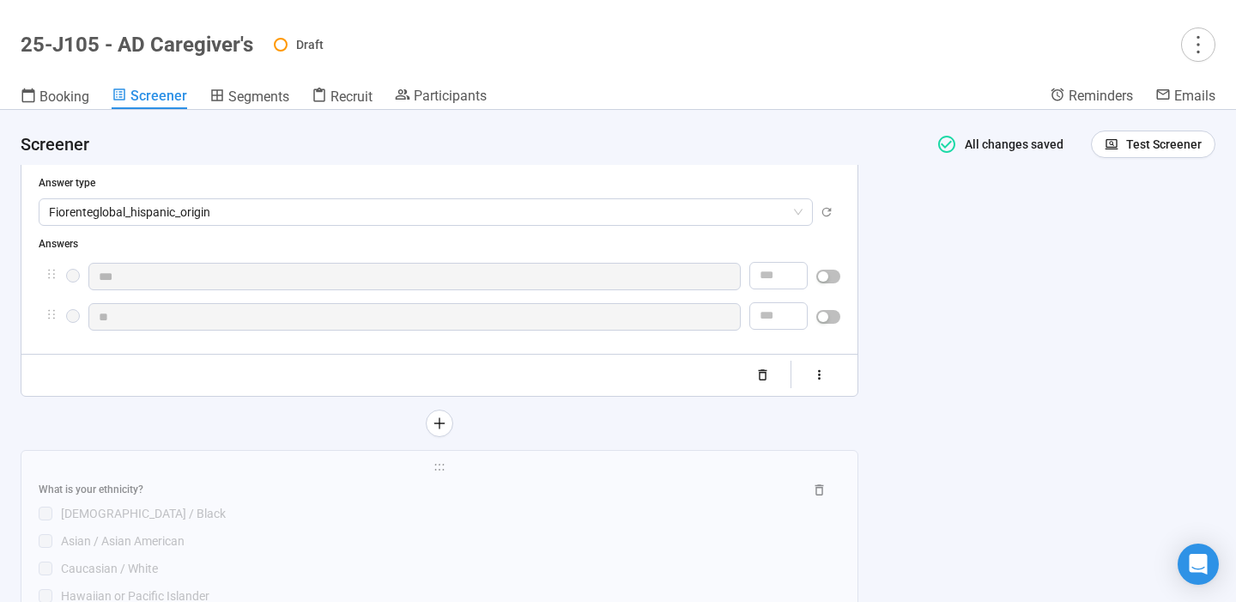
scroll to position [4933, 0]
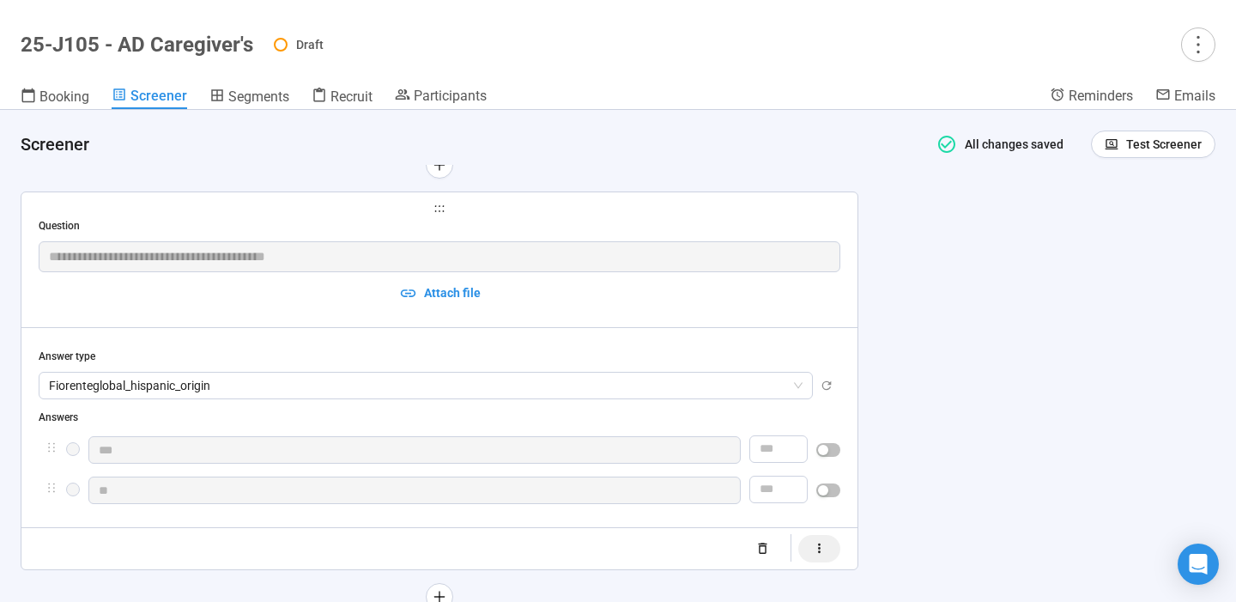
click at [827, 553] on icon "button" at bounding box center [819, 548] width 15 height 15
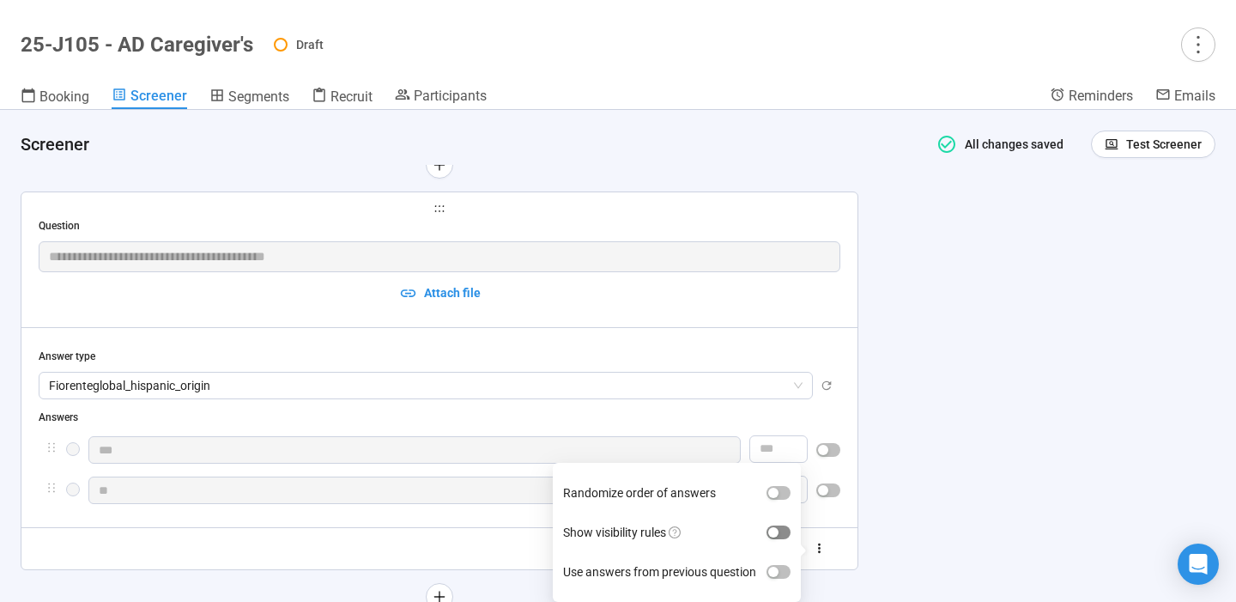
click at [786, 535] on span "button" at bounding box center [779, 532] width 24 height 14
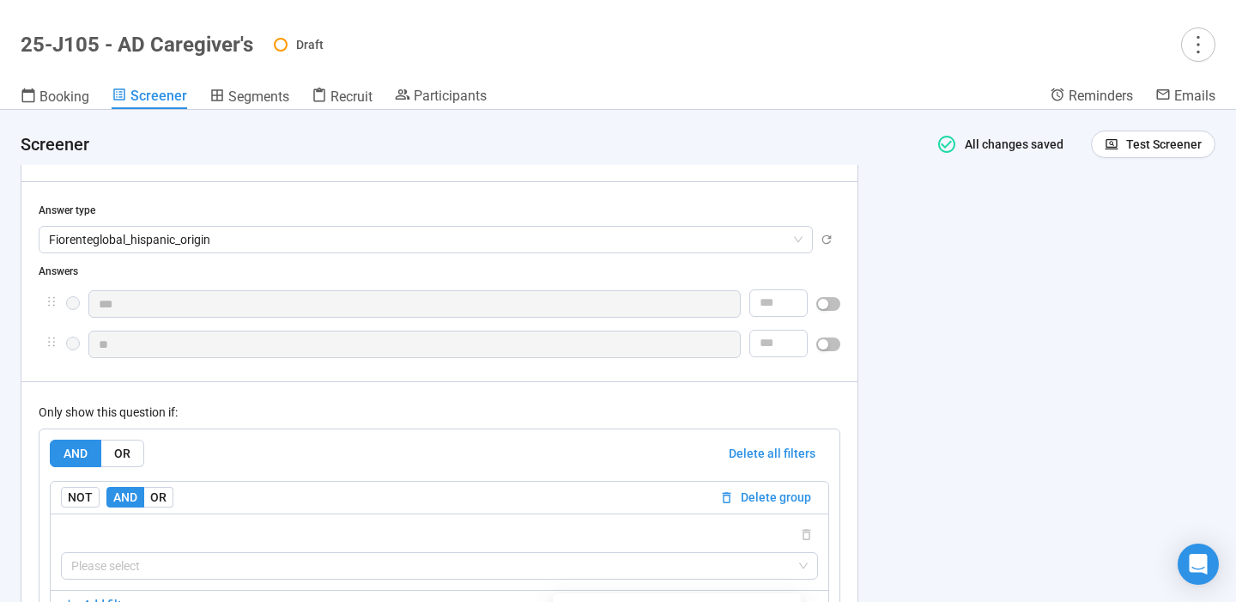
scroll to position [5218, 0]
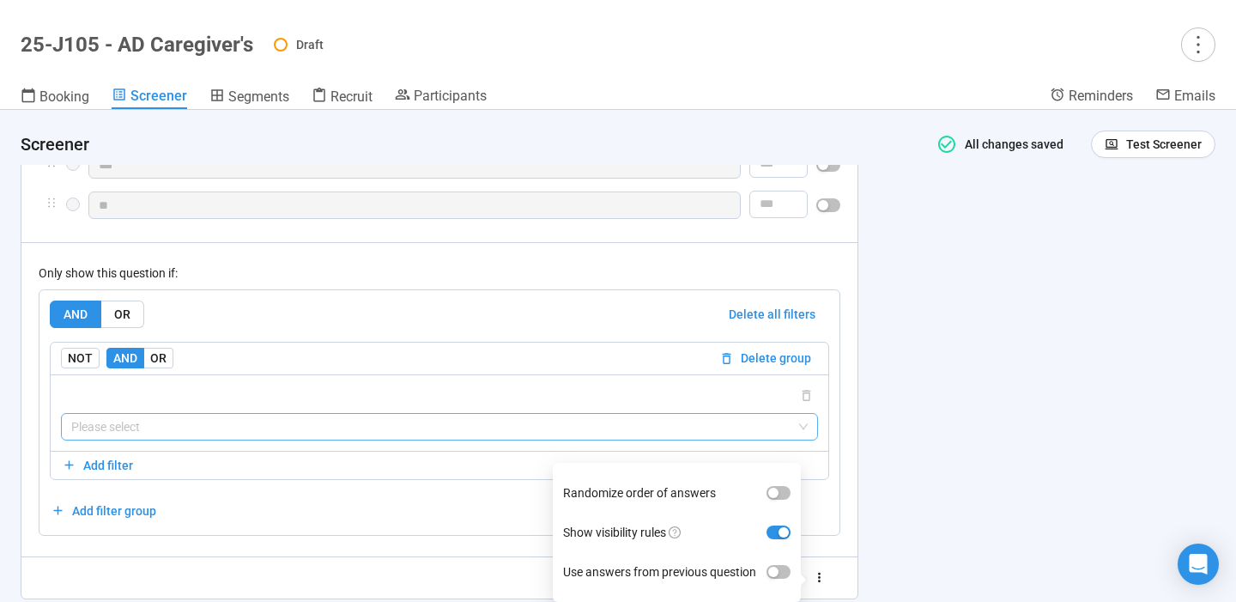
click at [716, 430] on input "search" at bounding box center [439, 427] width 737 height 26
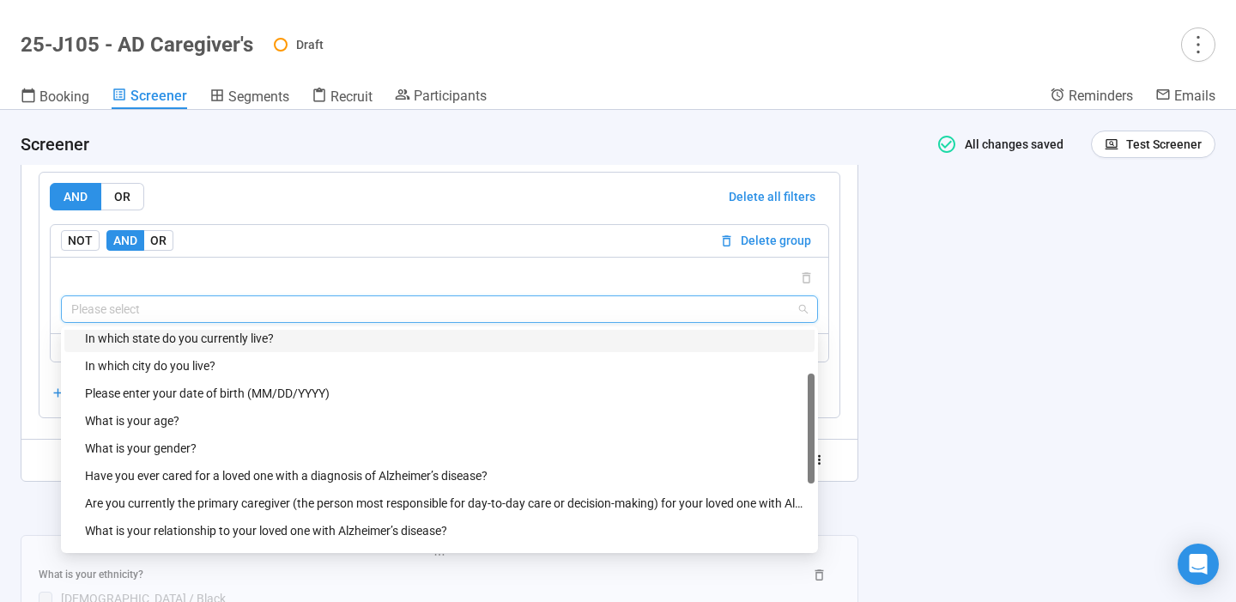
scroll to position [88, 0]
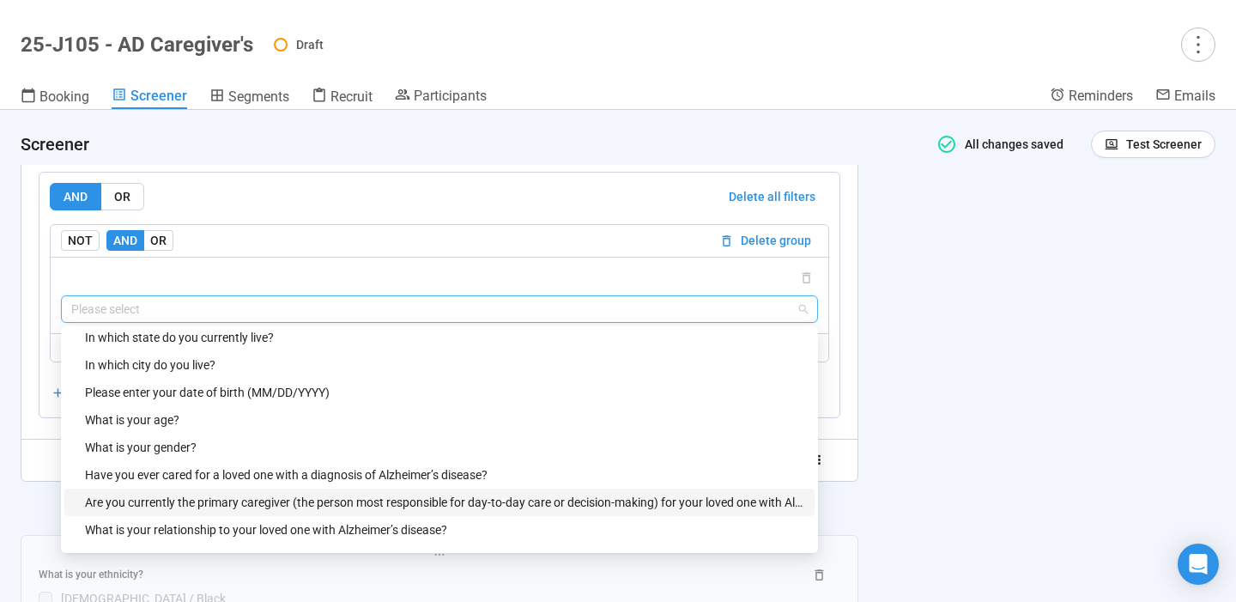
click at [560, 501] on div "Are you currently the primary caregiver (the person most responsible for day-to…" at bounding box center [444, 502] width 719 height 19
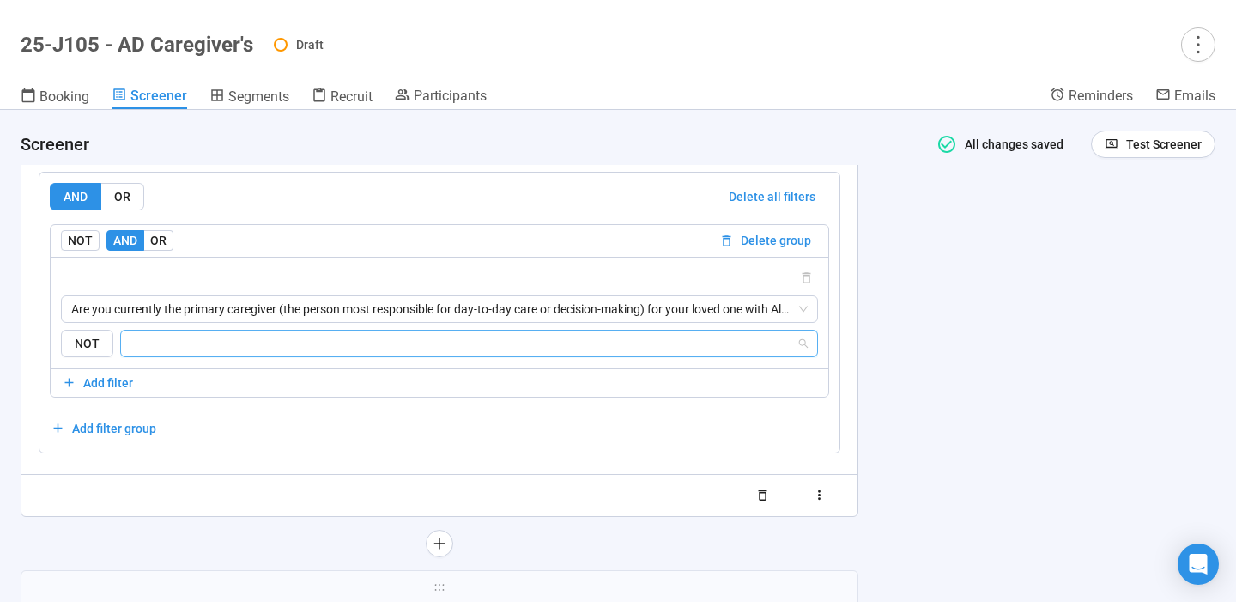
click at [543, 349] on input "search" at bounding box center [463, 343] width 665 height 21
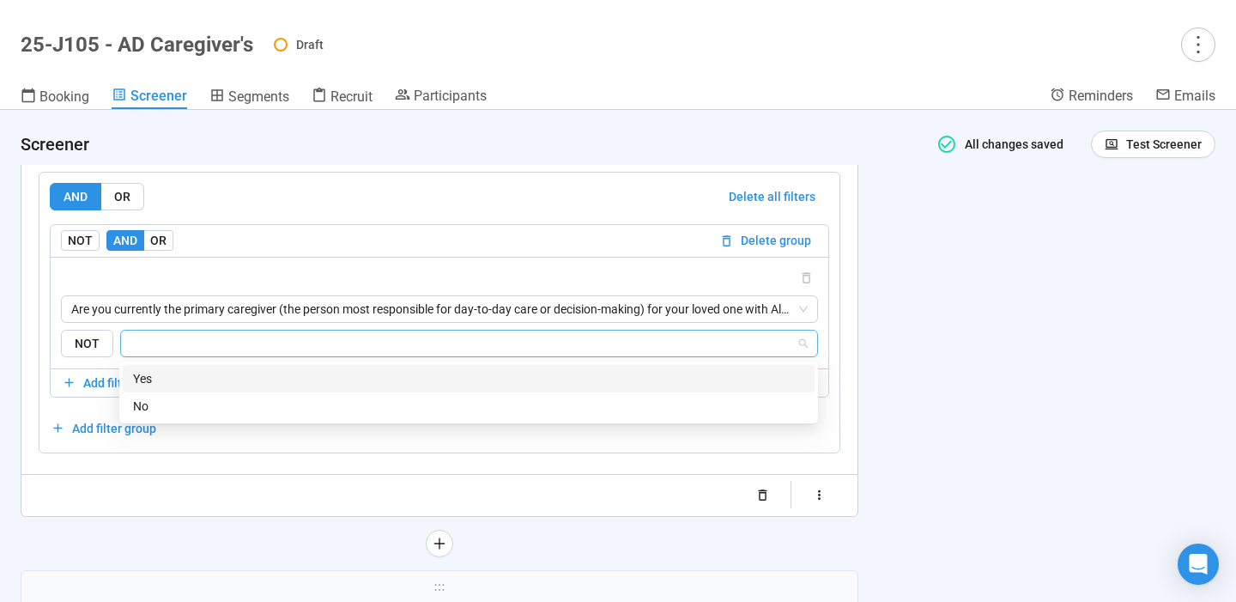
click at [482, 379] on div "Yes" at bounding box center [468, 378] width 671 height 19
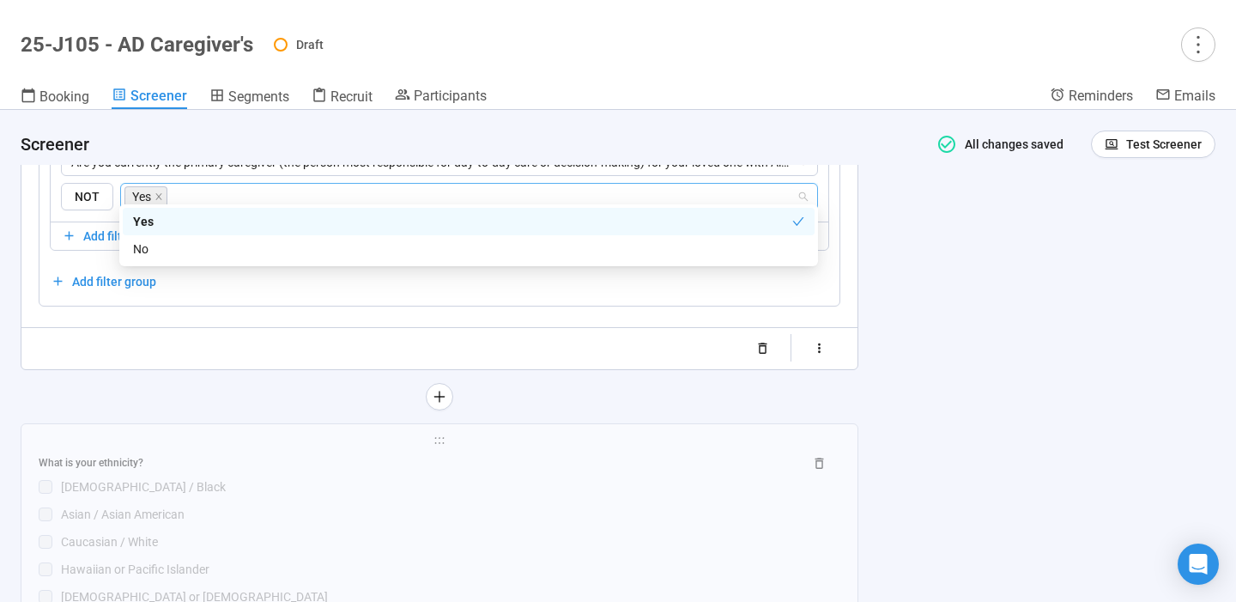
scroll to position [5505, 0]
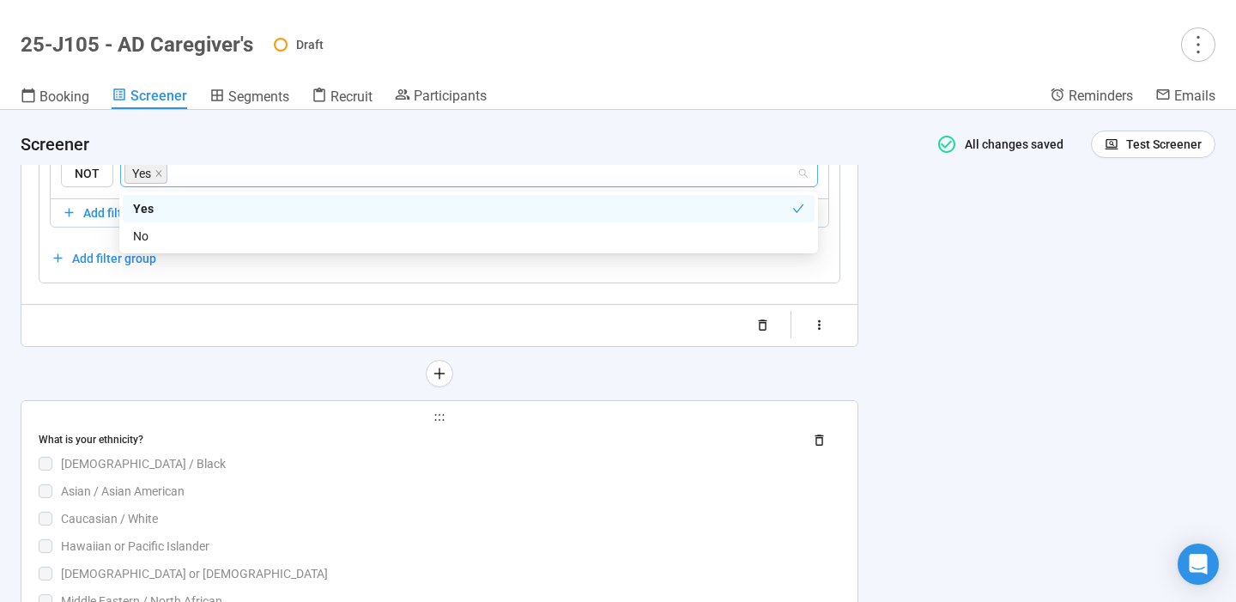
click at [358, 488] on div "Asian / Asian American" at bounding box center [450, 491] width 779 height 19
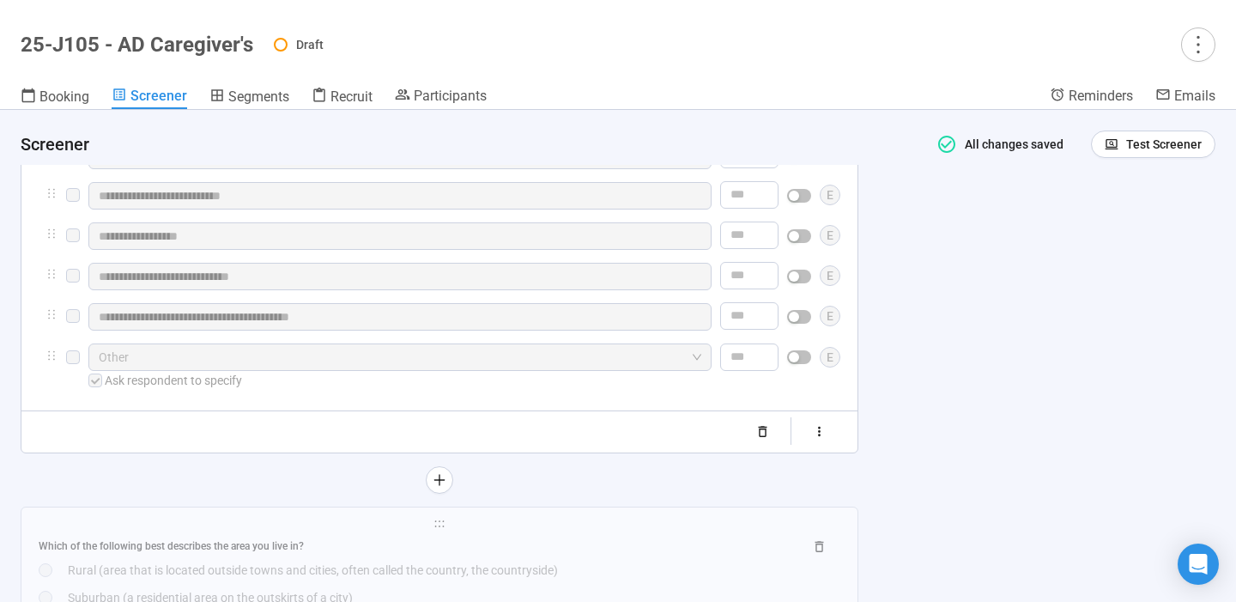
scroll to position [5495, 0]
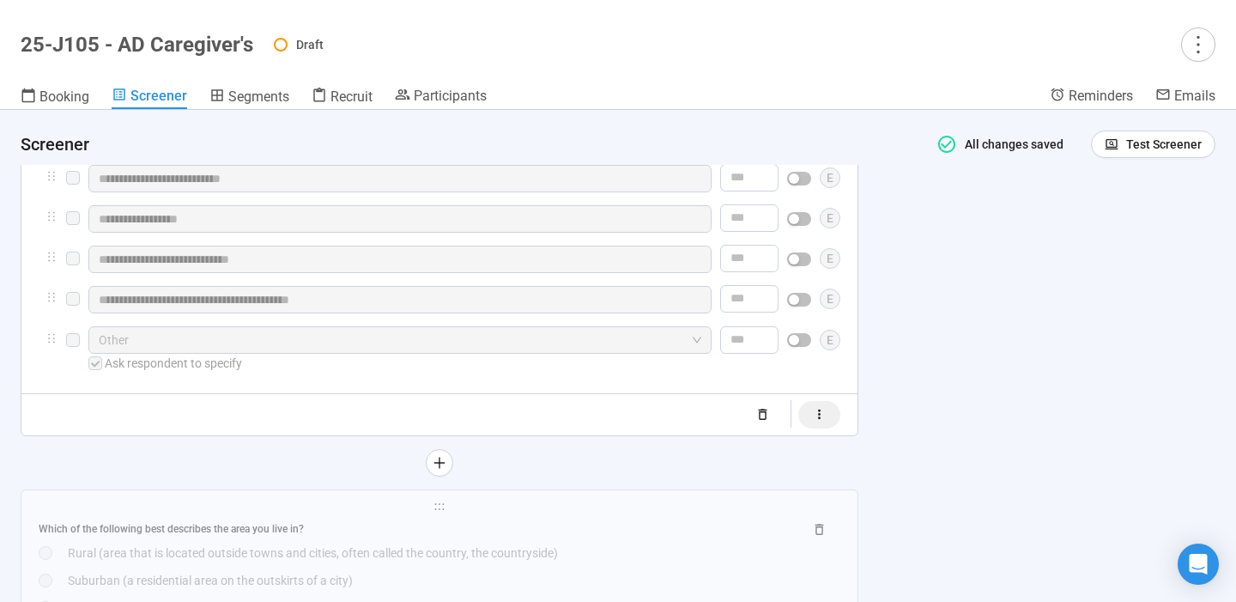
click at [827, 422] on icon "button" at bounding box center [819, 414] width 15 height 15
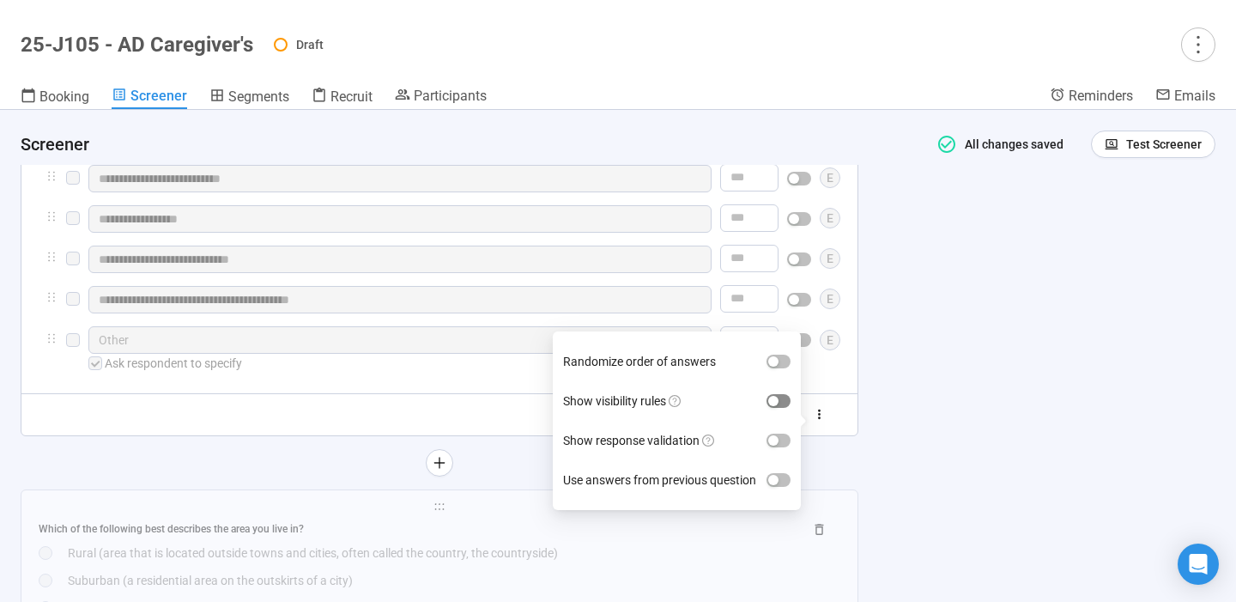
click at [783, 397] on span "button" at bounding box center [779, 401] width 24 height 14
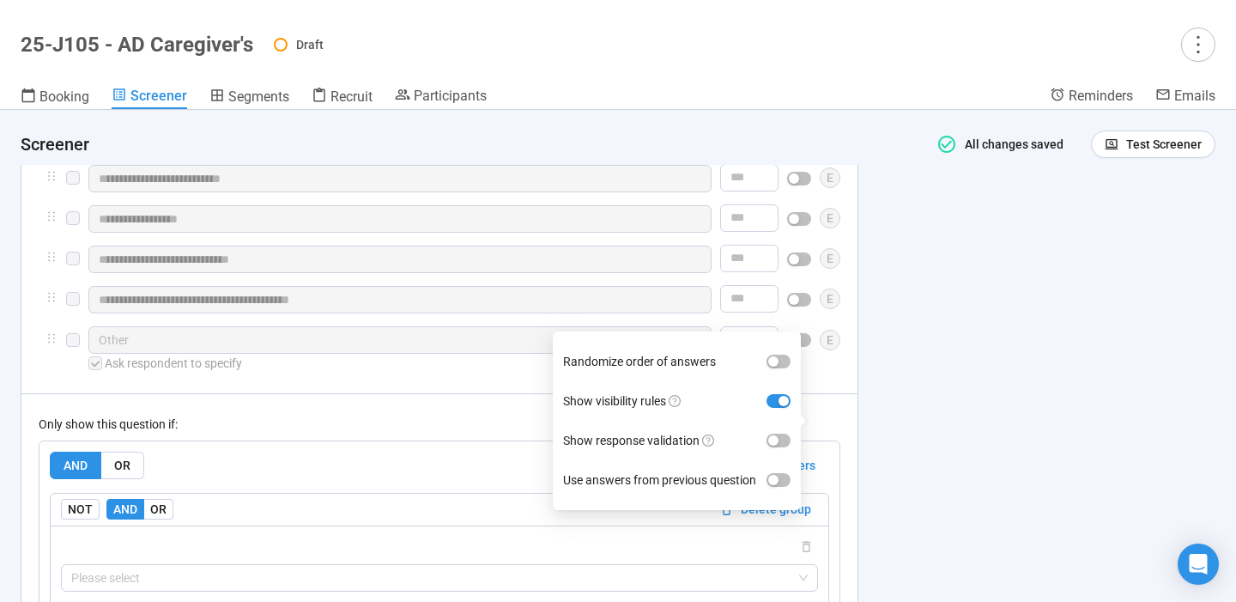
click at [971, 408] on div "**********" at bounding box center [618, 356] width 1236 height 492
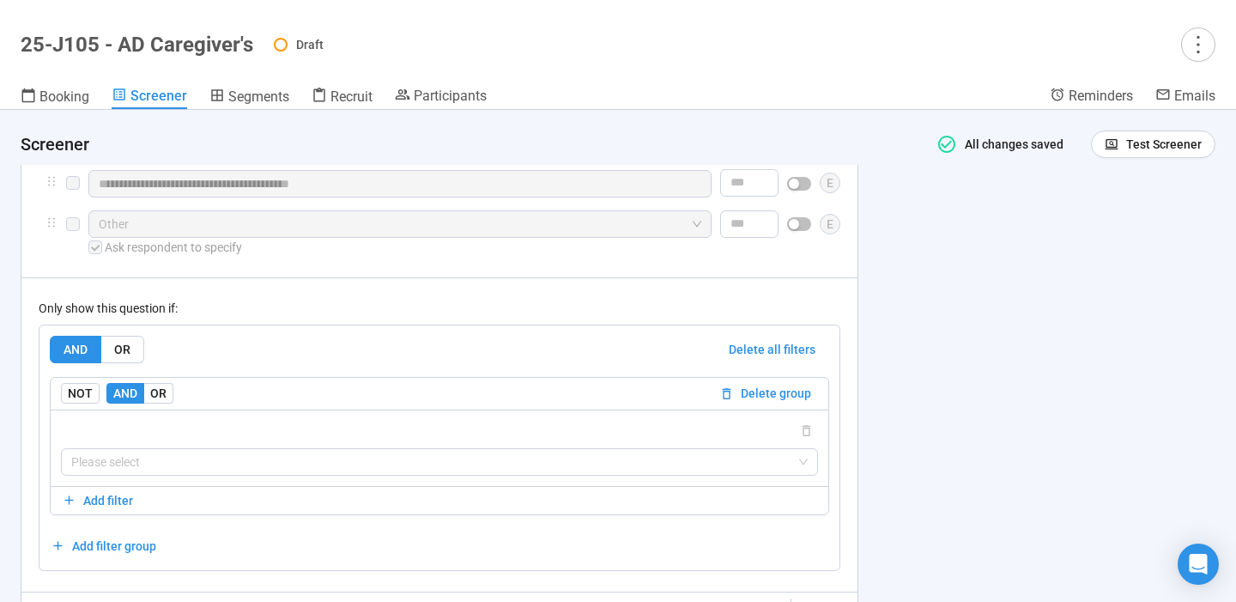
scroll to position [5620, 0]
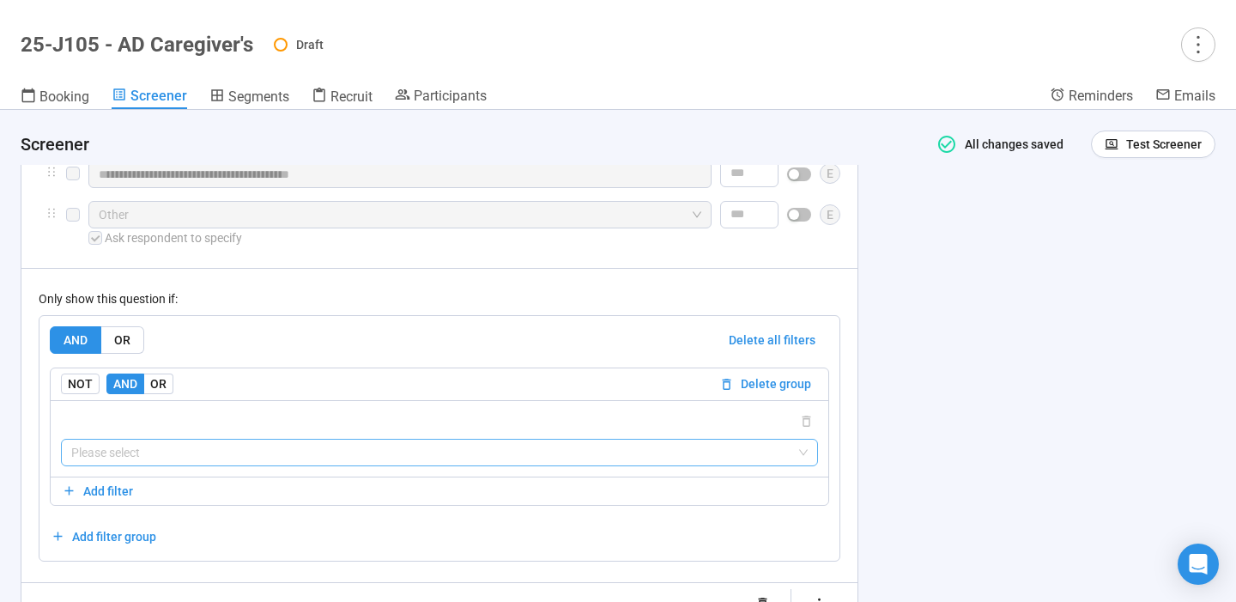
click at [614, 460] on input "search" at bounding box center [439, 453] width 737 height 26
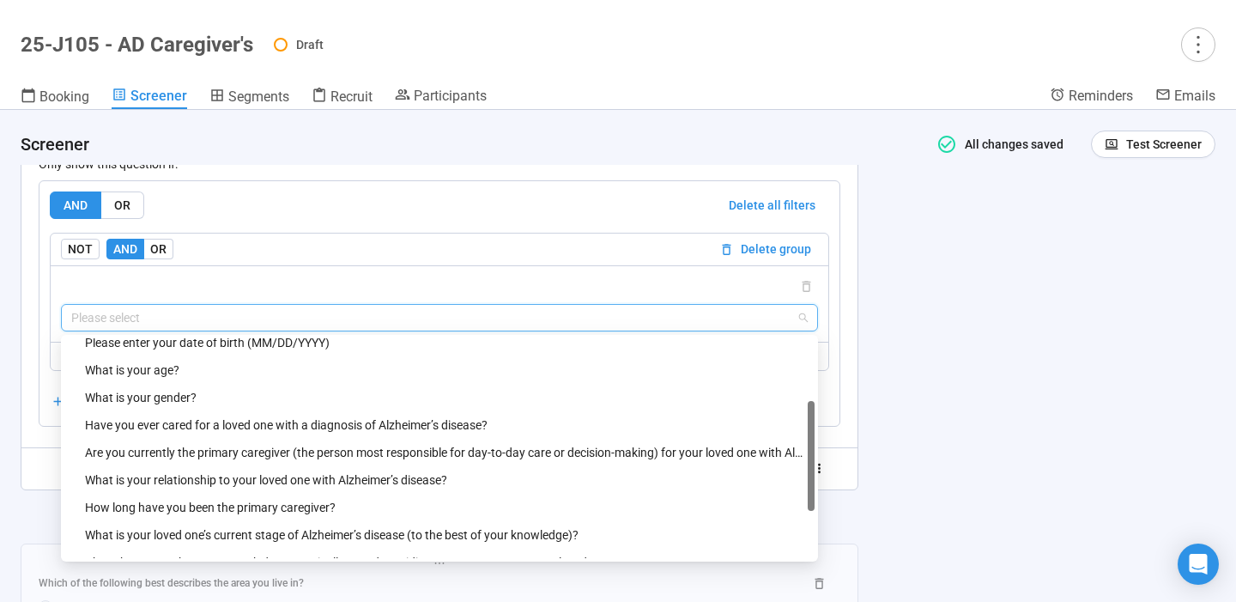
scroll to position [148, 0]
click at [449, 455] on div "Are you currently the primary caregiver (the person most responsible for day-to…" at bounding box center [444, 451] width 719 height 19
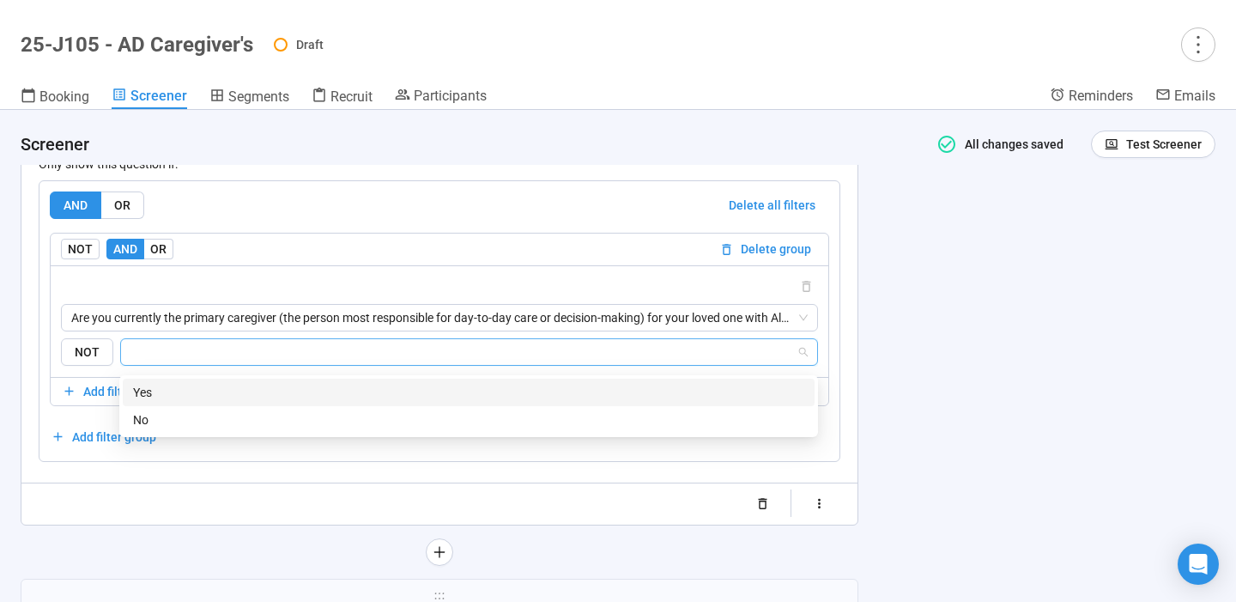
click at [511, 352] on input "search" at bounding box center [463, 352] width 665 height 21
click at [452, 390] on div "Yes" at bounding box center [468, 392] width 671 height 19
click at [1021, 352] on div "**********" at bounding box center [618, 356] width 1236 height 492
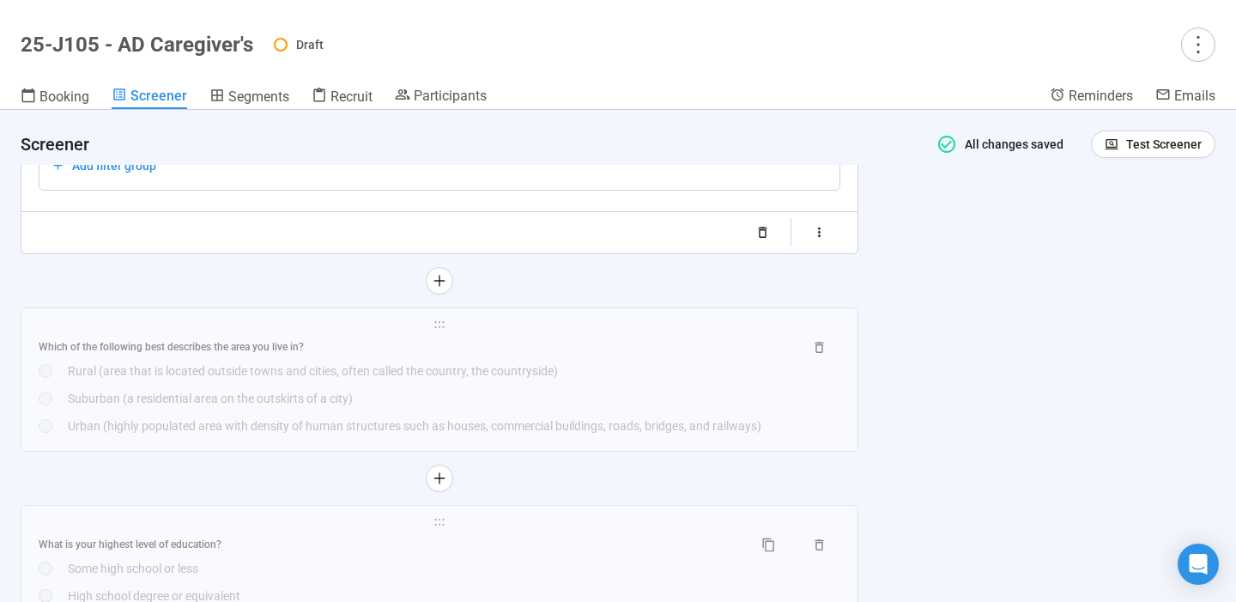
scroll to position [6031, 0]
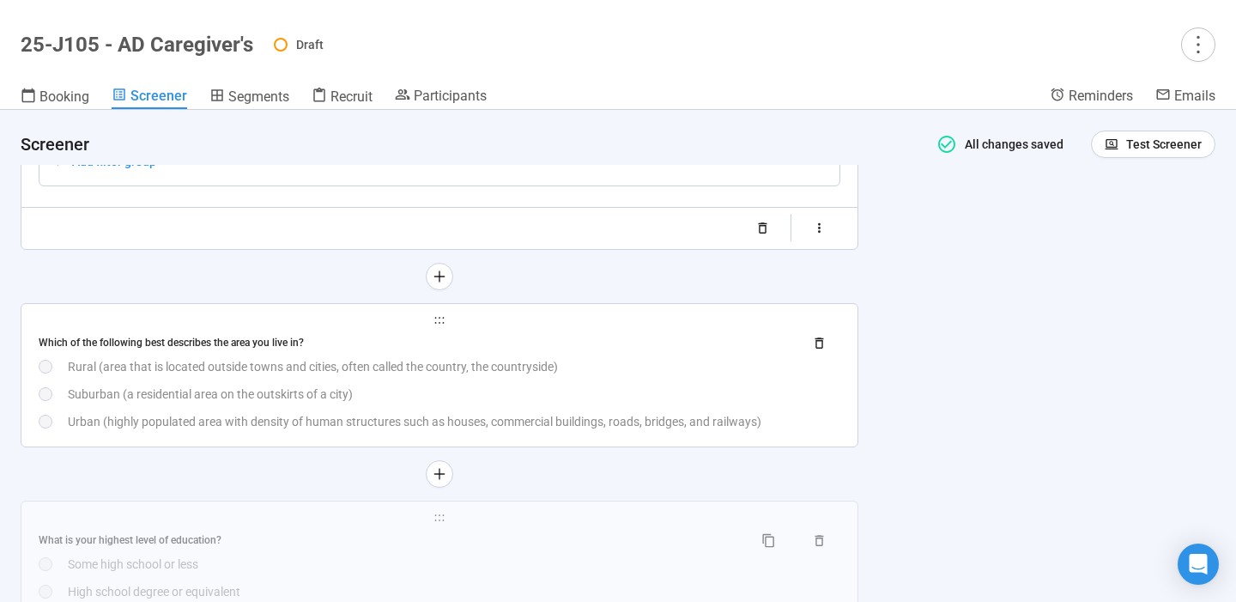
click at [614, 403] on div "Suburban (a residential area on the outskirts of a city)" at bounding box center [454, 394] width 773 height 19
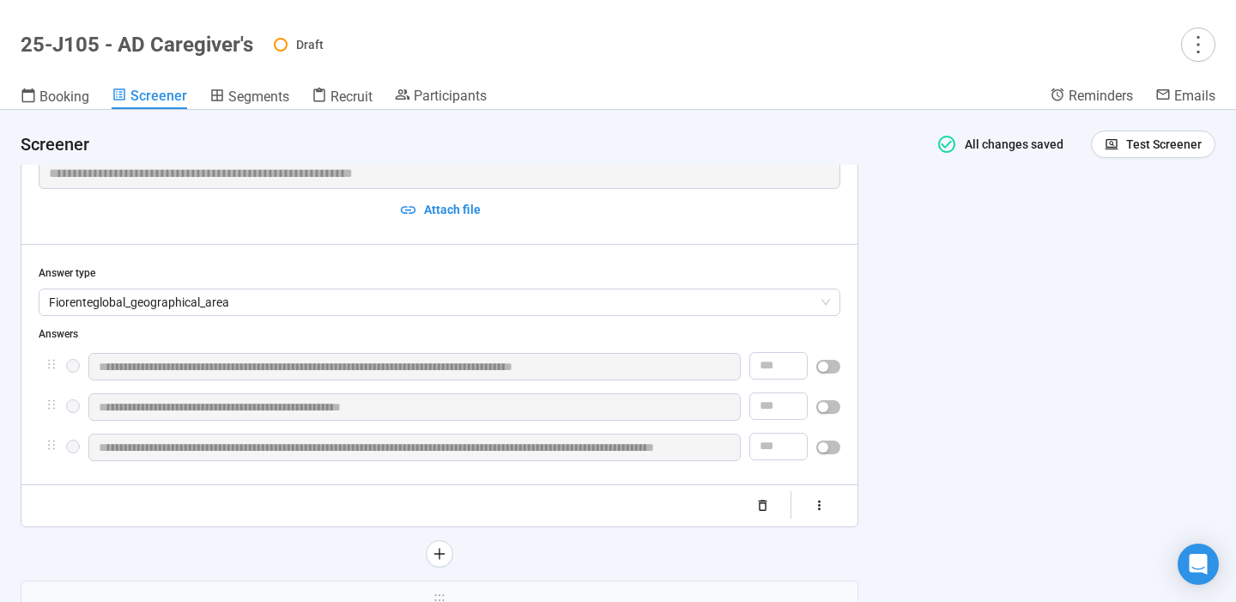
scroll to position [5521, 0]
click at [821, 507] on icon "button" at bounding box center [819, 505] width 15 height 15
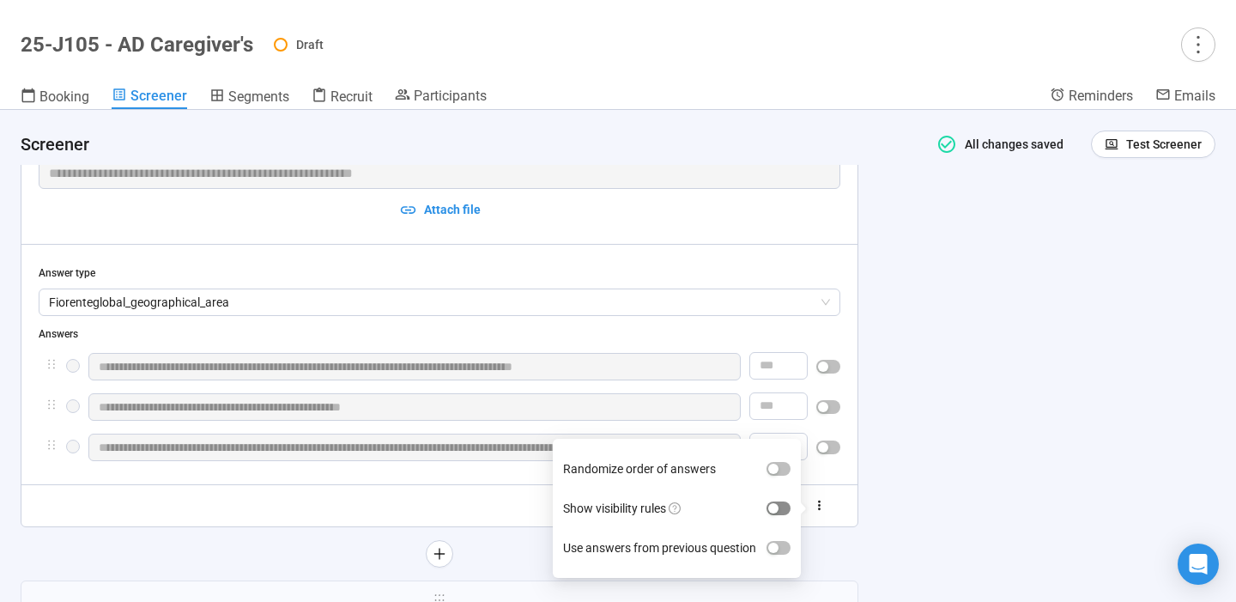
click at [786, 510] on span "button" at bounding box center [779, 508] width 24 height 14
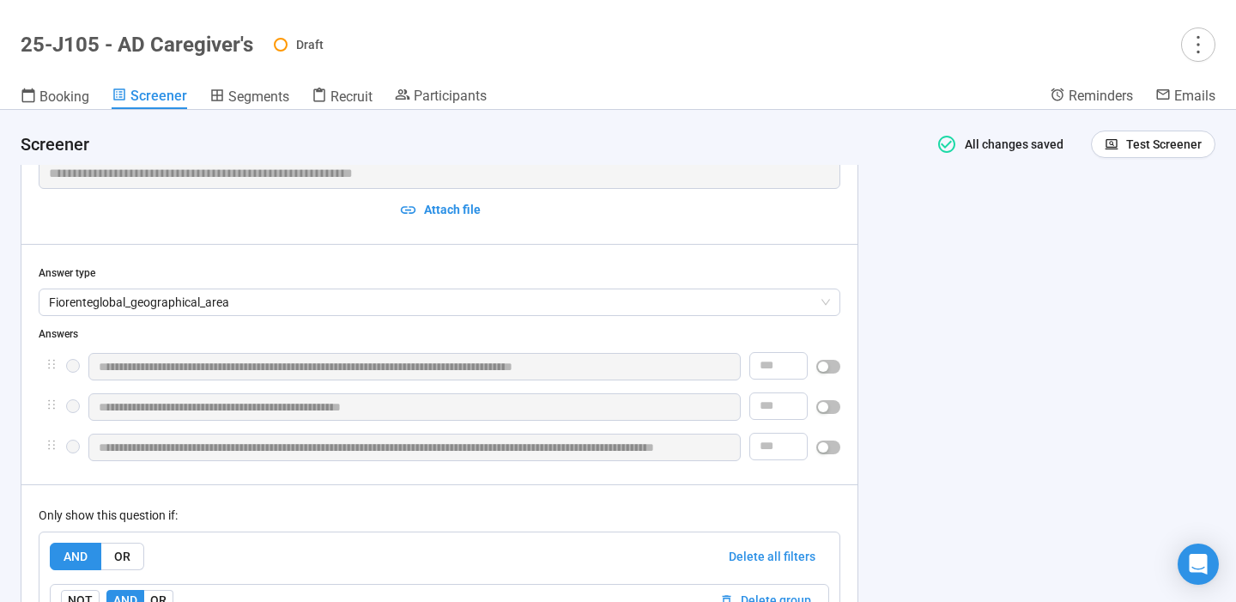
click at [927, 427] on div "**********" at bounding box center [618, 356] width 1236 height 492
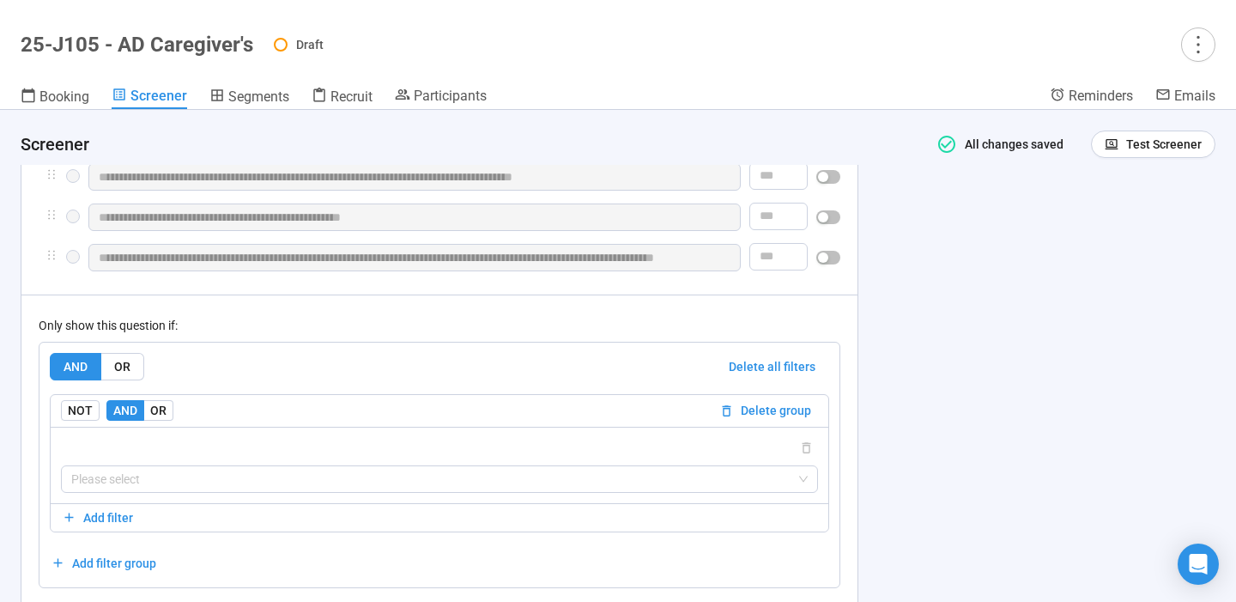
scroll to position [5753, 0]
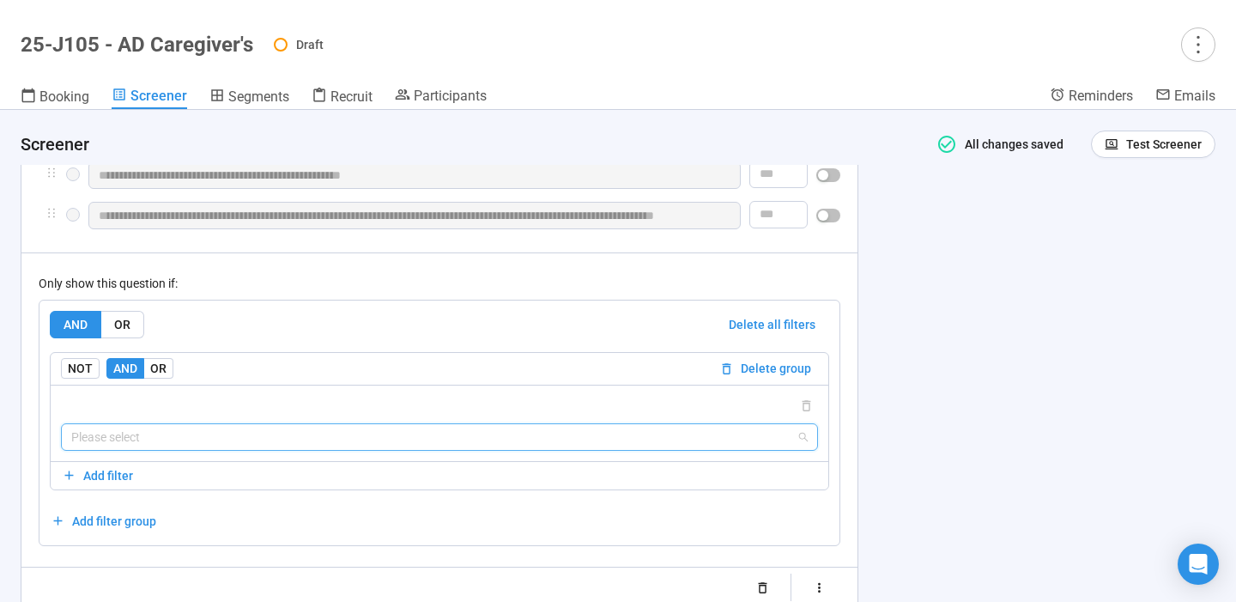
click at [690, 450] on input "search" at bounding box center [439, 437] width 737 height 26
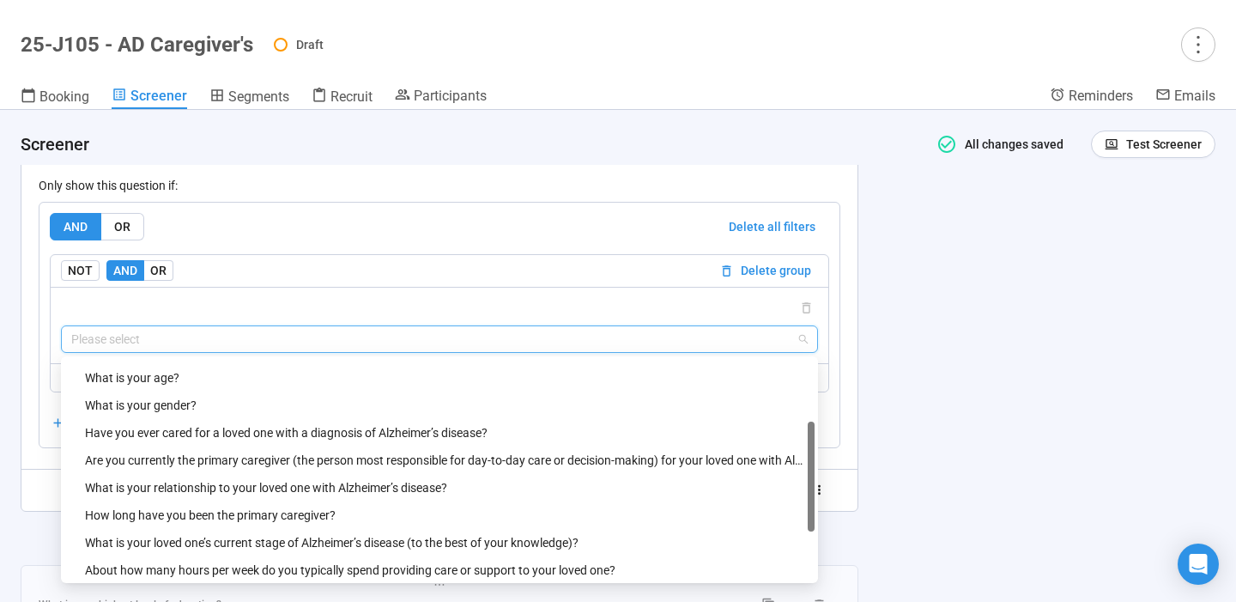
scroll to position [159, 0]
click at [576, 470] on div "Are you currently the primary caregiver (the person most responsible for day-to…" at bounding box center [444, 461] width 719 height 19
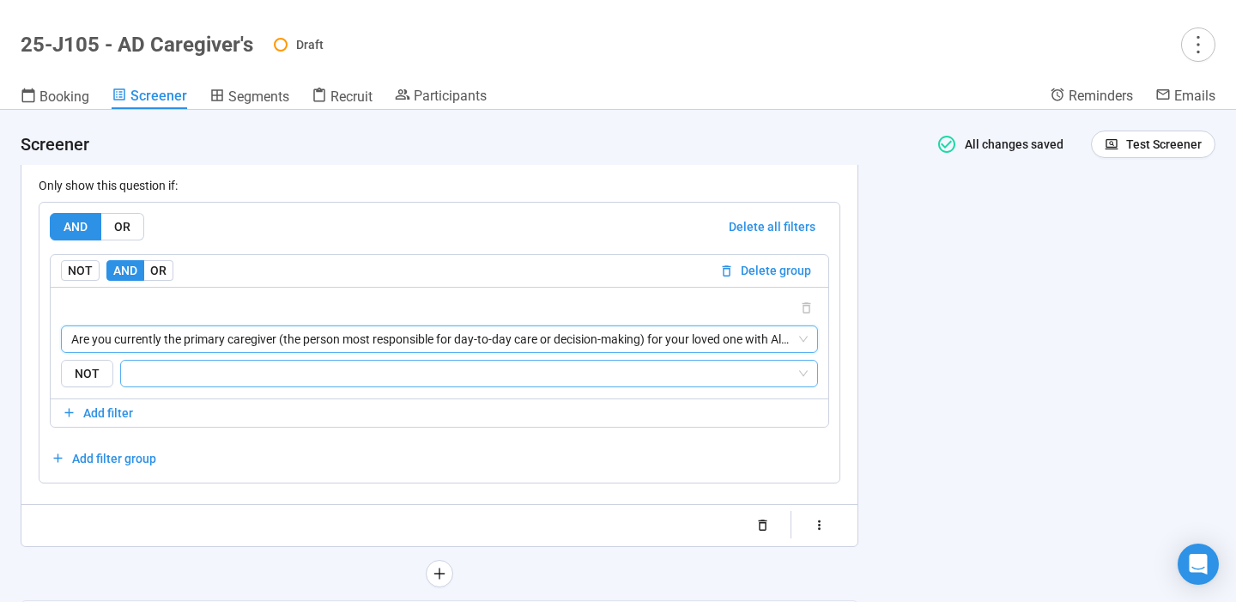
scroll to position [5850, 0]
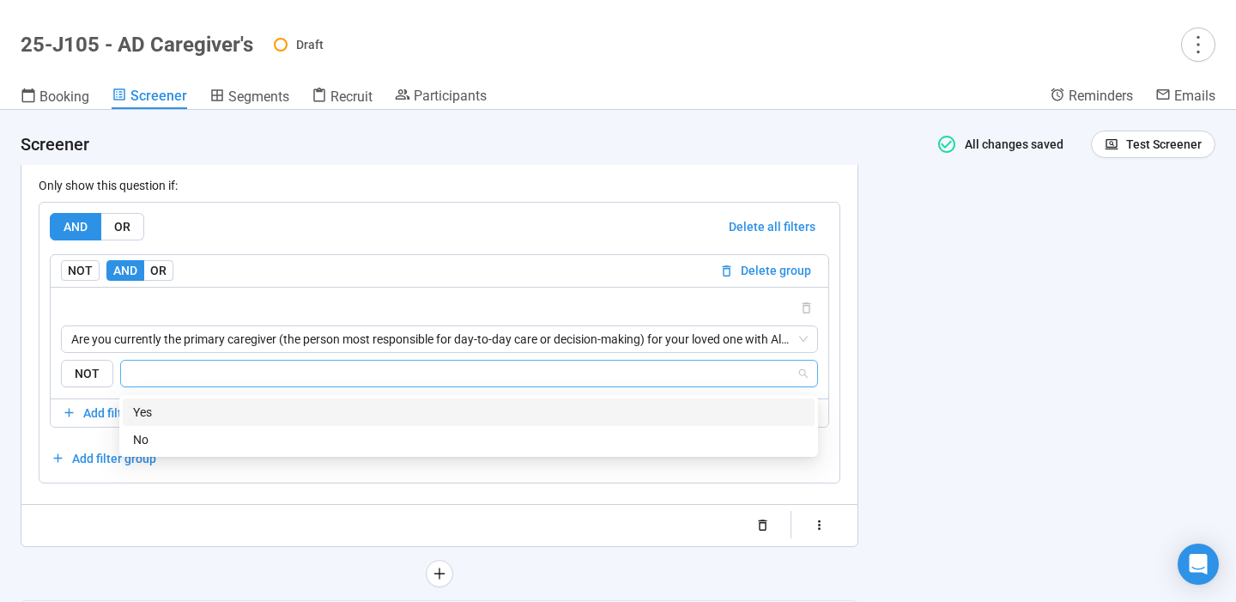
click at [486, 380] on input "search" at bounding box center [463, 373] width 665 height 21
click at [444, 408] on div "Yes" at bounding box center [468, 412] width 671 height 19
click at [980, 391] on div "**********" at bounding box center [618, 356] width 1236 height 492
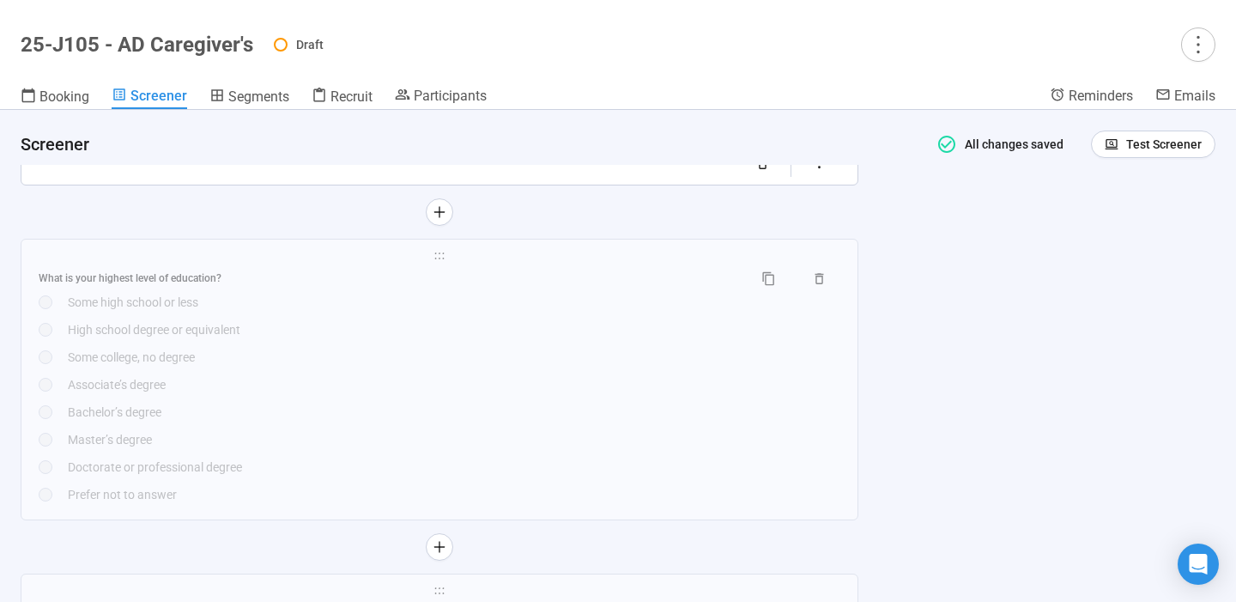
scroll to position [6213, 0]
click at [659, 398] on div "What is your highest level of education? Some high school or less High school d…" at bounding box center [440, 383] width 802 height 239
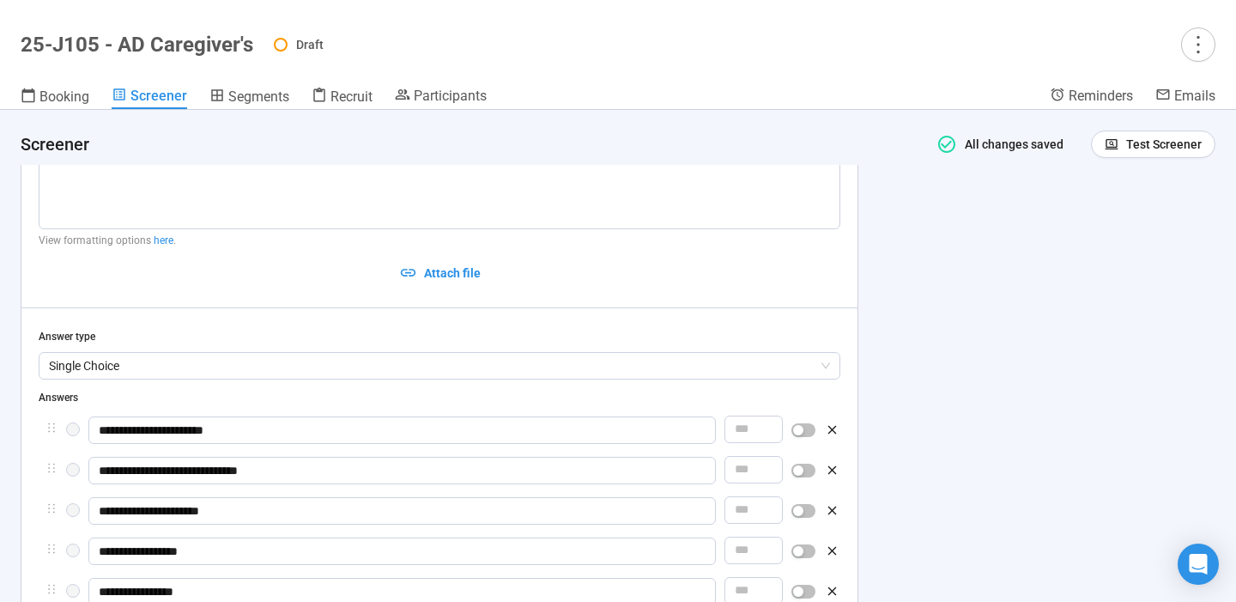
scroll to position [6212, 0]
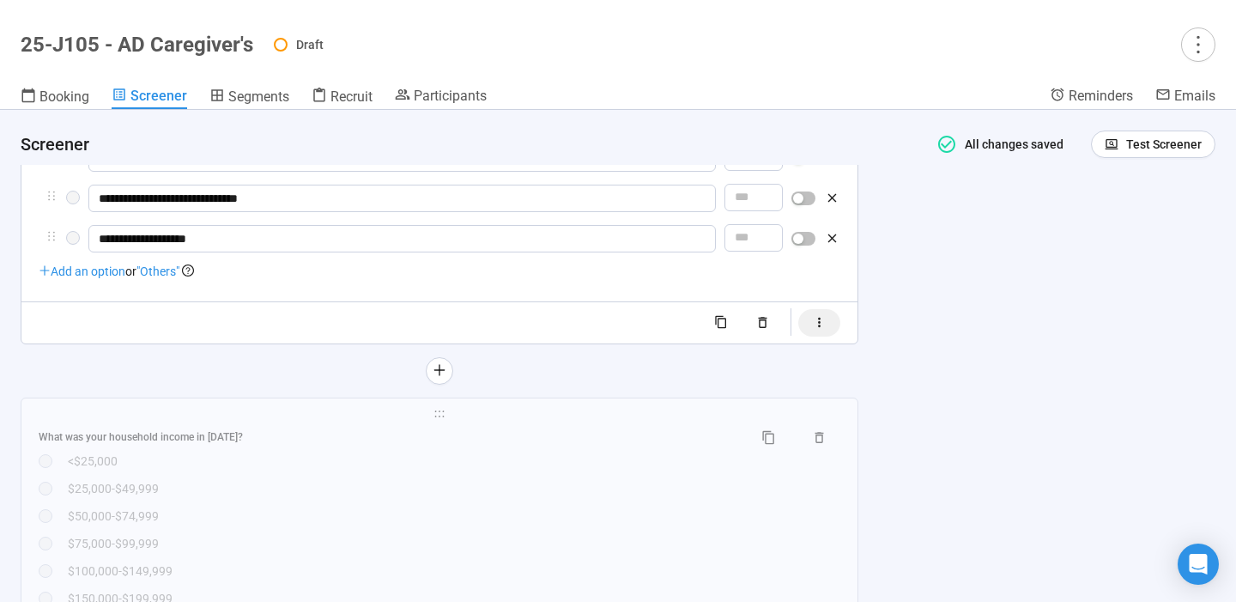
click at [825, 330] on icon "button" at bounding box center [819, 322] width 15 height 15
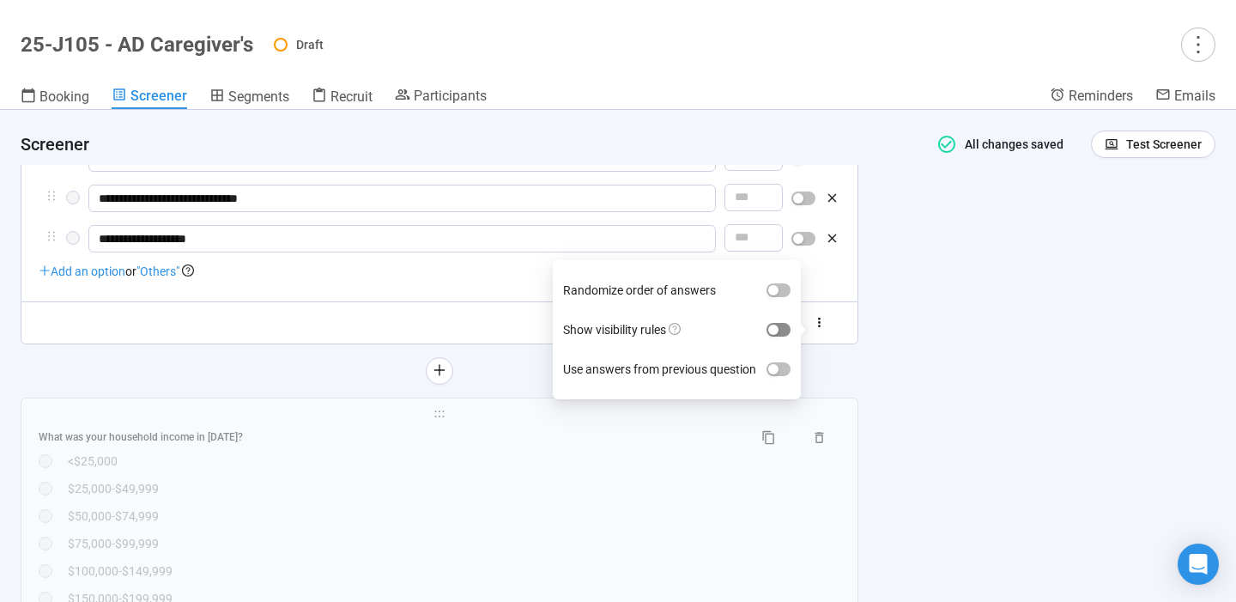
click at [784, 333] on span "button" at bounding box center [779, 330] width 24 height 14
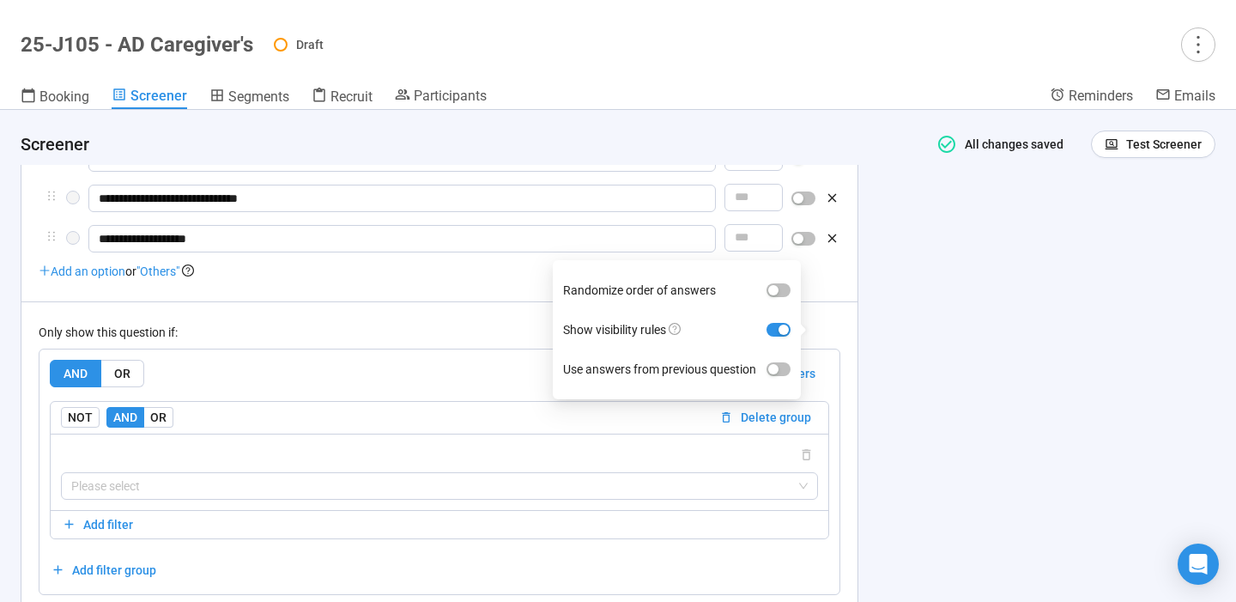
click at [905, 403] on div "**********" at bounding box center [618, 356] width 1236 height 492
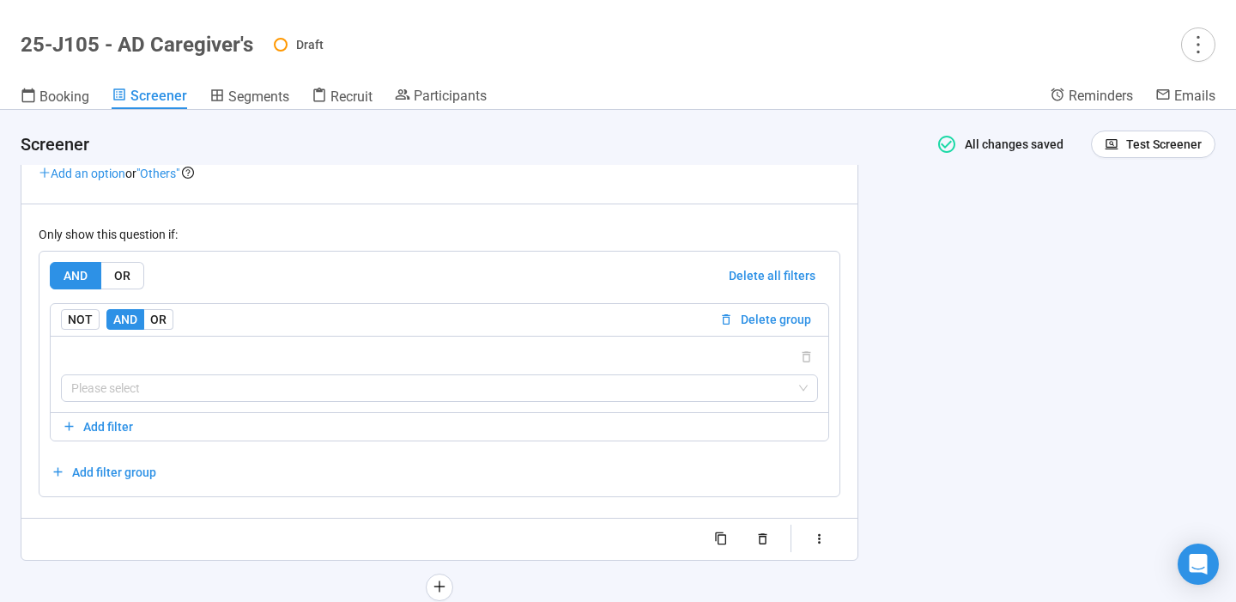
scroll to position [6311, 0]
click at [740, 397] on input "search" at bounding box center [439, 386] width 737 height 26
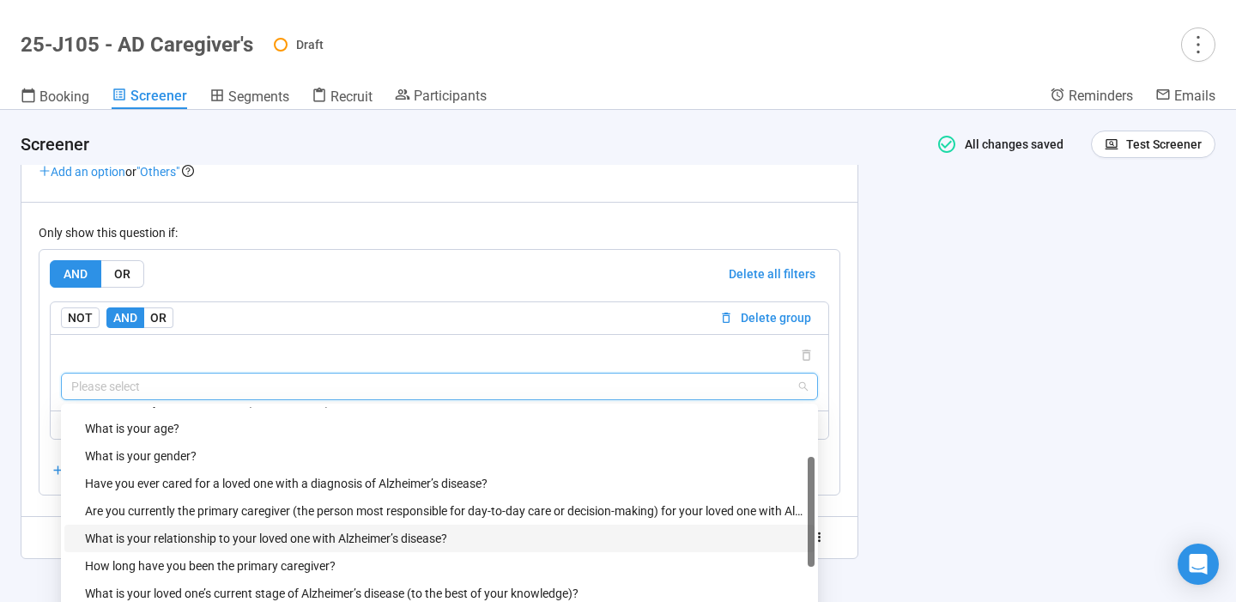
scroll to position [149, 0]
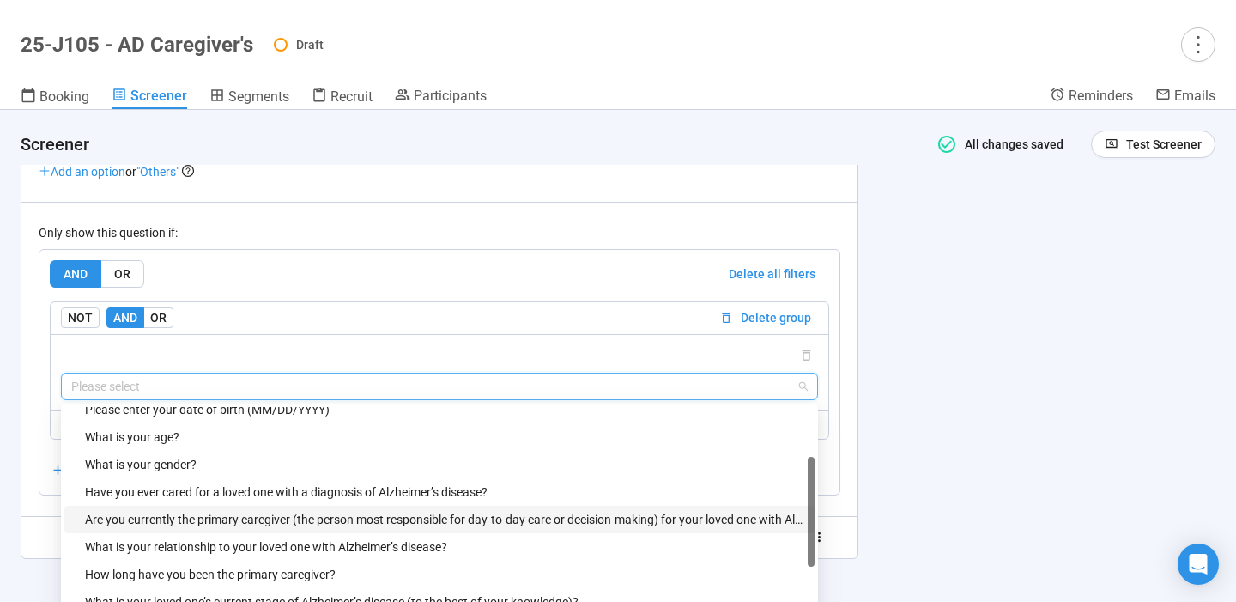
click at [384, 523] on div "Are you currently the primary caregiver (the person most responsible for day-to…" at bounding box center [444, 519] width 719 height 19
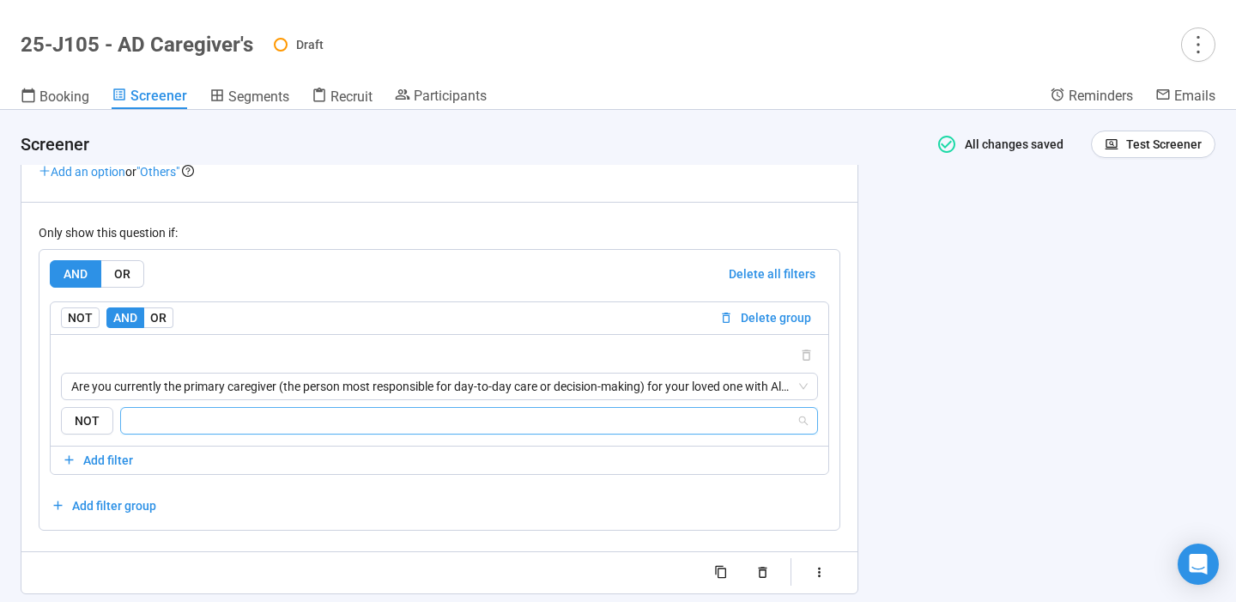
click at [372, 427] on input "search" at bounding box center [463, 420] width 665 height 21
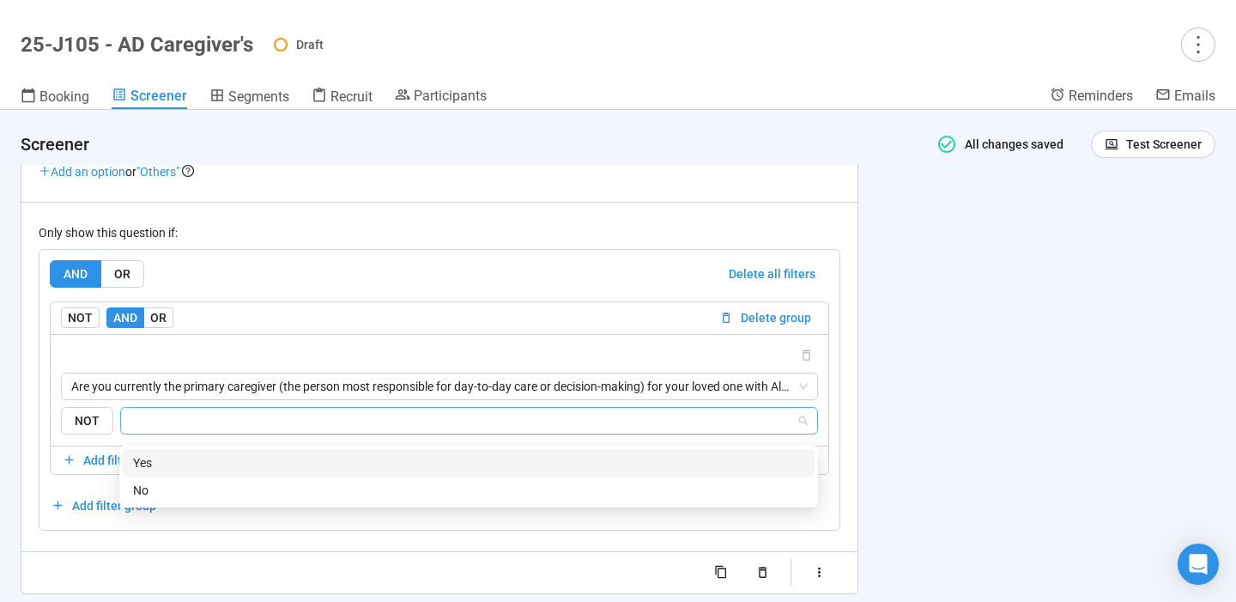
click at [325, 464] on div "Yes" at bounding box center [468, 462] width 671 height 19
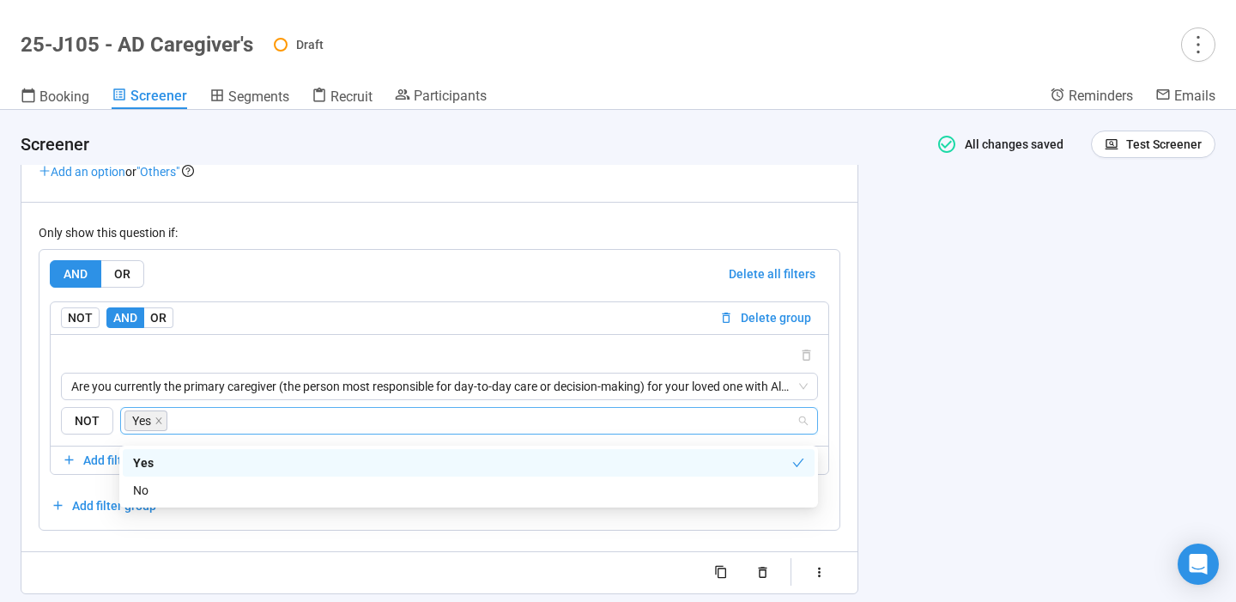
click at [961, 342] on div "**********" at bounding box center [618, 356] width 1236 height 492
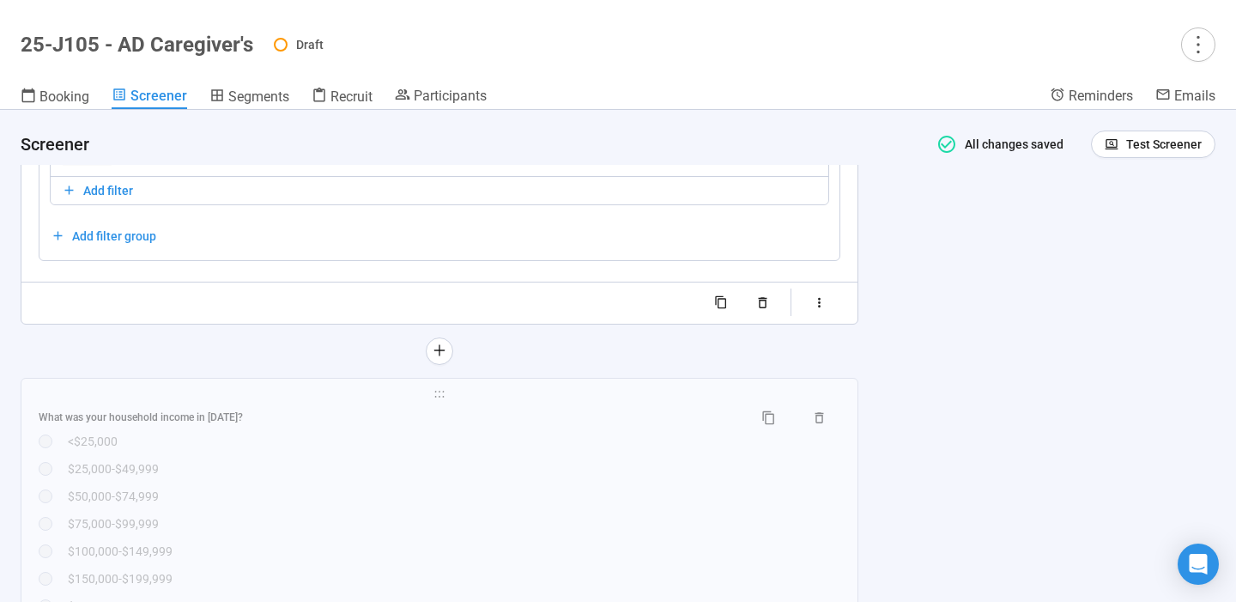
scroll to position [6582, 0]
click at [551, 477] on div "$25,000-$49,999" at bounding box center [454, 467] width 773 height 19
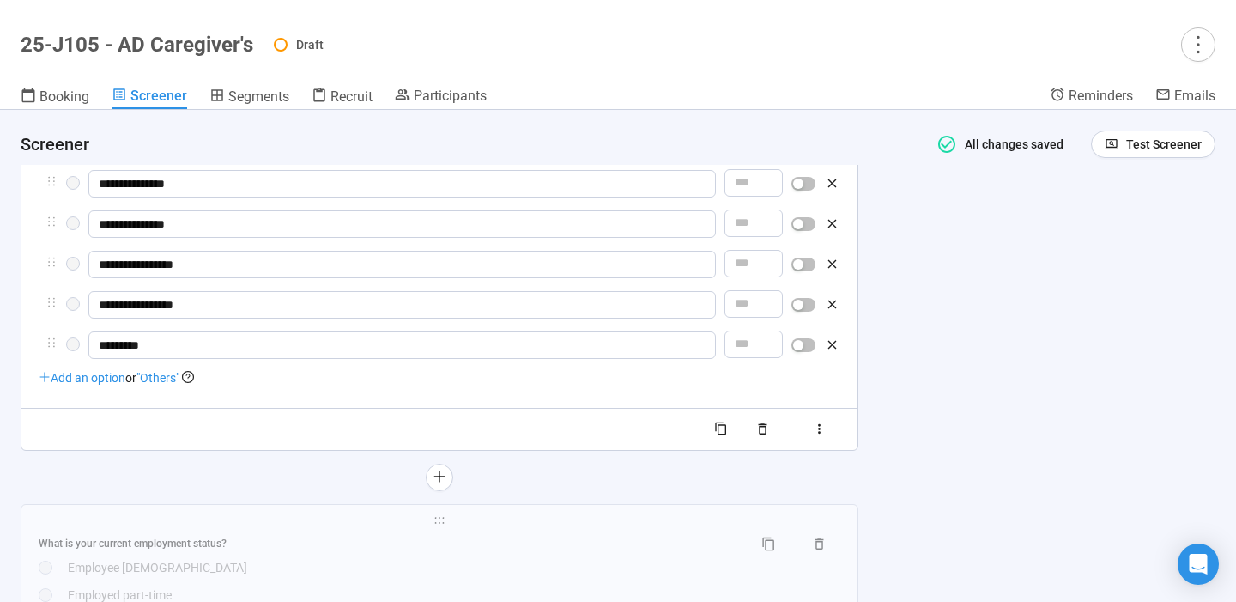
scroll to position [6443, 0]
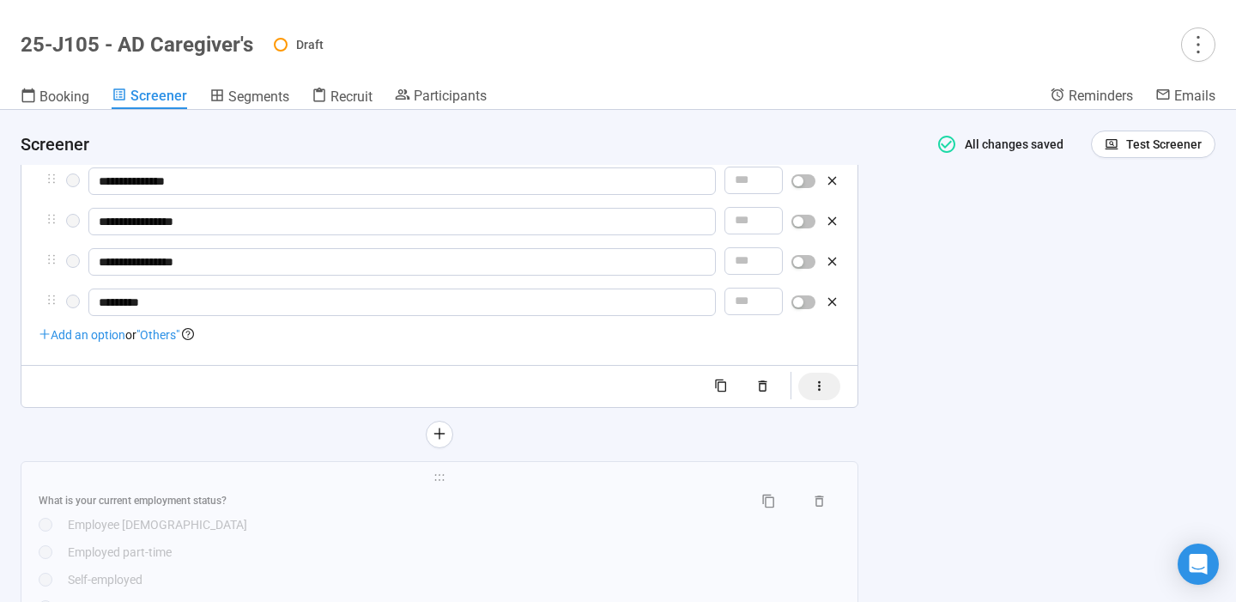
click at [827, 391] on icon "button" at bounding box center [819, 386] width 15 height 15
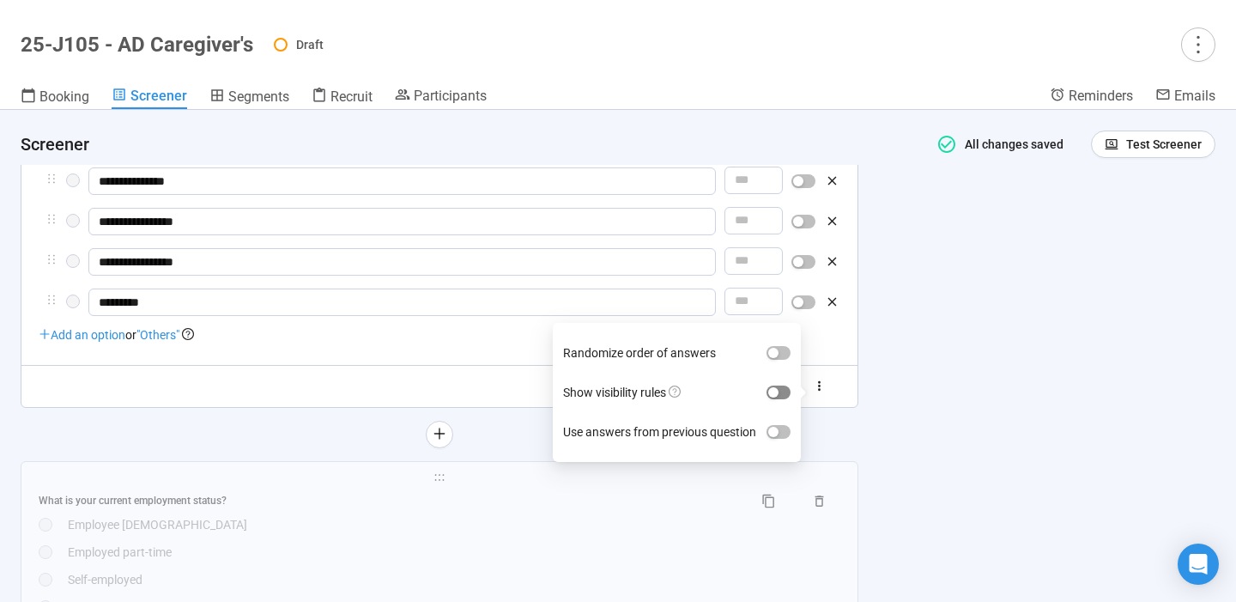
click at [779, 391] on div "button" at bounding box center [773, 392] width 10 height 10
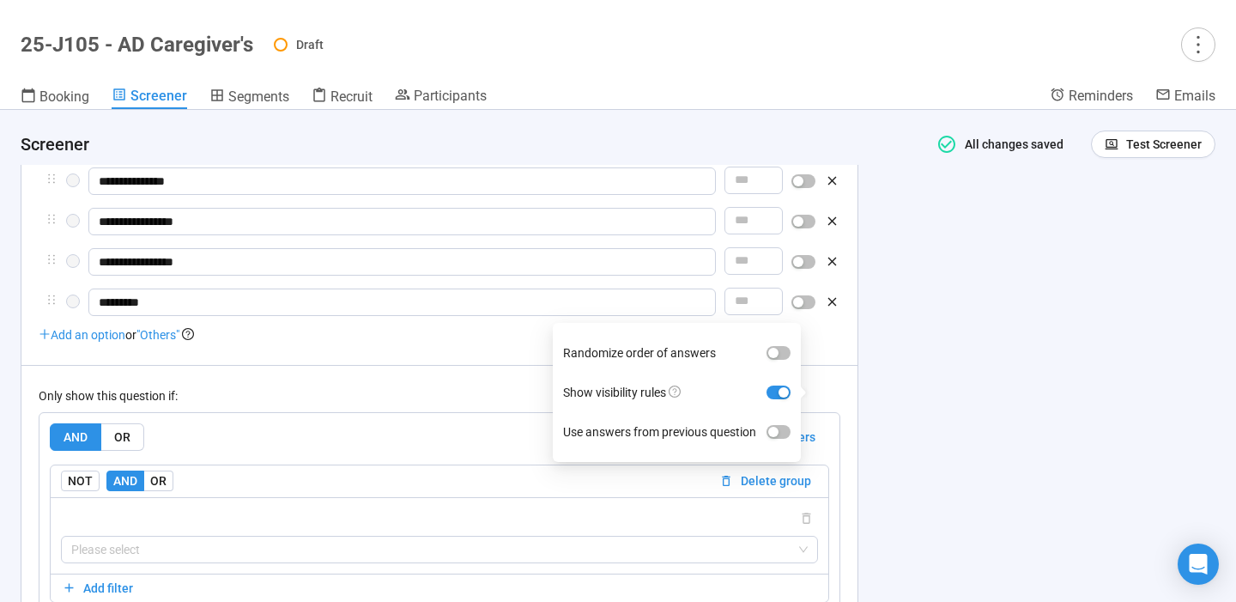
click at [964, 406] on div "**********" at bounding box center [618, 356] width 1236 height 492
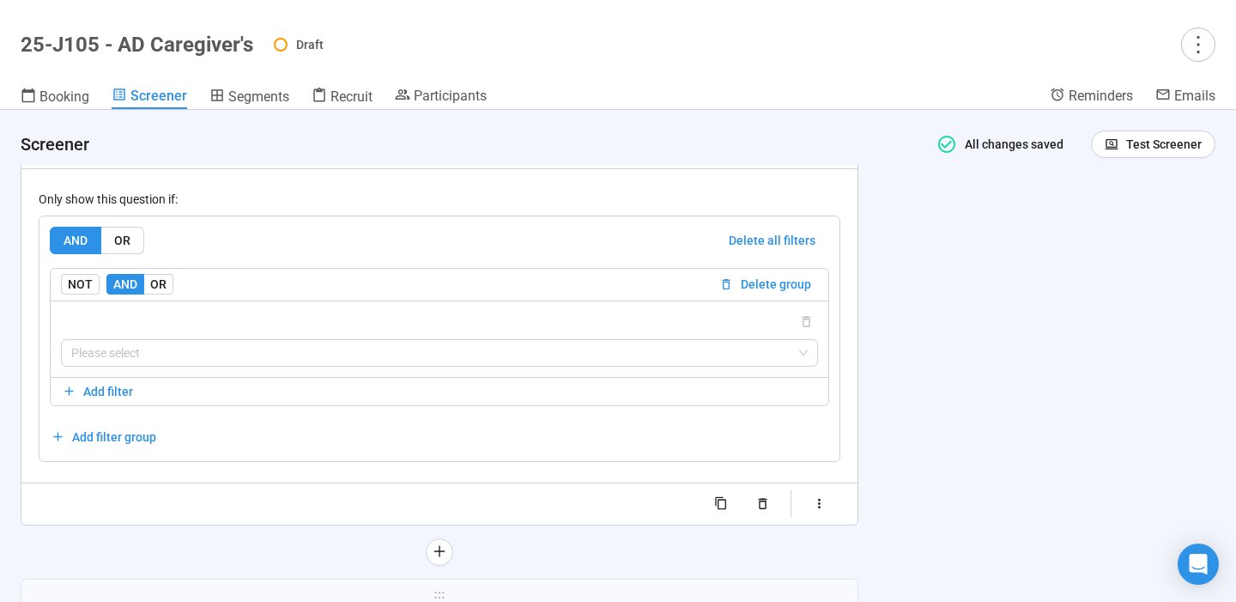
scroll to position [6654, 0]
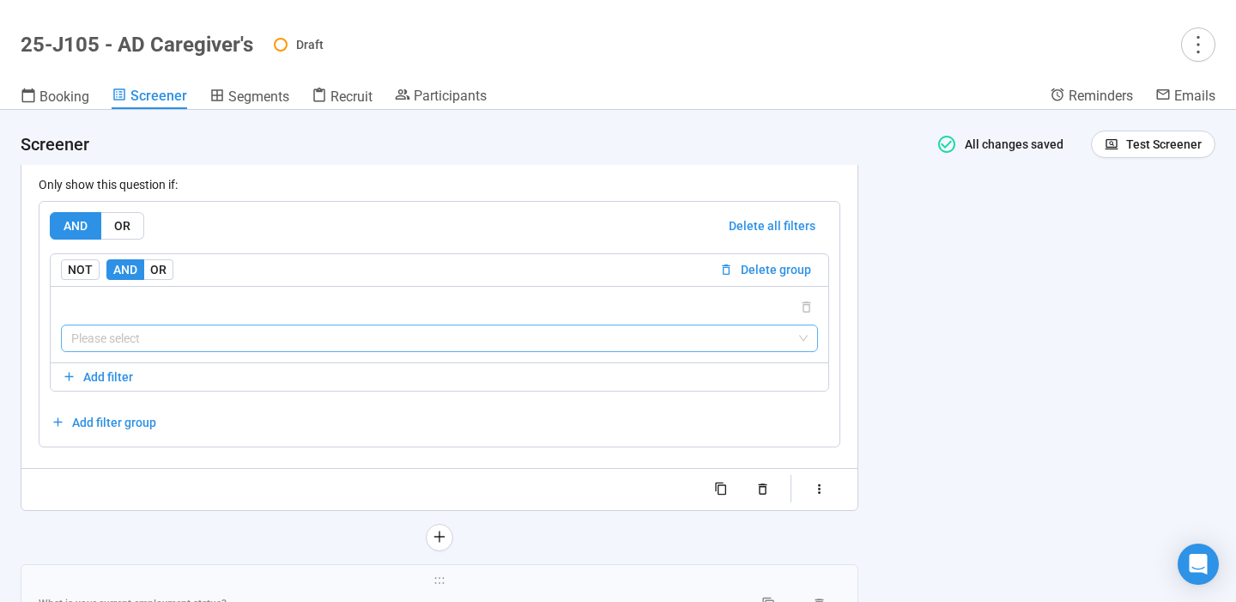
click at [722, 344] on input "search" at bounding box center [439, 338] width 737 height 26
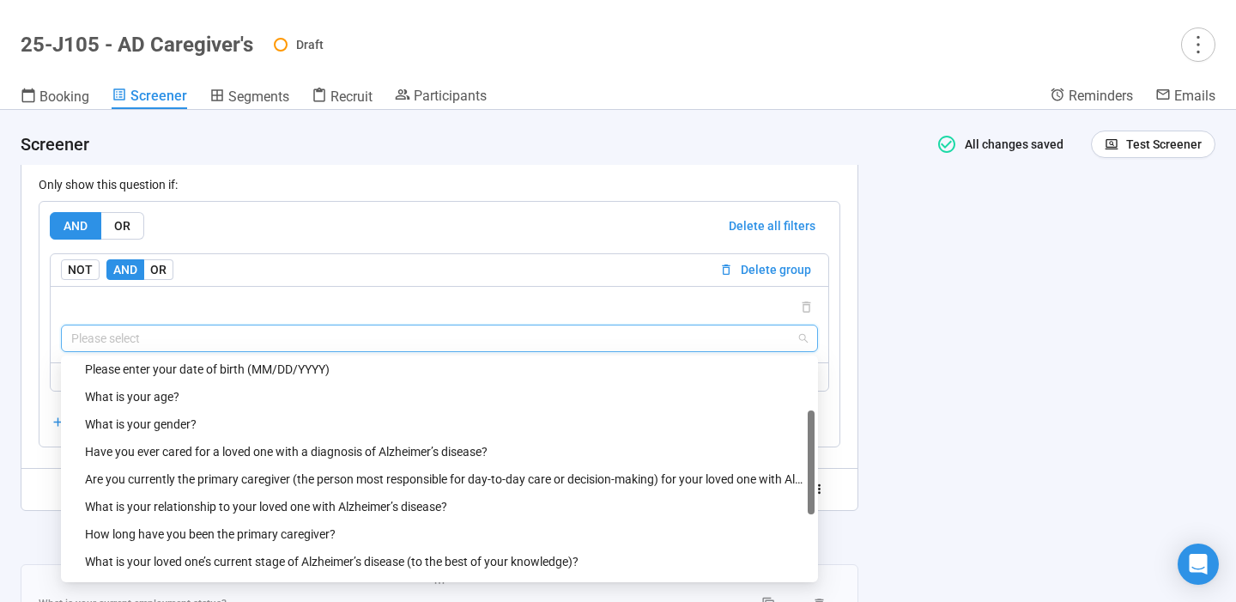
scroll to position [142, 0]
click at [524, 482] on div "Are you currently the primary caregiver (the person most responsible for day-to…" at bounding box center [444, 478] width 719 height 19
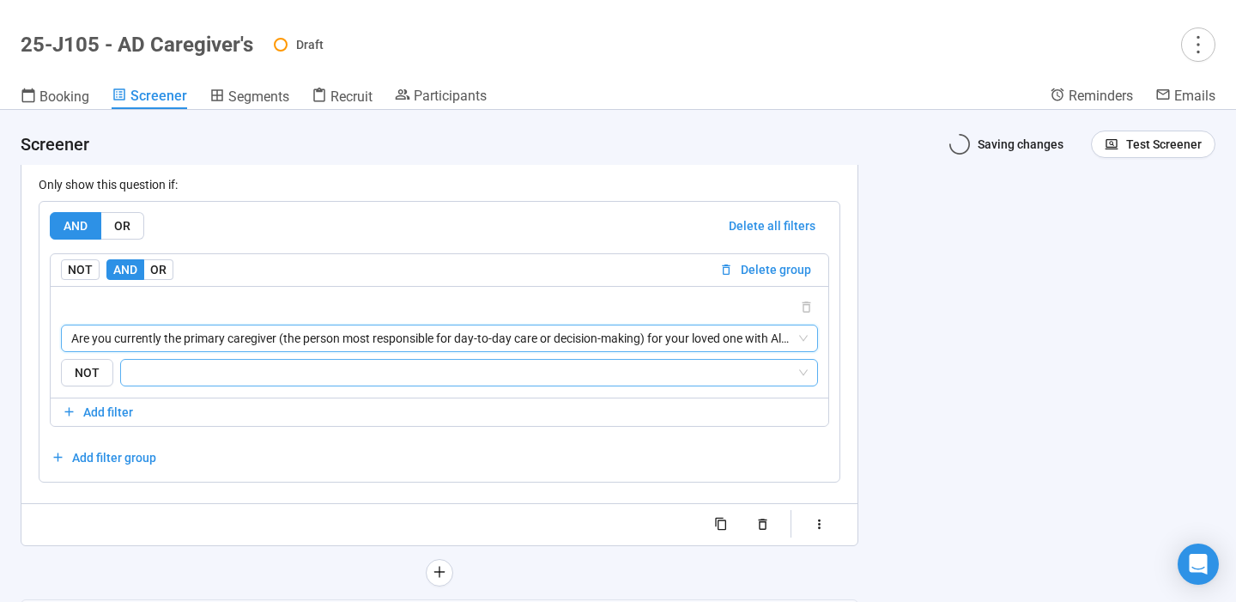
click at [501, 373] on input "search" at bounding box center [463, 372] width 665 height 21
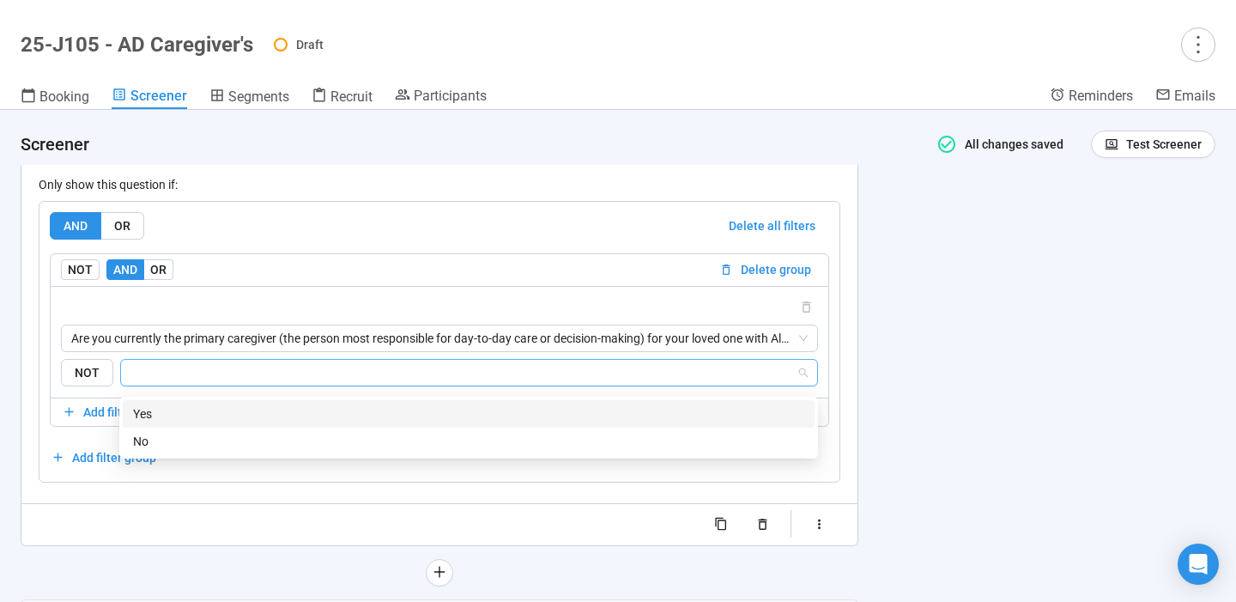
click at [412, 414] on div "Yes" at bounding box center [468, 413] width 671 height 19
click at [882, 397] on div "**********" at bounding box center [618, 356] width 1236 height 492
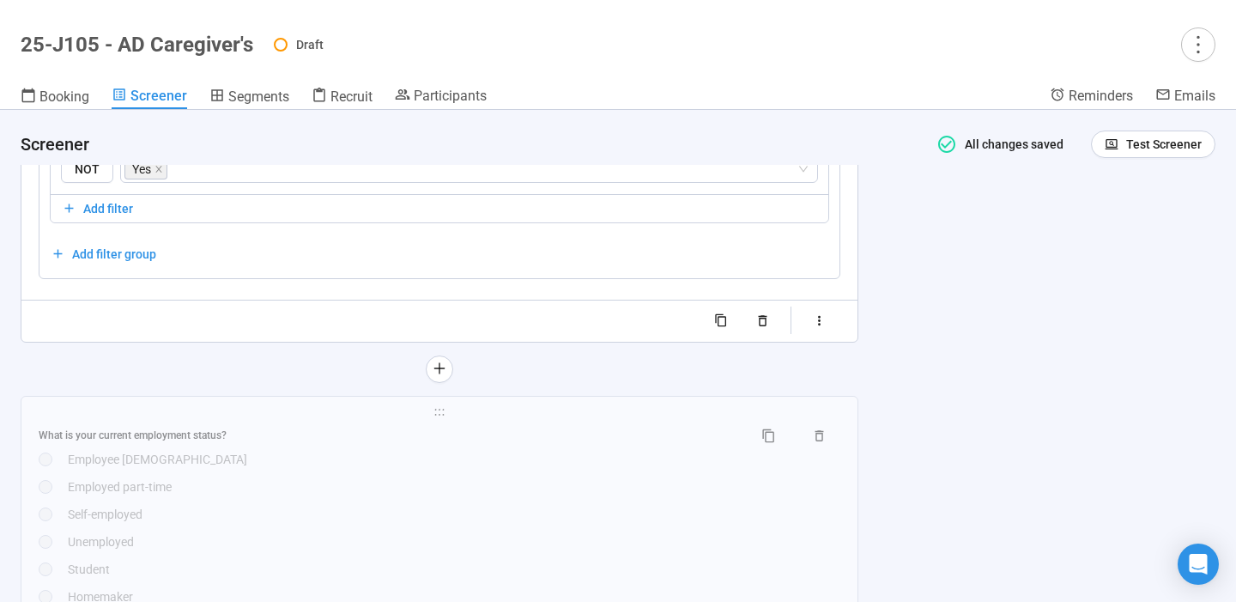
scroll to position [6872, 0]
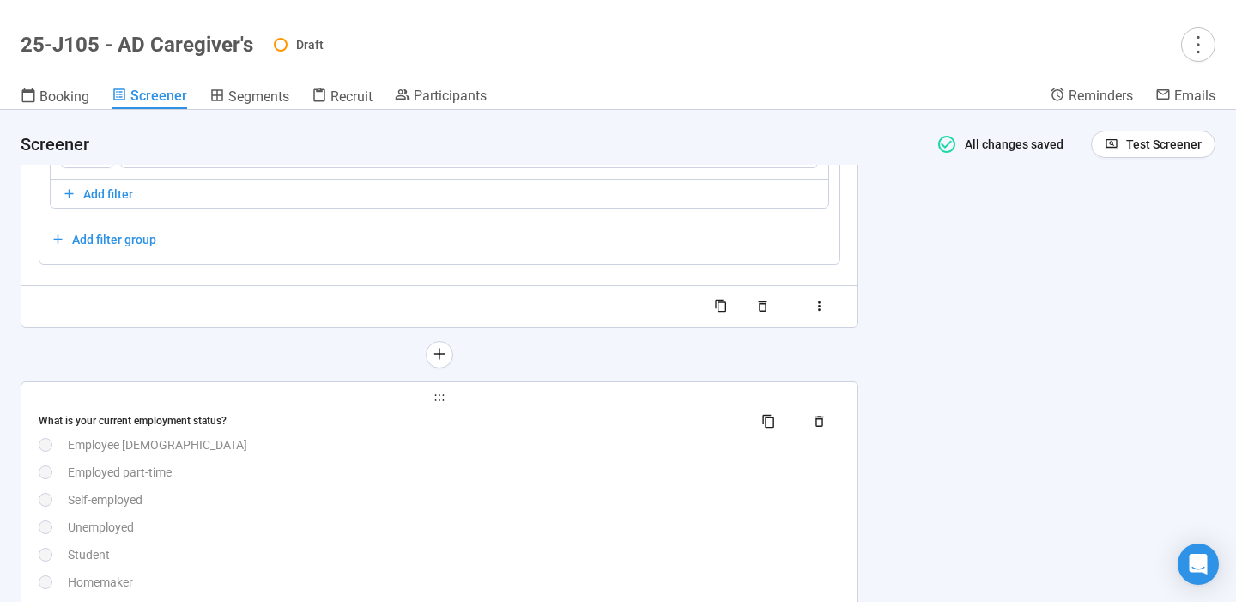
click at [597, 468] on div "What is your current employment status? Employee [DEMOGRAPHIC_DATA] Employed [D…" at bounding box center [440, 527] width 802 height 239
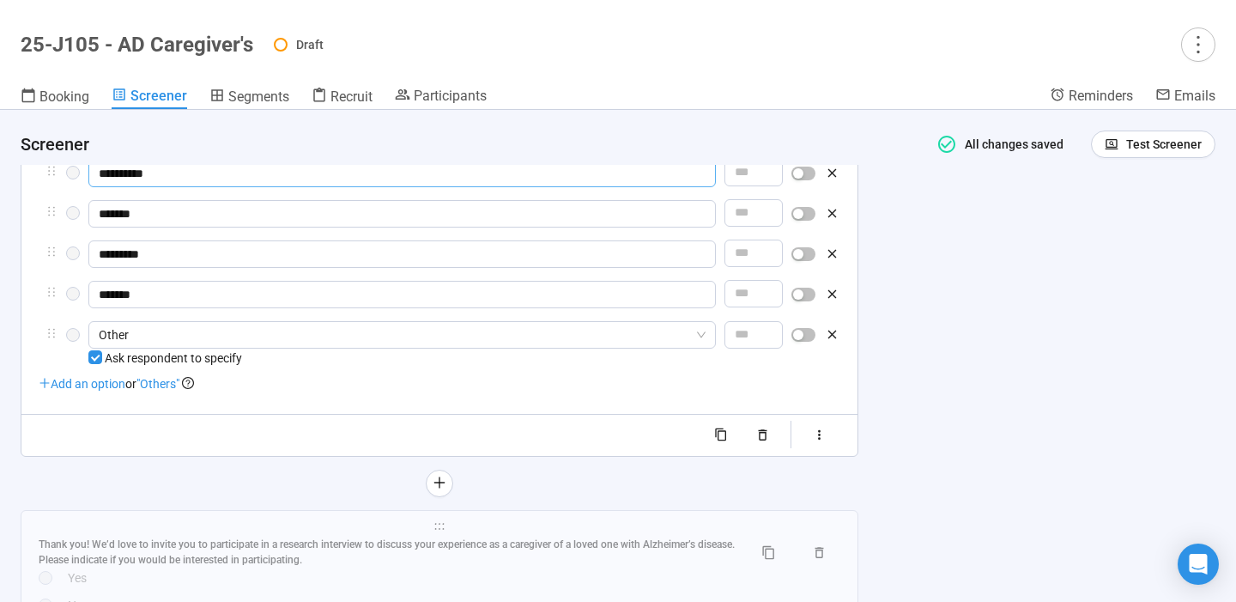
scroll to position [6833, 0]
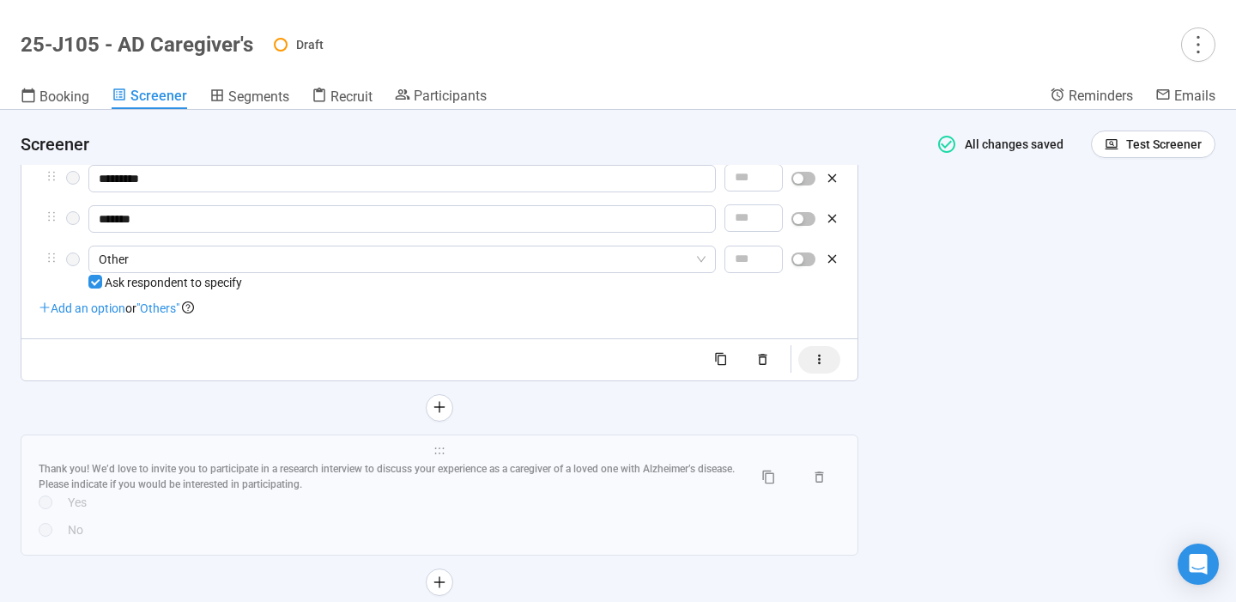
click at [826, 367] on icon "button" at bounding box center [819, 359] width 15 height 15
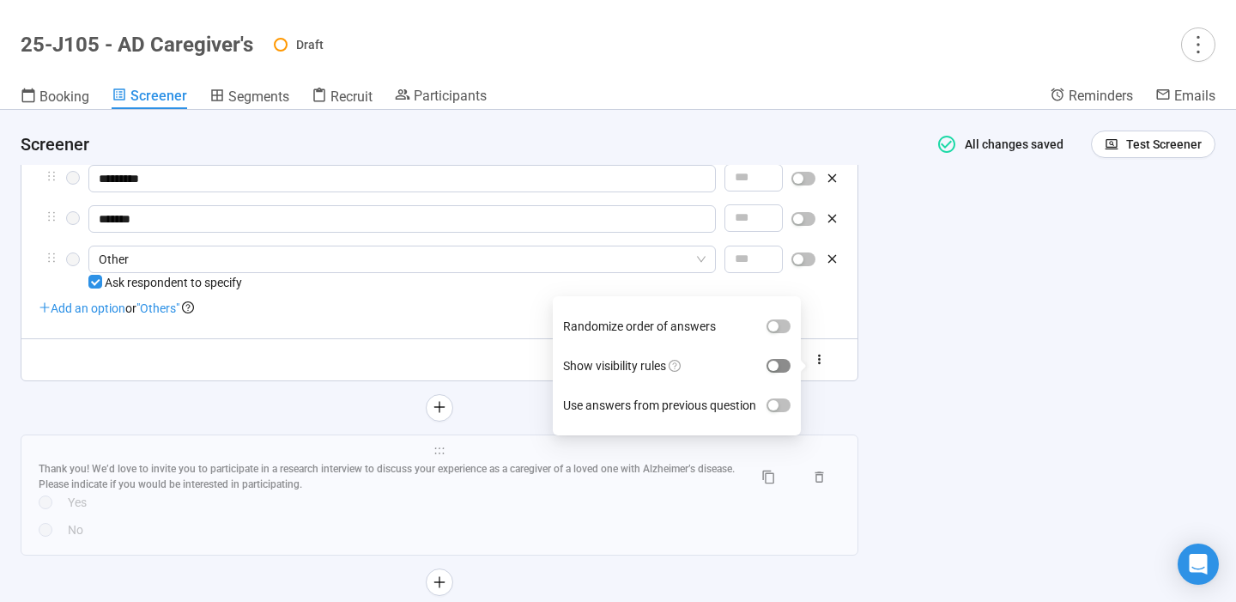
click at [784, 369] on span "button" at bounding box center [779, 366] width 24 height 14
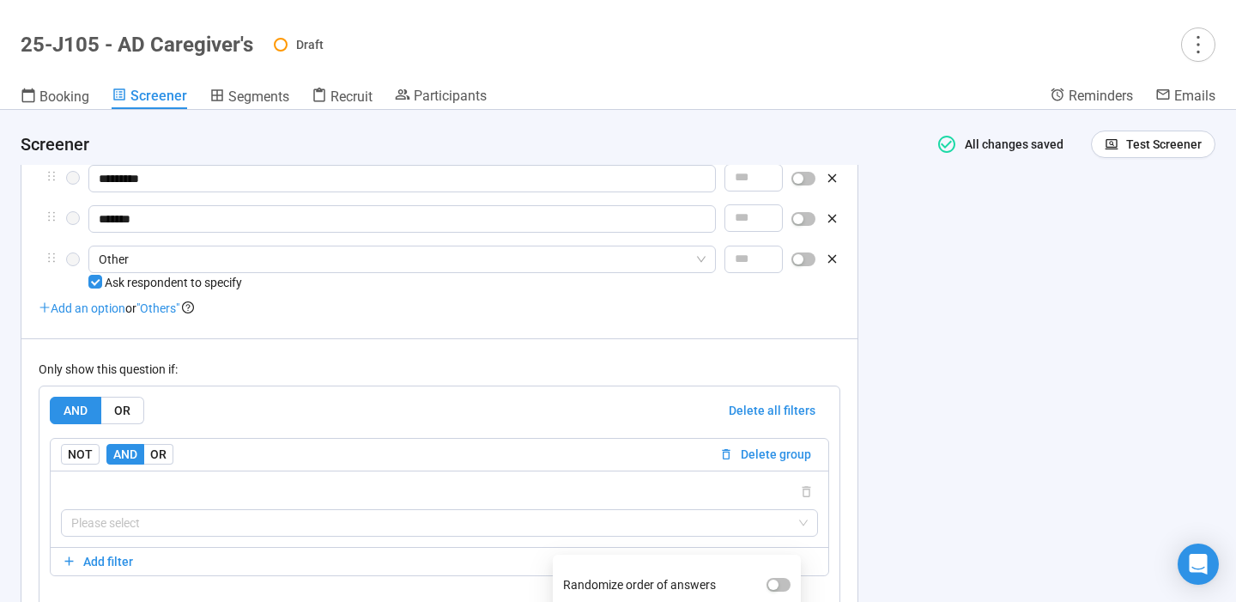
click at [916, 408] on div "**********" at bounding box center [618, 356] width 1236 height 492
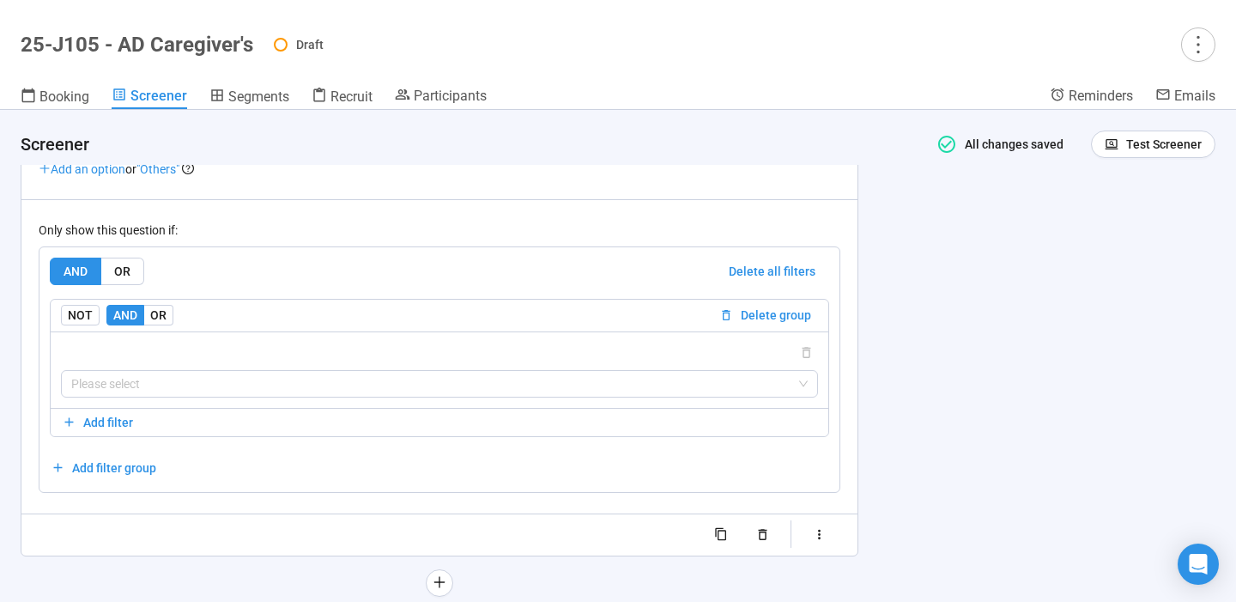
scroll to position [6981, 0]
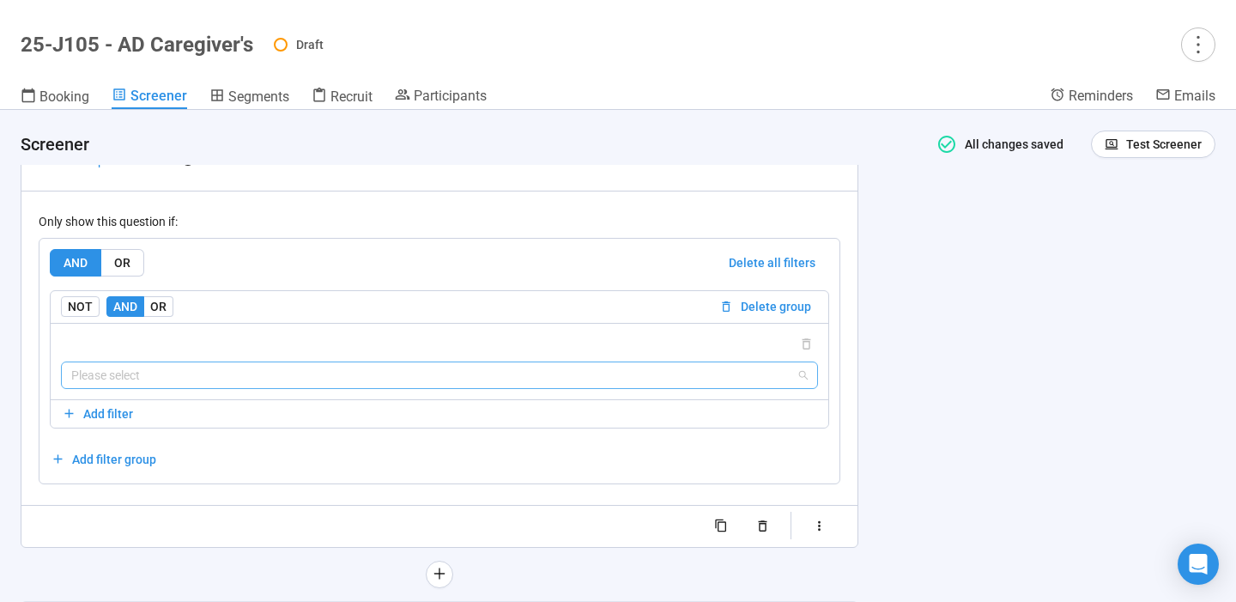
click at [723, 385] on input "search" at bounding box center [439, 375] width 737 height 26
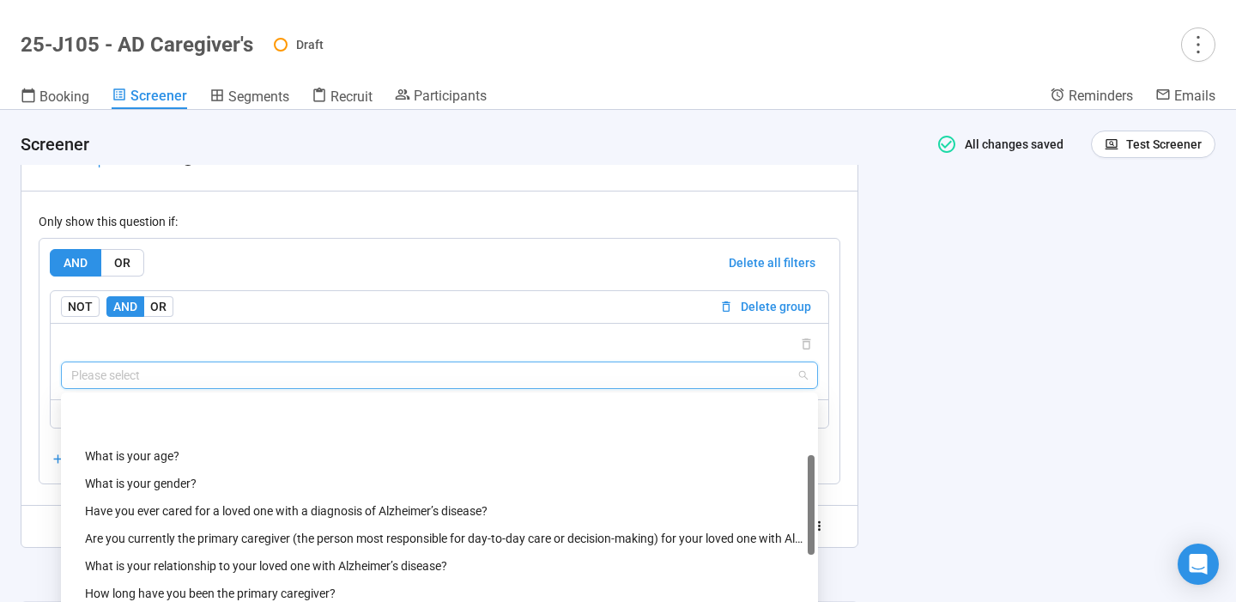
scroll to position [179, 0]
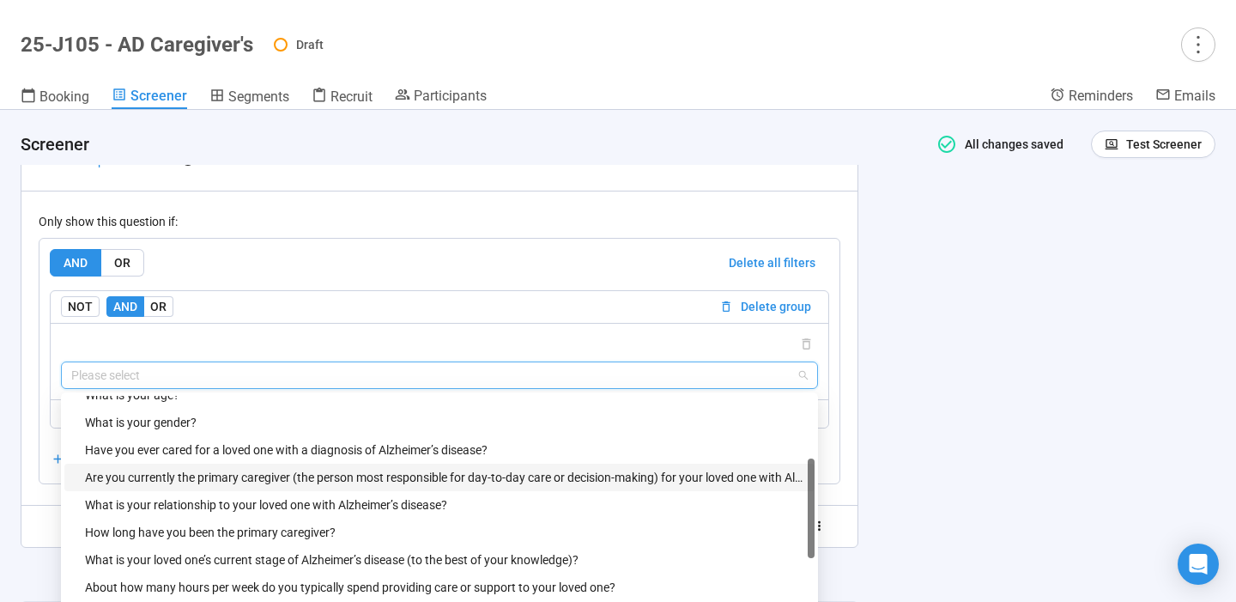
click at [504, 478] on div "Are you currently the primary caregiver (the person most responsible for day-to…" at bounding box center [444, 477] width 719 height 19
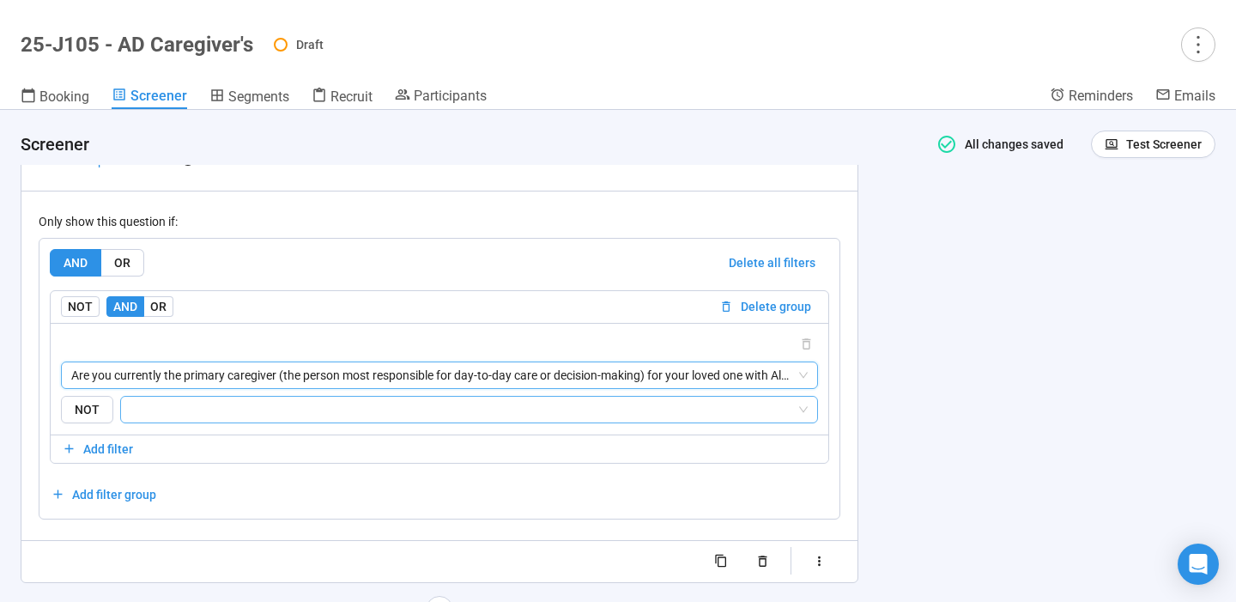
click at [352, 420] on input "search" at bounding box center [463, 409] width 665 height 21
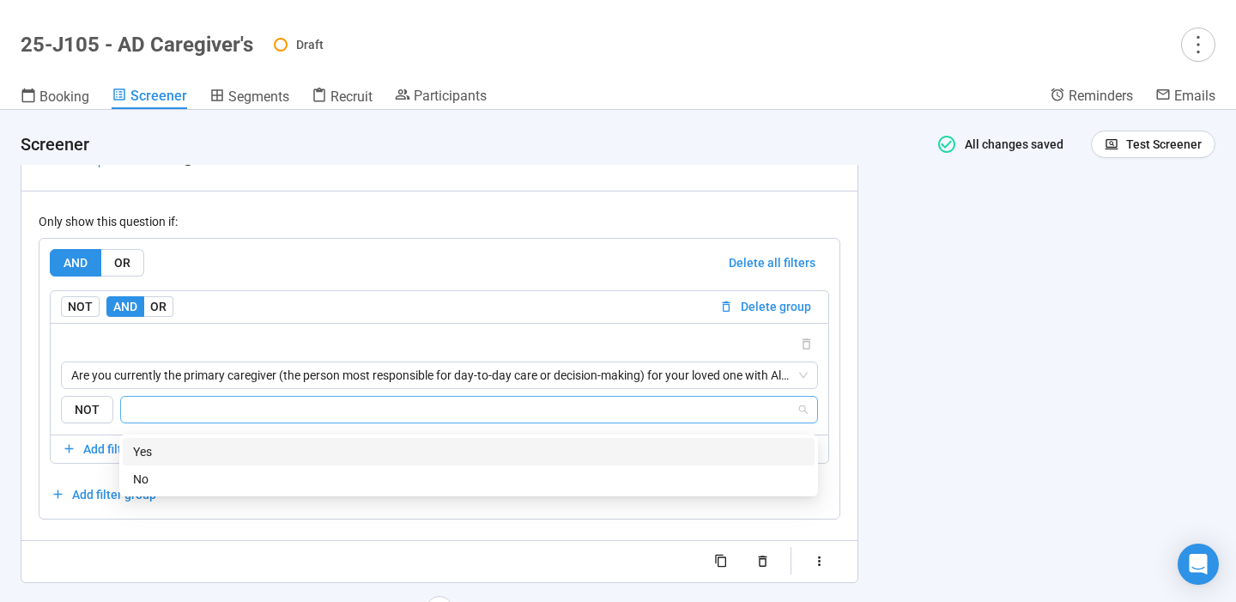
click at [253, 455] on div "Yes" at bounding box center [468, 451] width 671 height 19
click at [889, 458] on div "**********" at bounding box center [618, 356] width 1236 height 492
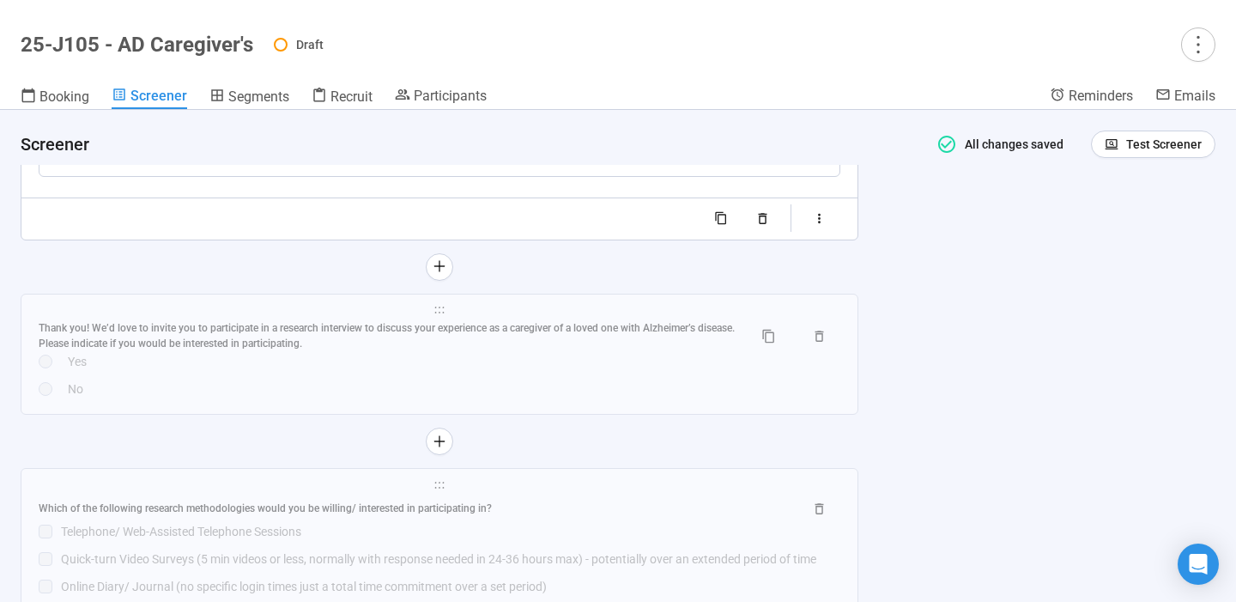
scroll to position [7356, 0]
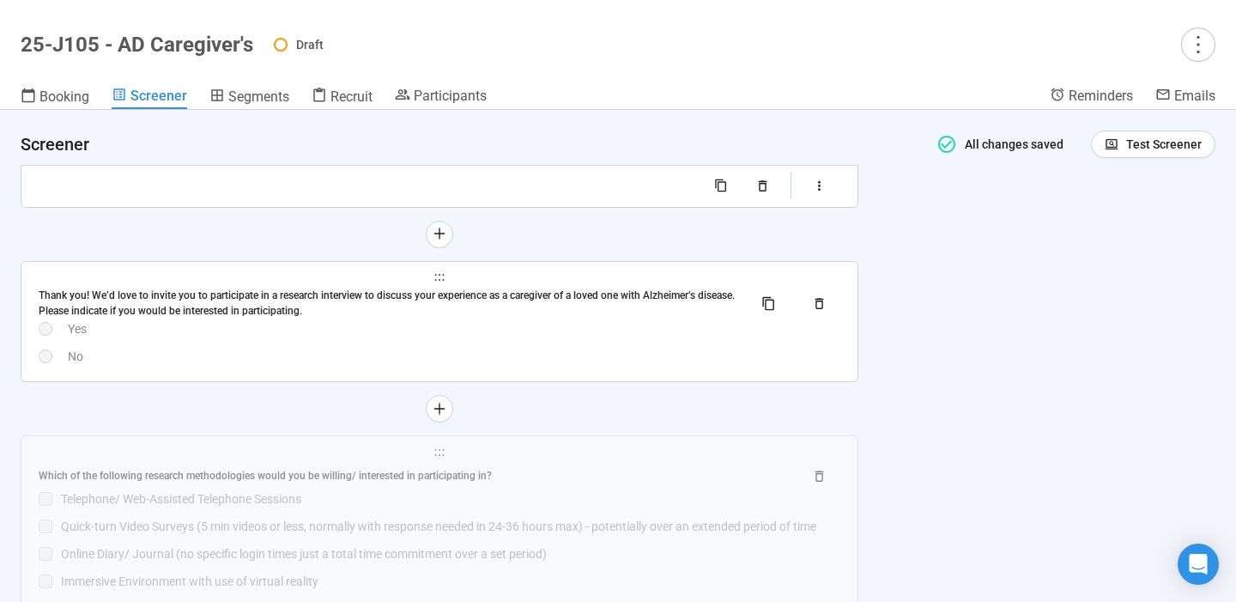
click at [567, 351] on div "Thank you! We’d love to invite you to participate in a research interview to di…" at bounding box center [440, 327] width 802 height 79
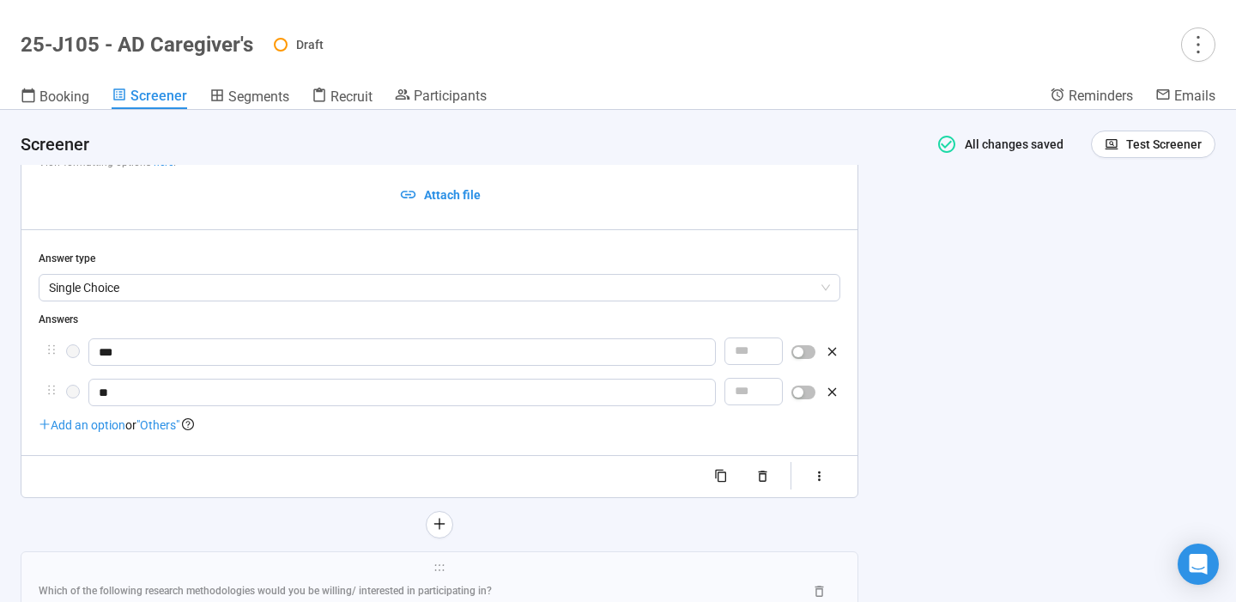
scroll to position [6821, 0]
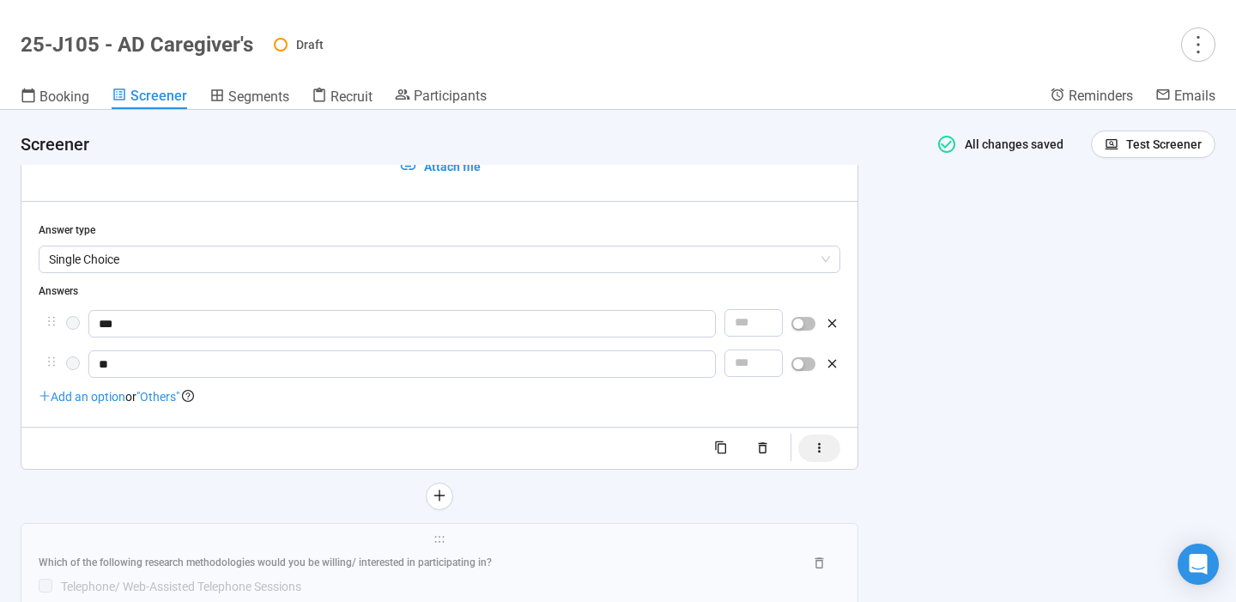
click at [826, 453] on icon "button" at bounding box center [819, 447] width 15 height 15
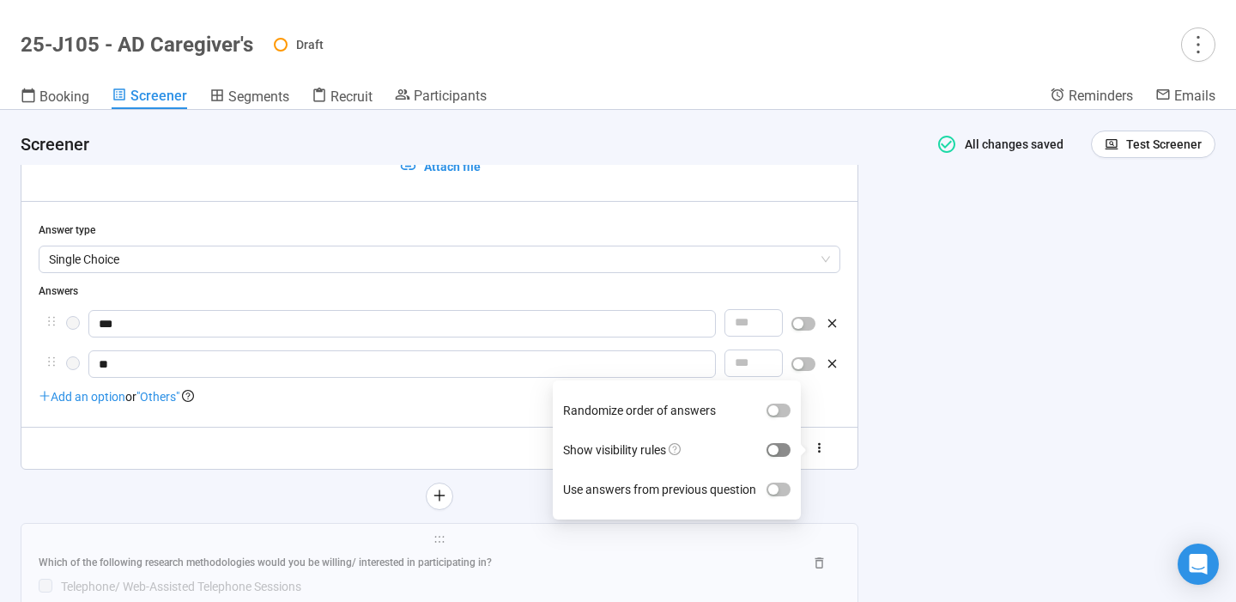
click at [783, 449] on span "button" at bounding box center [779, 450] width 24 height 14
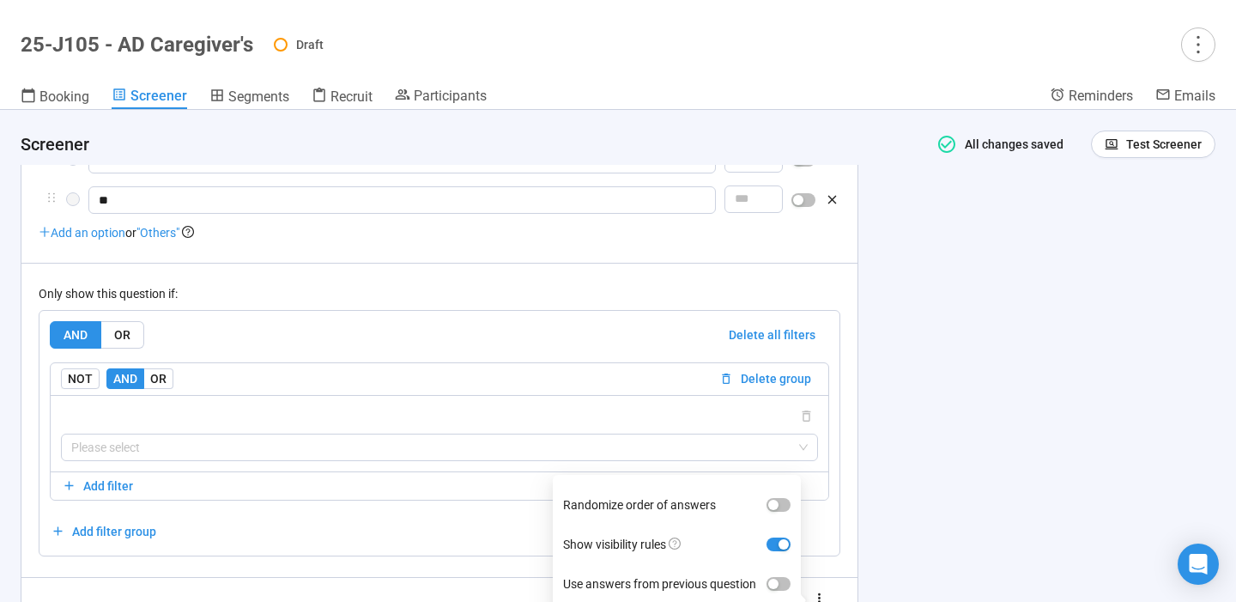
scroll to position [6996, 0]
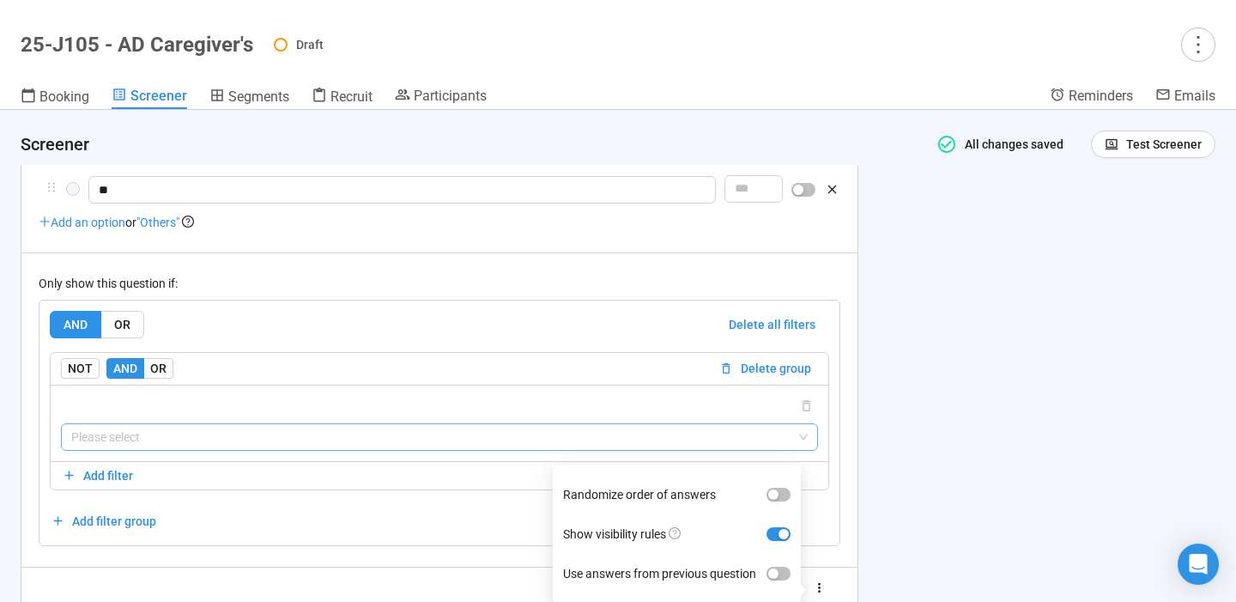
click at [325, 442] on input "search" at bounding box center [439, 437] width 737 height 26
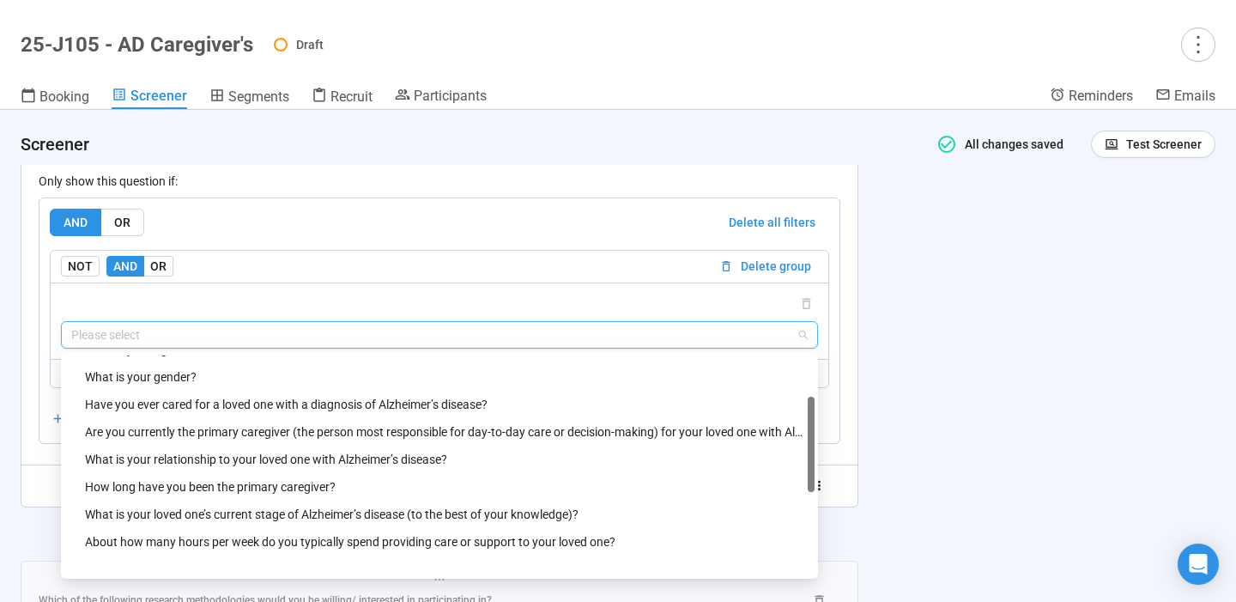
scroll to position [90, 0]
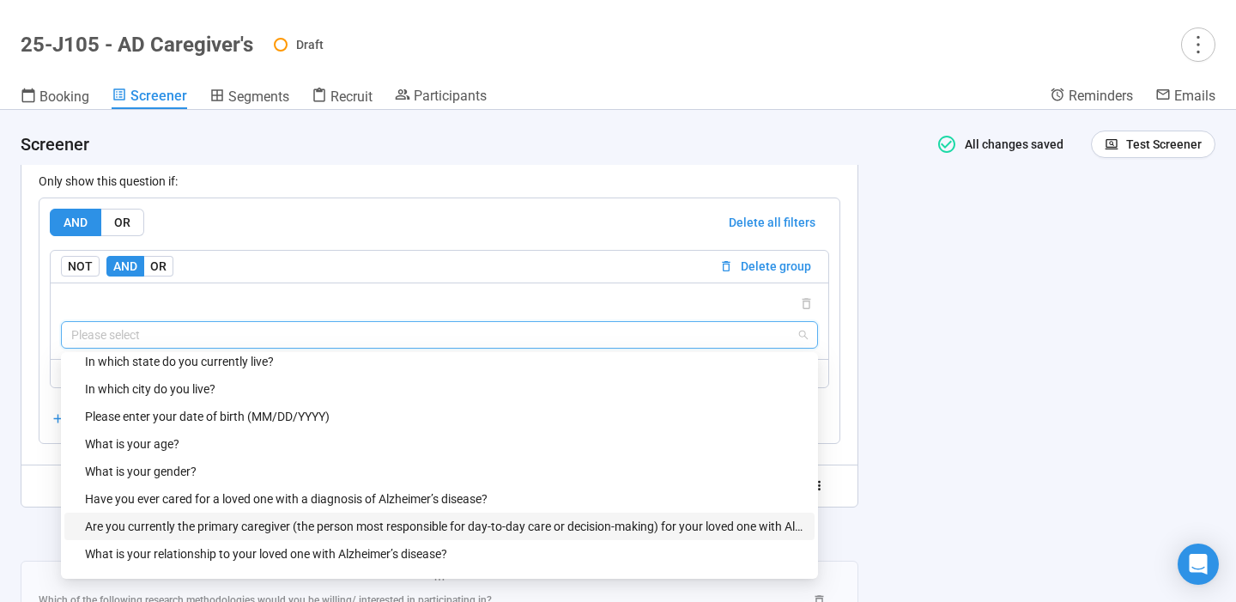
click at [294, 524] on div "Are you currently the primary caregiver (the person most responsible for day-to…" at bounding box center [444, 526] width 719 height 19
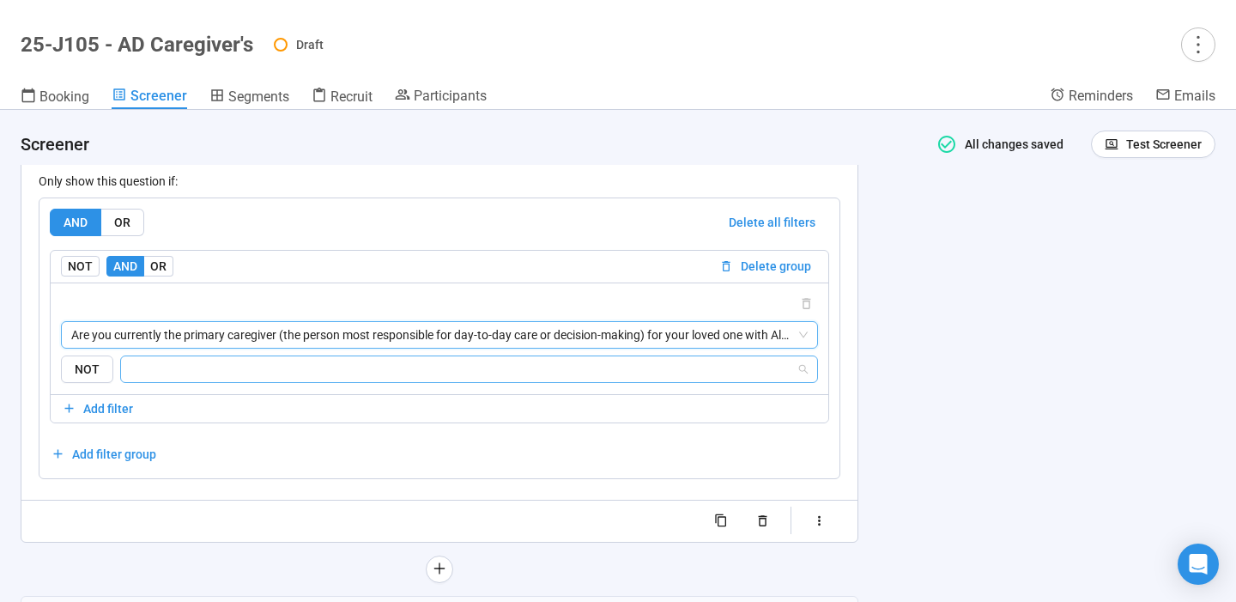
click at [313, 370] on input "search" at bounding box center [463, 369] width 665 height 21
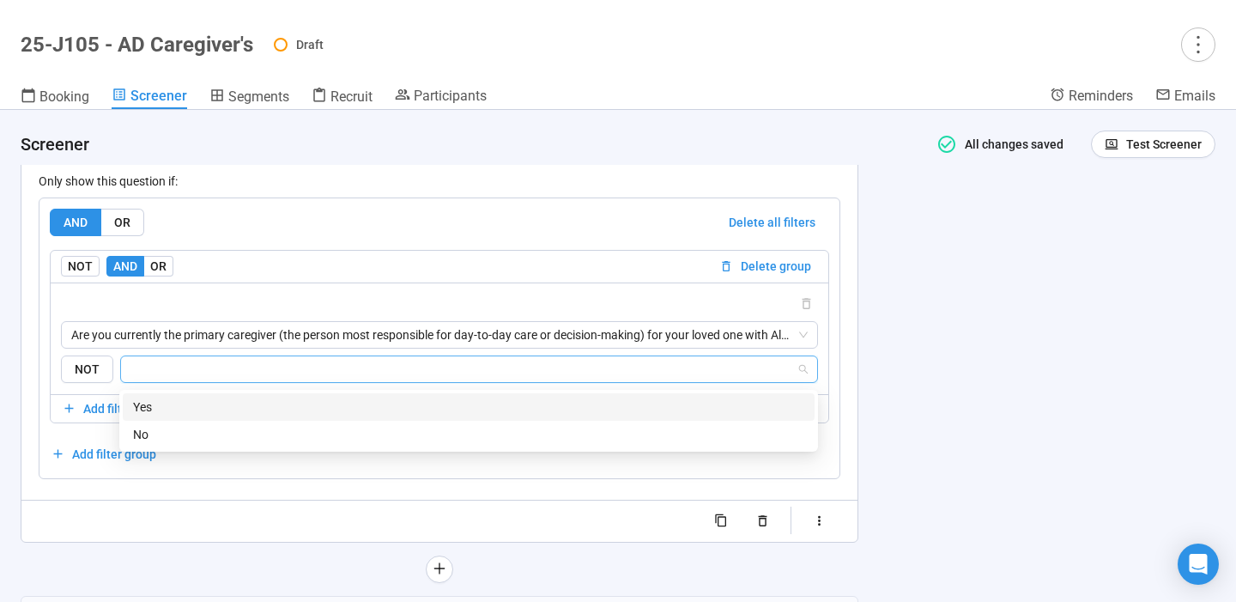
click at [277, 400] on div "Yes" at bounding box center [468, 406] width 671 height 19
click at [980, 393] on div "**********" at bounding box center [618, 356] width 1236 height 492
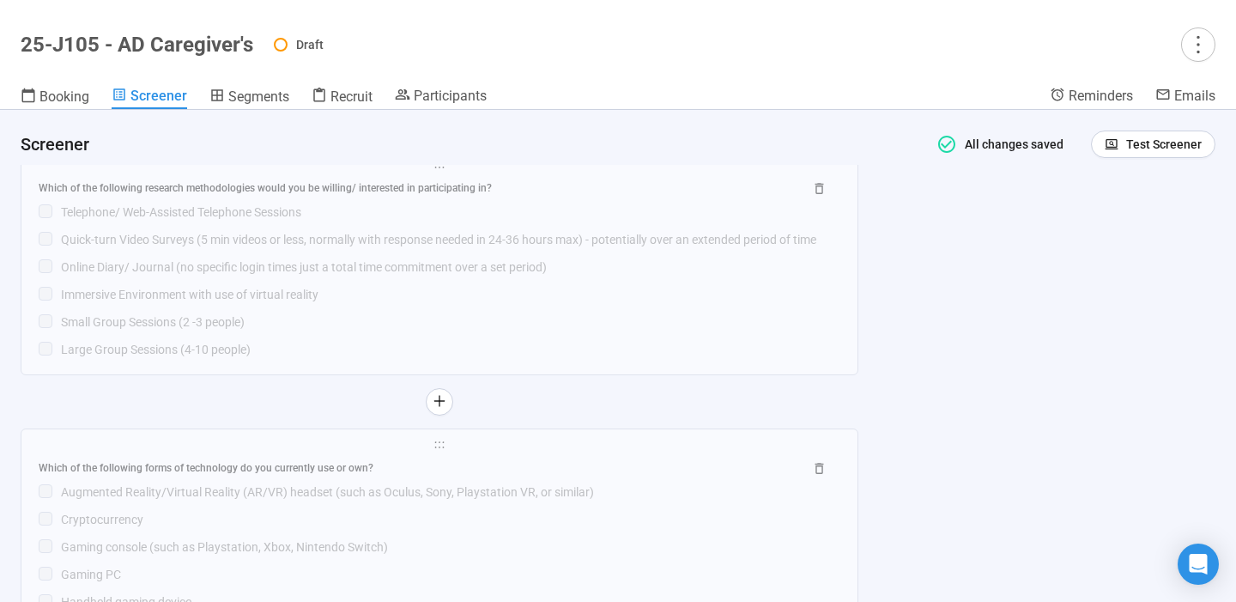
scroll to position [7548, 0]
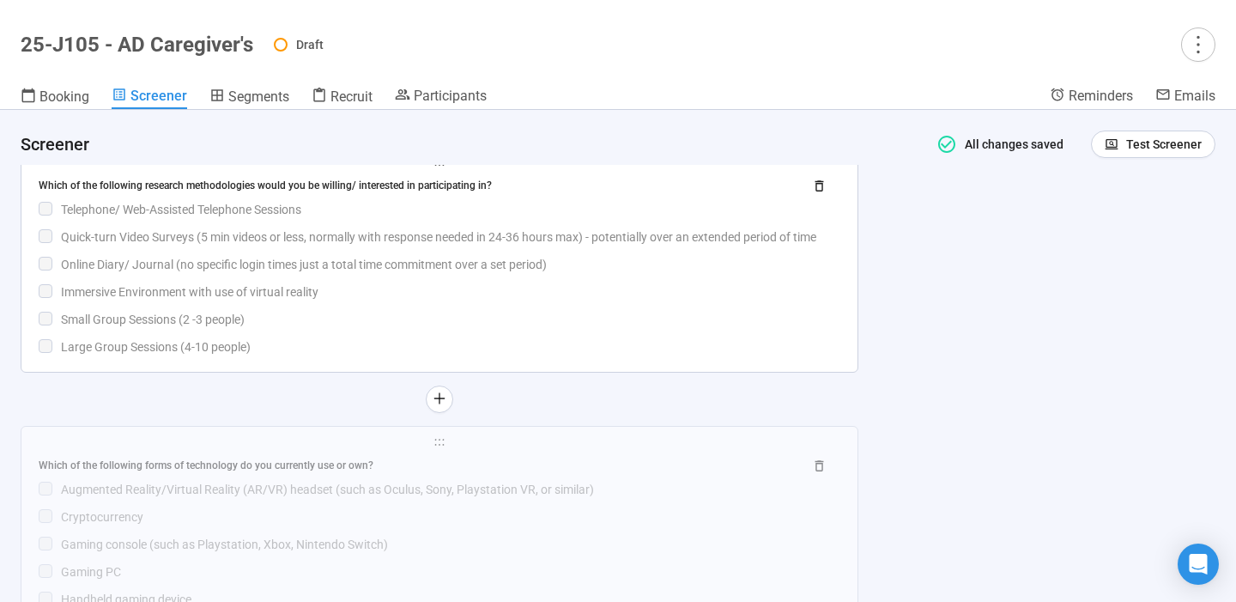
click at [547, 310] on div "Which of the following research methodologies would you be willing/ interested …" at bounding box center [440, 265] width 802 height 184
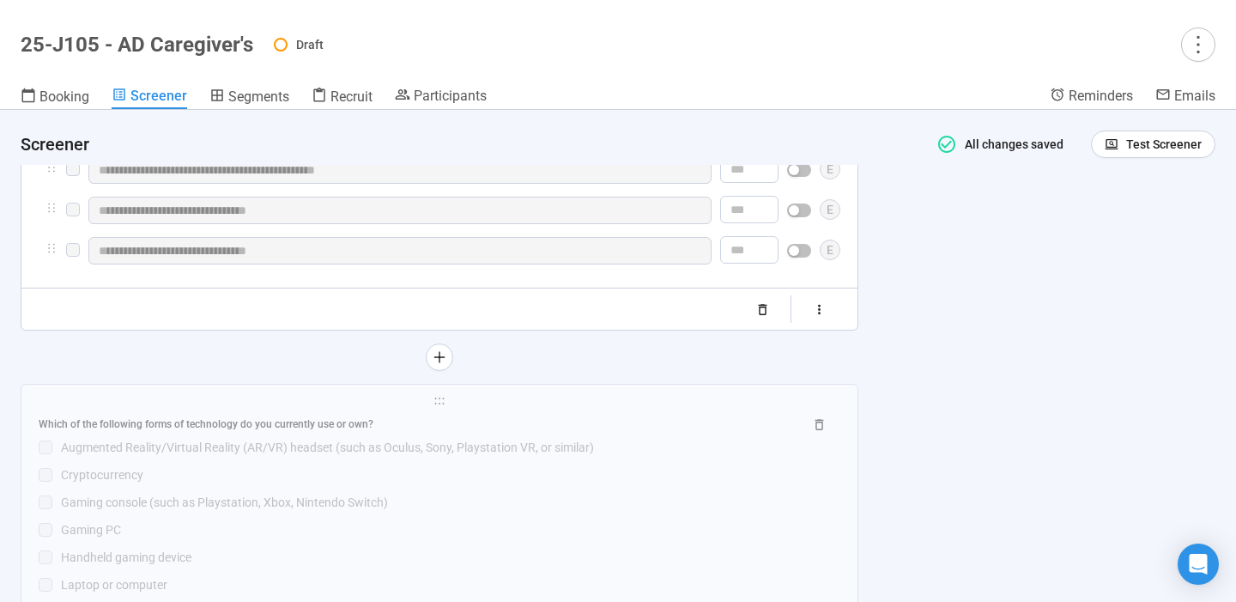
scroll to position [7182, 0]
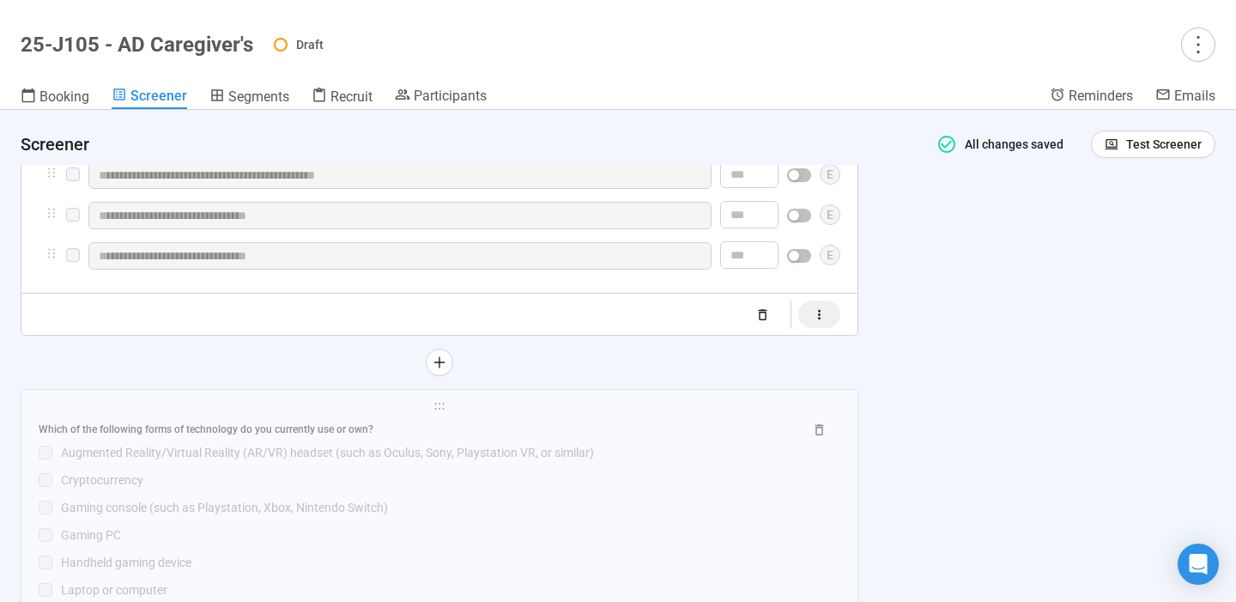
click at [838, 325] on button "button" at bounding box center [819, 313] width 42 height 27
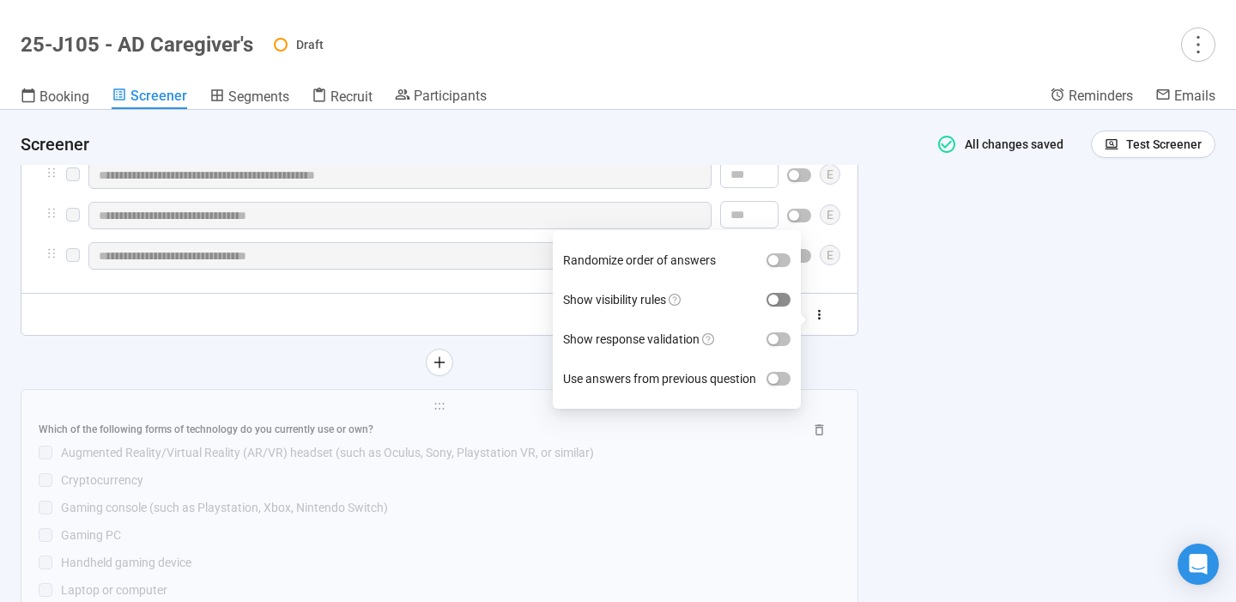
click at [786, 300] on span "button" at bounding box center [779, 300] width 24 height 14
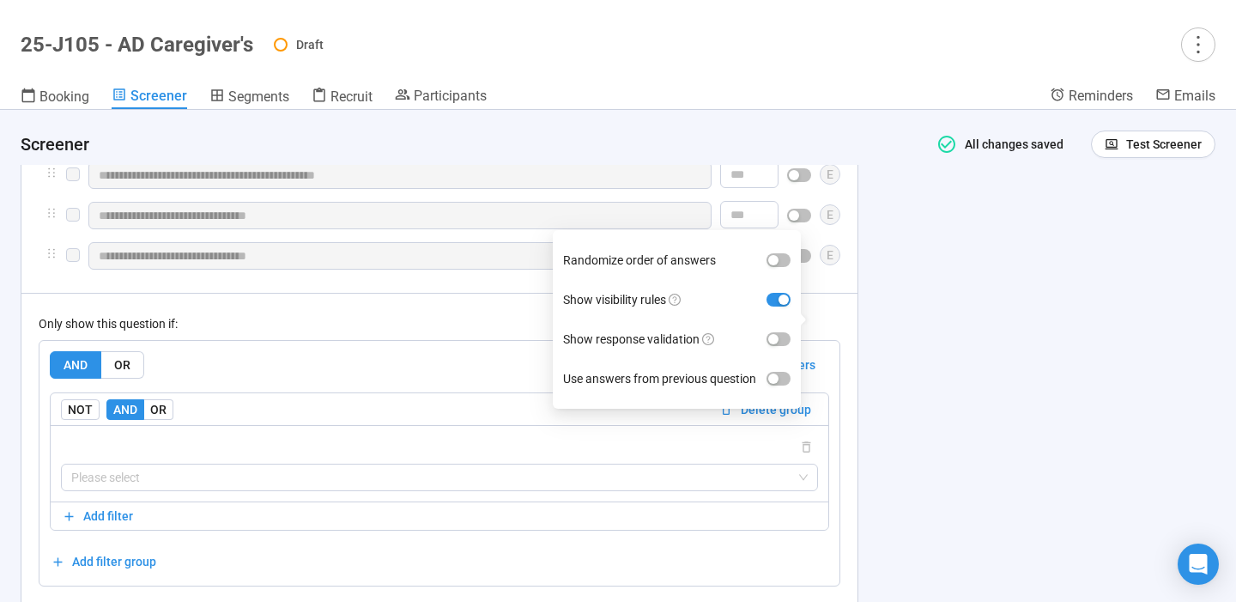
click at [935, 336] on div "**********" at bounding box center [618, 356] width 1236 height 492
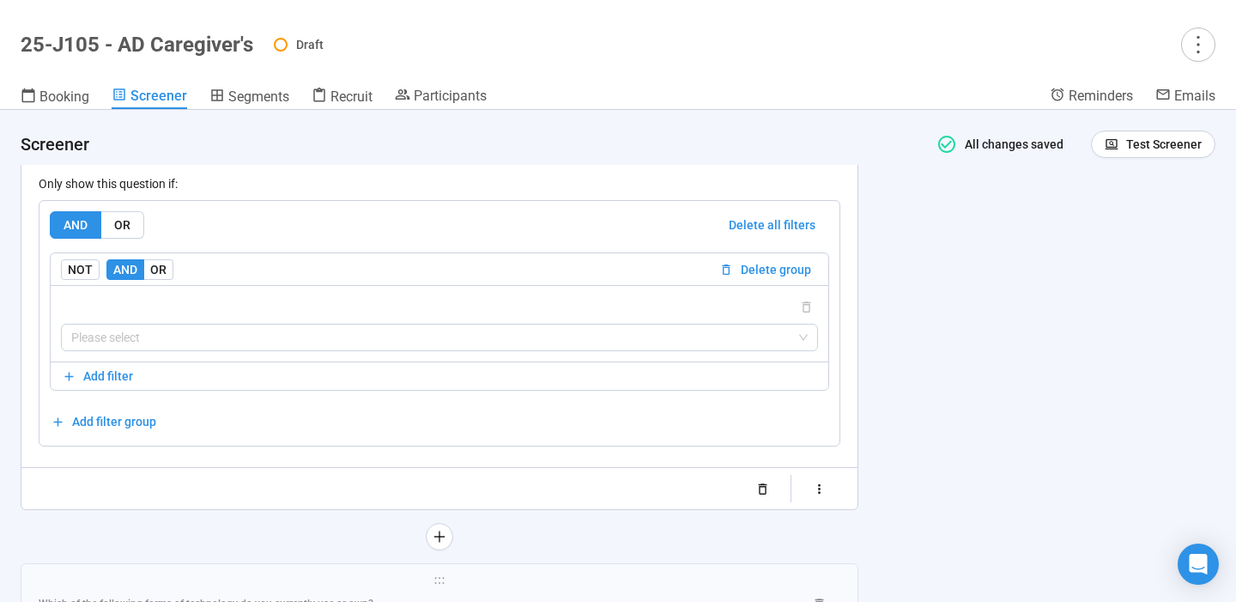
scroll to position [7333, 0]
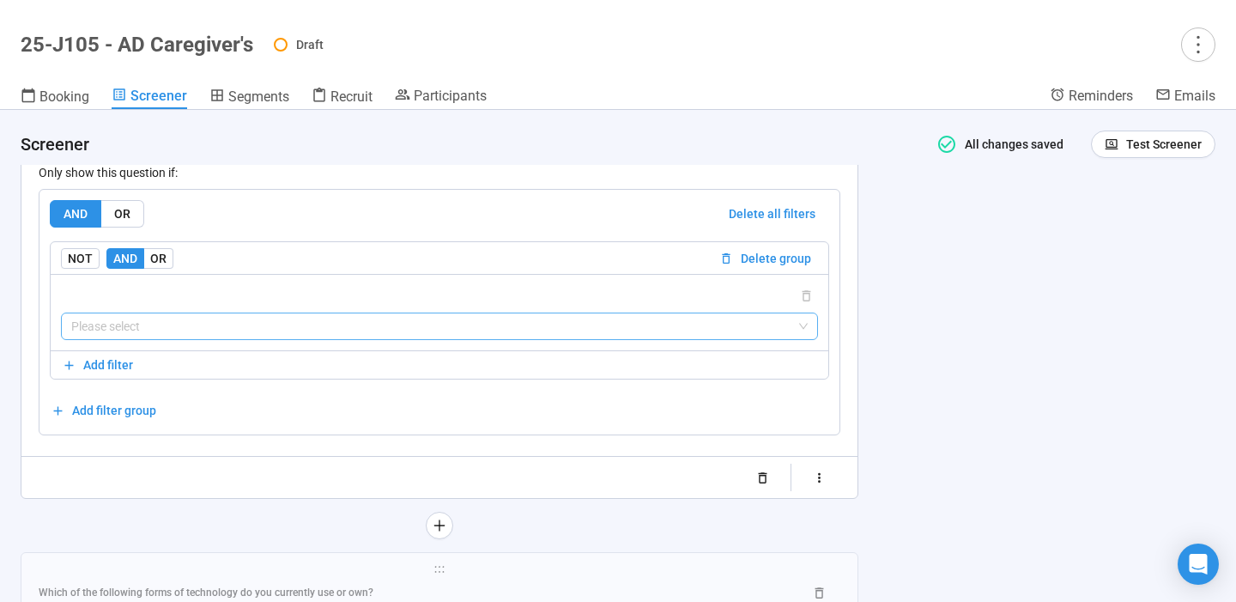
click at [610, 334] on input "search" at bounding box center [439, 326] width 737 height 26
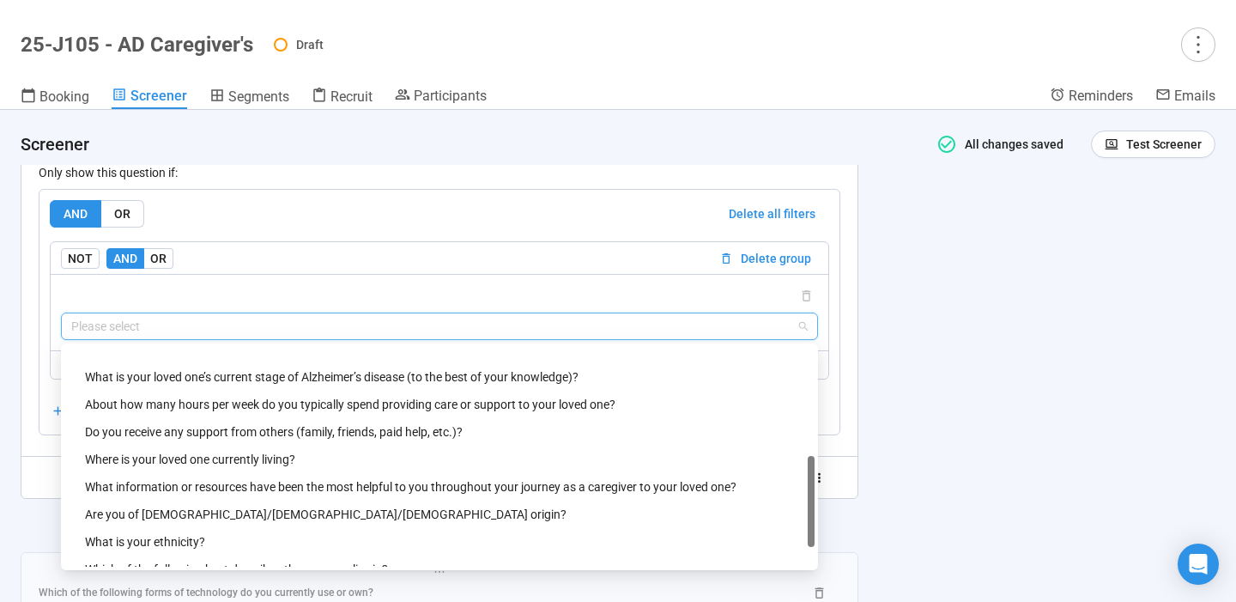
scroll to position [440, 0]
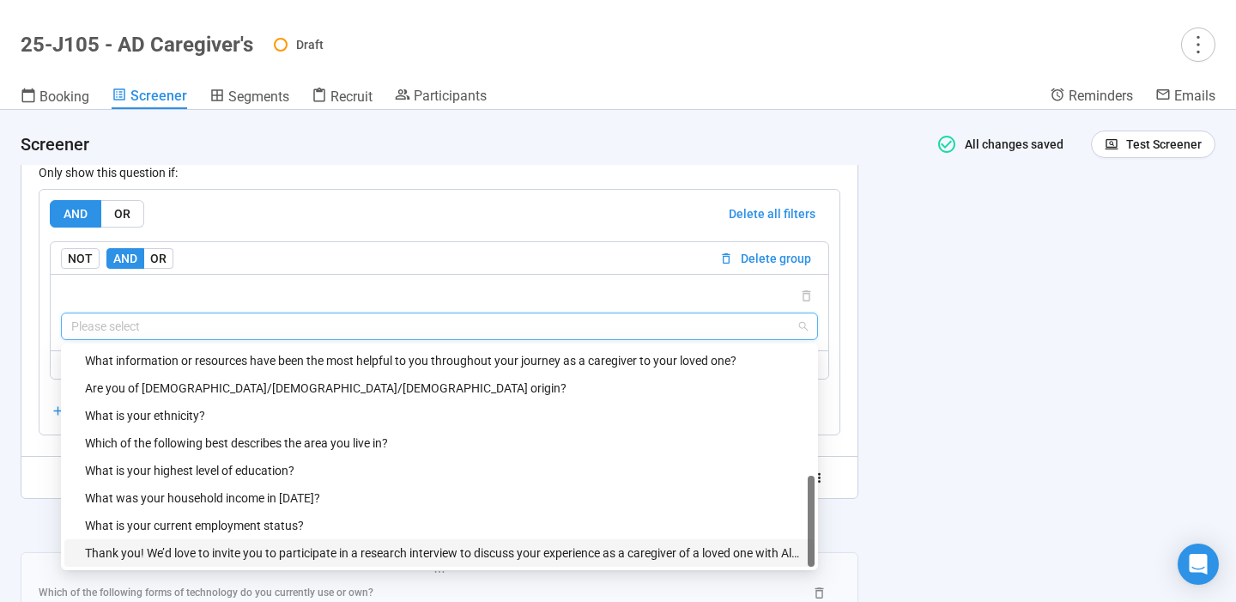
click at [353, 552] on div "Thank you! We’d love to invite you to participate in a research interview to di…" at bounding box center [444, 552] width 719 height 19
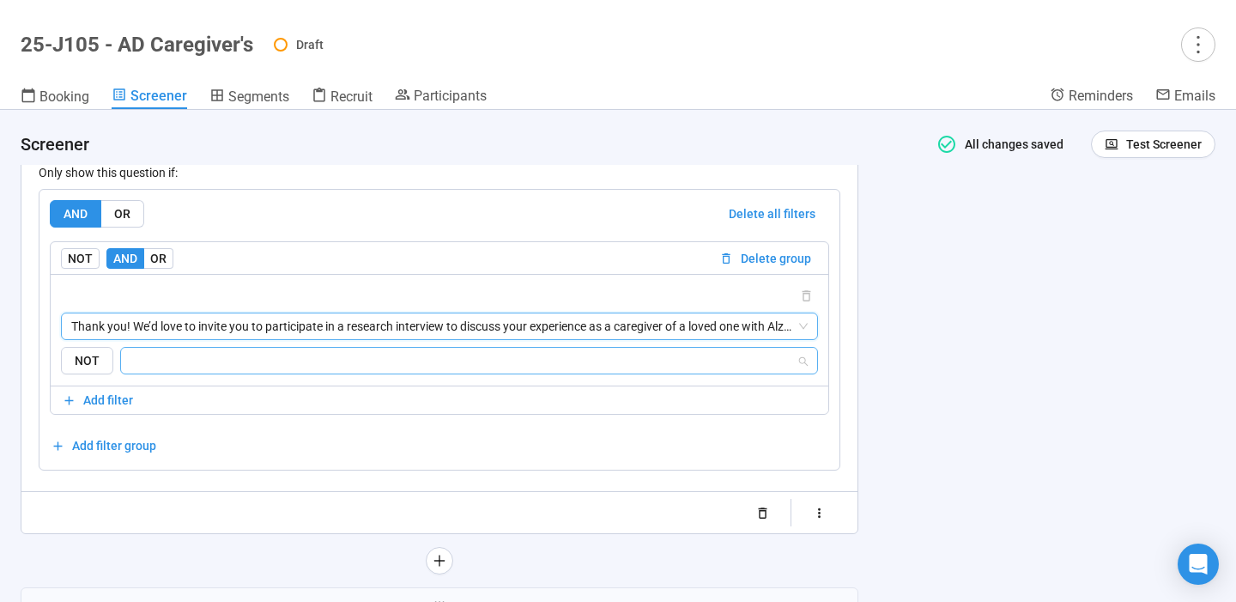
click at [452, 362] on input "search" at bounding box center [463, 360] width 665 height 21
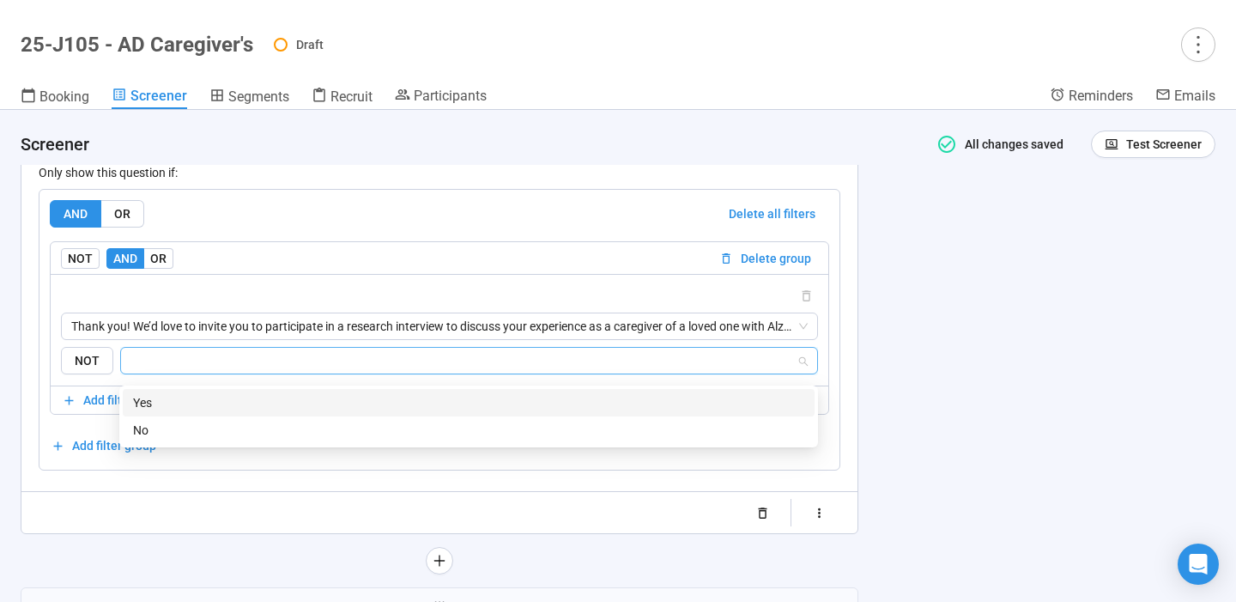
click at [361, 399] on div "Yes" at bounding box center [468, 402] width 671 height 19
click at [943, 409] on div "**********" at bounding box center [618, 356] width 1236 height 492
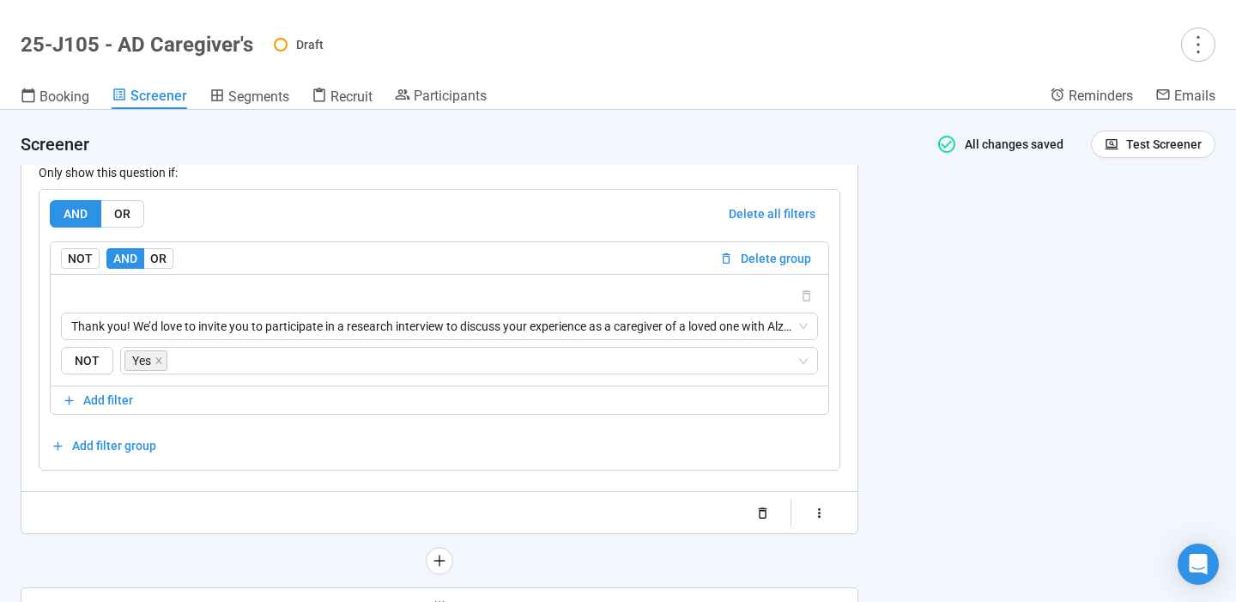
scroll to position [7537, 0]
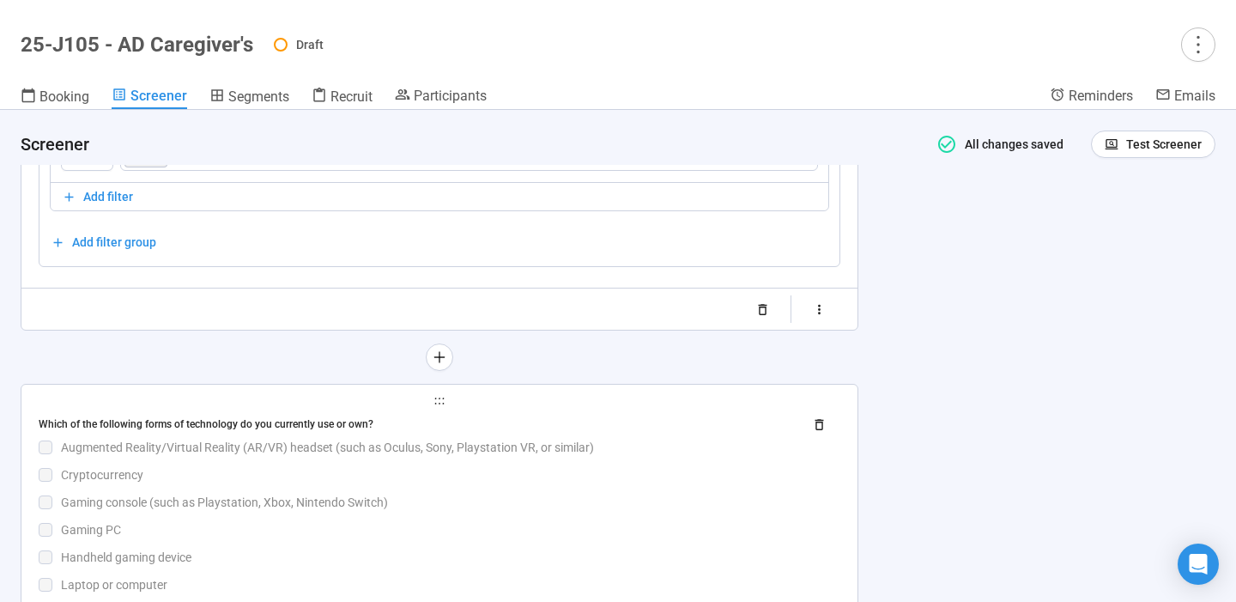
click at [587, 469] on div "Which of the following forms of technology do you currently use or own? Augment…" at bounding box center [440, 598] width 802 height 376
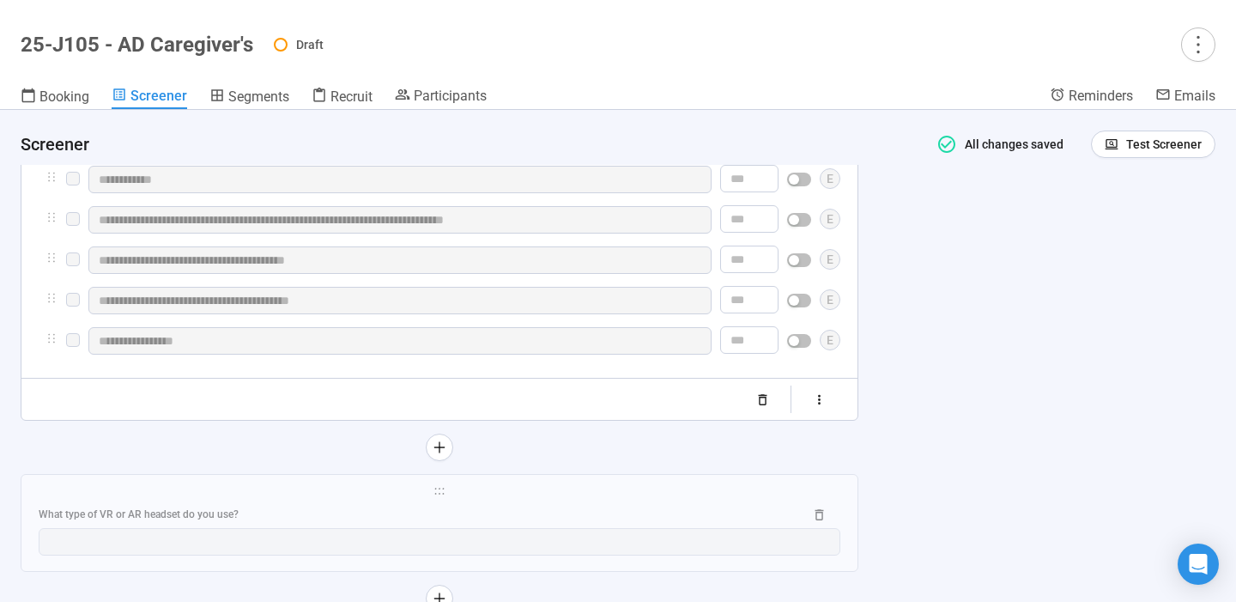
scroll to position [7719, 0]
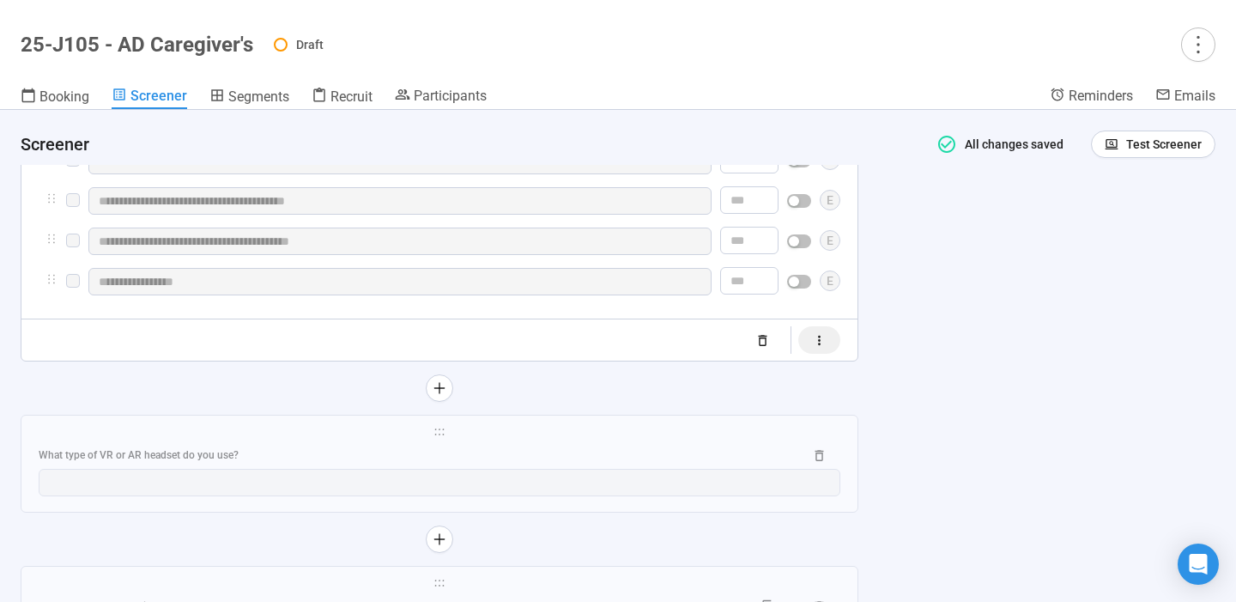
click at [825, 348] on icon "button" at bounding box center [819, 340] width 15 height 15
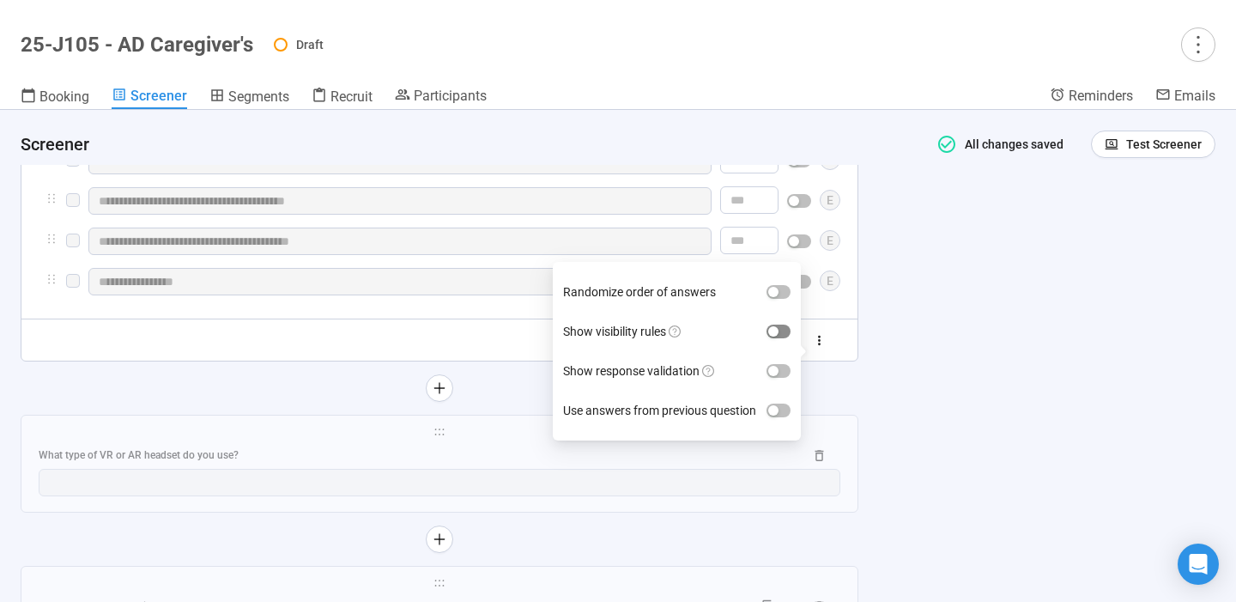
click at [780, 337] on button "Show visibility rules" at bounding box center [779, 332] width 24 height 14
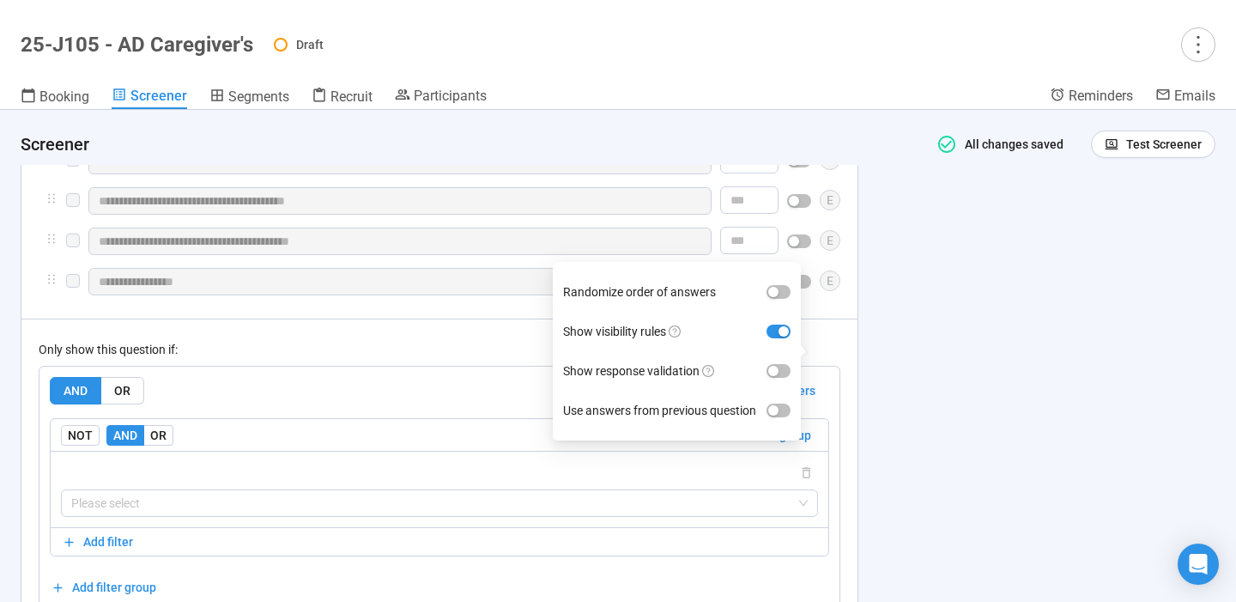
click at [988, 442] on div "**********" at bounding box center [618, 356] width 1236 height 492
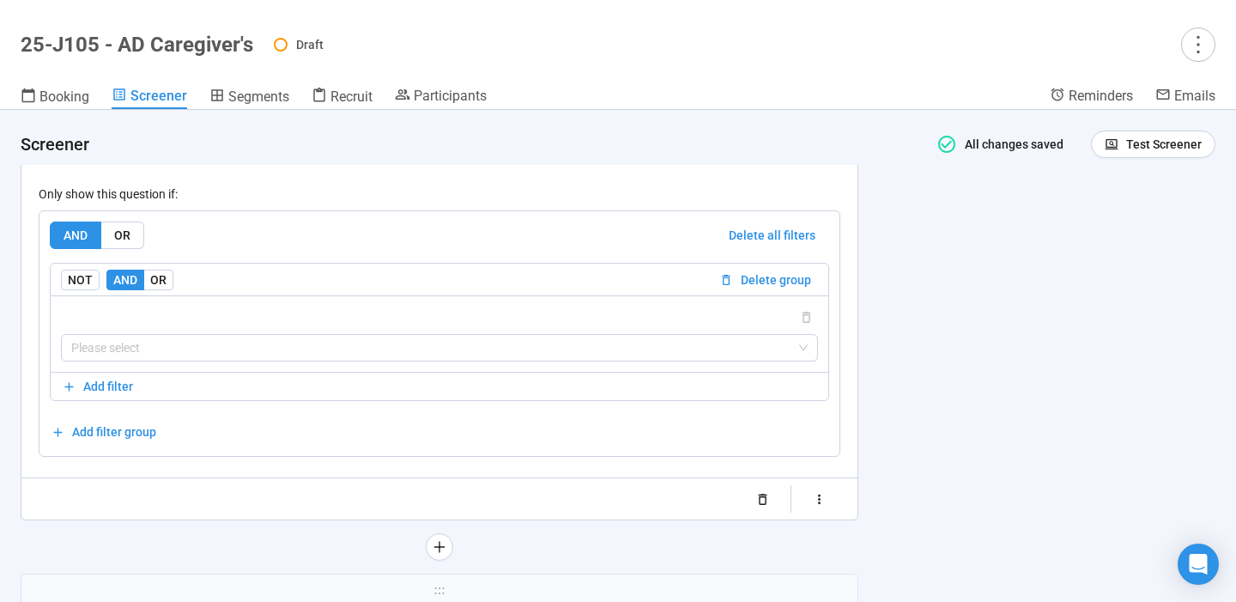
scroll to position [7877, 0]
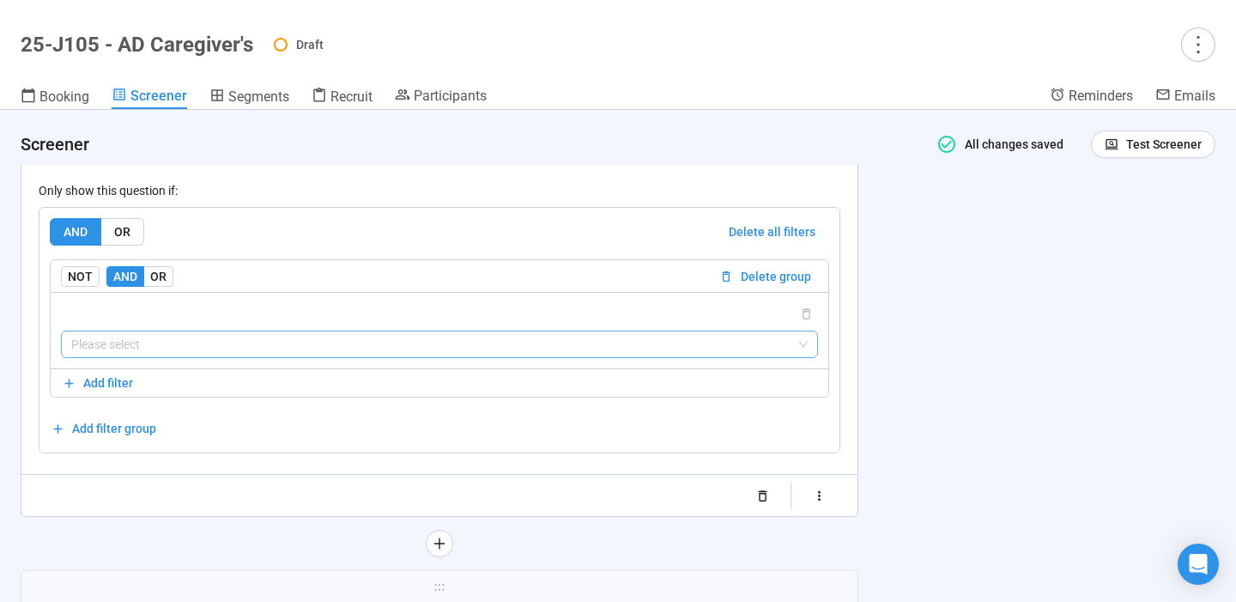
click at [786, 355] on input "search" at bounding box center [439, 344] width 737 height 26
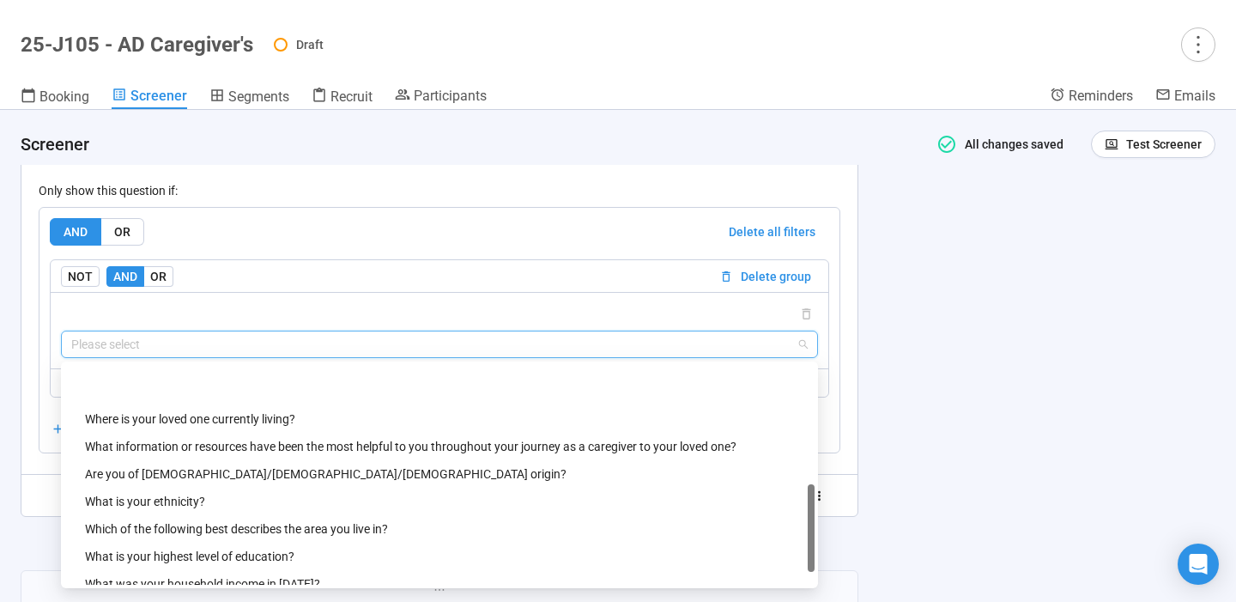
scroll to position [467, 0]
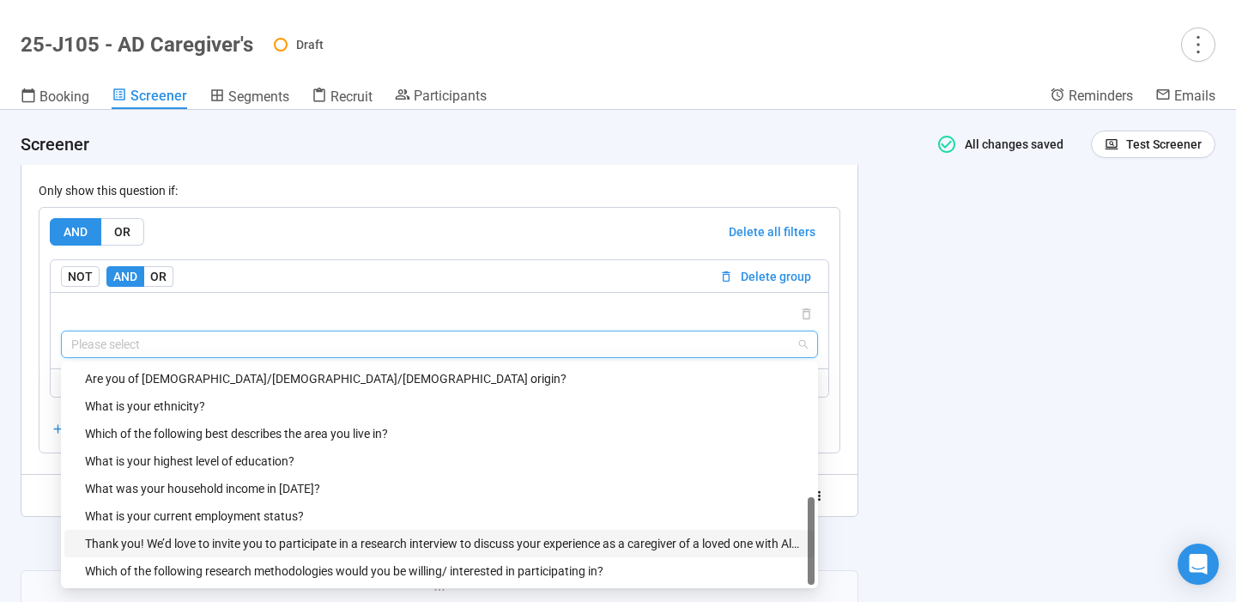
click at [447, 553] on div "Thank you! We’d love to invite you to participate in a research interview to di…" at bounding box center [444, 543] width 719 height 19
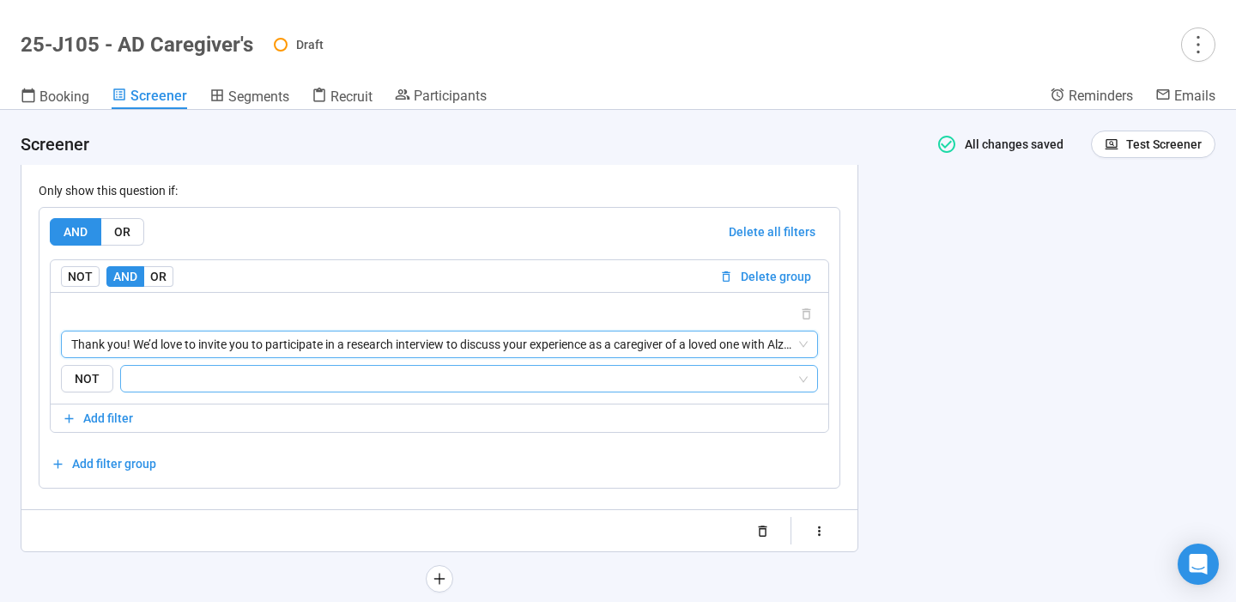
click at [495, 389] on input "search" at bounding box center [463, 378] width 665 height 21
click at [429, 427] on div "Yes" at bounding box center [468, 427] width 671 height 19
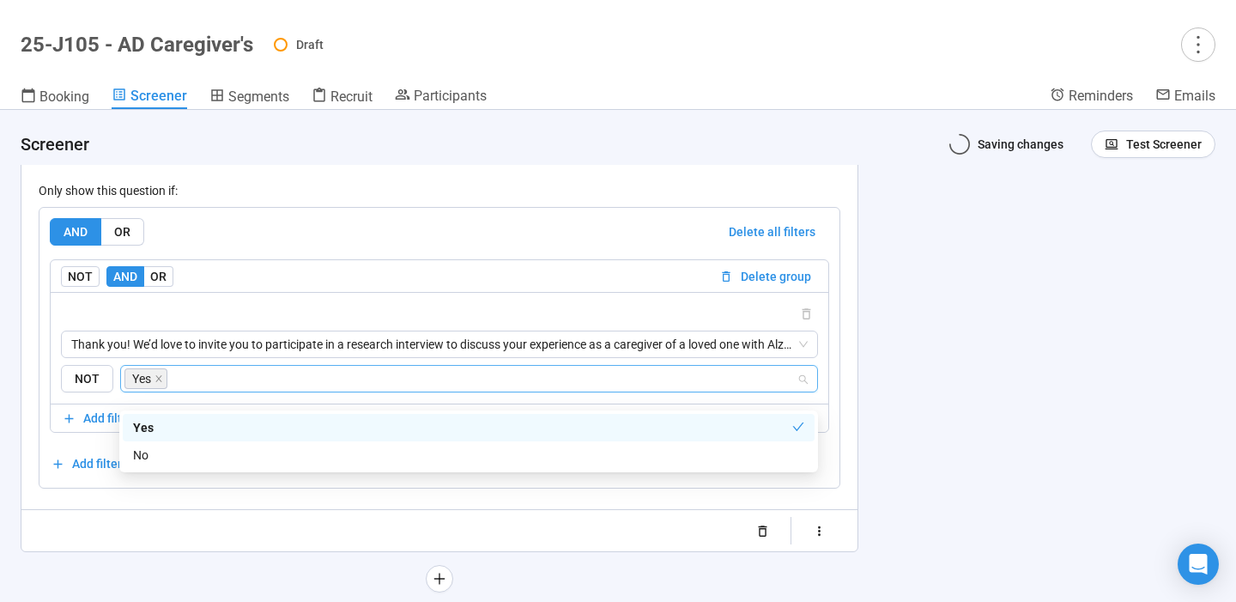
click at [987, 391] on div "**********" at bounding box center [618, 356] width 1236 height 492
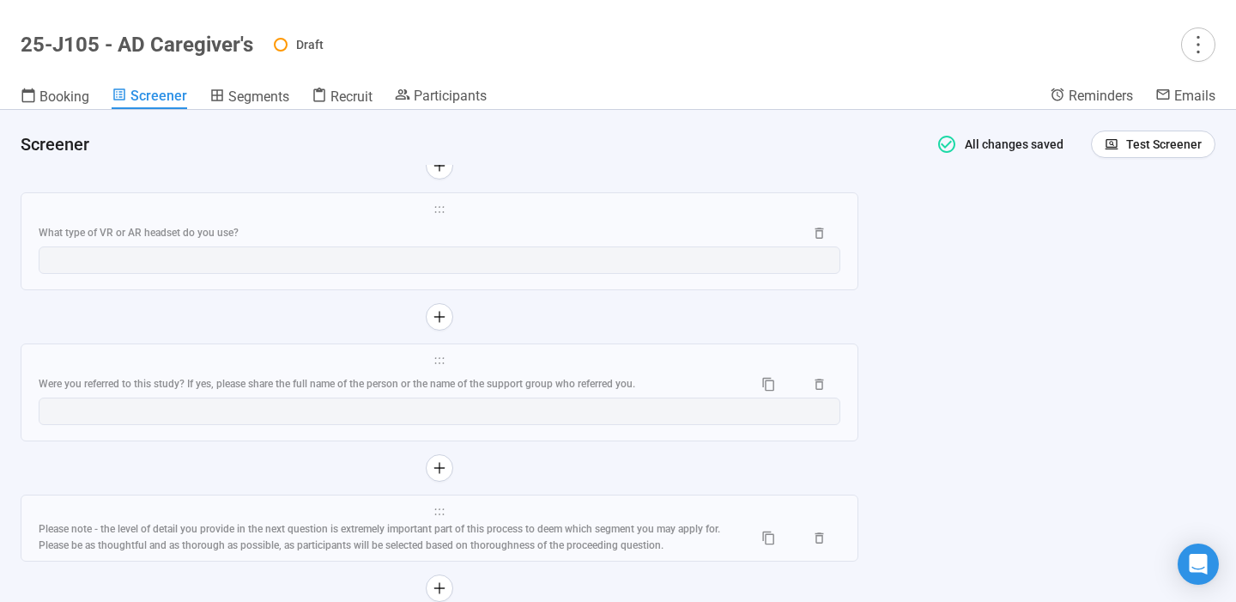
scroll to position [8291, 0]
click at [673, 240] on div "What type of VR or AR headset do you use?" at bounding box center [414, 232] width 751 height 16
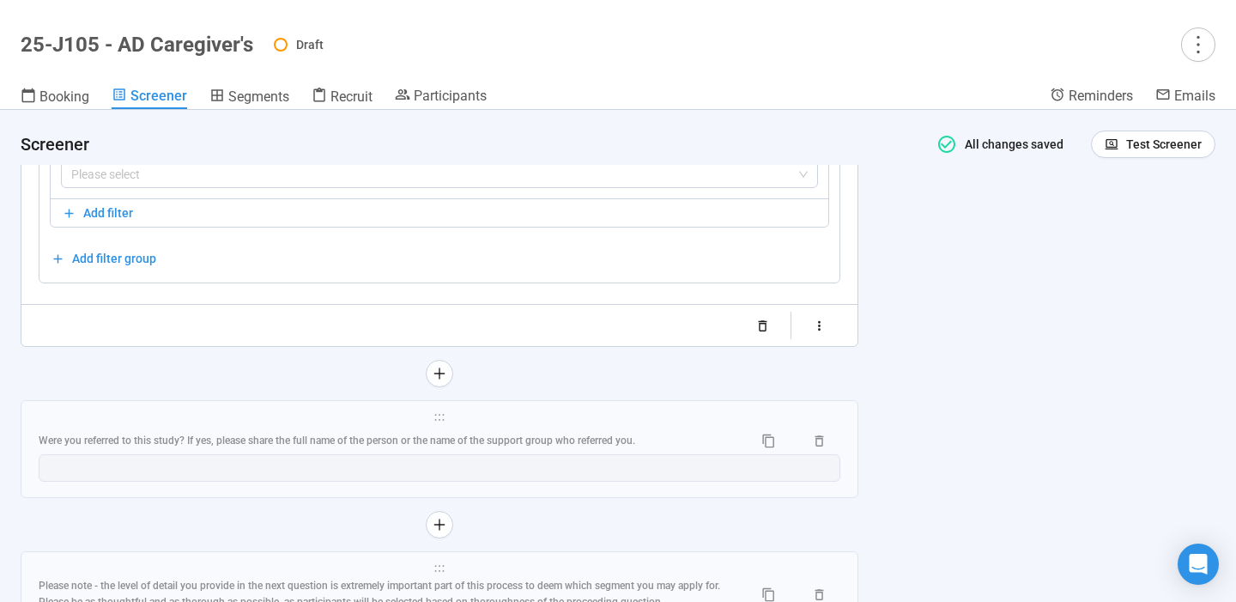
scroll to position [8059, 0]
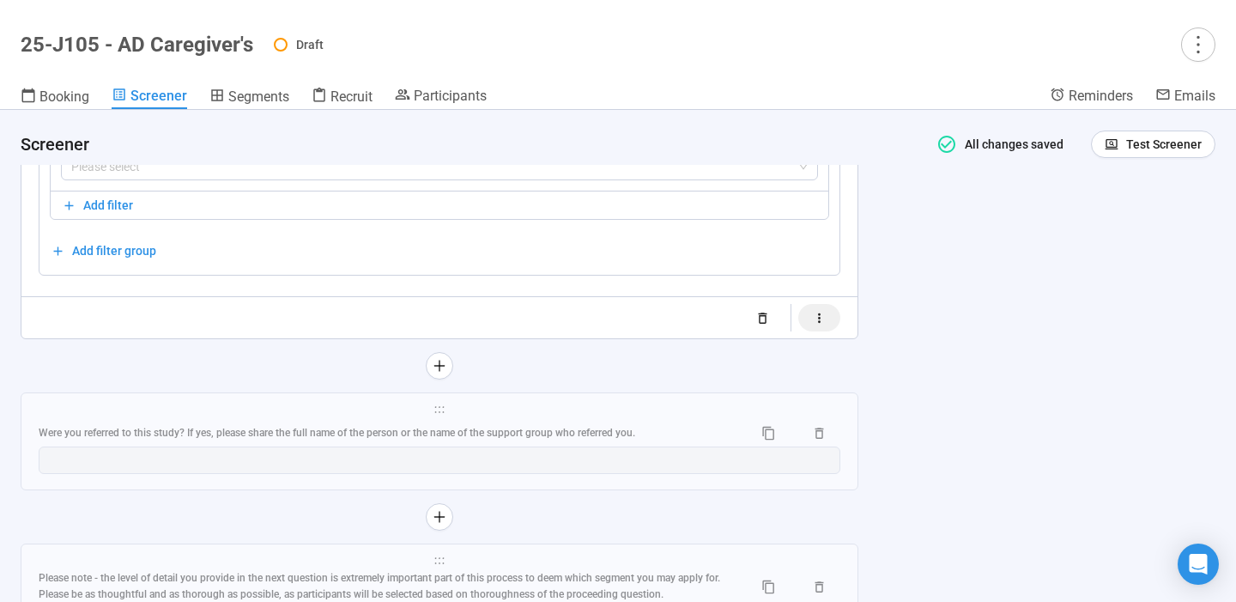
click at [827, 322] on icon "button" at bounding box center [819, 318] width 15 height 15
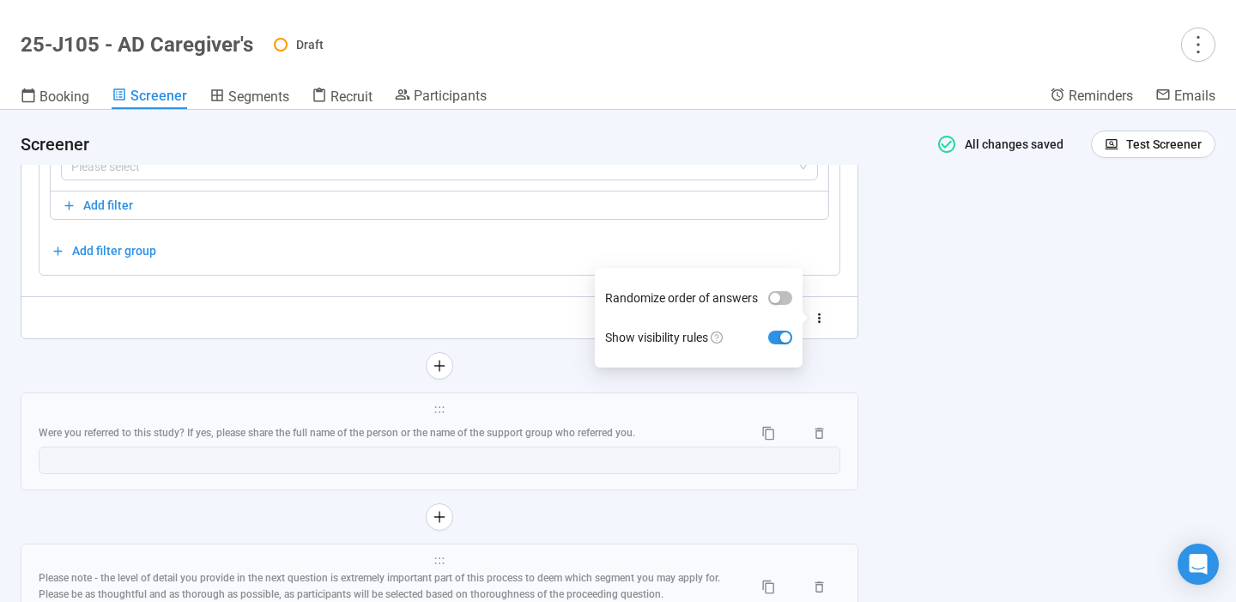
click at [1008, 277] on div "**********" at bounding box center [618, 356] width 1236 height 492
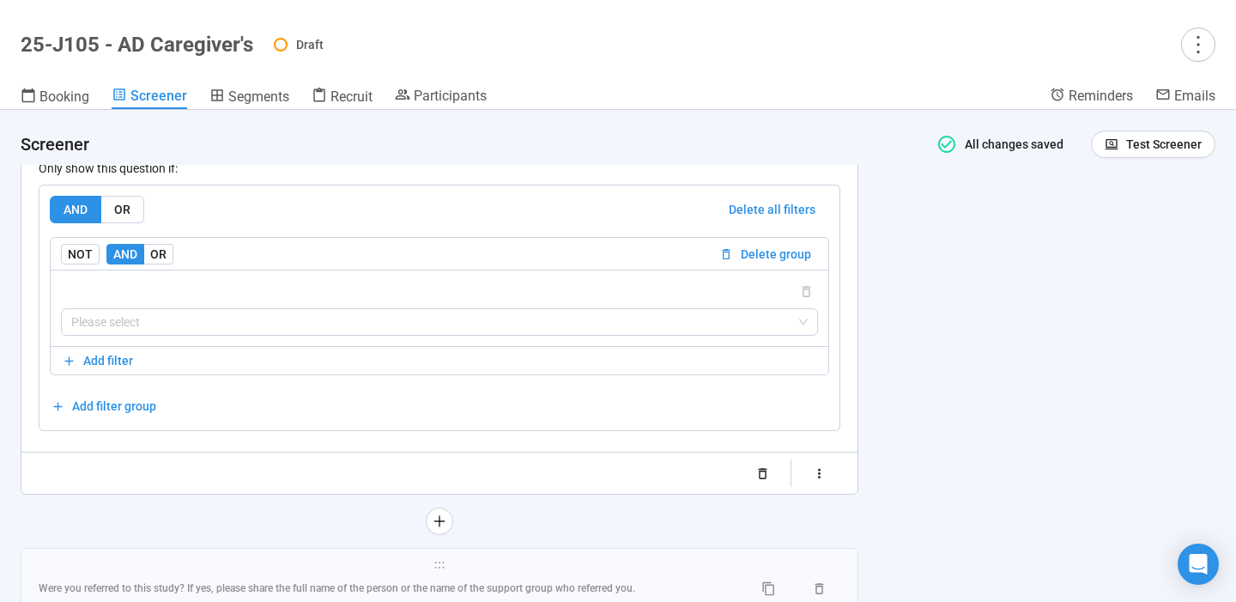
scroll to position [7863, 0]
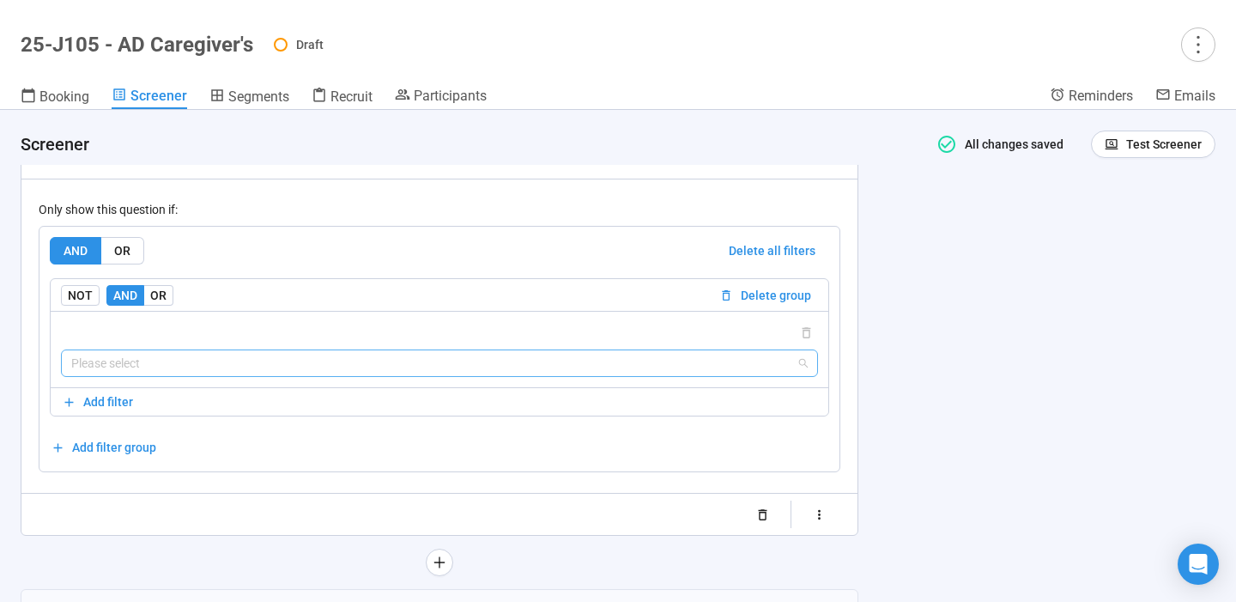
click at [727, 371] on input "search" at bounding box center [439, 363] width 737 height 26
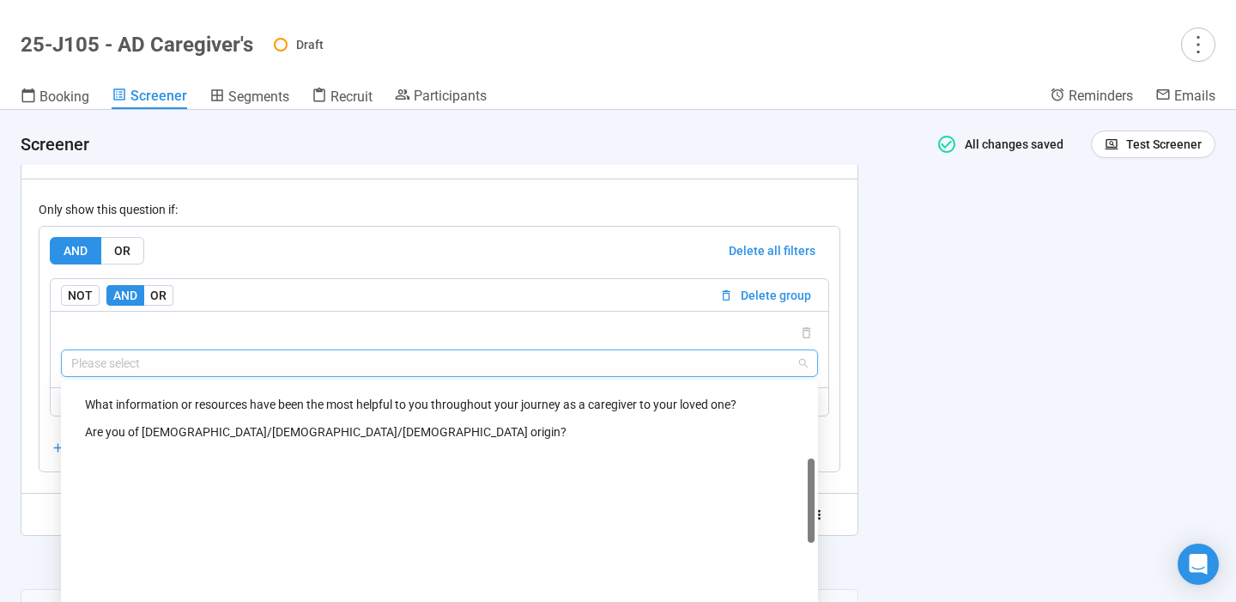
scroll to position [494, 0]
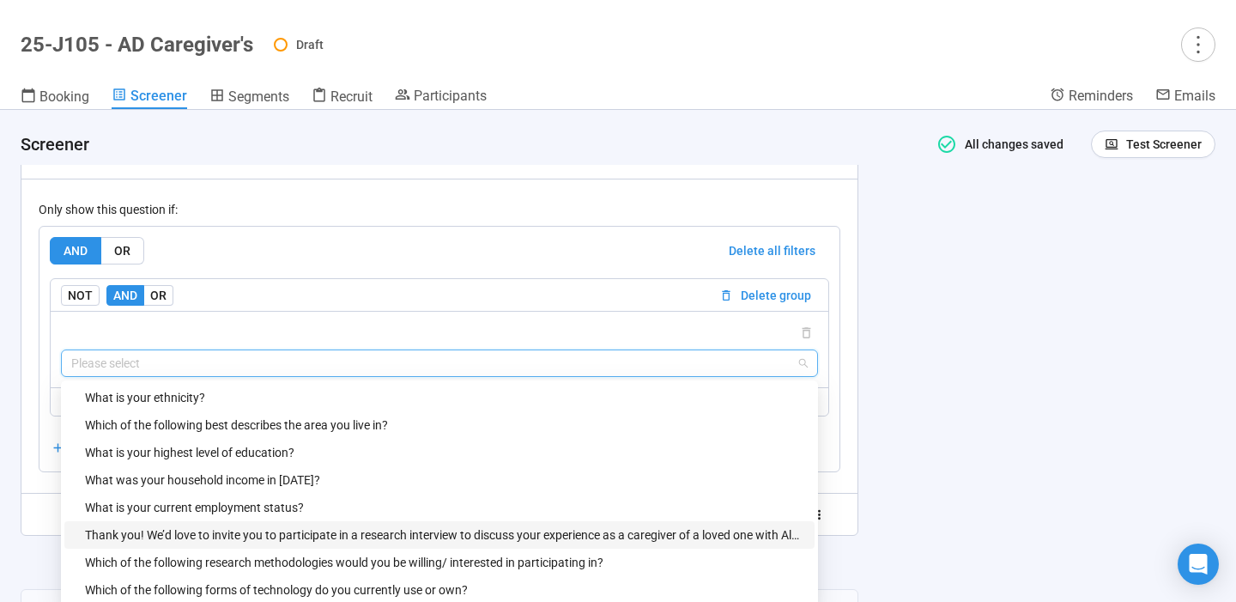
click at [495, 544] on div "Thank you! We’d love to invite you to participate in a research interview to di…" at bounding box center [444, 534] width 719 height 19
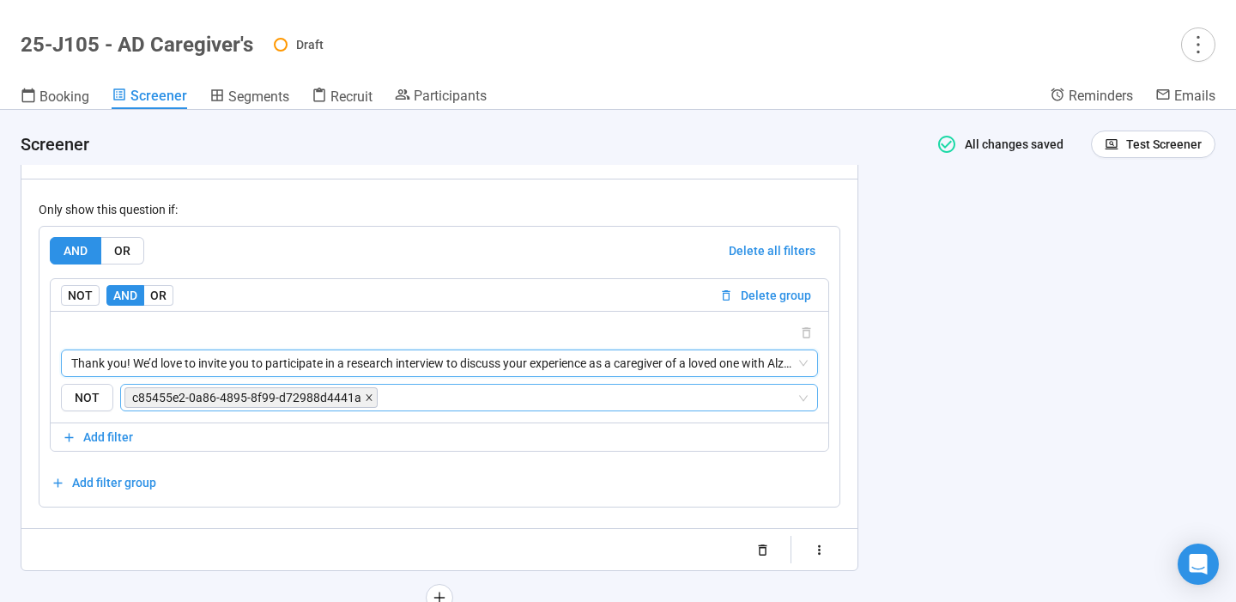
click at [367, 402] on icon "close" at bounding box center [369, 397] width 9 height 9
click at [381, 404] on input "search" at bounding box center [588, 397] width 415 height 21
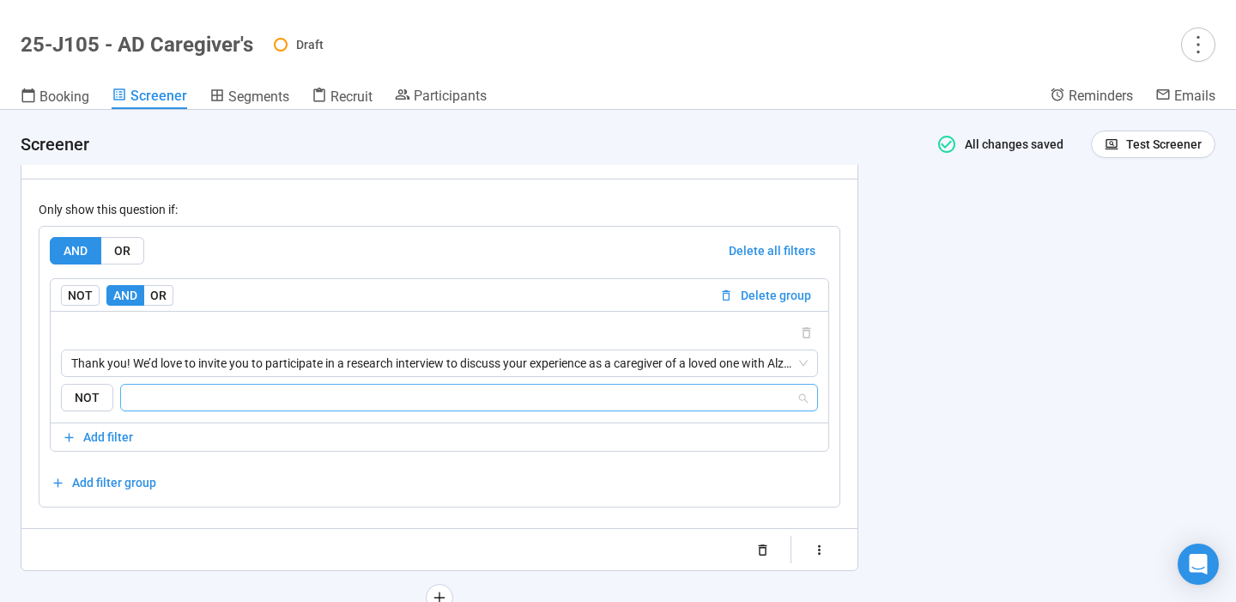
click at [367, 404] on input "search" at bounding box center [463, 397] width 665 height 21
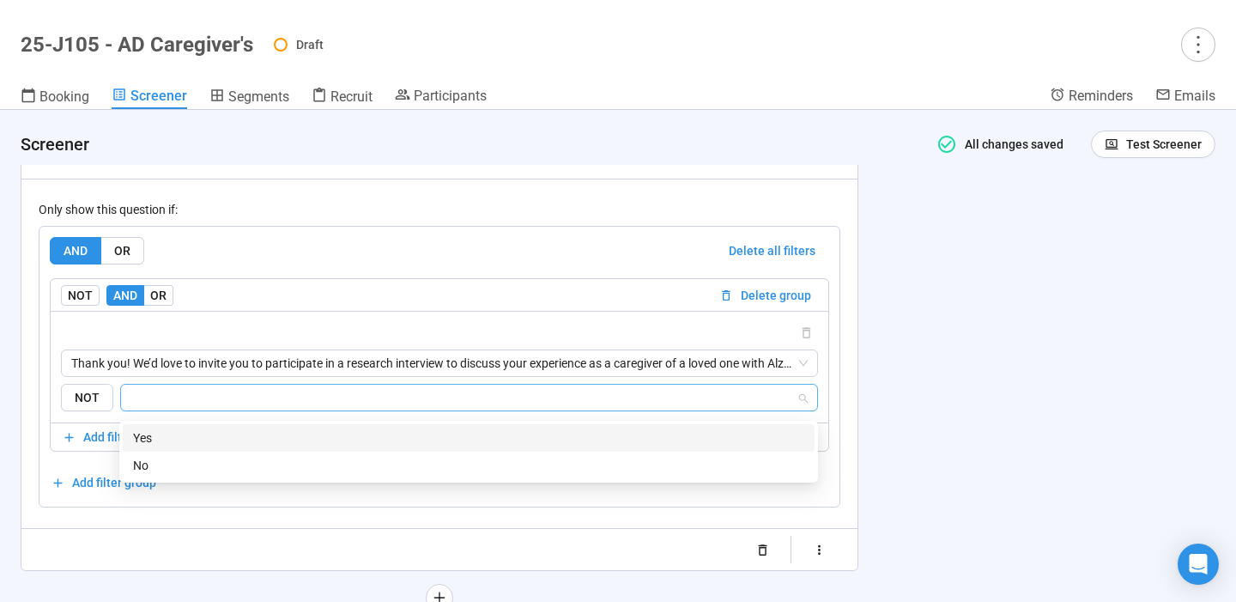
click at [324, 439] on div "Yes" at bounding box center [468, 437] width 671 height 19
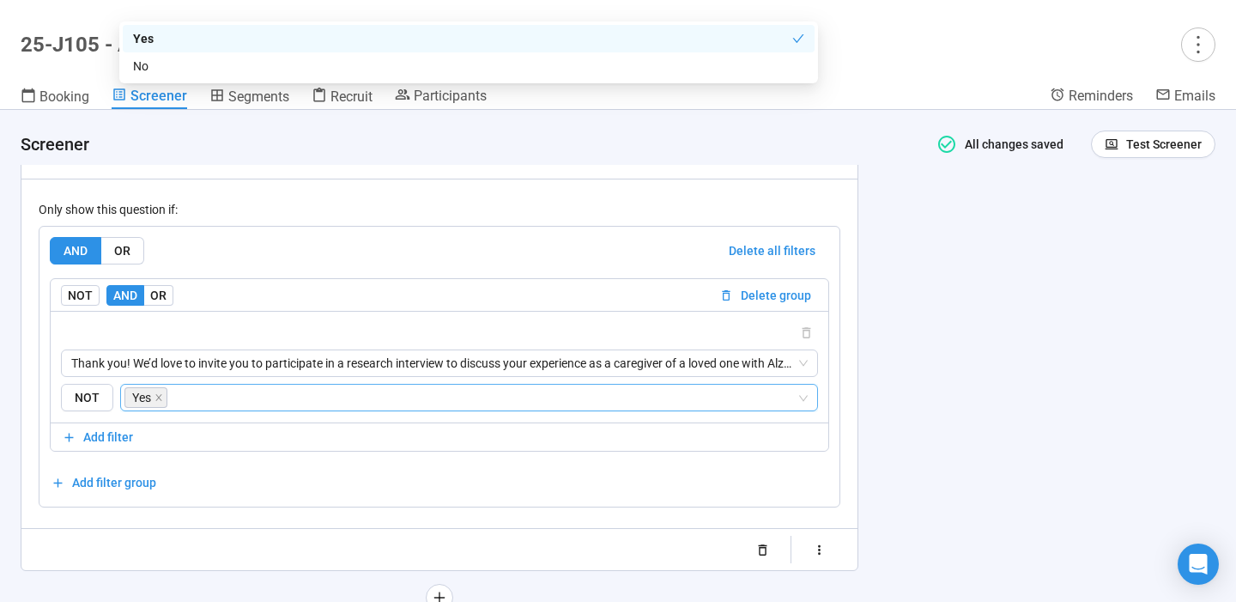
scroll to position [8262, 0]
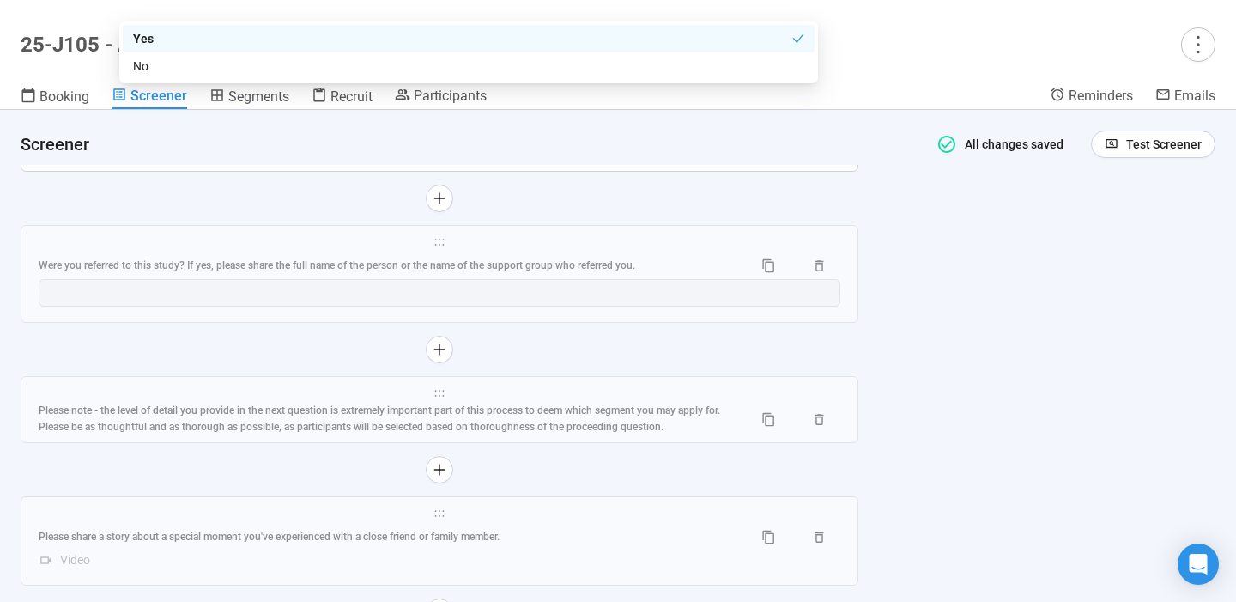
click at [919, 421] on div "**********" at bounding box center [618, 356] width 1236 height 492
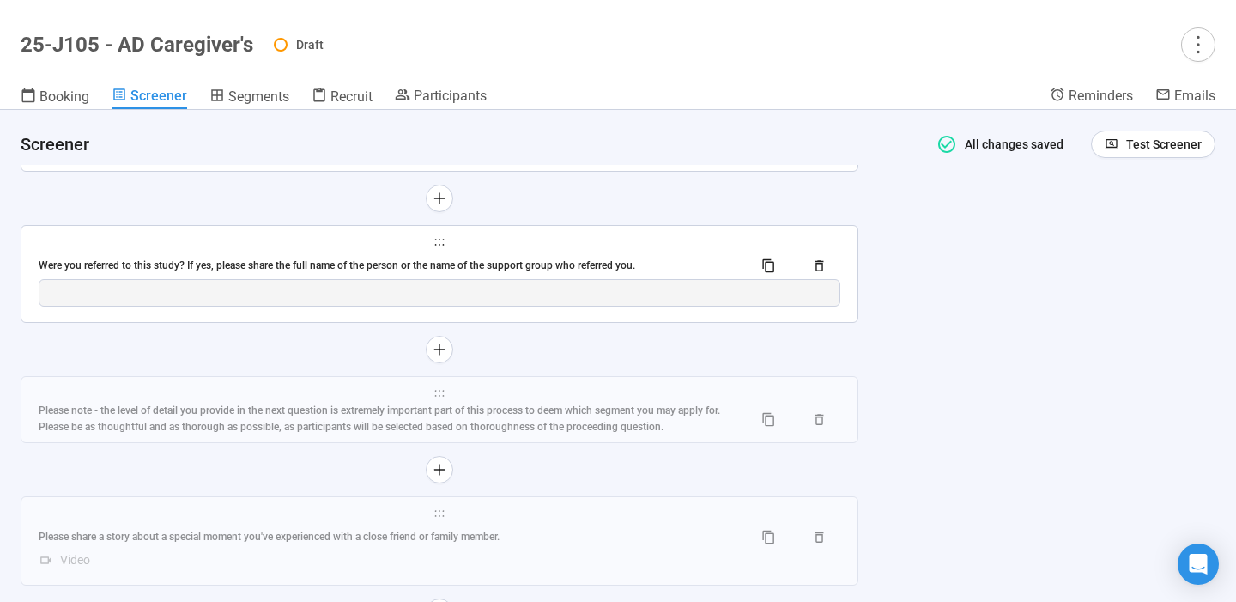
click at [601, 258] on div "**********" at bounding box center [439, 274] width 836 height 96
click at [532, 273] on div "Were you referred to this study? If yes, please share the full name of the pers…" at bounding box center [389, 266] width 701 height 16
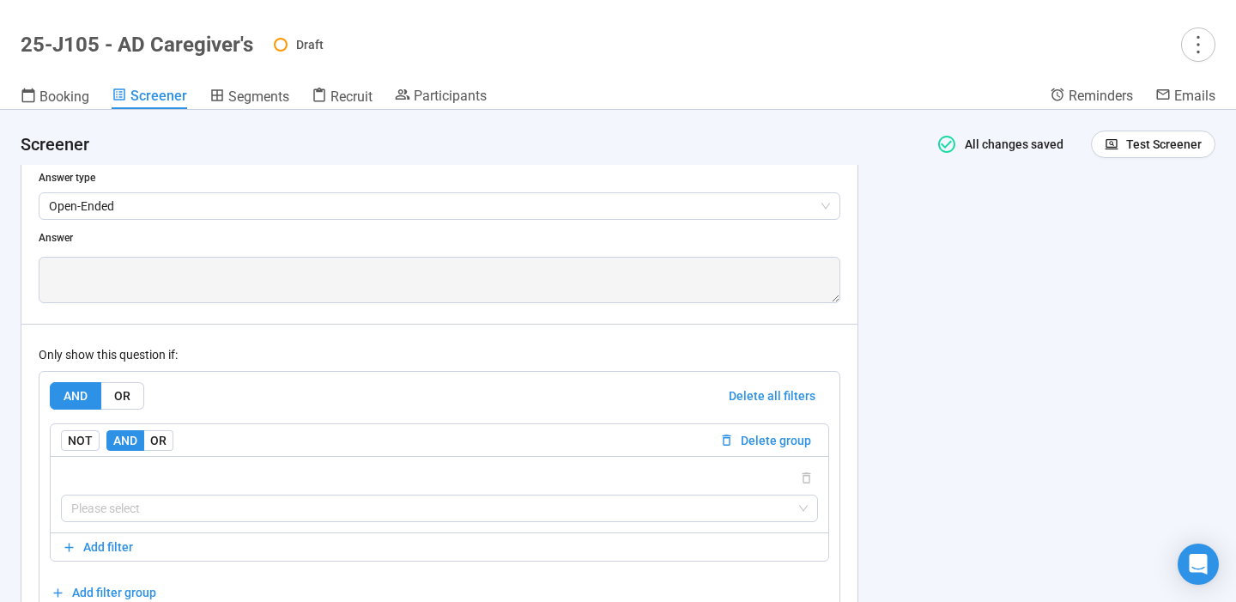
scroll to position [8028, 0]
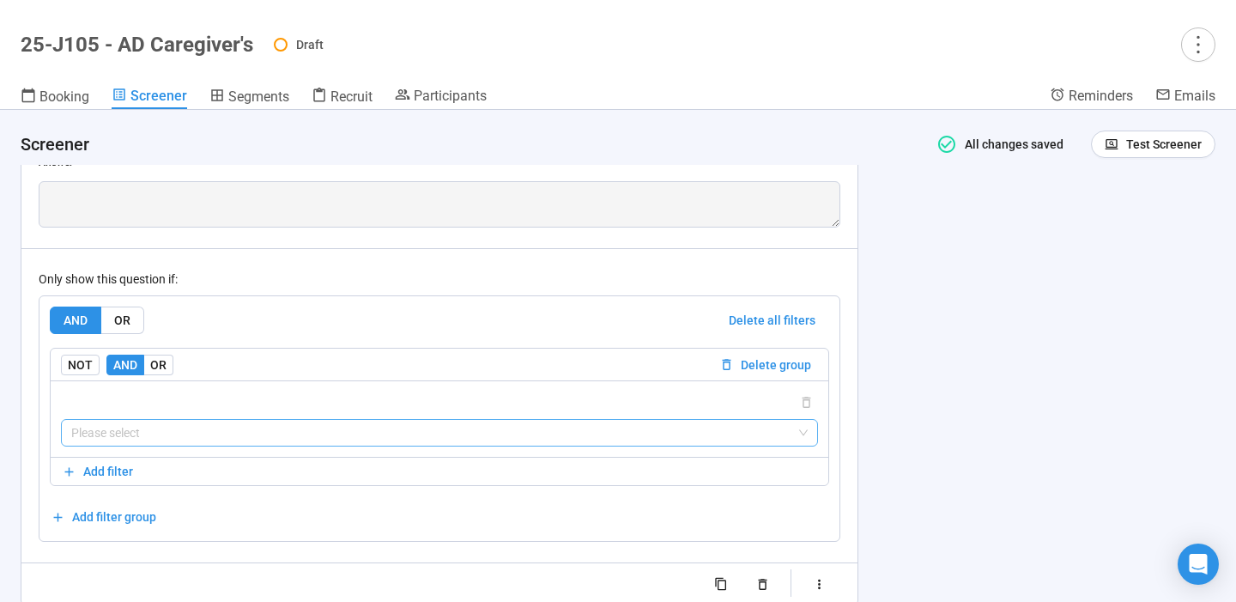
click at [528, 438] on input "search" at bounding box center [439, 433] width 737 height 26
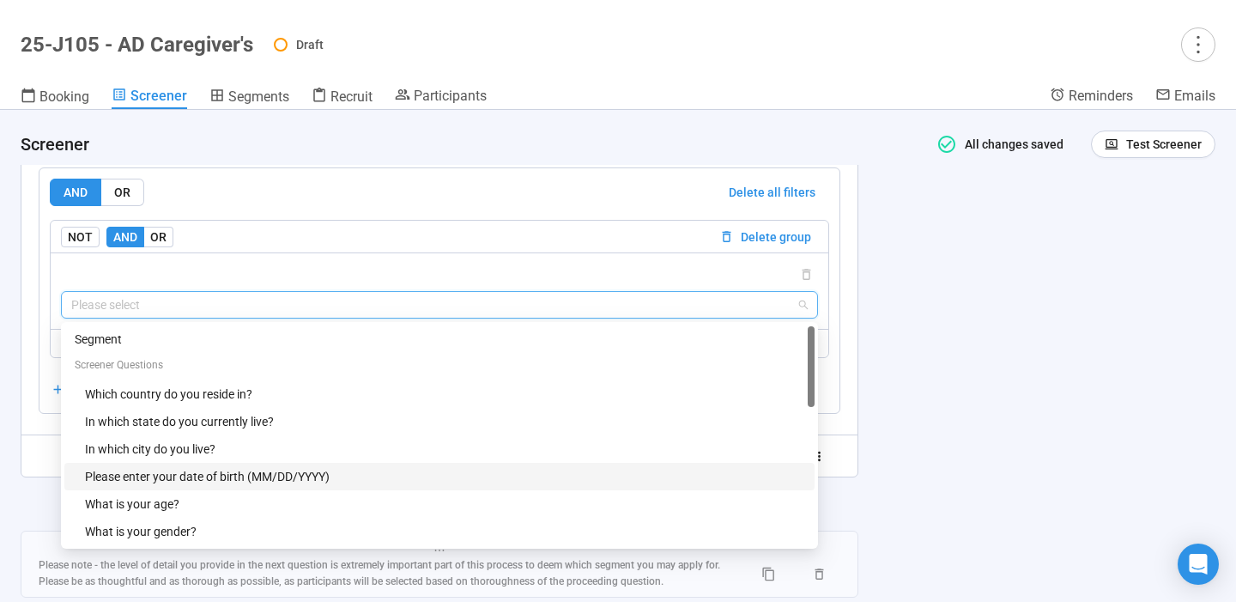
scroll to position [522, 0]
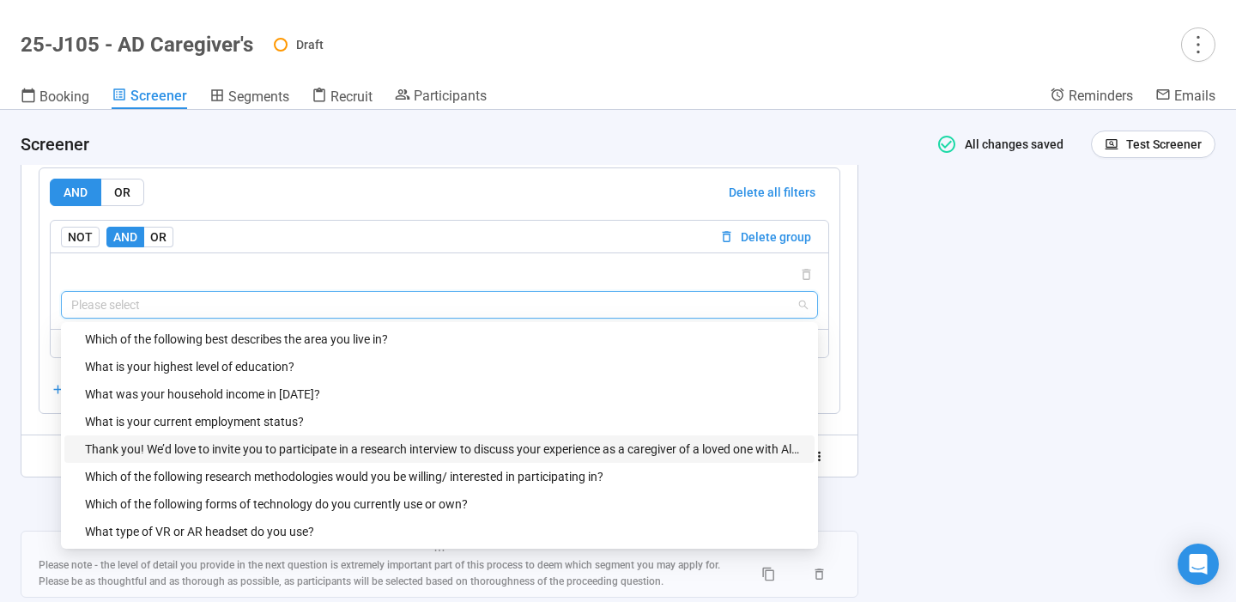
click at [371, 458] on div "Thank you! We’d love to invite you to participate in a research interview to di…" at bounding box center [444, 449] width 719 height 19
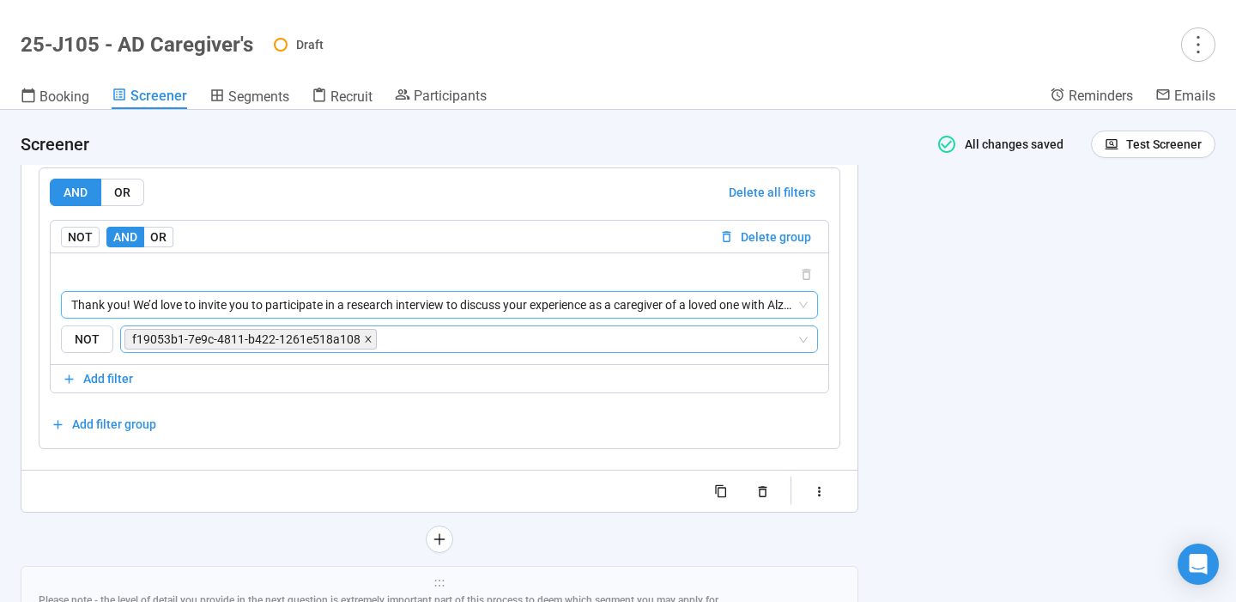
click at [365, 343] on icon "close" at bounding box center [368, 339] width 9 height 9
click at [380, 348] on input "search" at bounding box center [588, 339] width 416 height 21
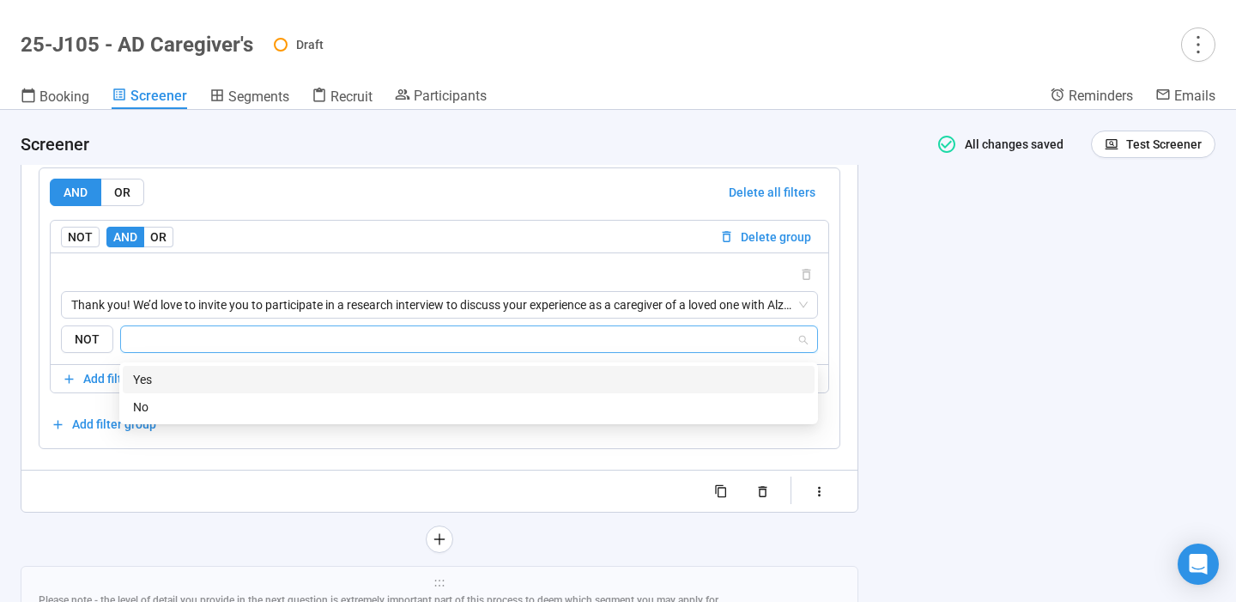
click at [309, 387] on div "Yes" at bounding box center [468, 379] width 671 height 19
click at [961, 438] on div "**********" at bounding box center [618, 356] width 1236 height 492
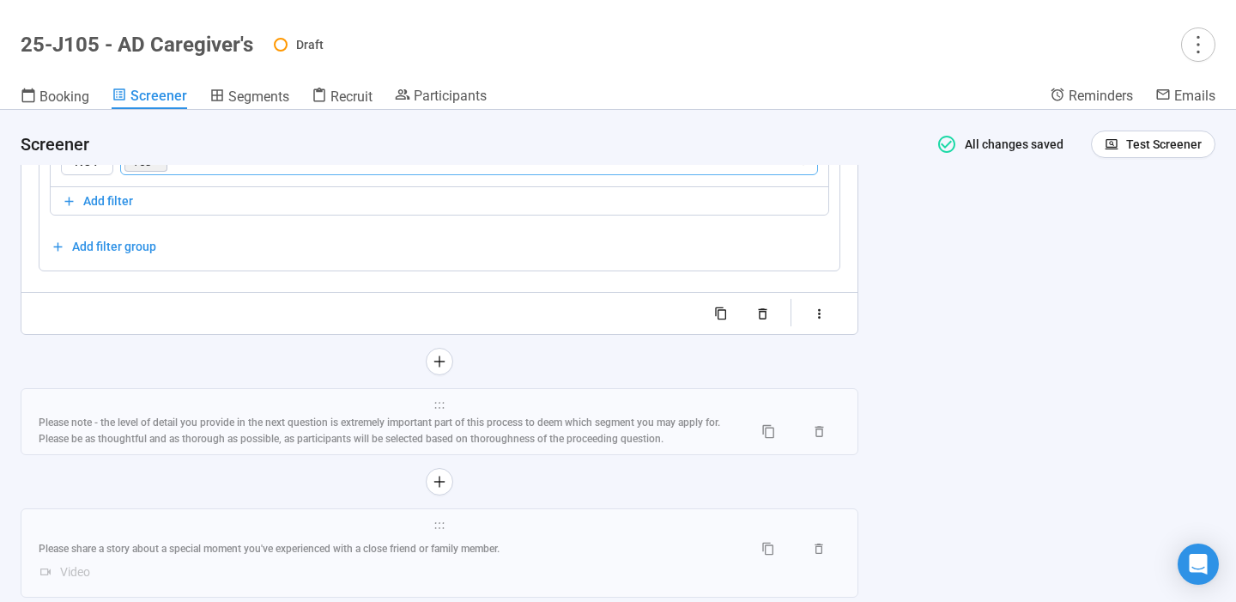
scroll to position [8429, 0]
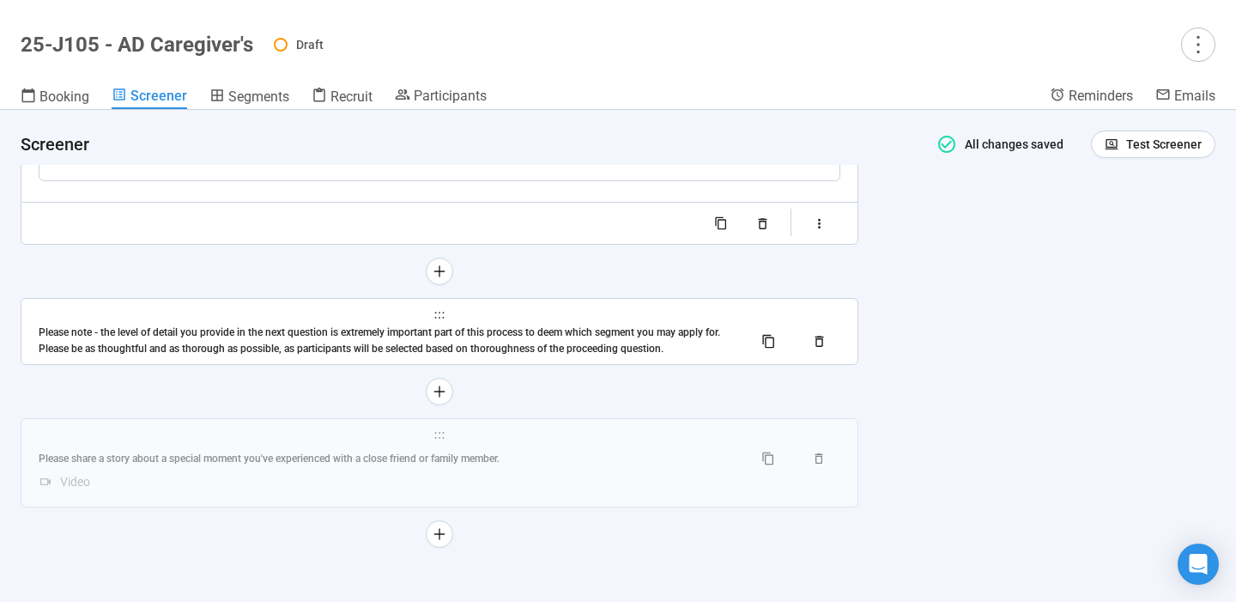
click at [681, 323] on div "**********" at bounding box center [439, 331] width 836 height 65
click at [609, 347] on div "Please note - the level of detail you provide in the next question is extremely…" at bounding box center [389, 341] width 701 height 33
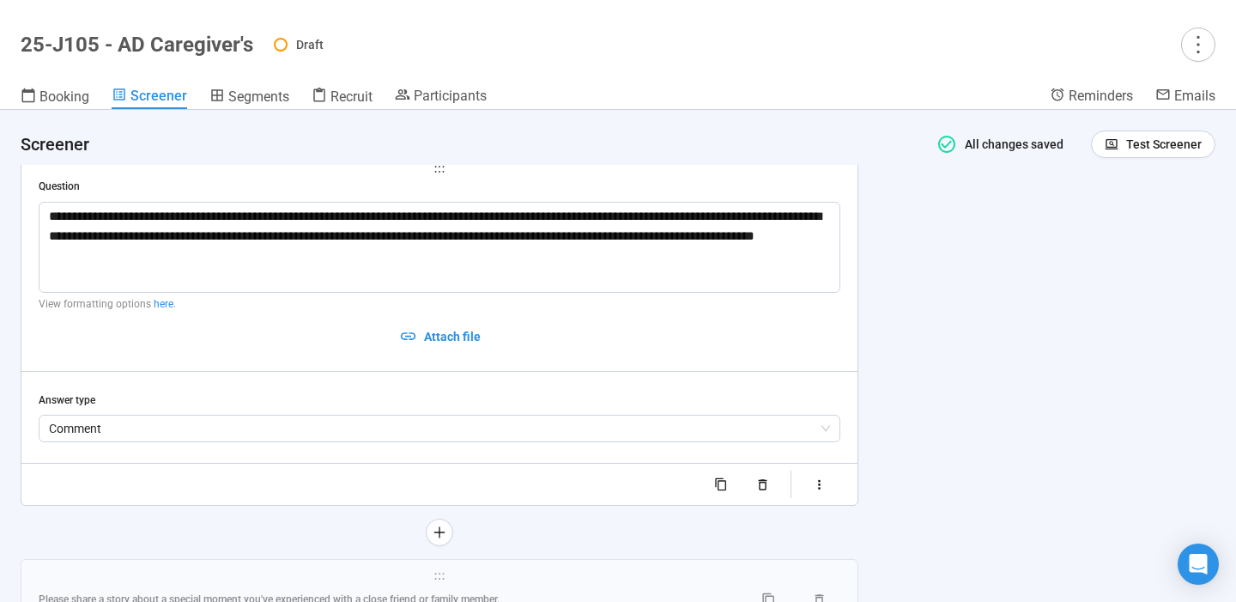
scroll to position [7867, 0]
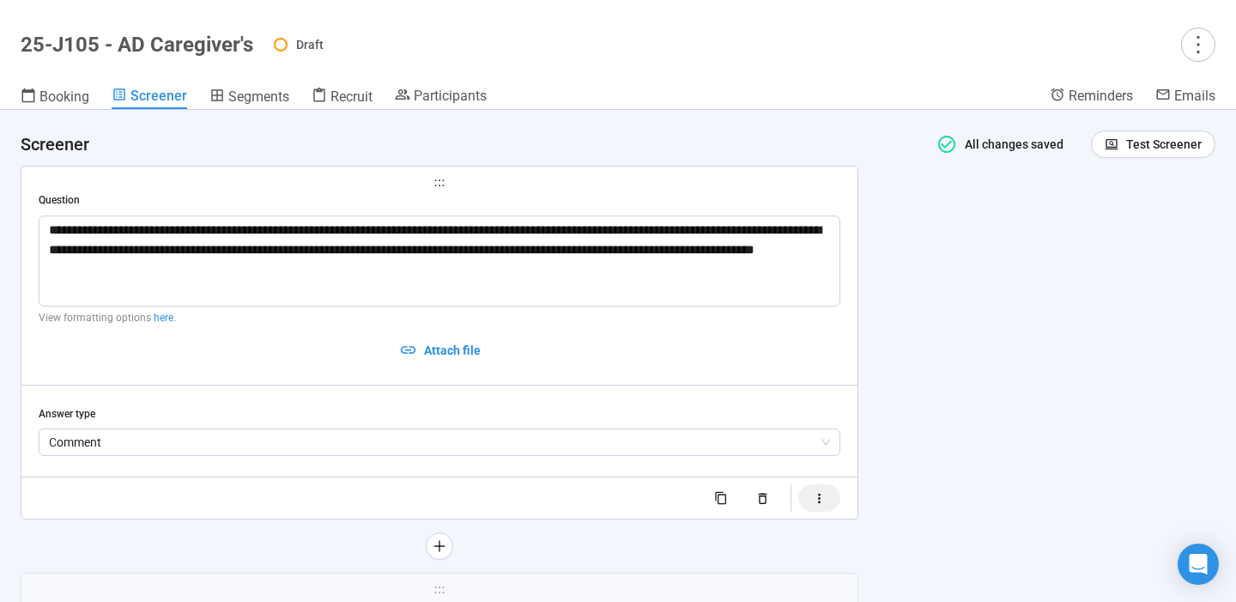
click at [827, 506] on icon "button" at bounding box center [819, 498] width 15 height 15
click at [779, 525] on span "button" at bounding box center [780, 518] width 24 height 14
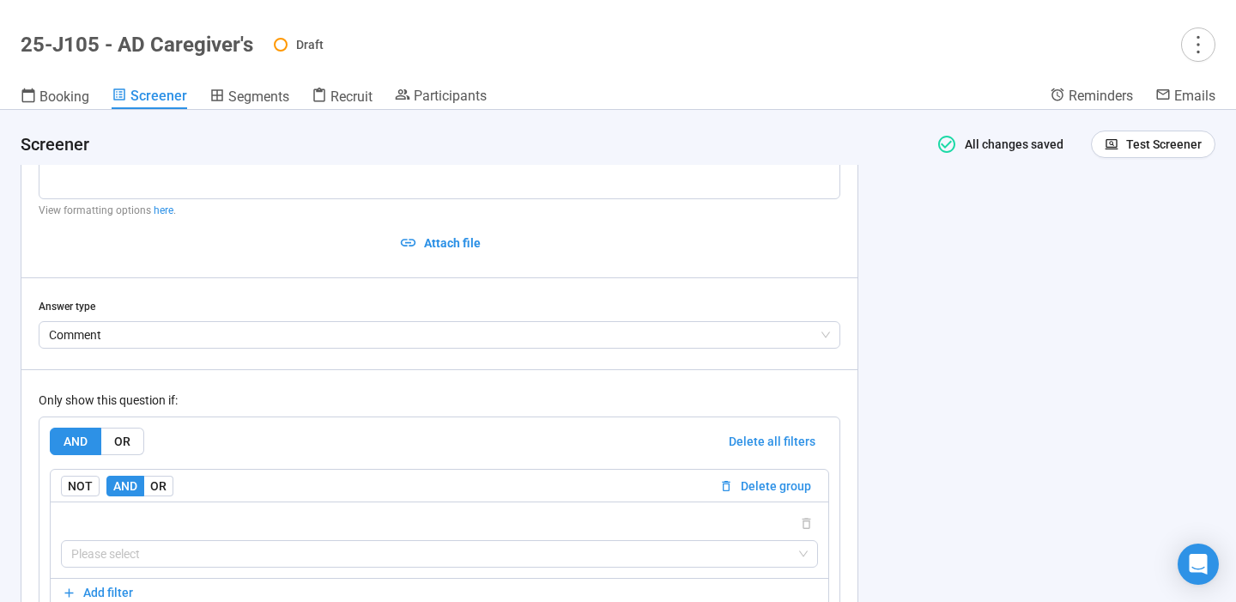
scroll to position [8193, 0]
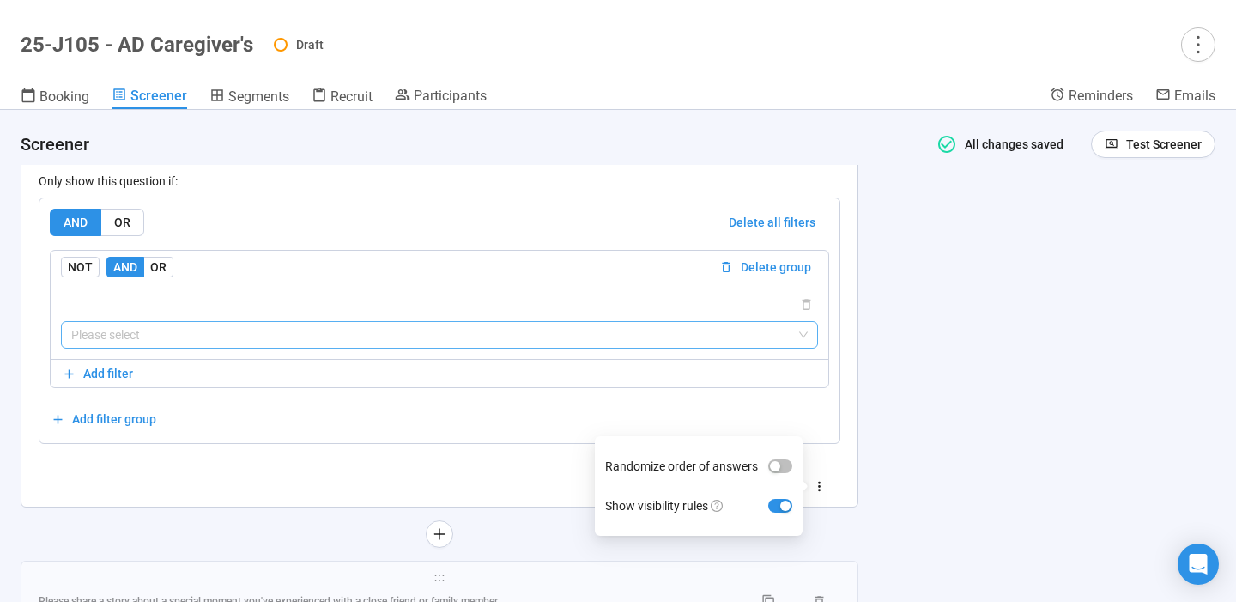
click at [610, 339] on input "search" at bounding box center [439, 335] width 737 height 26
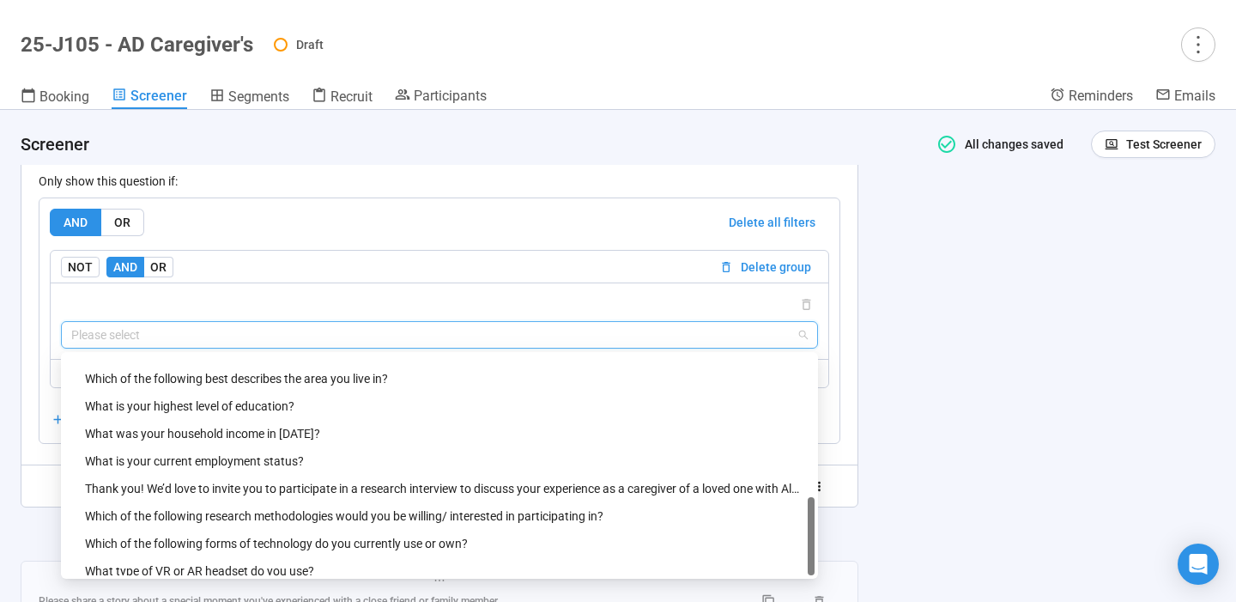
scroll to position [549, 0]
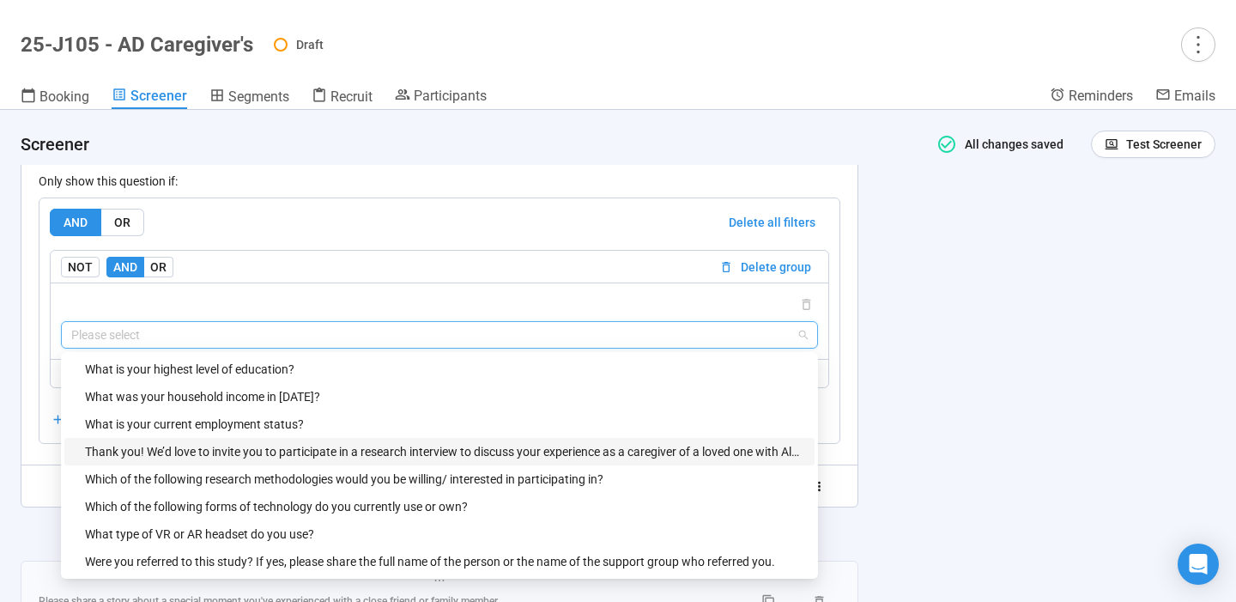
click at [465, 458] on div "Thank you! We’d love to invite you to participate in a research interview to di…" at bounding box center [444, 451] width 719 height 19
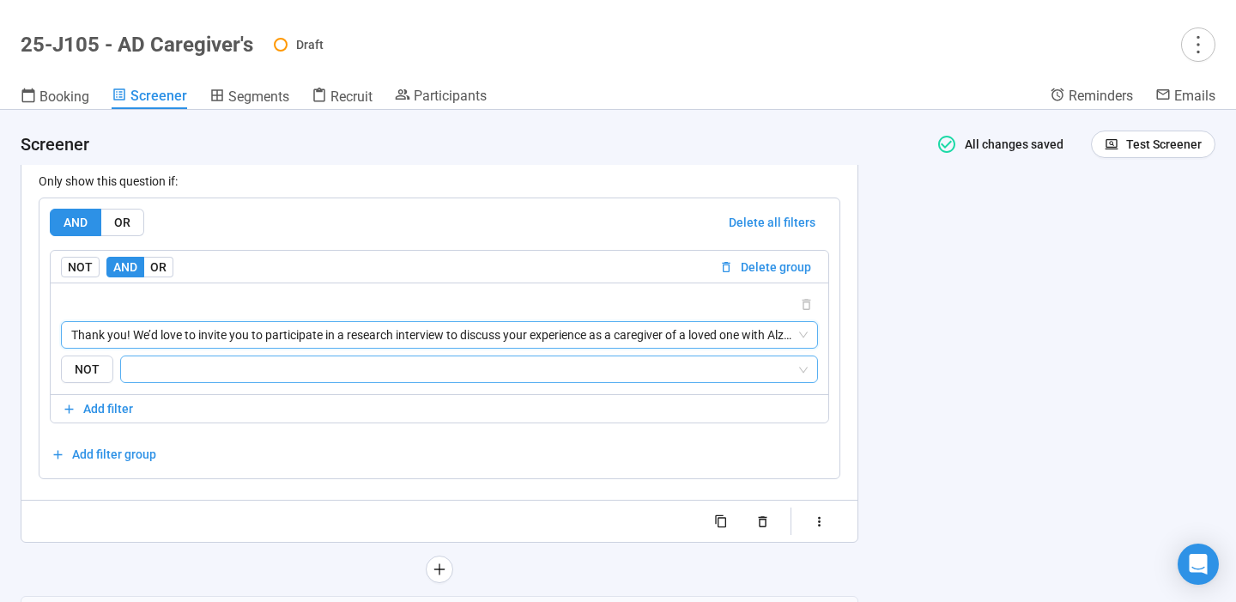
click at [434, 379] on input "search" at bounding box center [463, 369] width 665 height 21
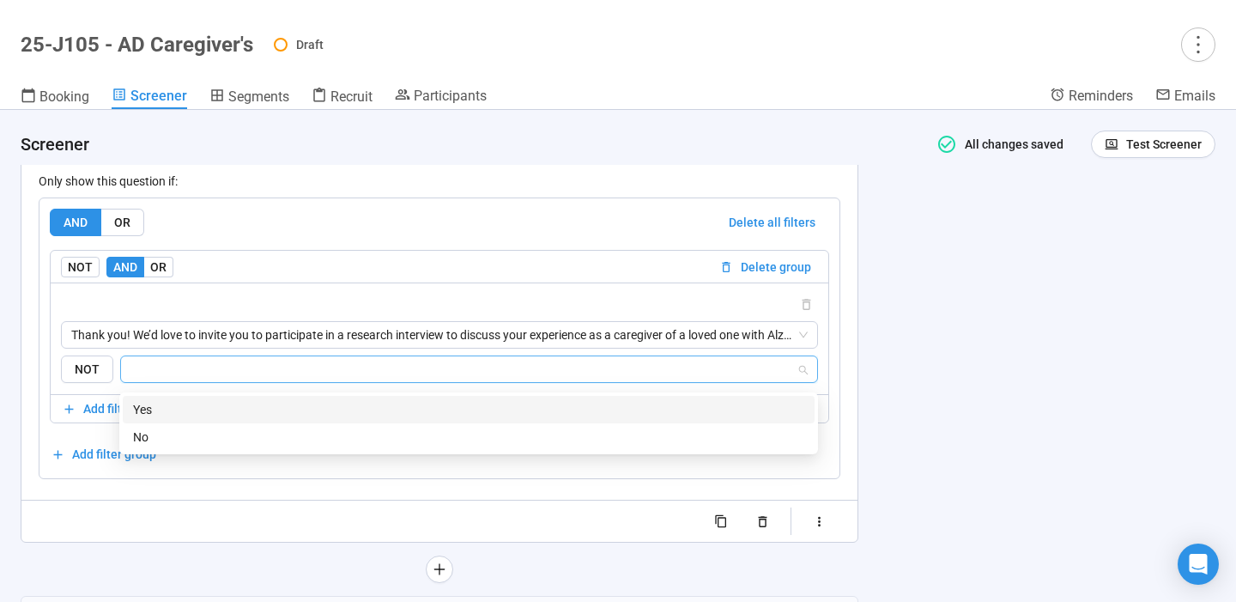
click at [408, 409] on div "Yes" at bounding box center [468, 409] width 671 height 19
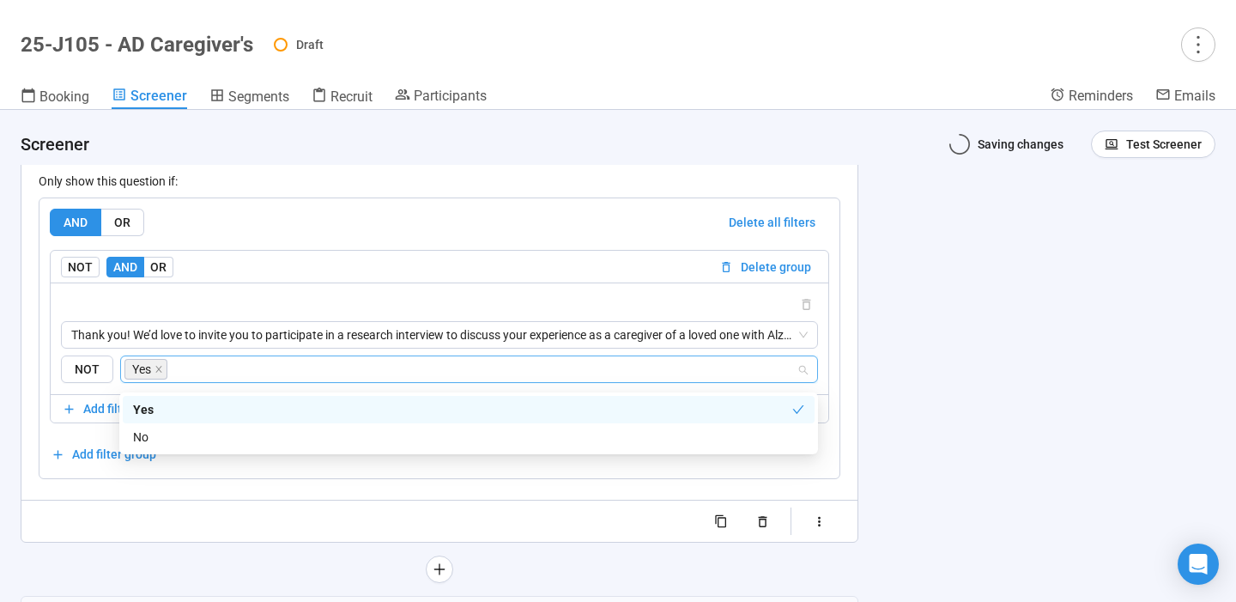
click at [921, 407] on div "**********" at bounding box center [618, 356] width 1236 height 492
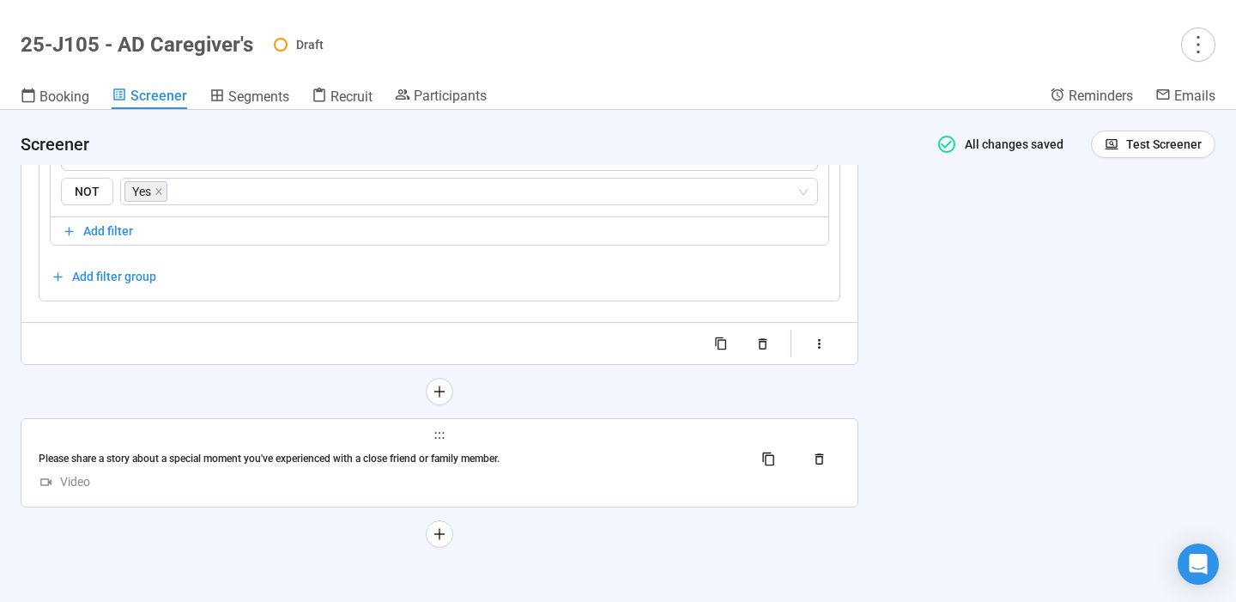
click at [667, 448] on div "Please share a story about a special moment you've experienced with a close fri…" at bounding box center [440, 458] width 802 height 27
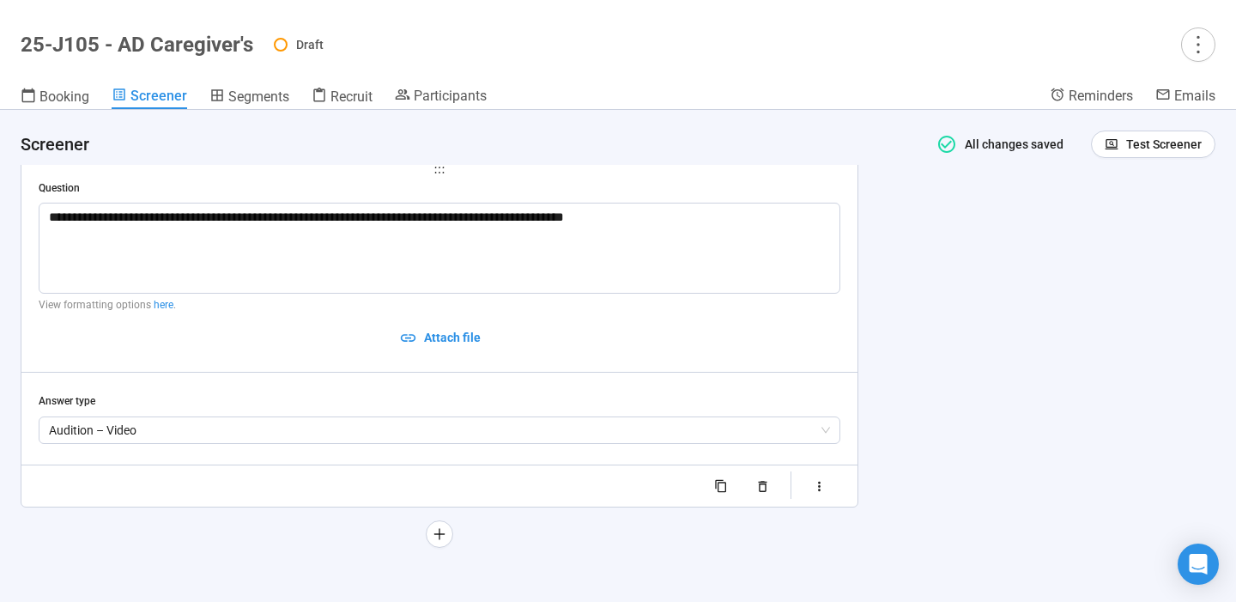
scroll to position [8005, 0]
click at [835, 488] on button "button" at bounding box center [819, 485] width 42 height 27
click at [780, 503] on button "Show visibility rules" at bounding box center [780, 506] width 24 height 14
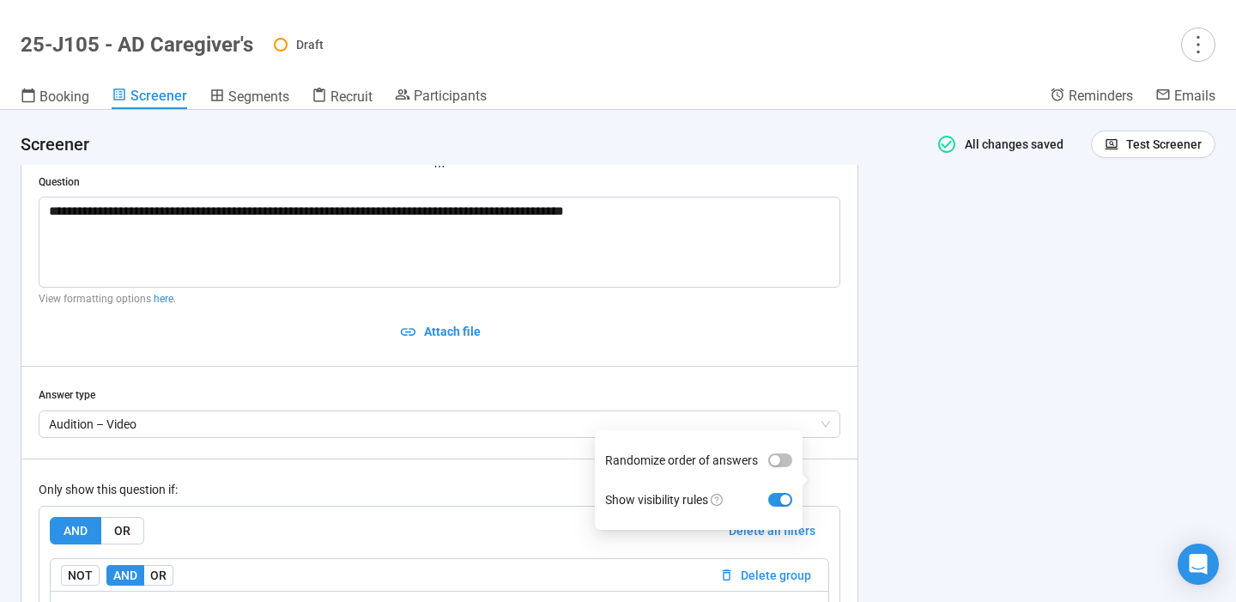
click at [913, 447] on div "**********" at bounding box center [618, 356] width 1236 height 492
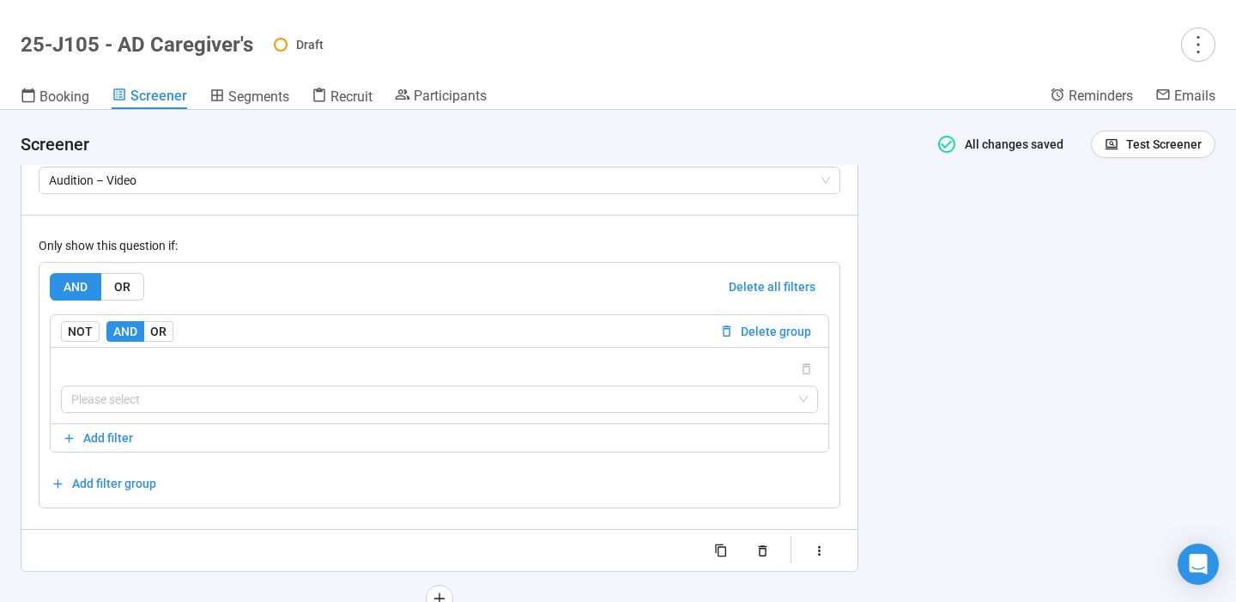
scroll to position [8313, 0]
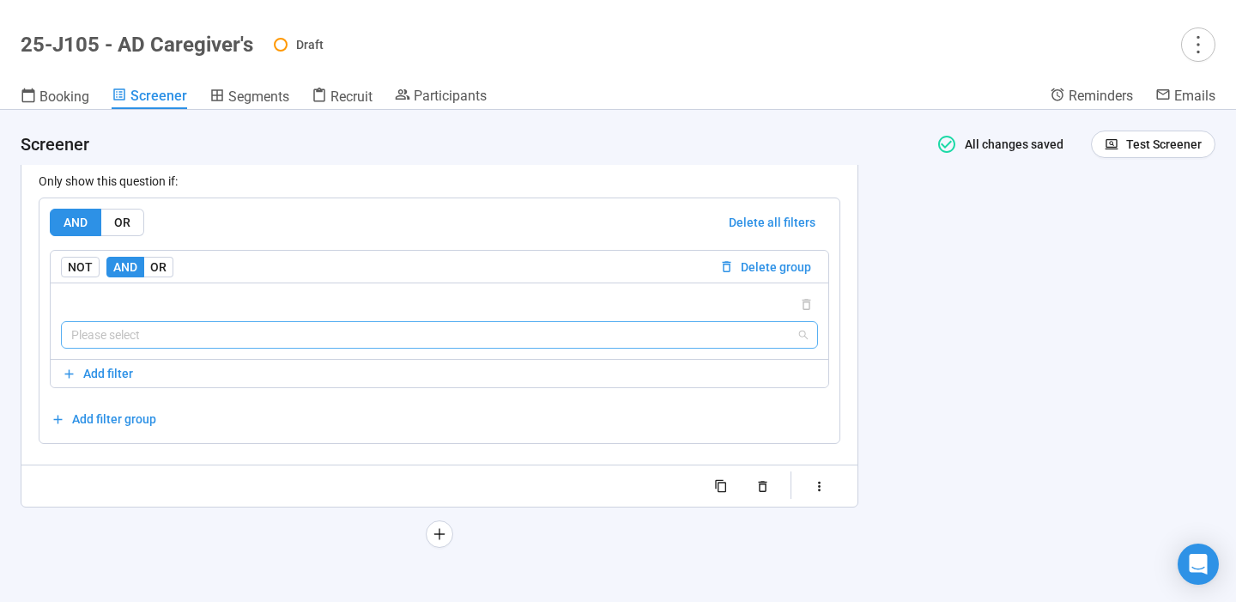
click at [630, 342] on input "search" at bounding box center [439, 335] width 737 height 26
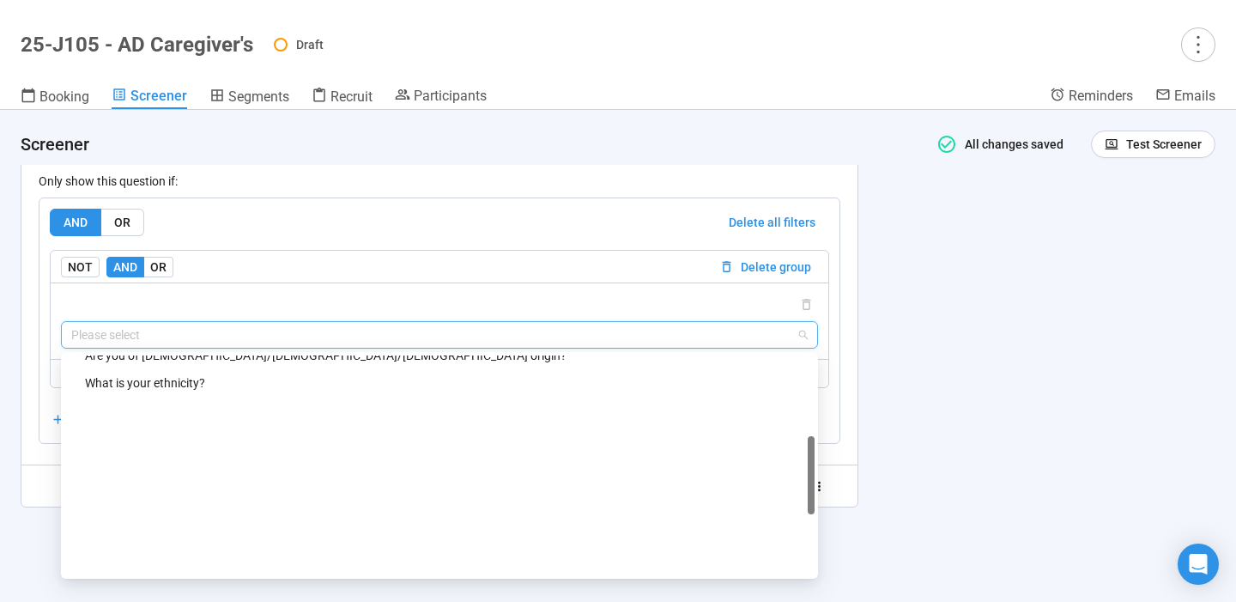
scroll to position [549, 0]
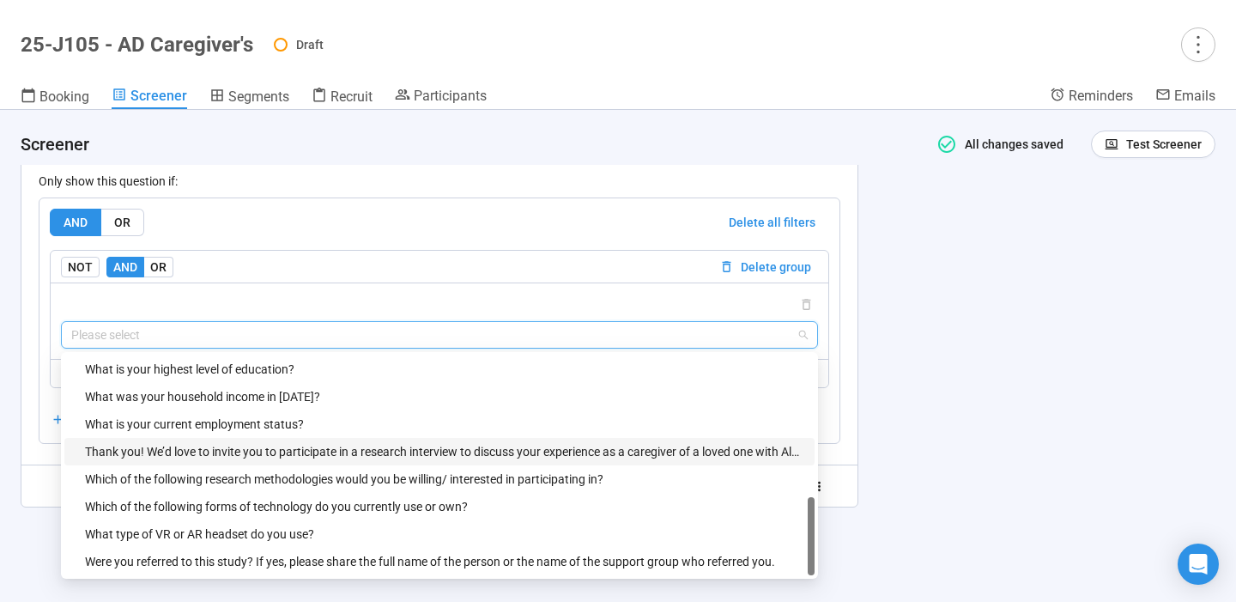
click at [442, 461] on div "Thank you! We’d love to invite you to participate in a research interview to di…" at bounding box center [444, 451] width 719 height 19
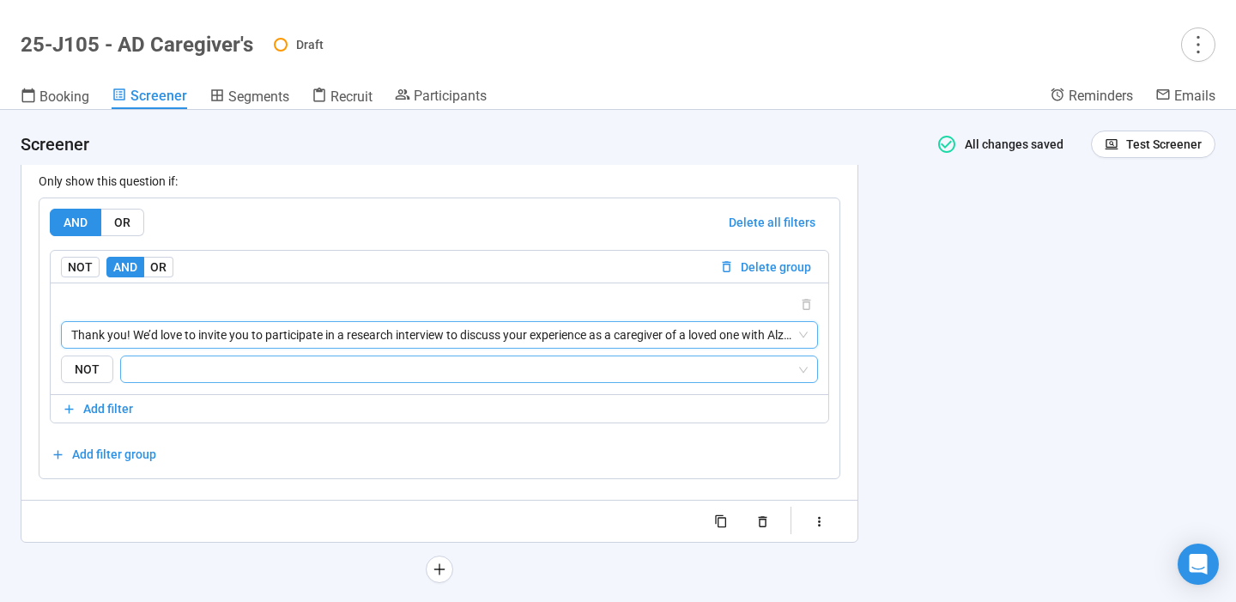
click at [579, 372] on input "search" at bounding box center [463, 369] width 665 height 21
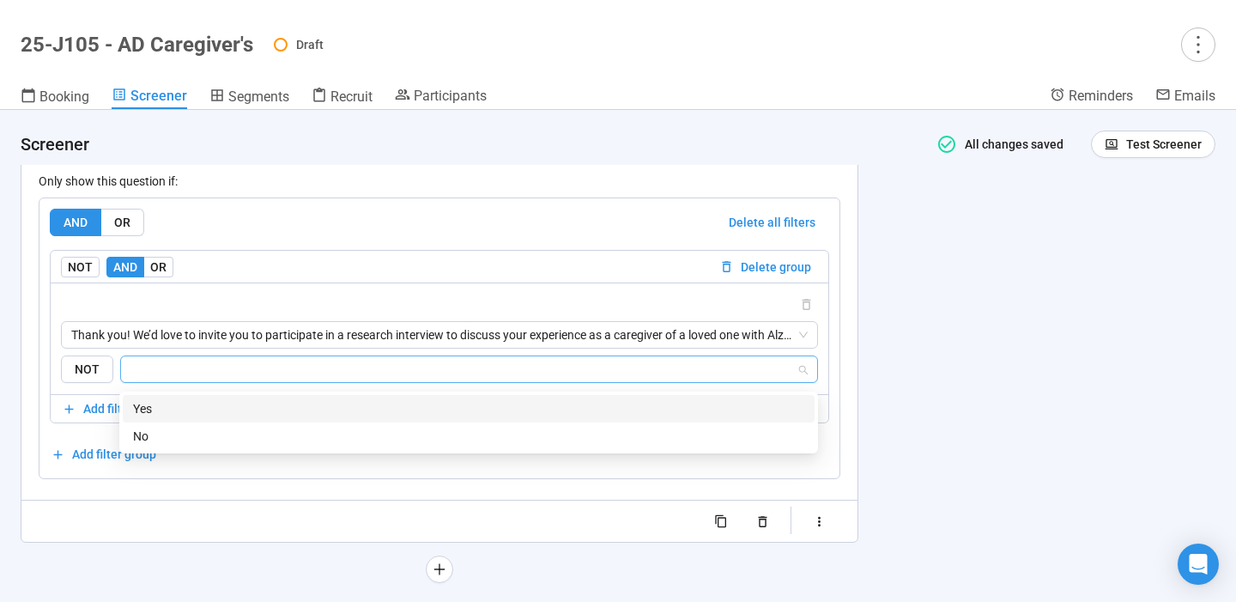
click at [530, 402] on div "Yes" at bounding box center [468, 408] width 671 height 19
